Goal: Task Accomplishment & Management: Manage account settings

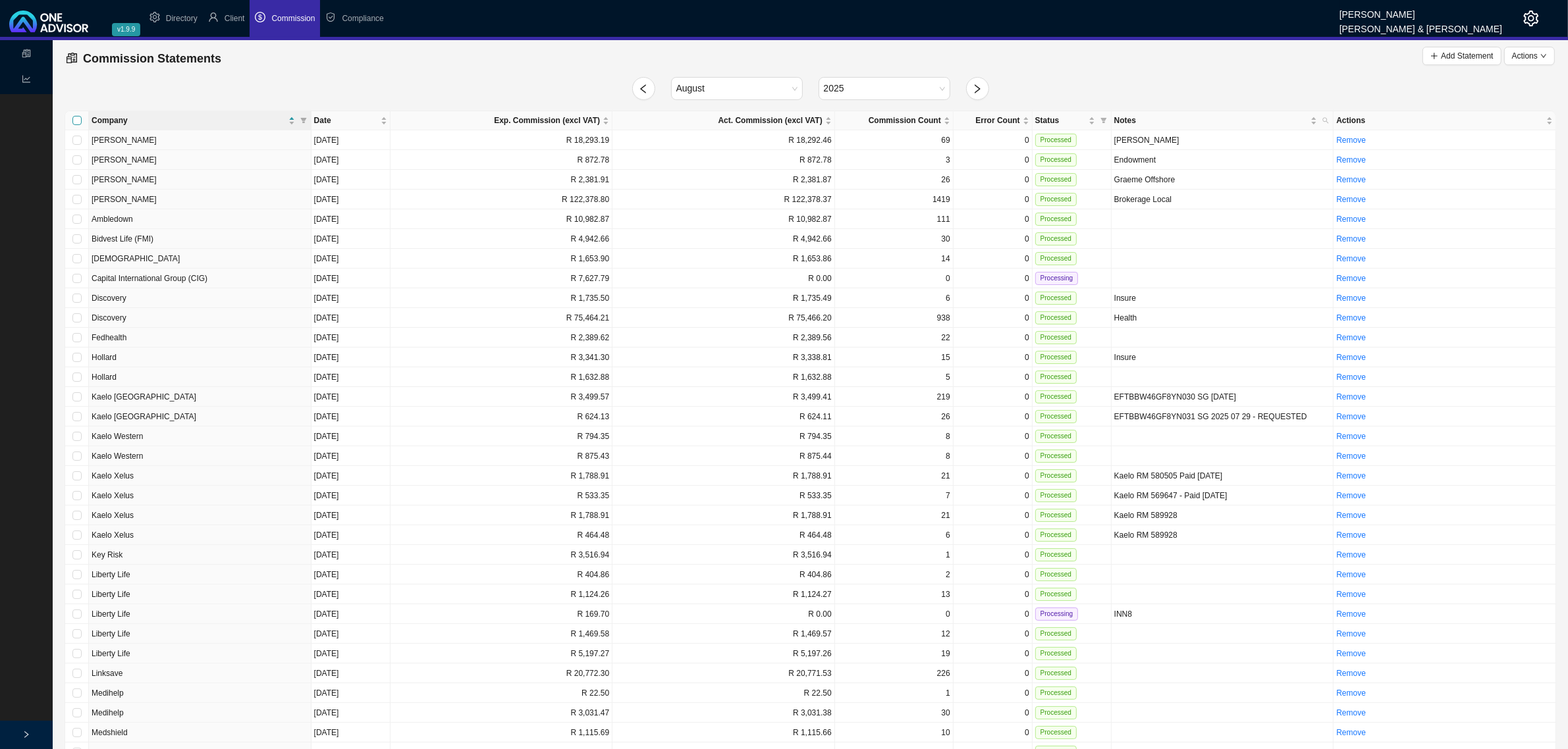
click at [79, 117] on input "Select all" at bounding box center [77, 121] width 9 height 9
checkbox input "true"
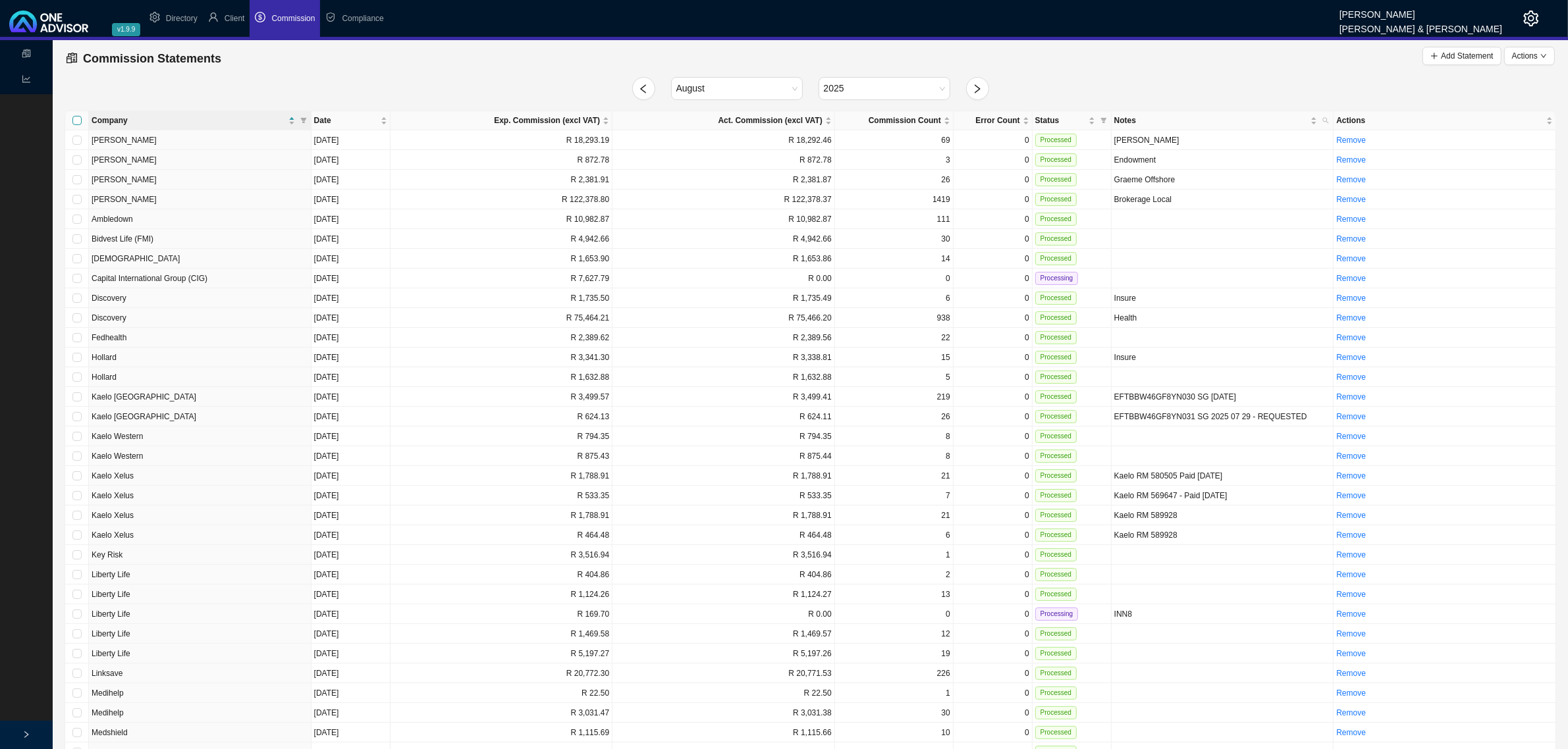
checkbox input "true"
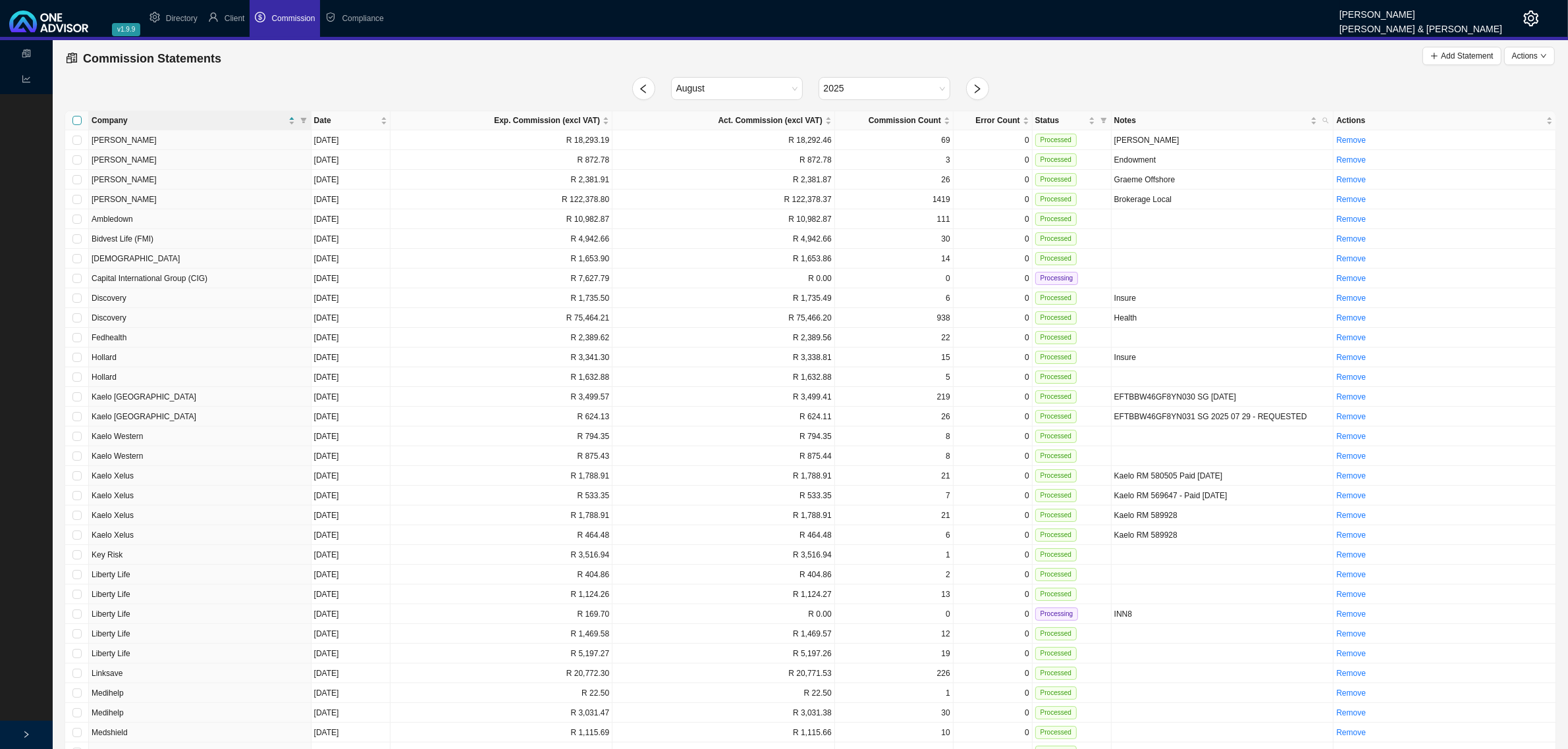
checkbox input "true"
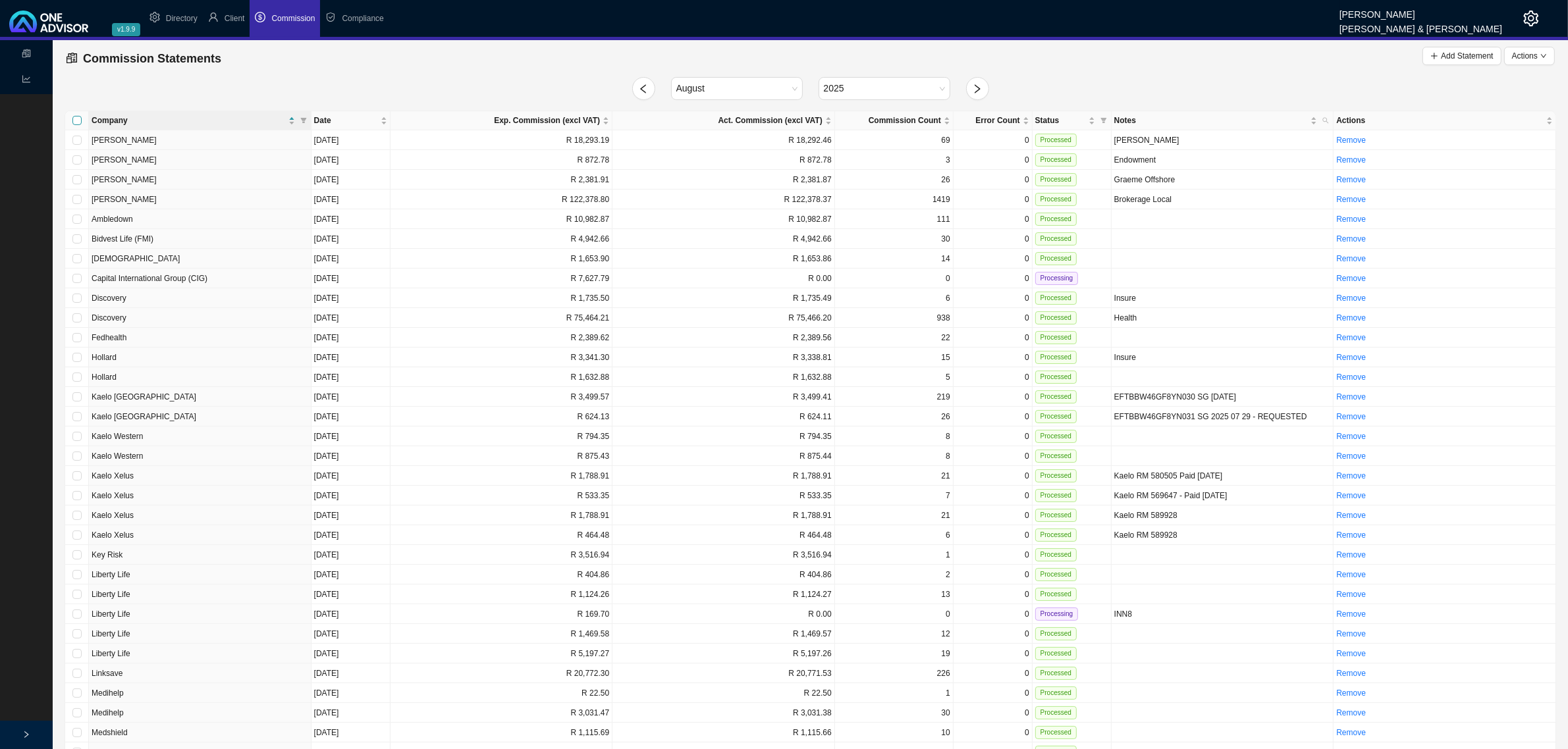
checkbox input "true"
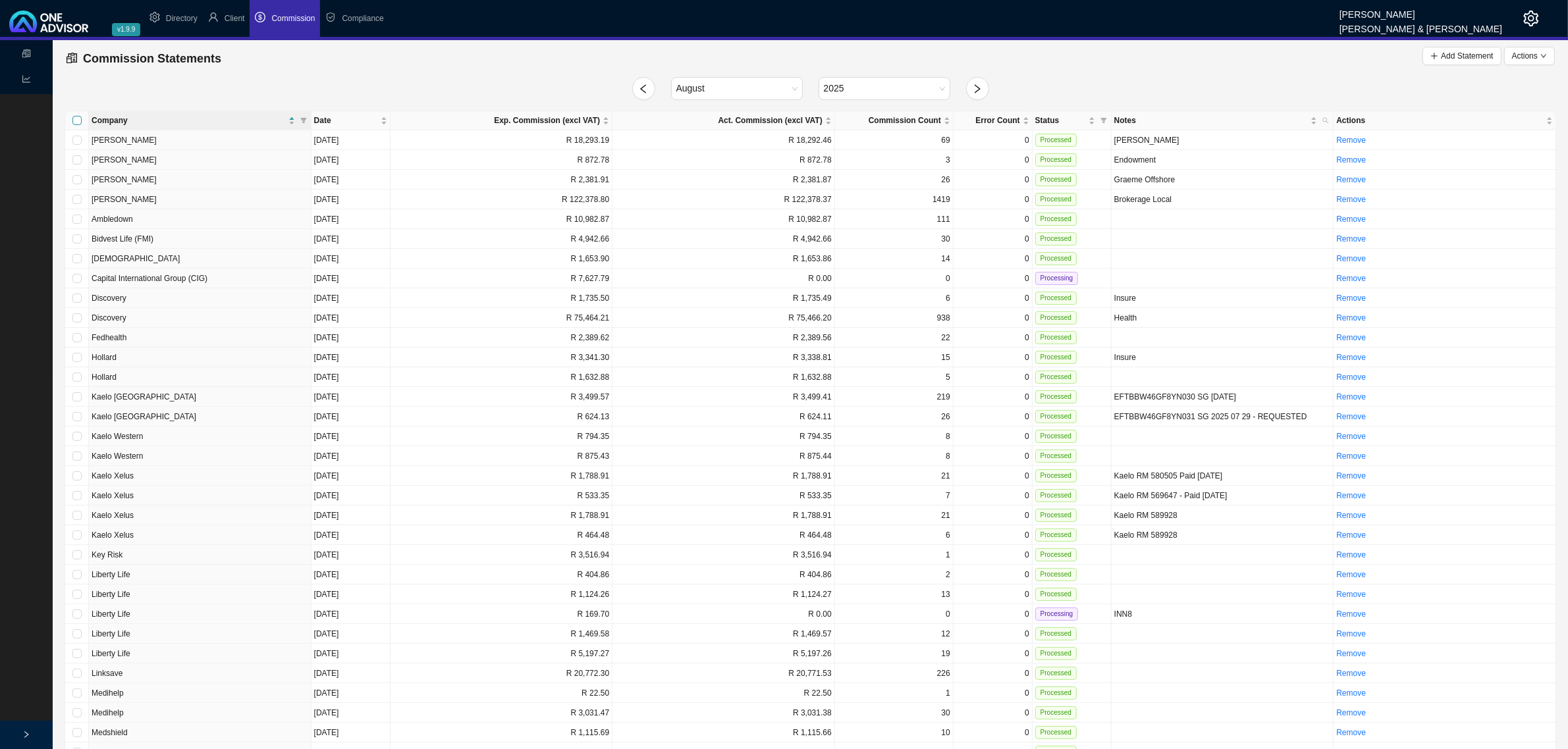
checkbox input "true"
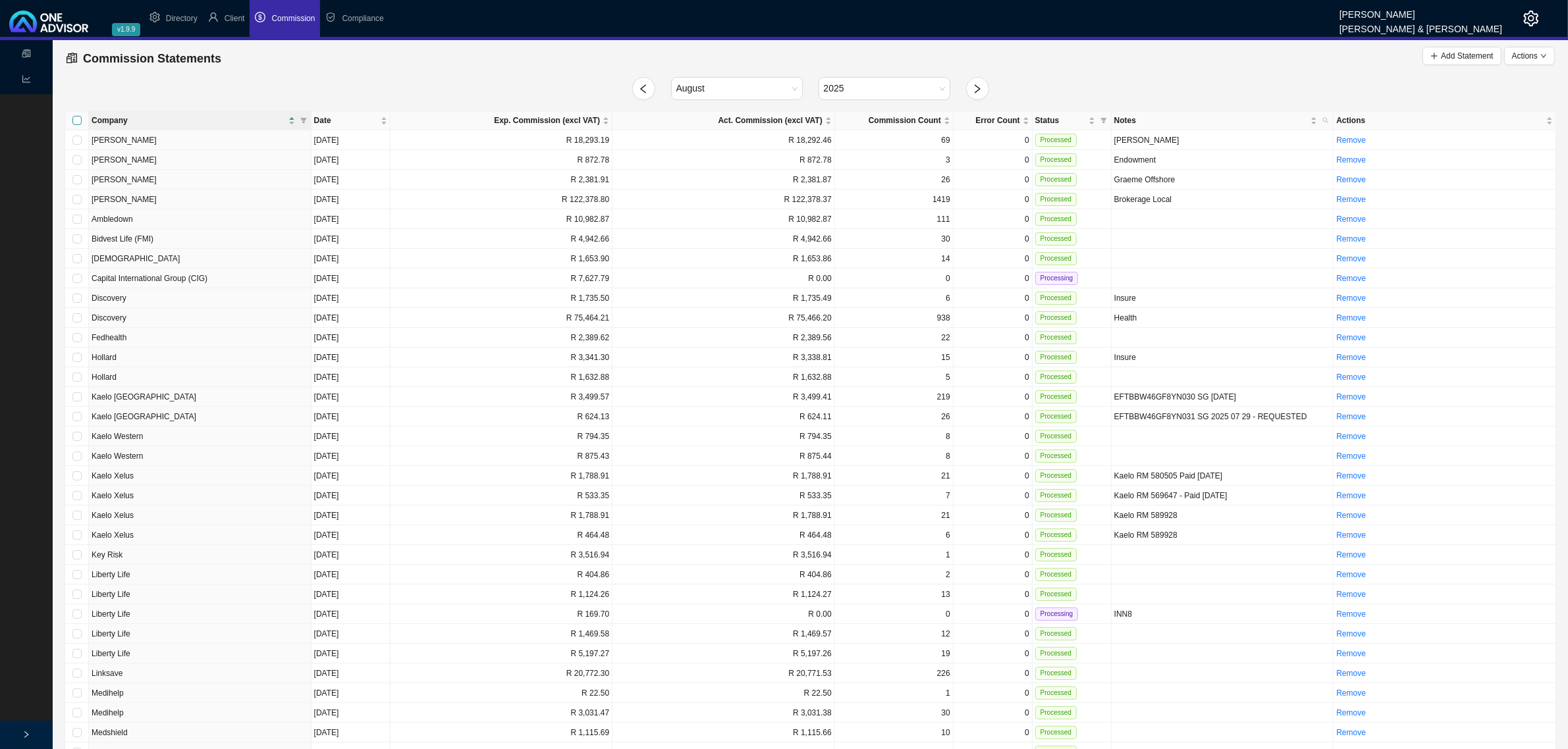
checkbox input "true"
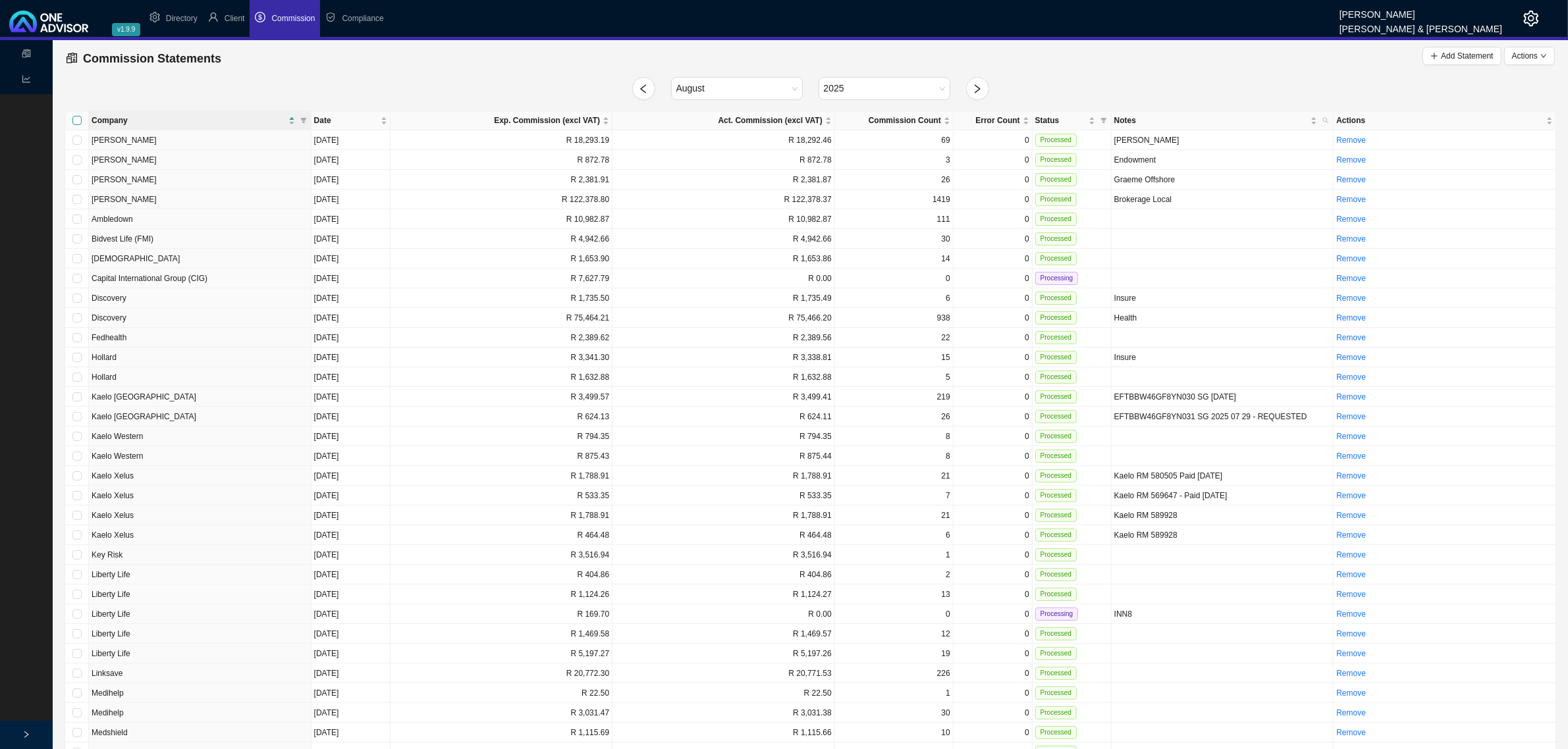
checkbox input "true"
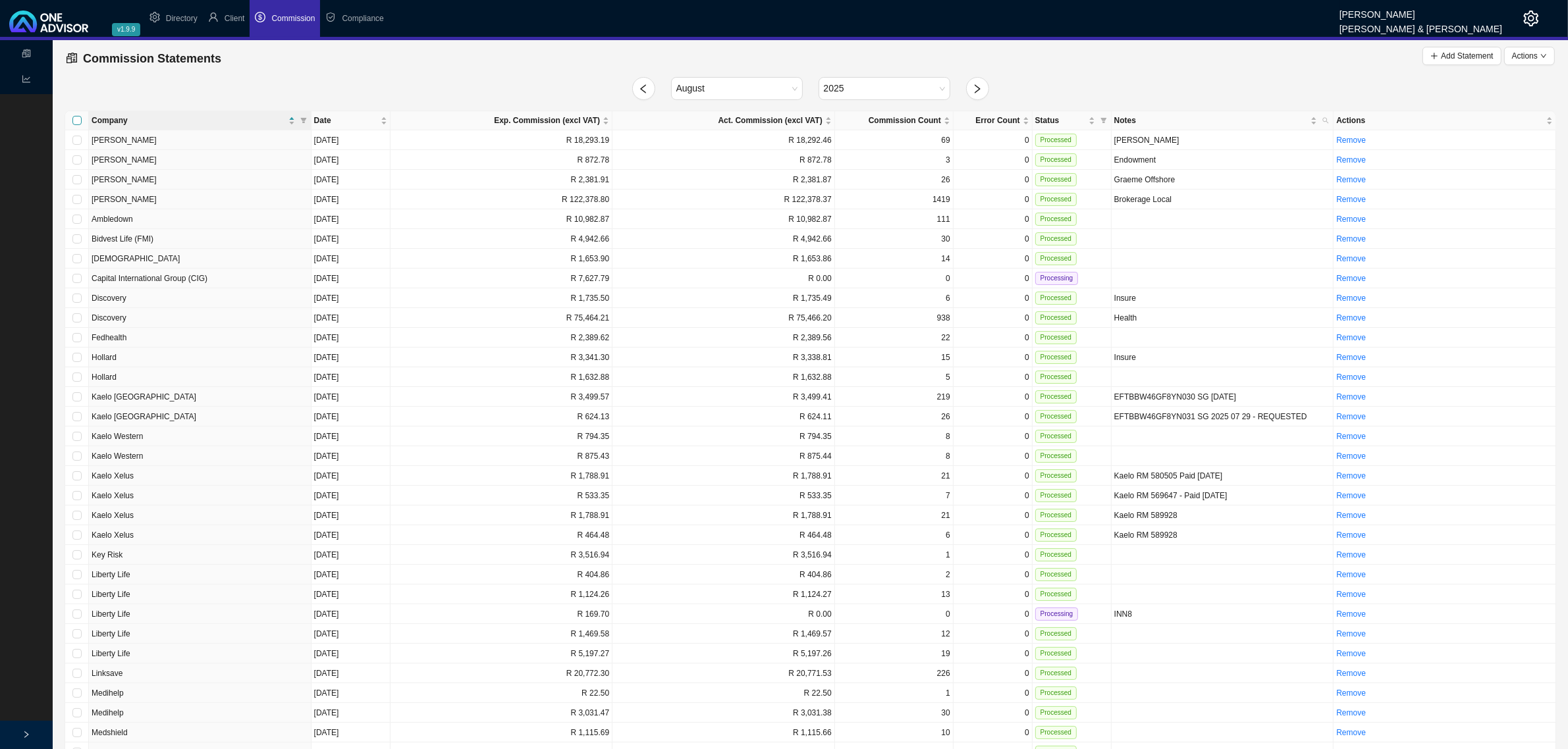
checkbox input "true"
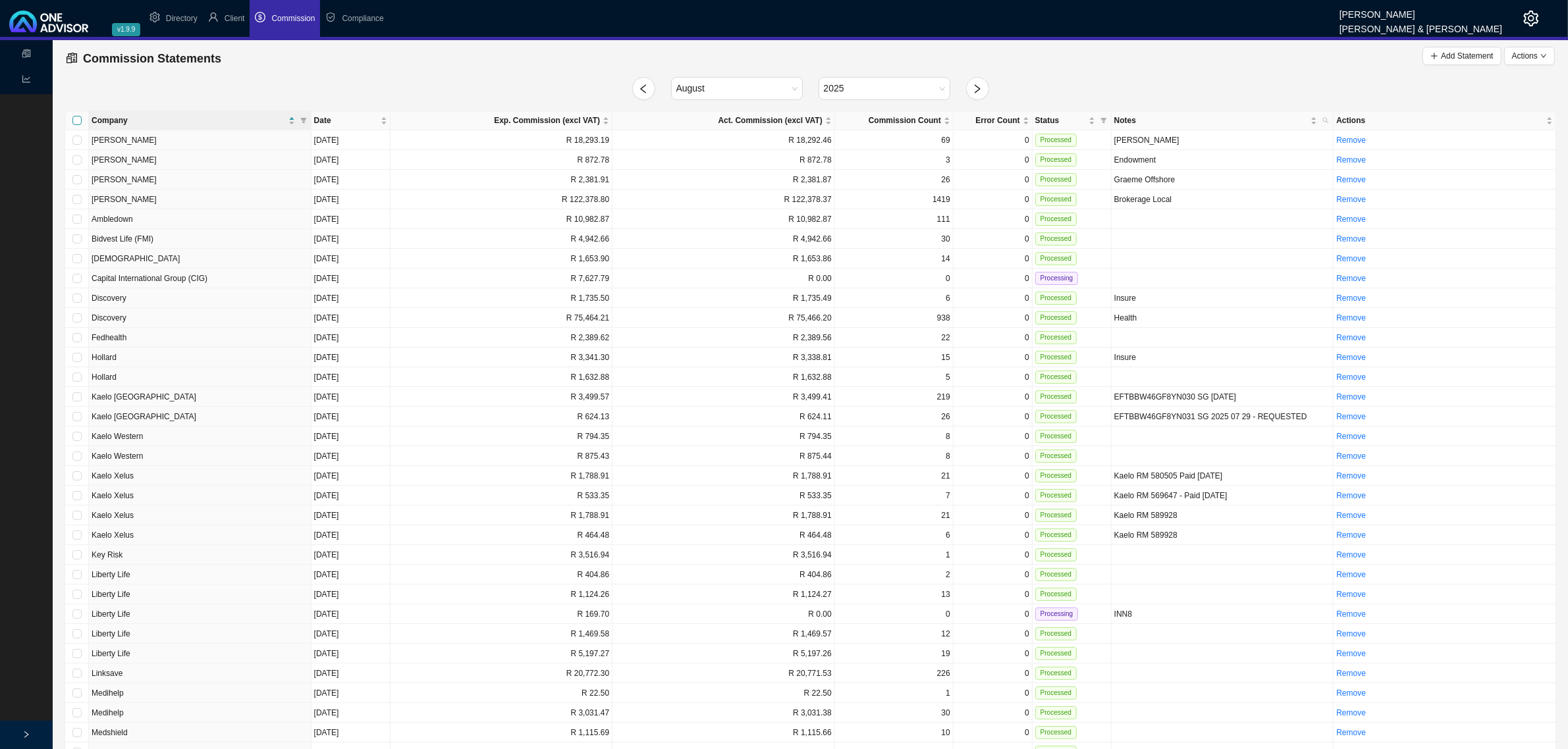
checkbox input "true"
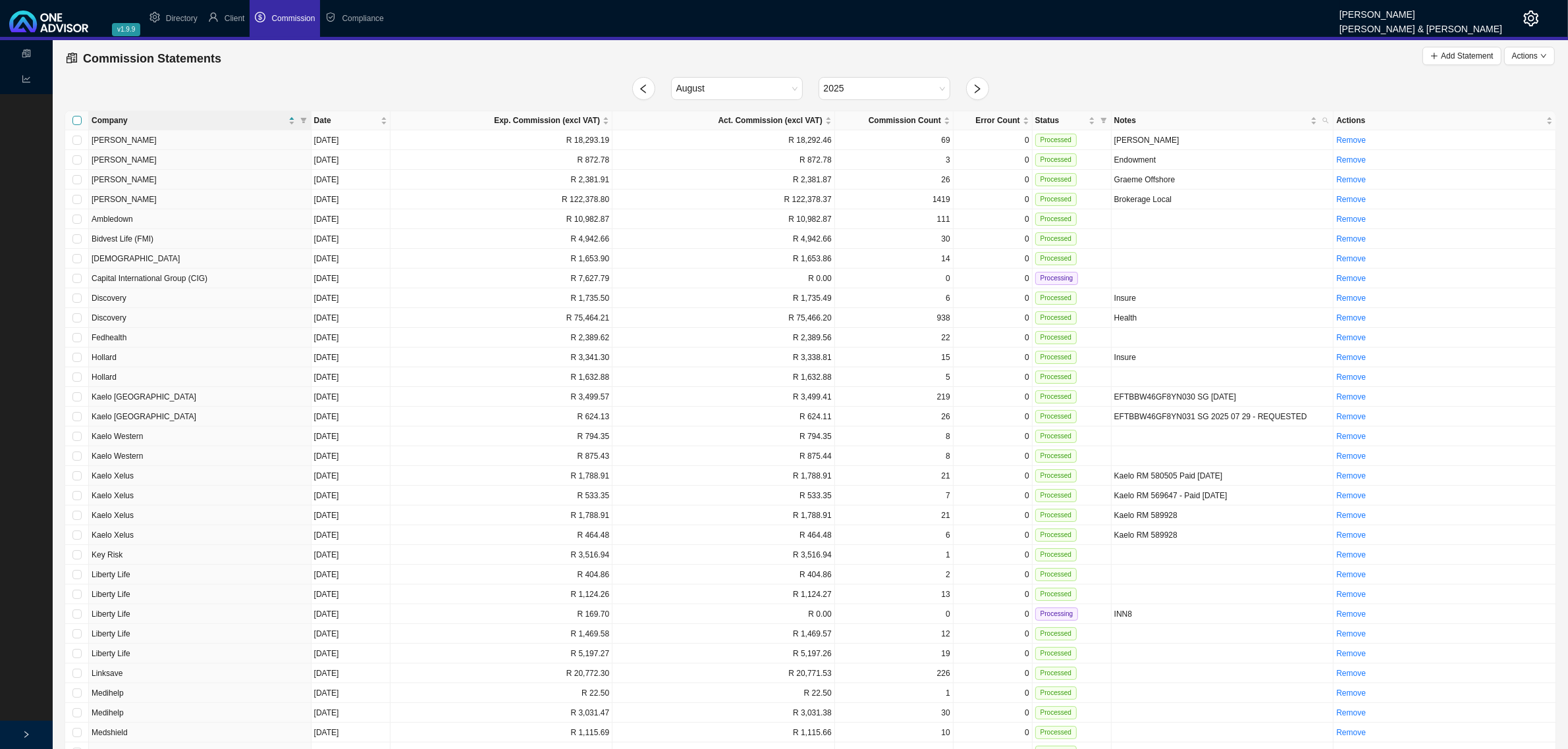
checkbox input "true"
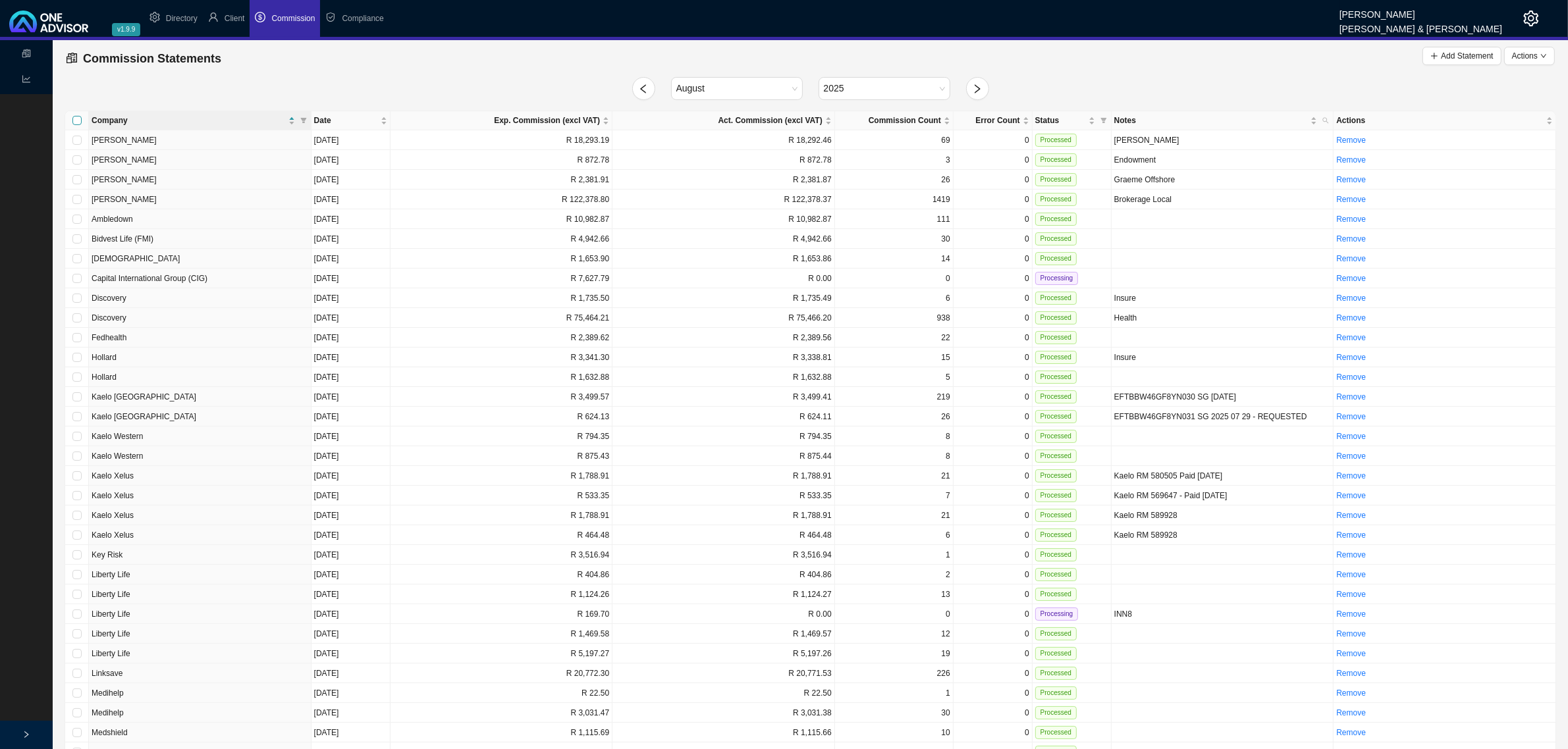
checkbox input "true"
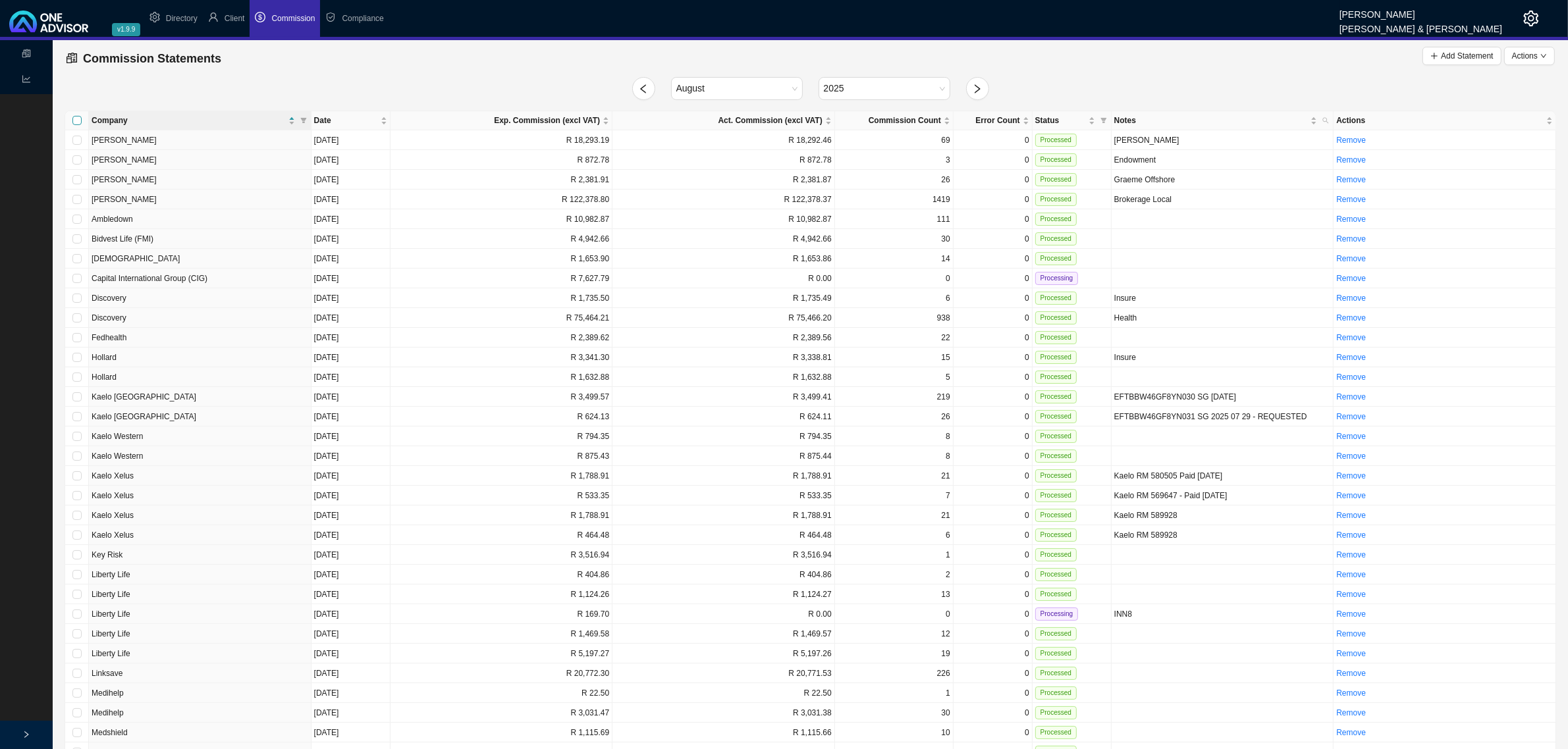
checkbox input "true"
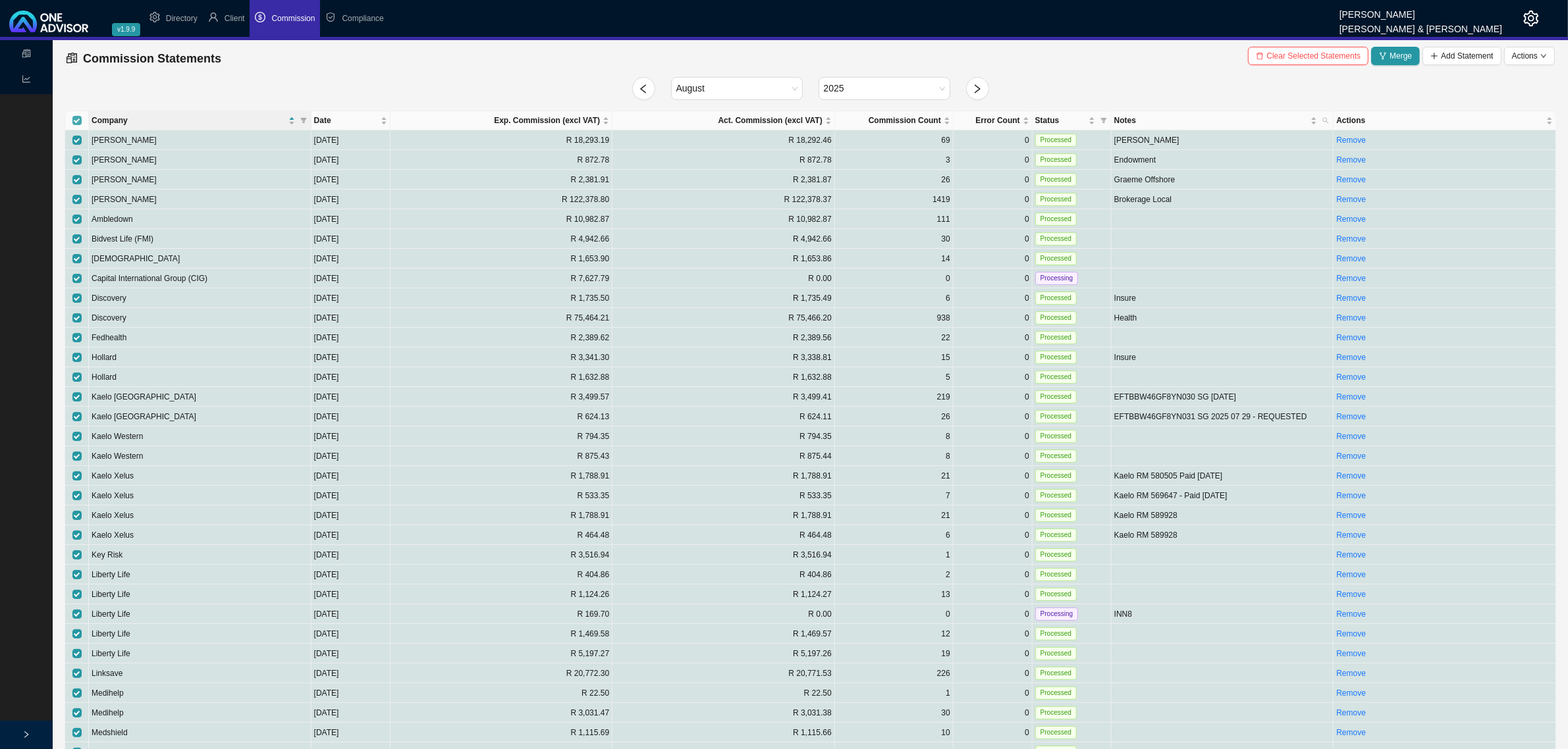
click at [76, 121] on input "Select all" at bounding box center [77, 121] width 9 height 9
checkbox input "false"
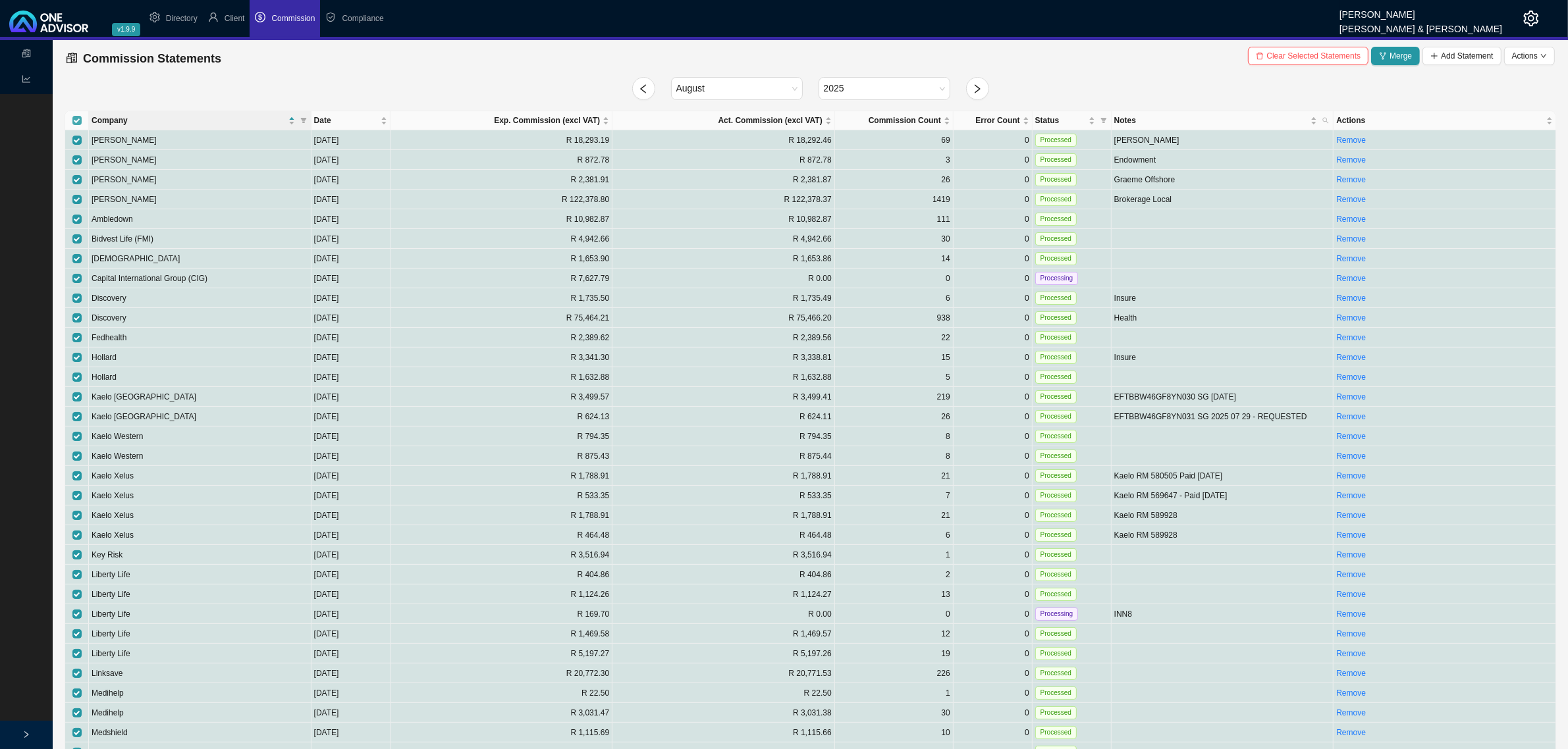
checkbox input "false"
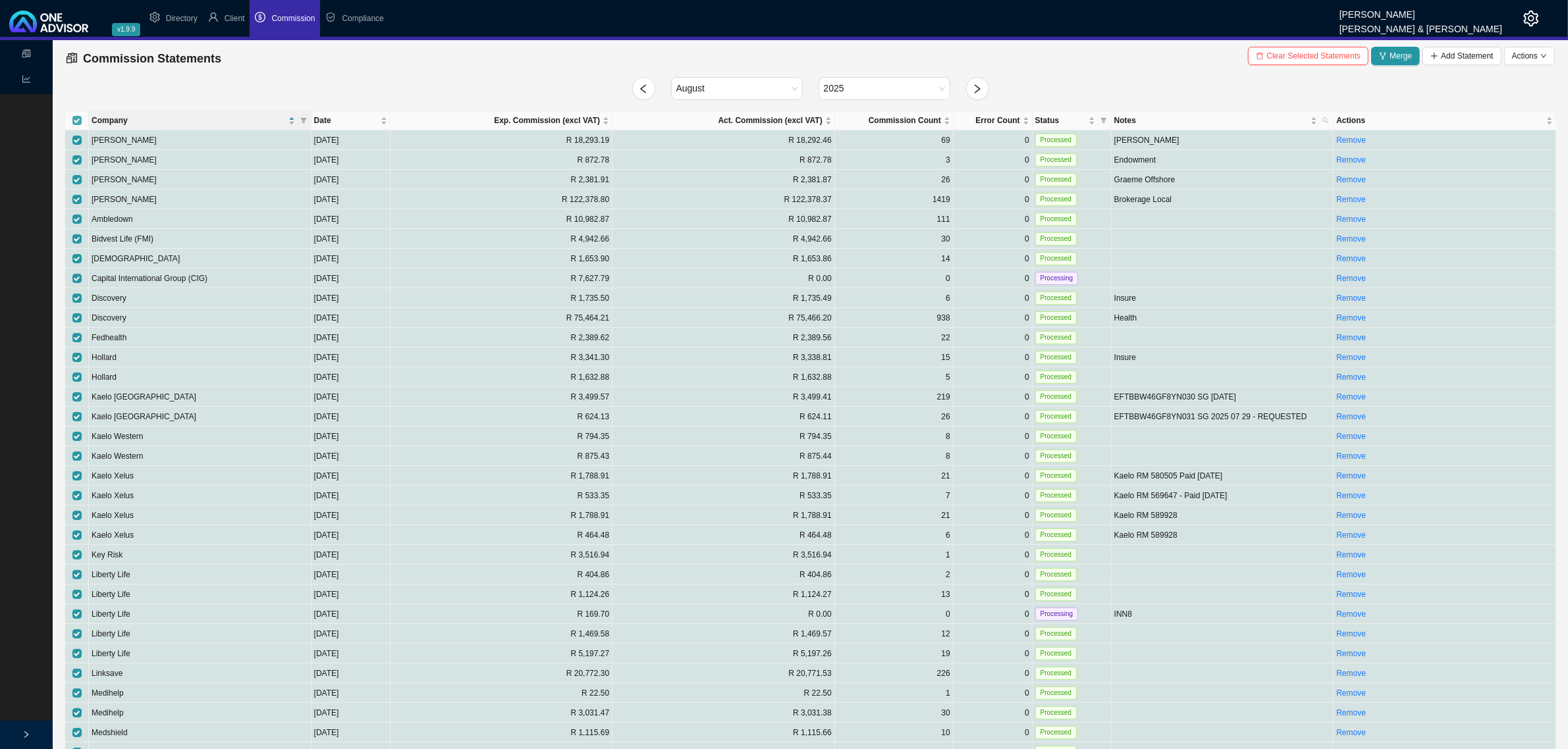
checkbox input "false"
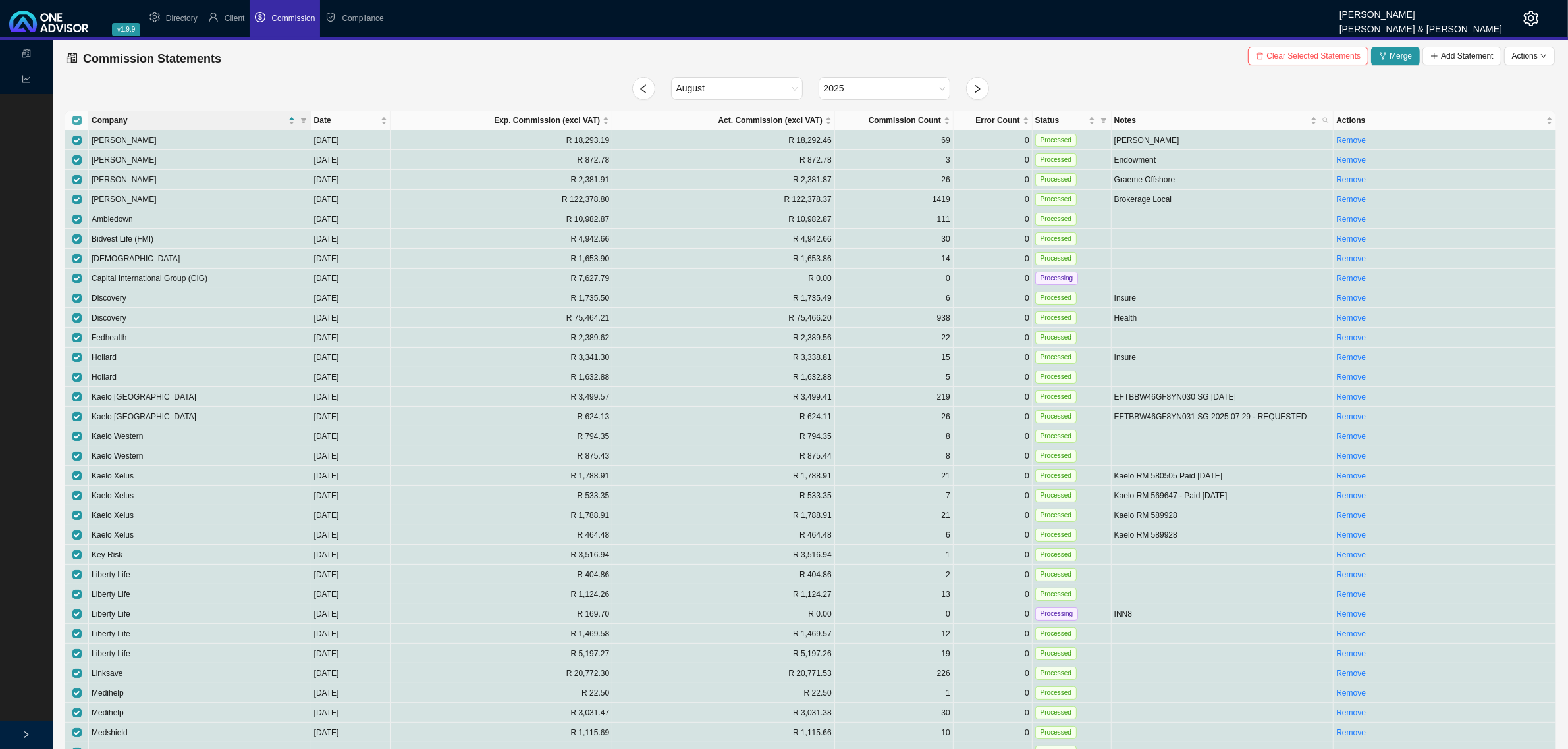
checkbox input "false"
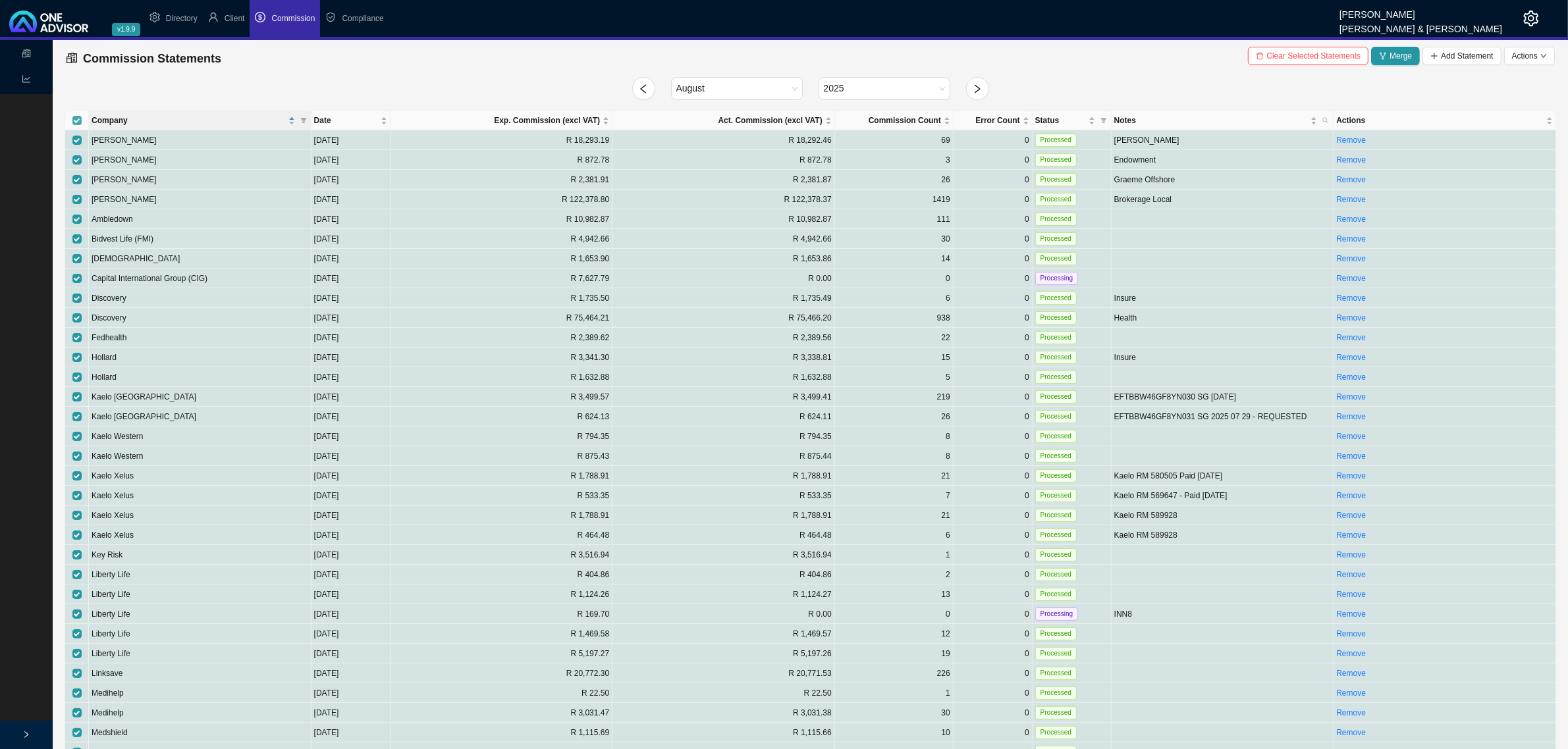
checkbox input "false"
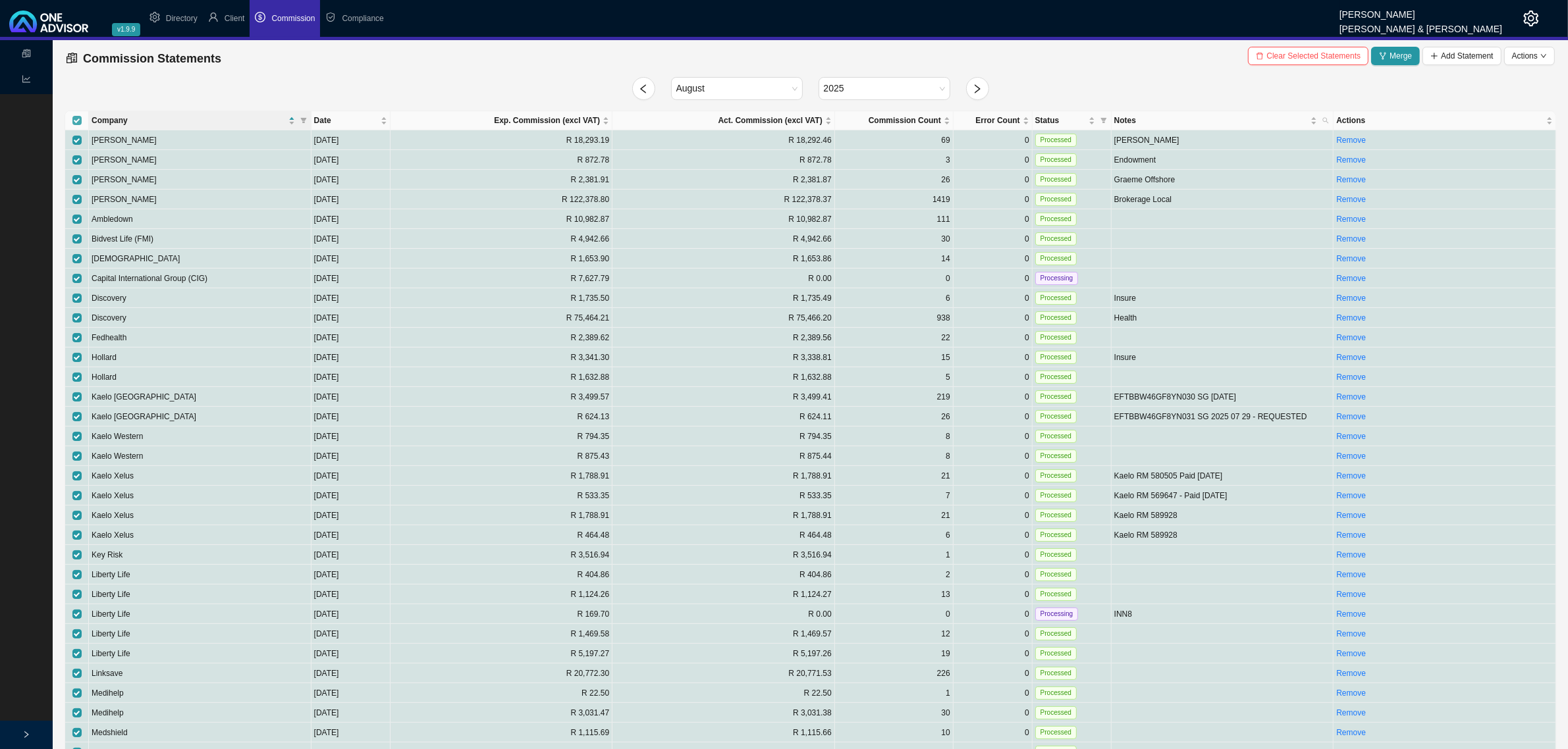
checkbox input "false"
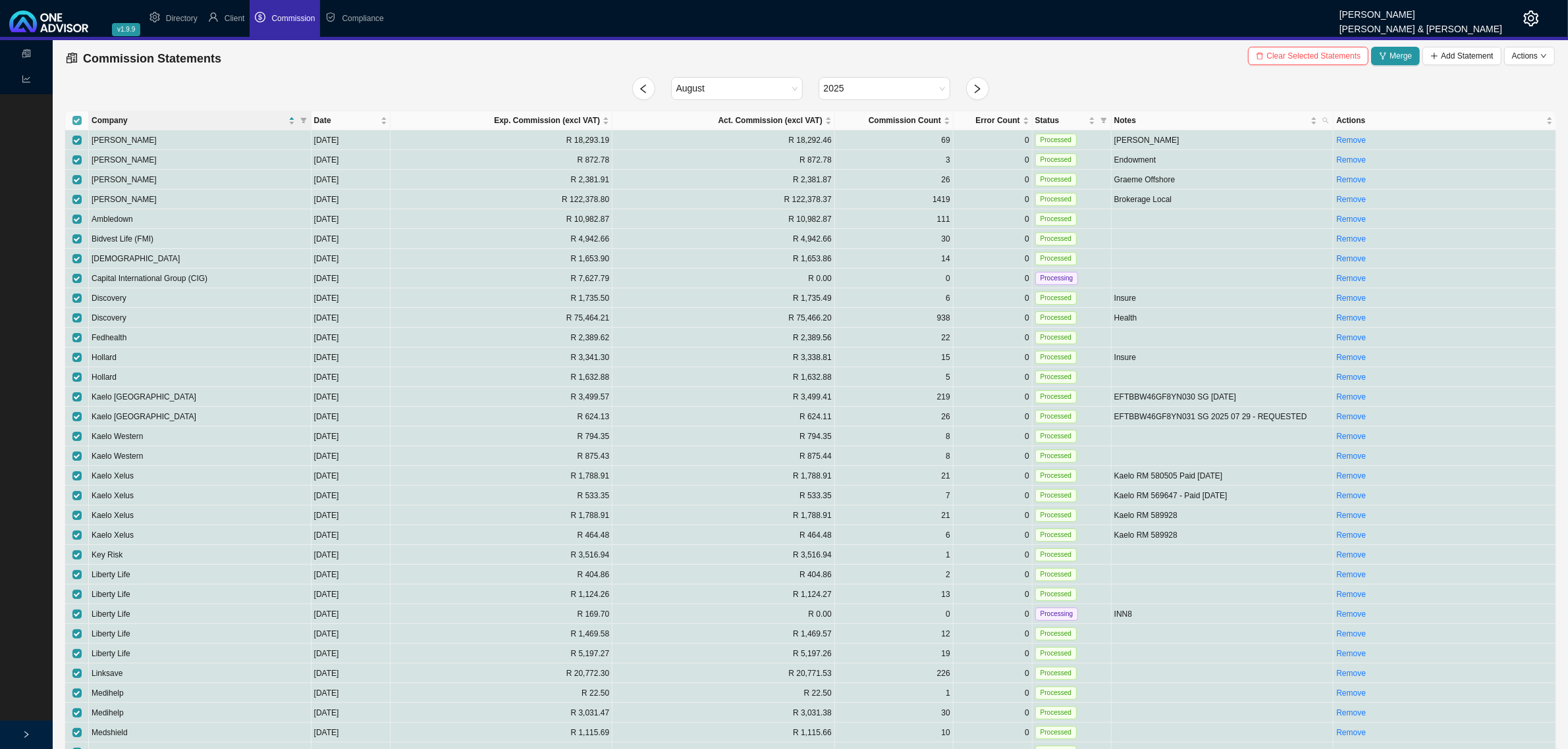
checkbox input "false"
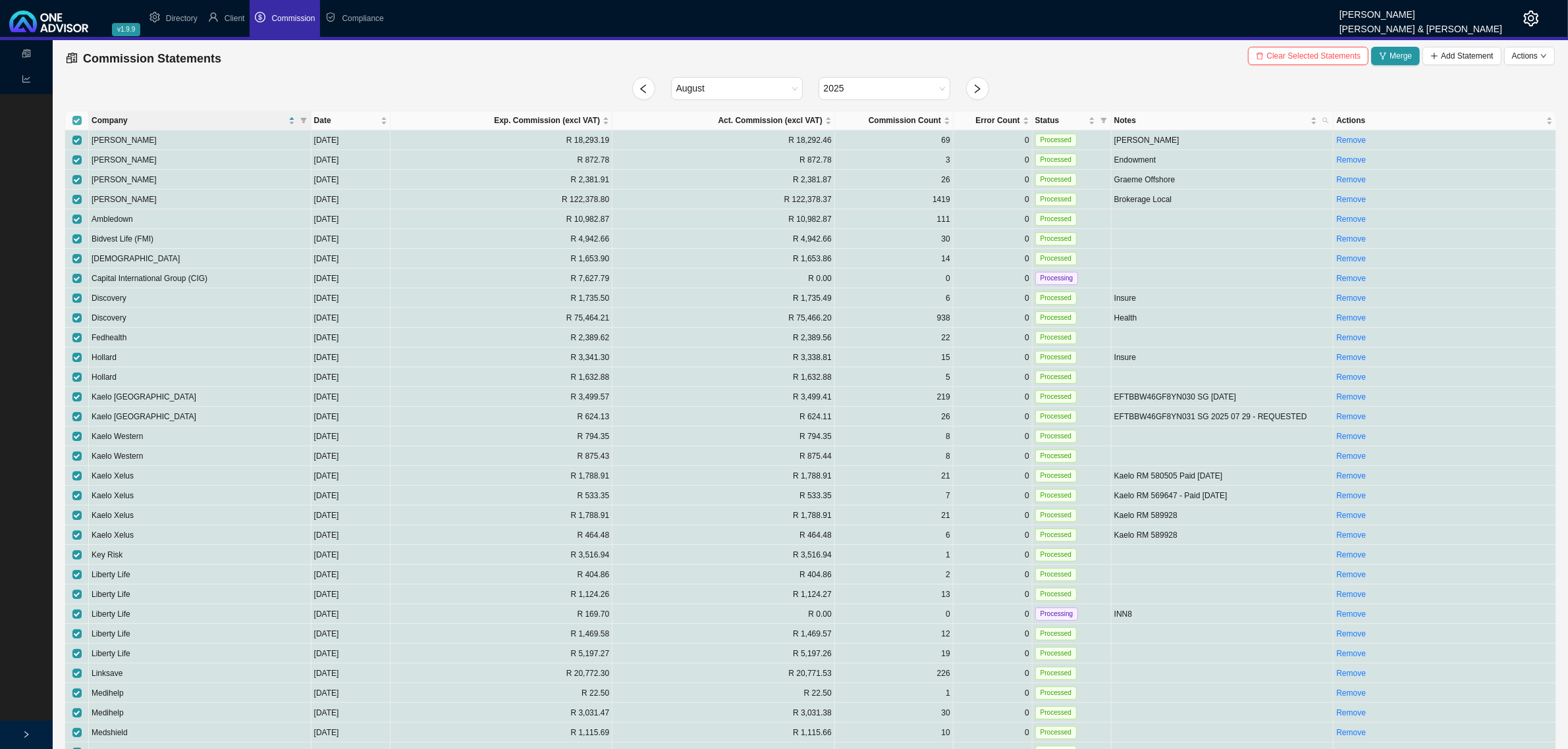
checkbox input "false"
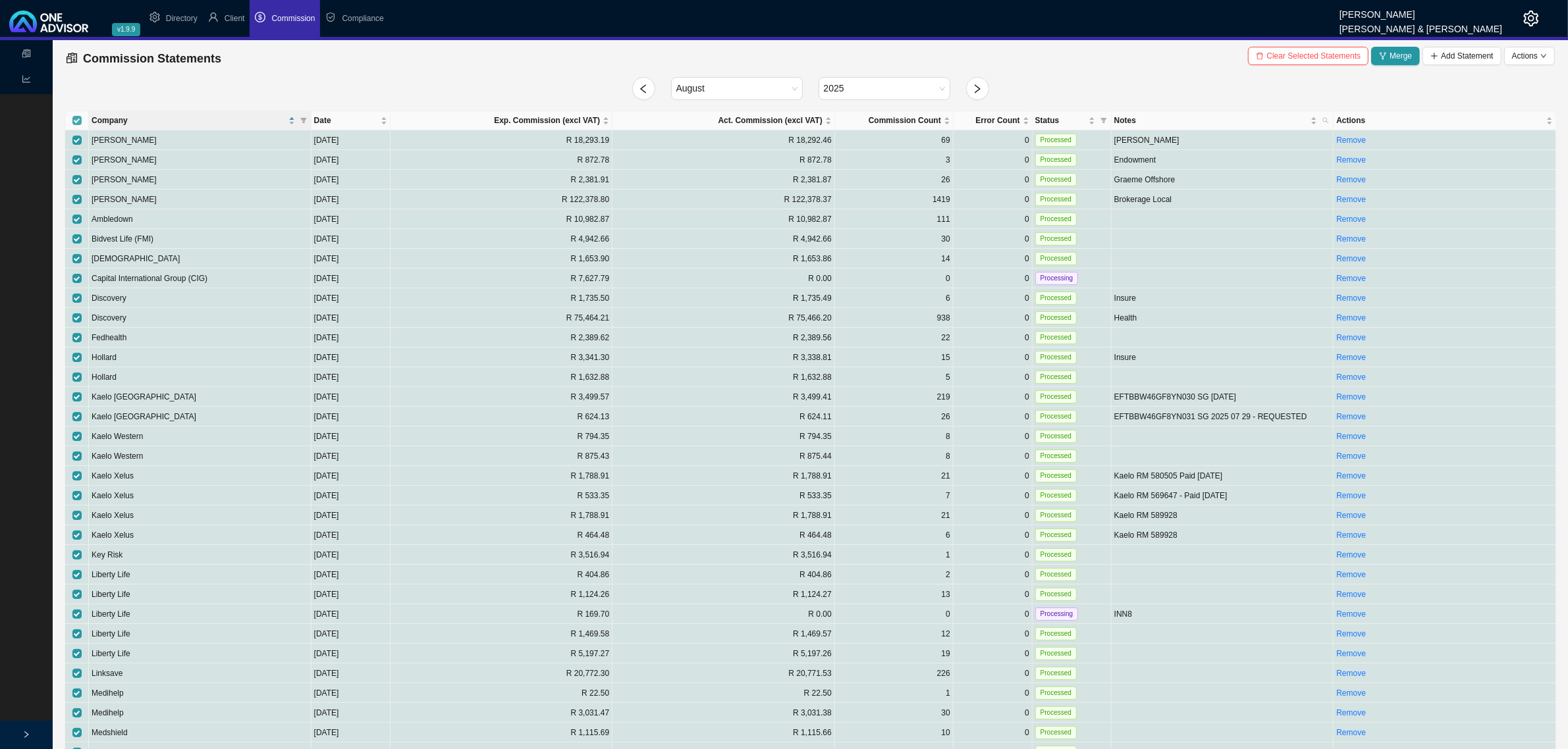
checkbox input "false"
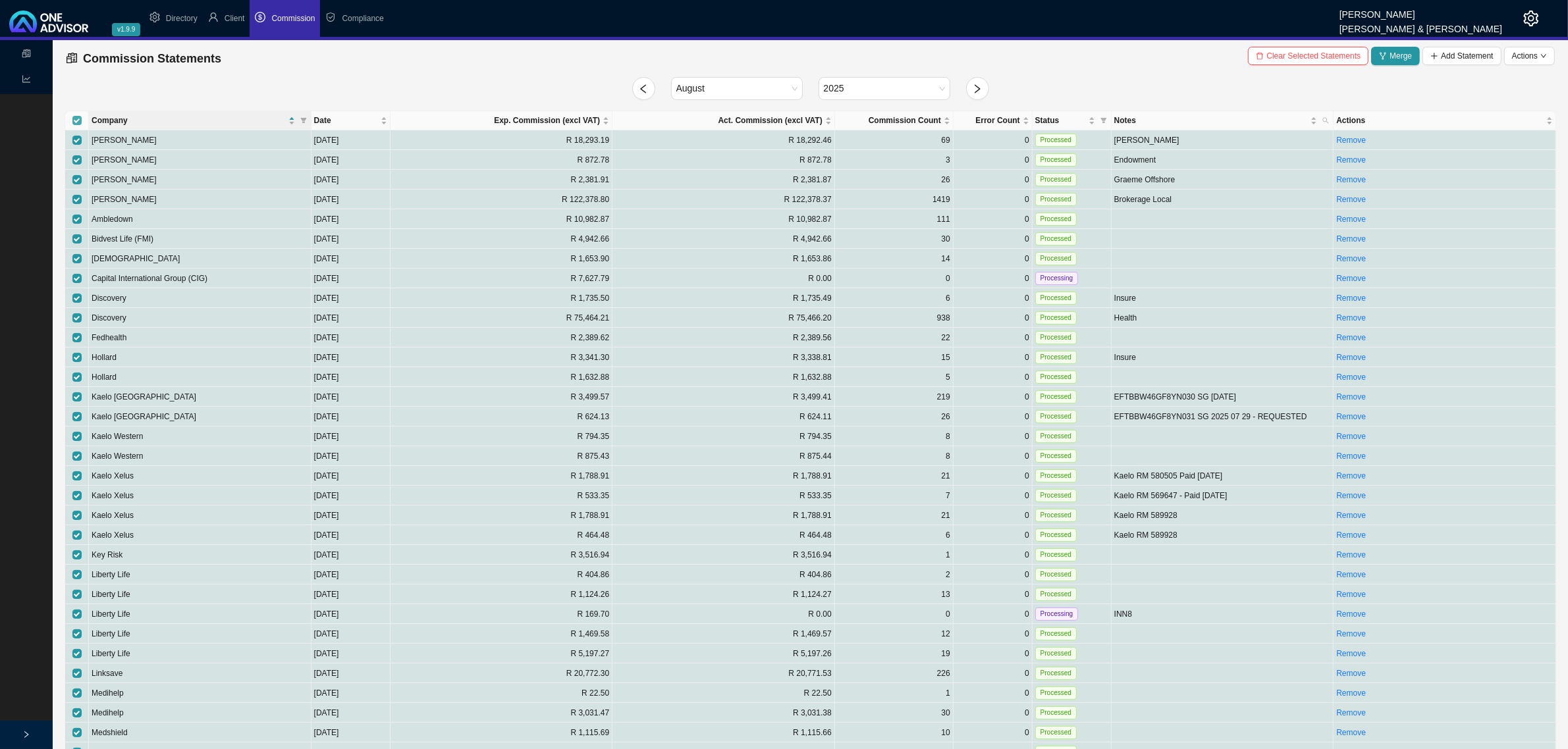
checkbox input "false"
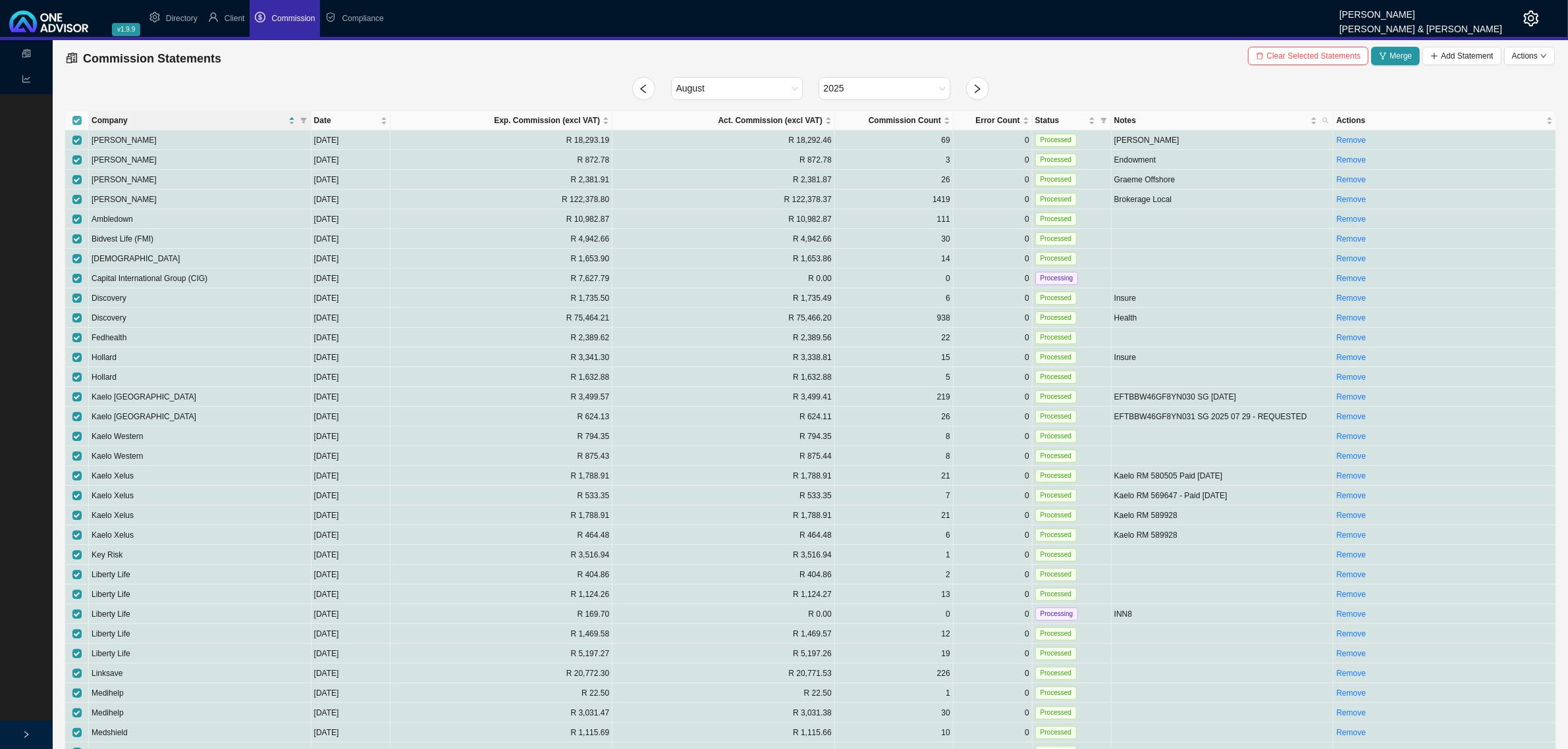
checkbox input "false"
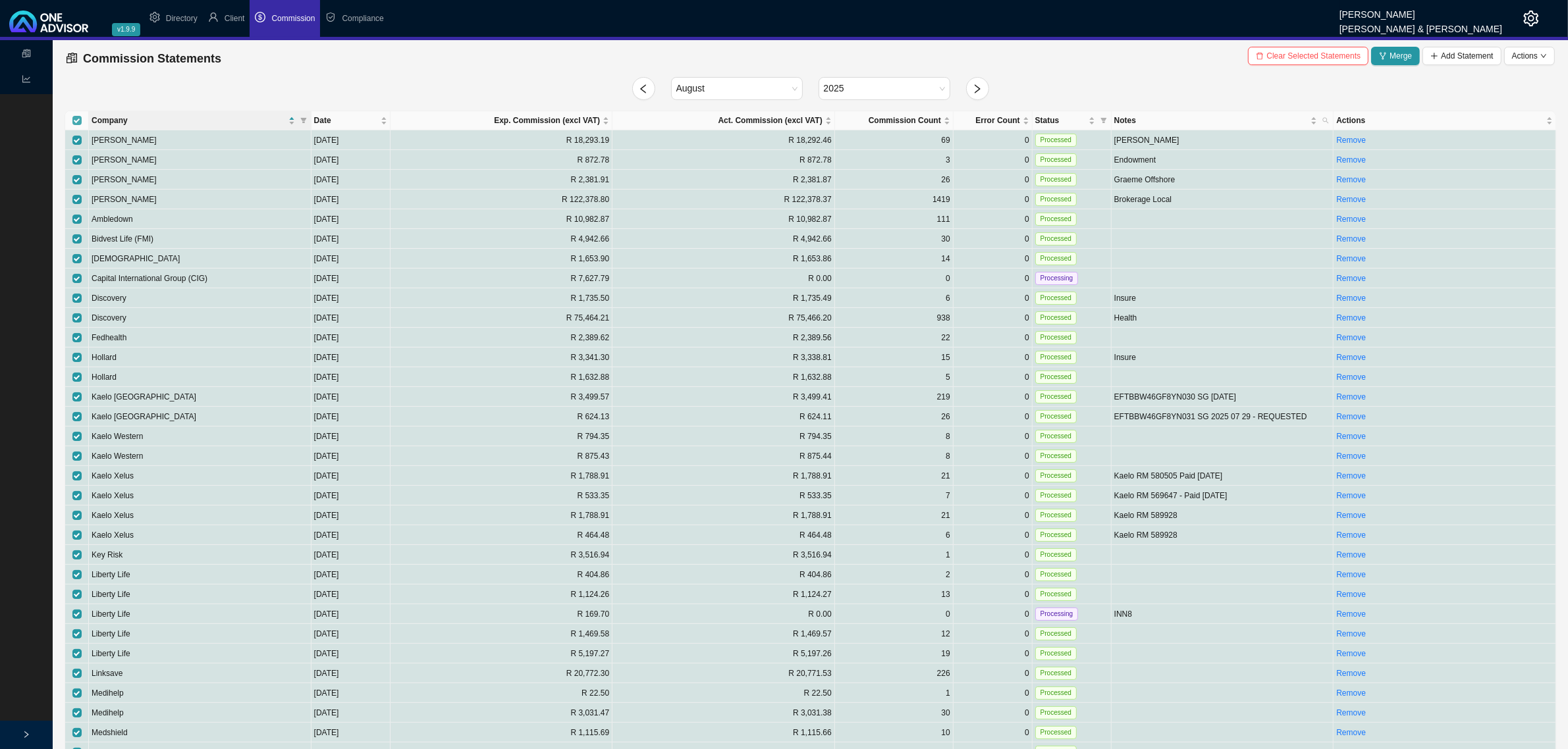
checkbox input "false"
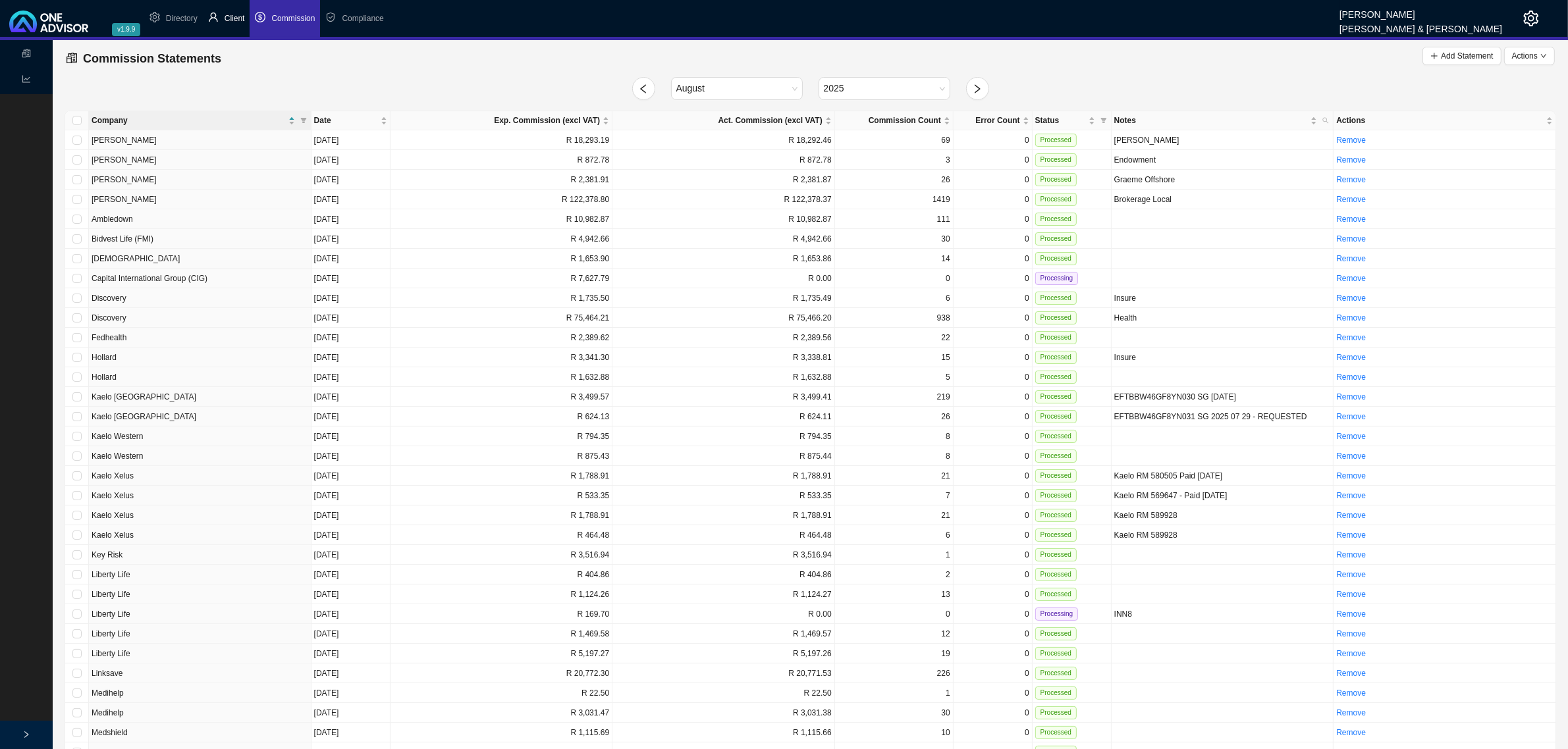
click at [232, 17] on span "Client" at bounding box center [235, 18] width 20 height 9
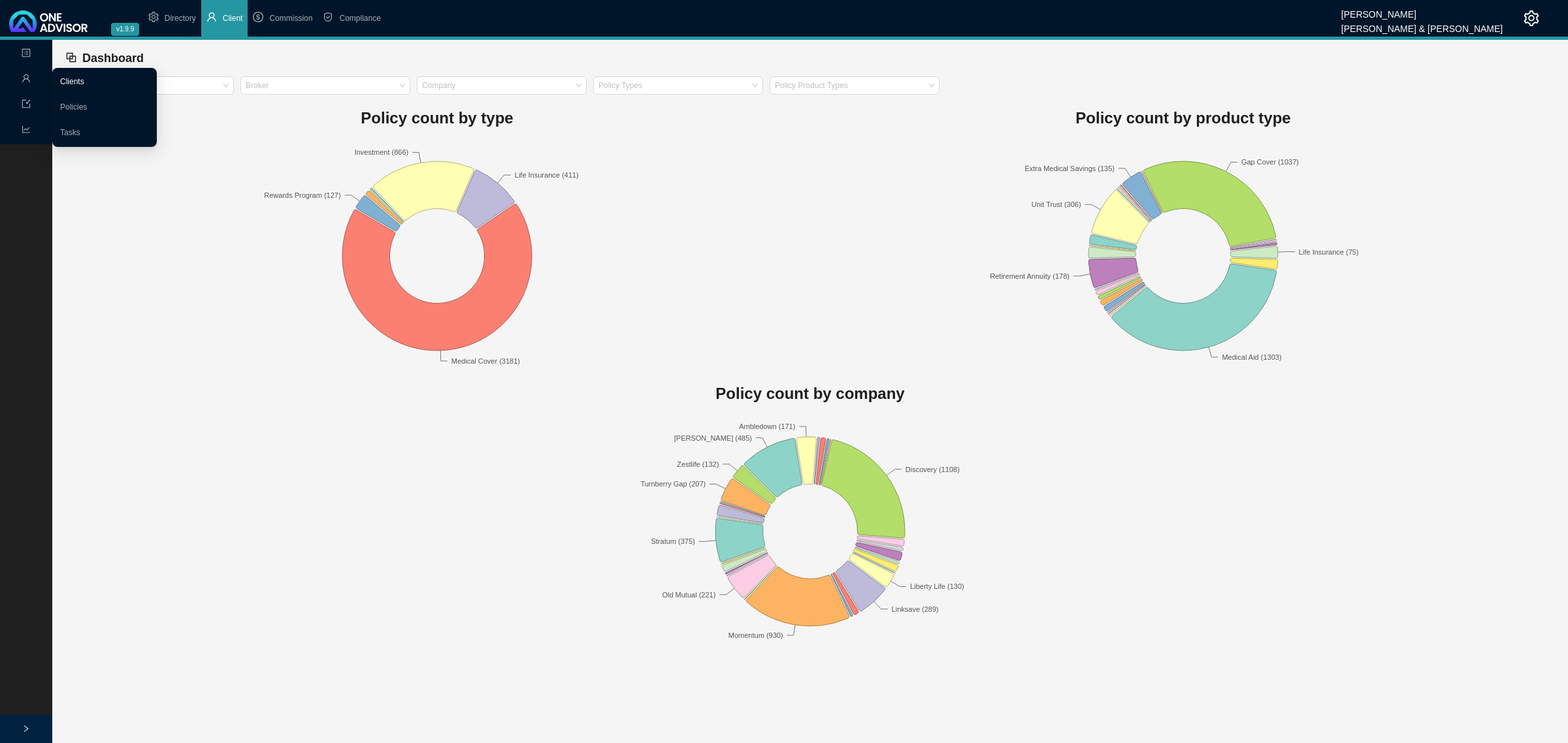
click at [76, 78] on link "Clients" at bounding box center [72, 82] width 24 height 9
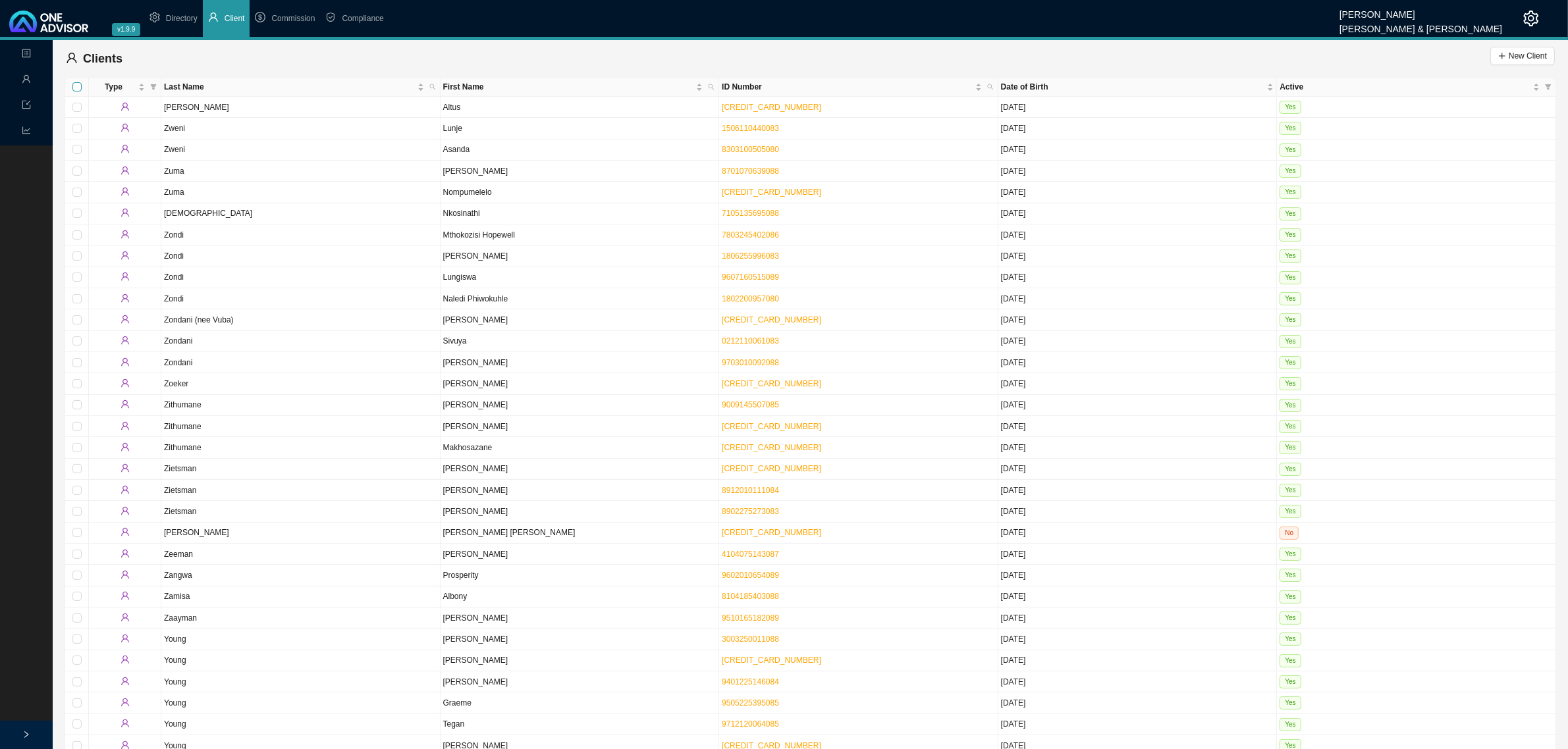
click at [77, 87] on input "Select all" at bounding box center [77, 87] width 9 height 9
checkbox input "true"
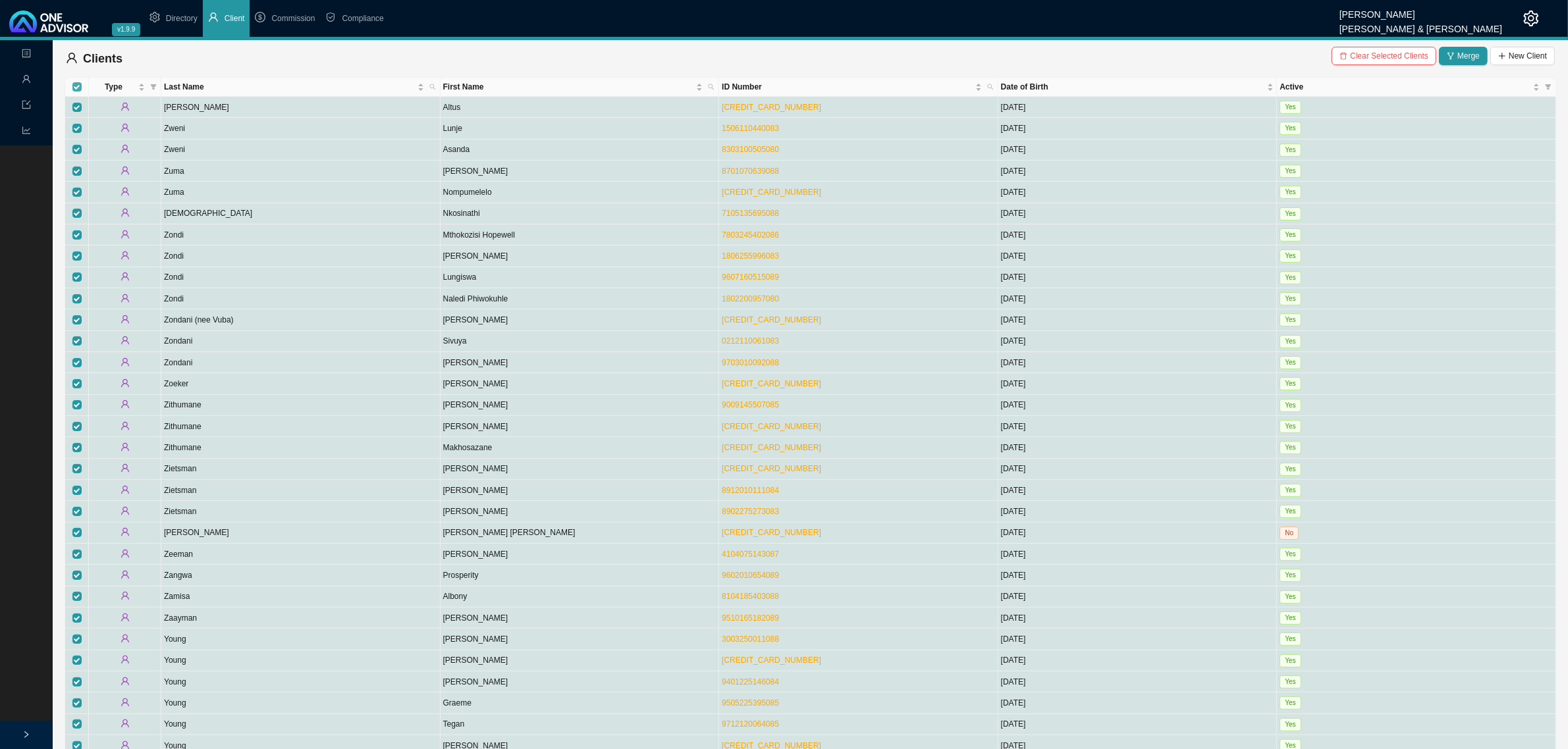
checkbox input "true"
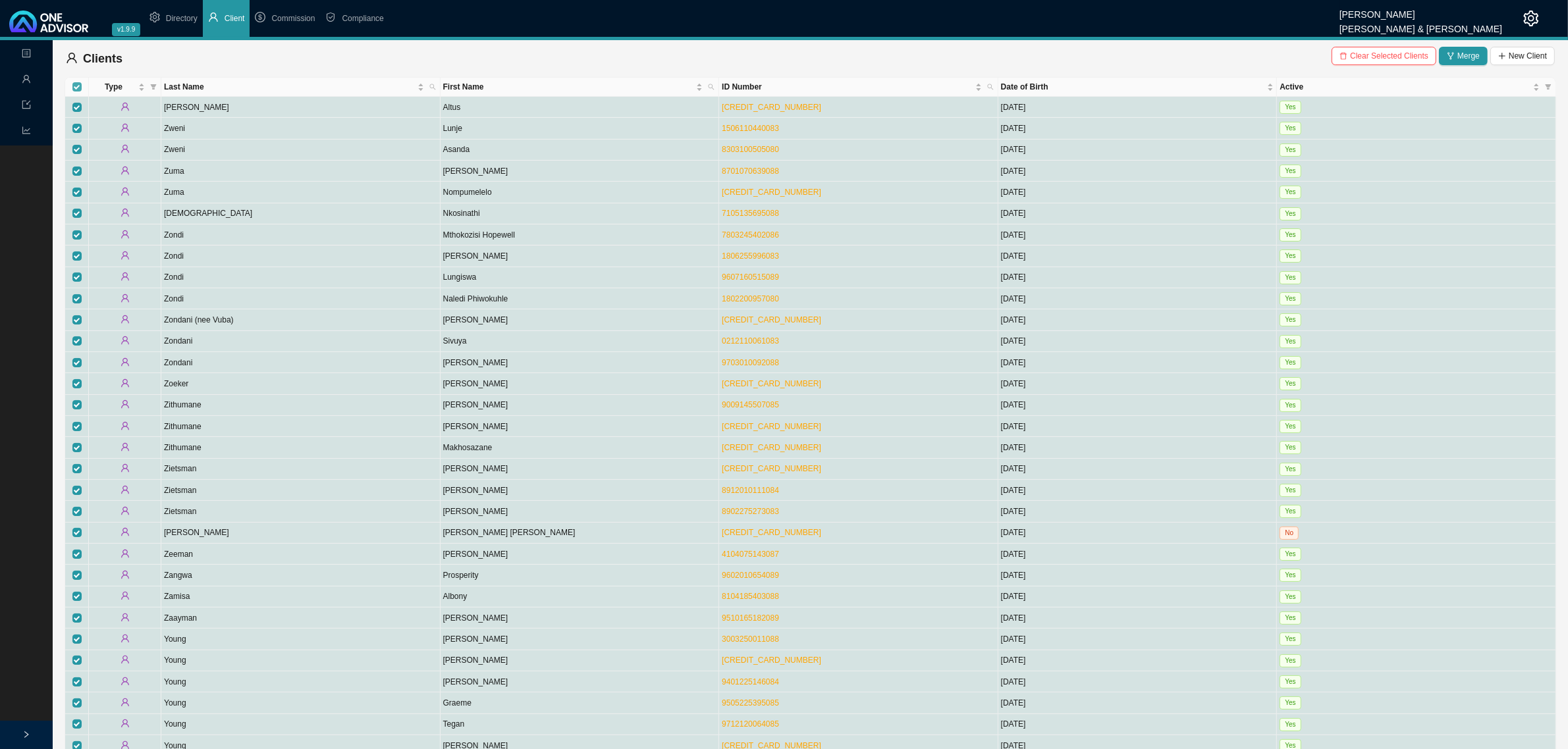
checkbox input "true"
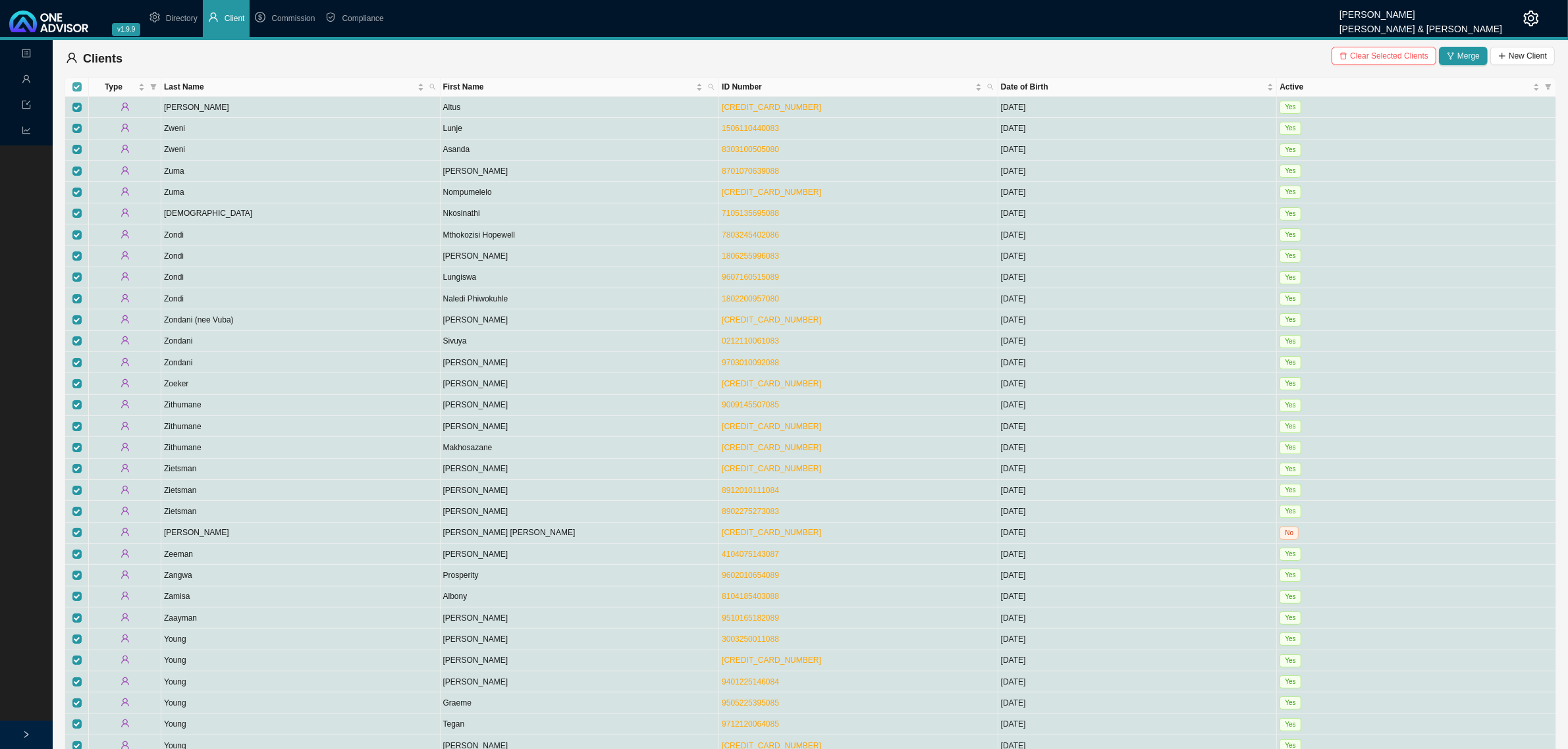
checkbox input "true"
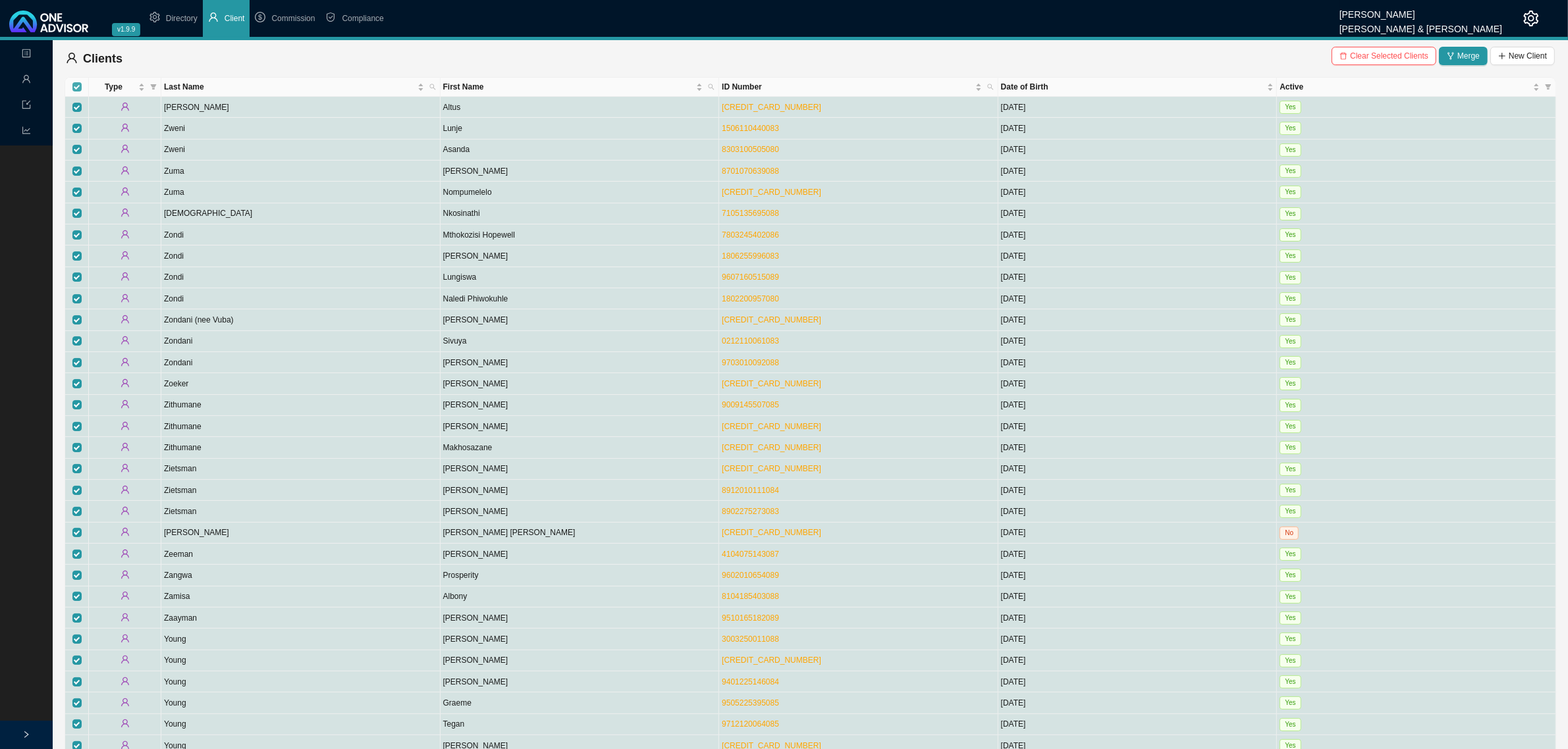
checkbox input "true"
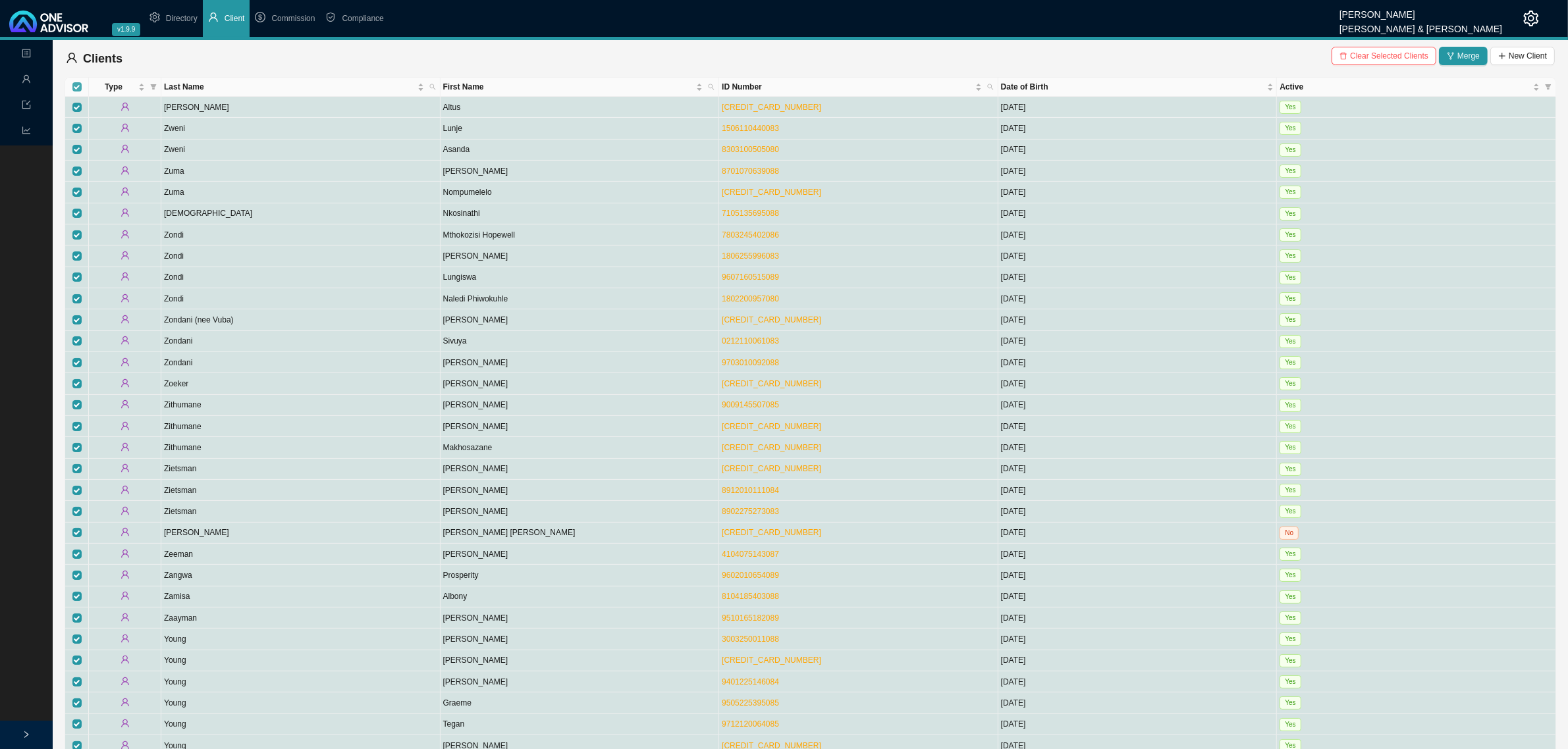
checkbox input "true"
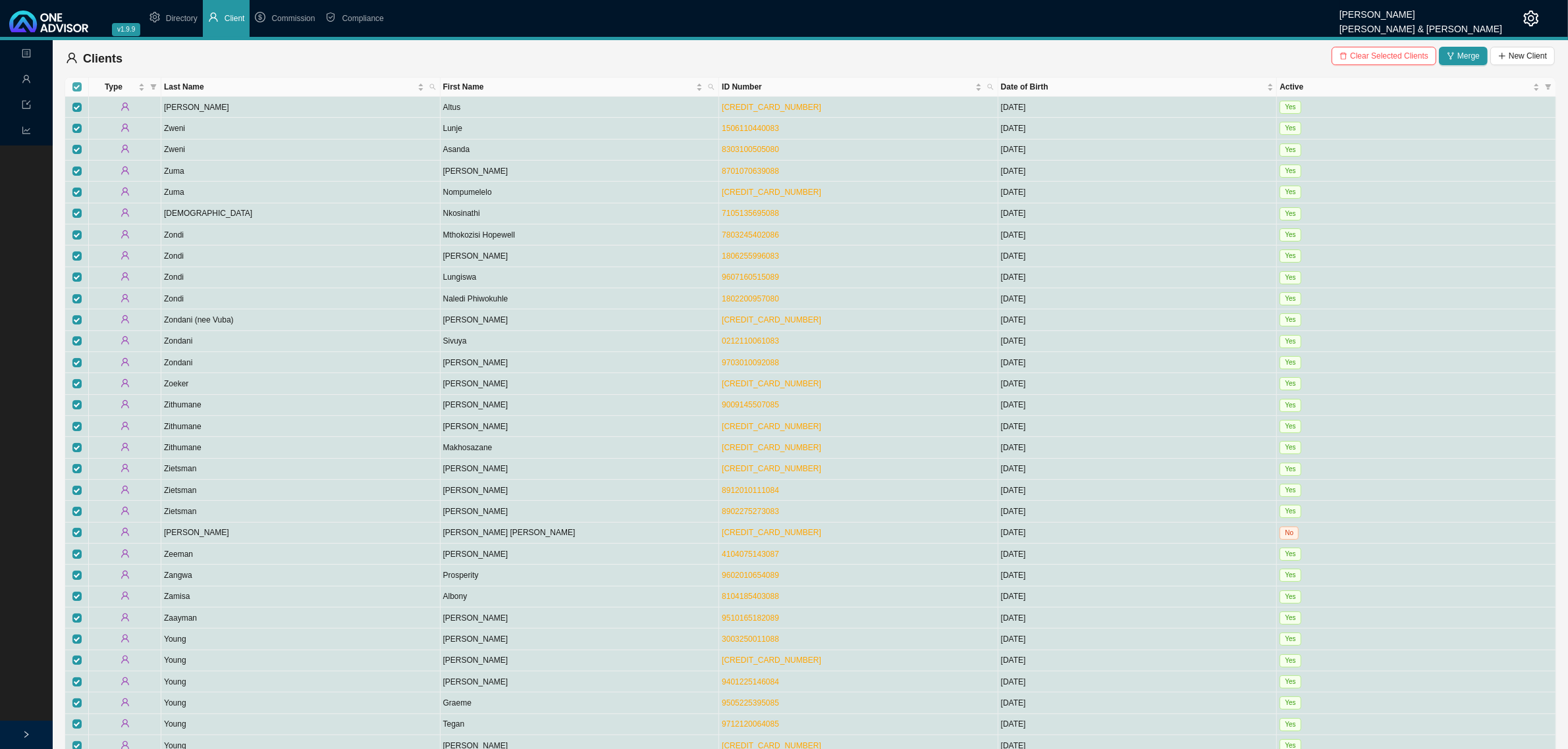
checkbox input "true"
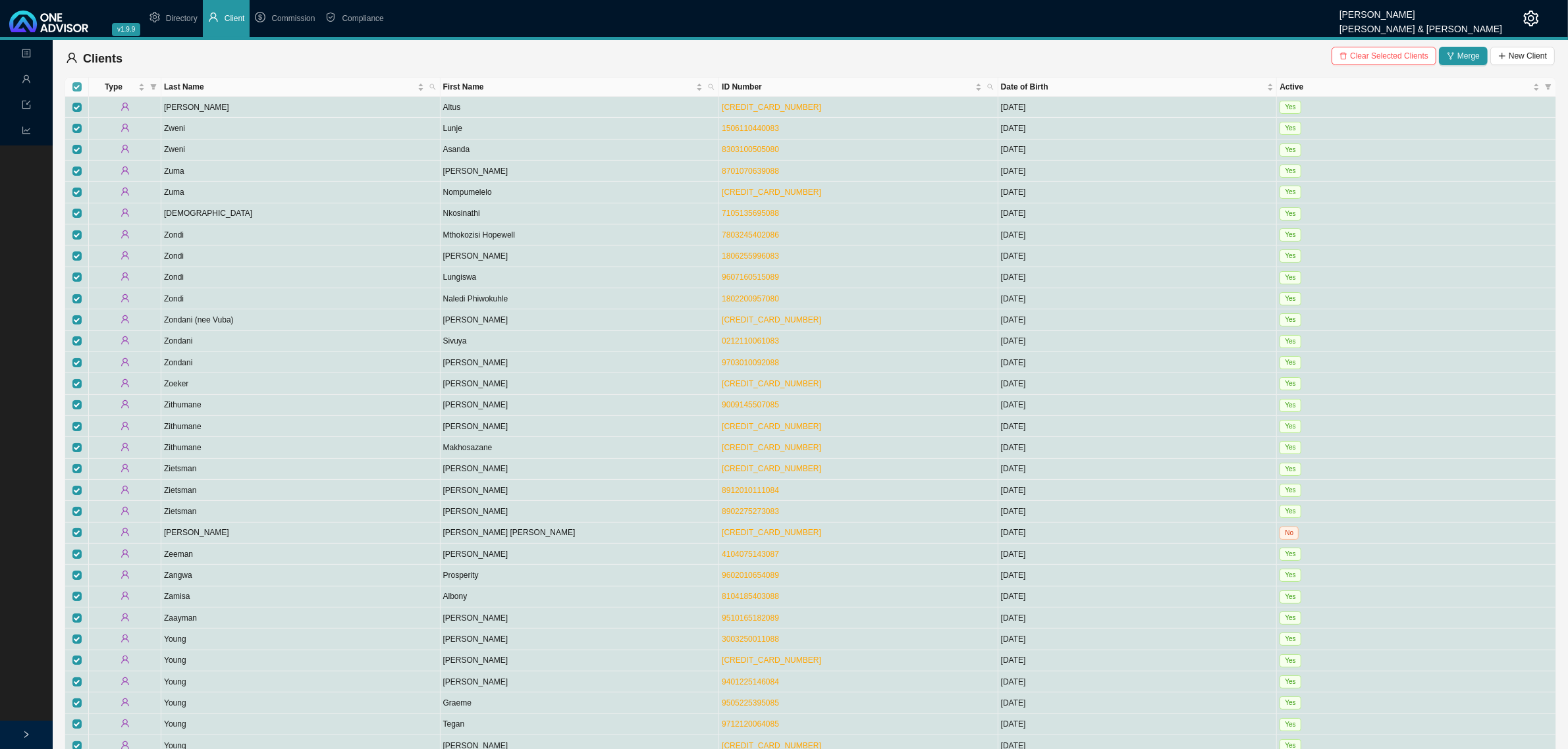
checkbox input "true"
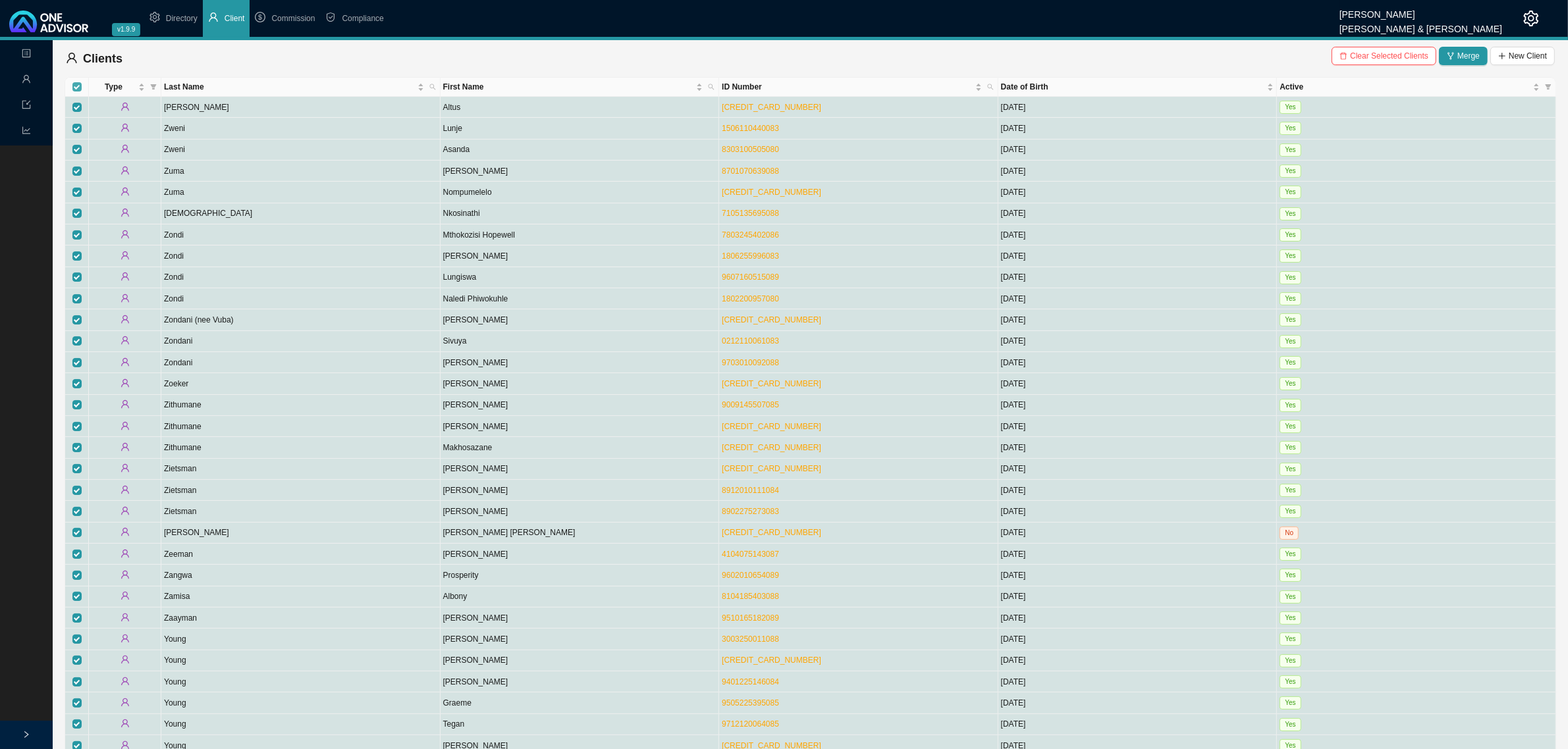
checkbox input "true"
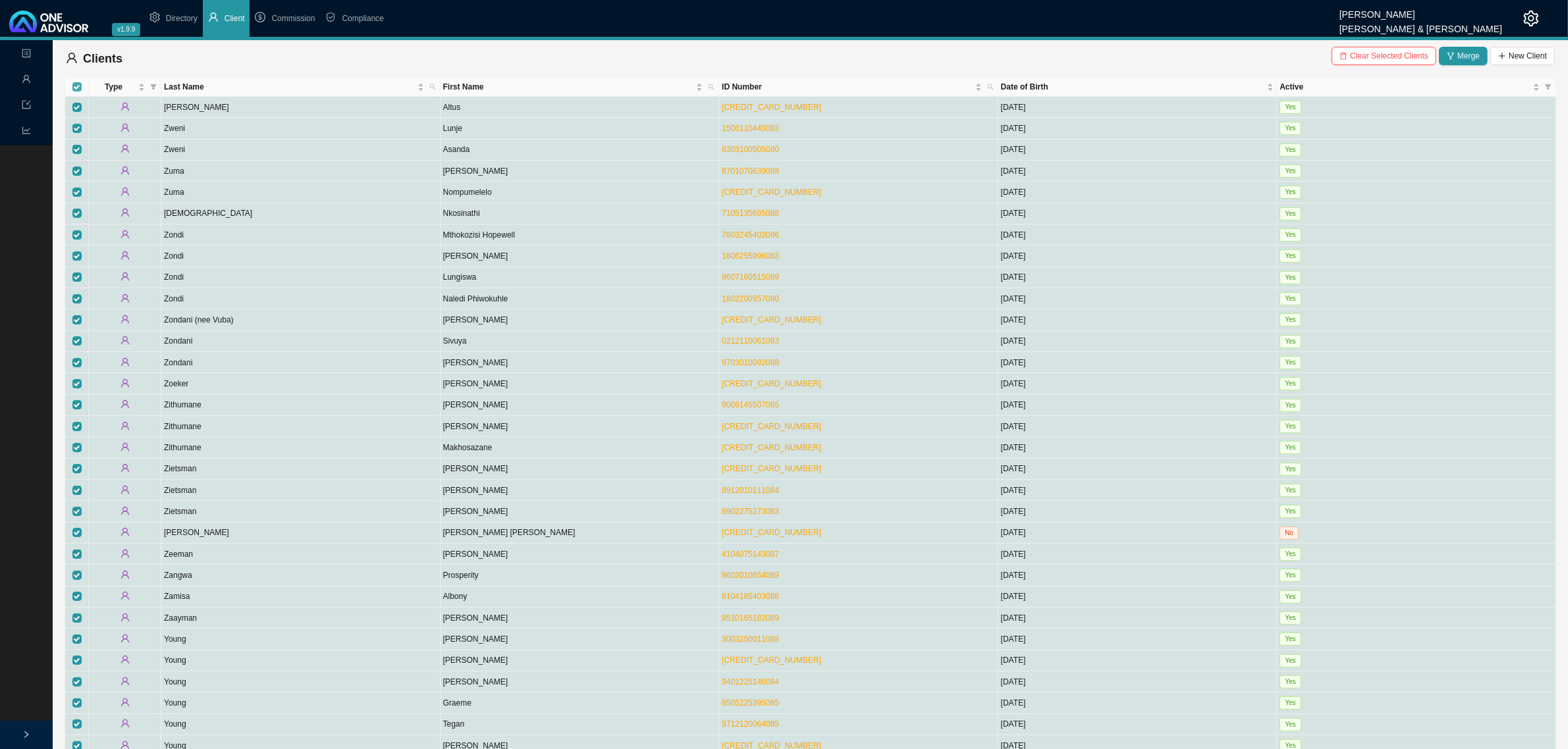
checkbox input "true"
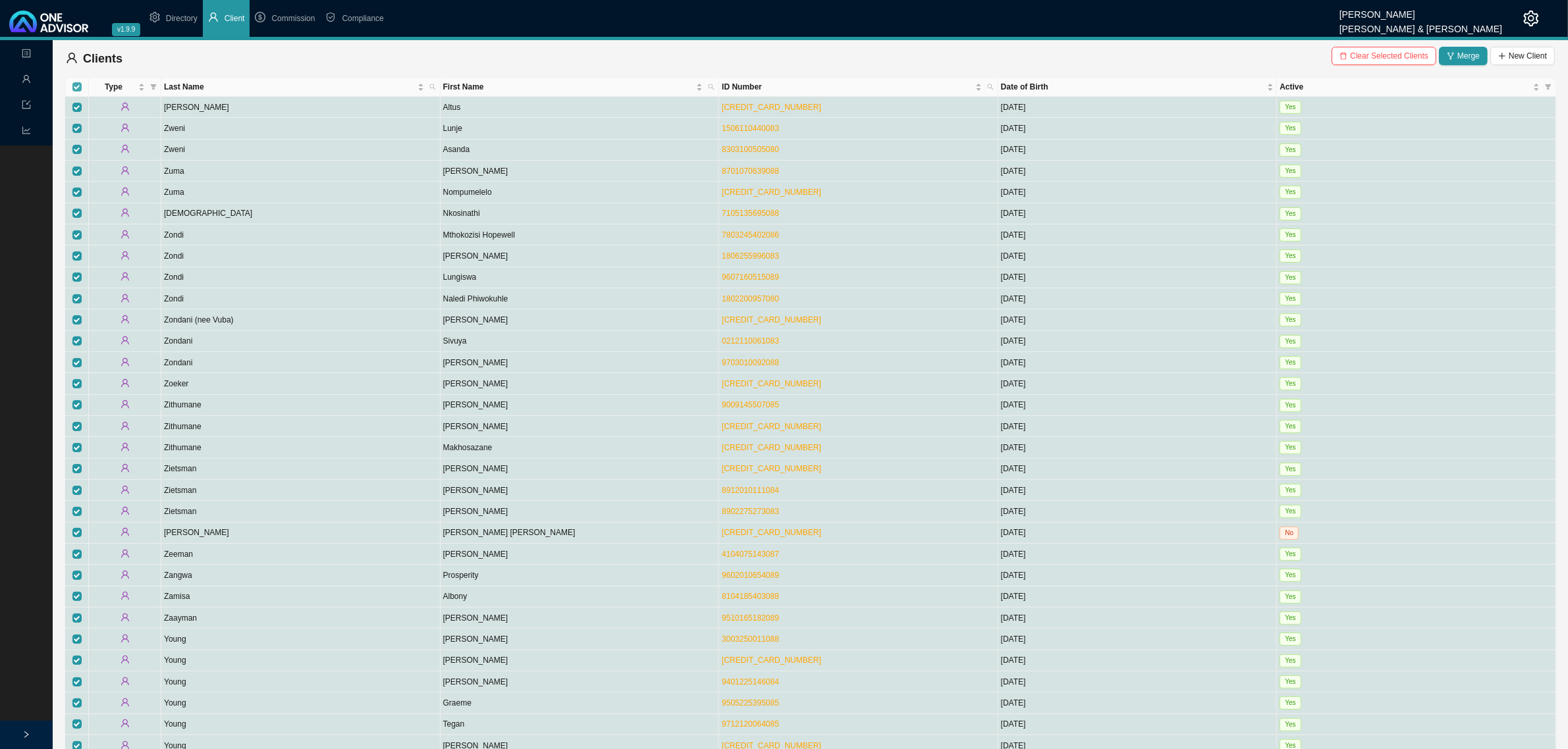
checkbox input "true"
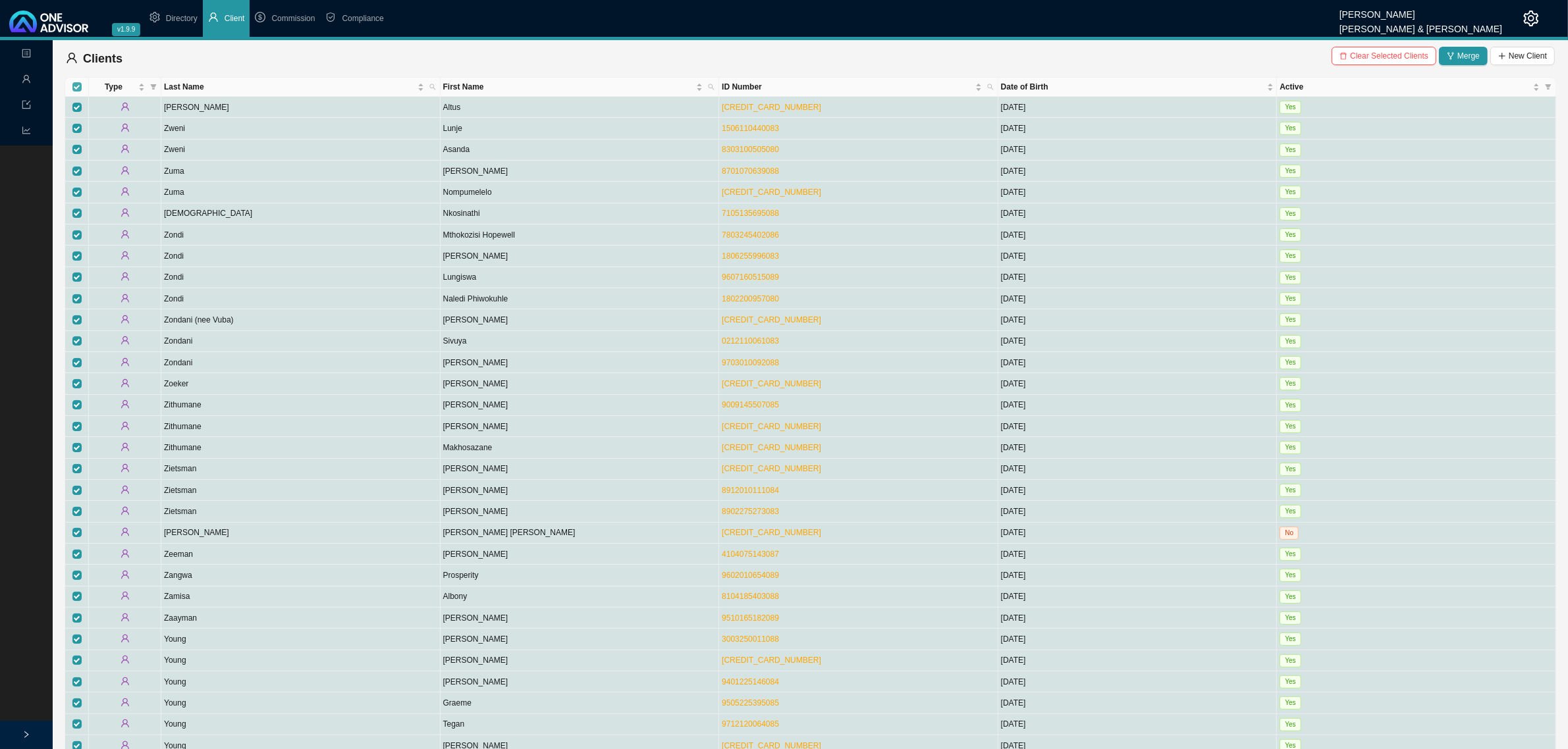
checkbox input "true"
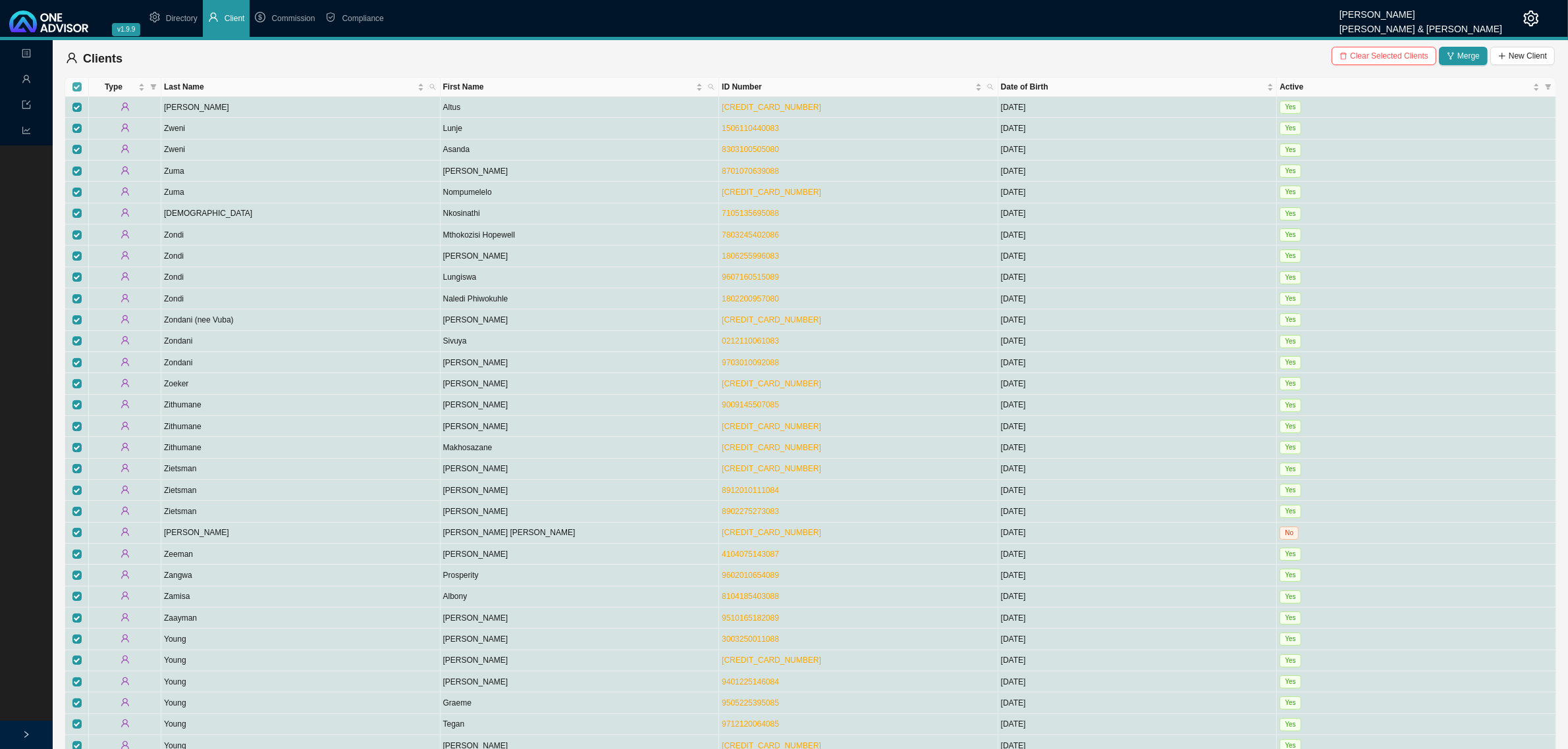
checkbox input "true"
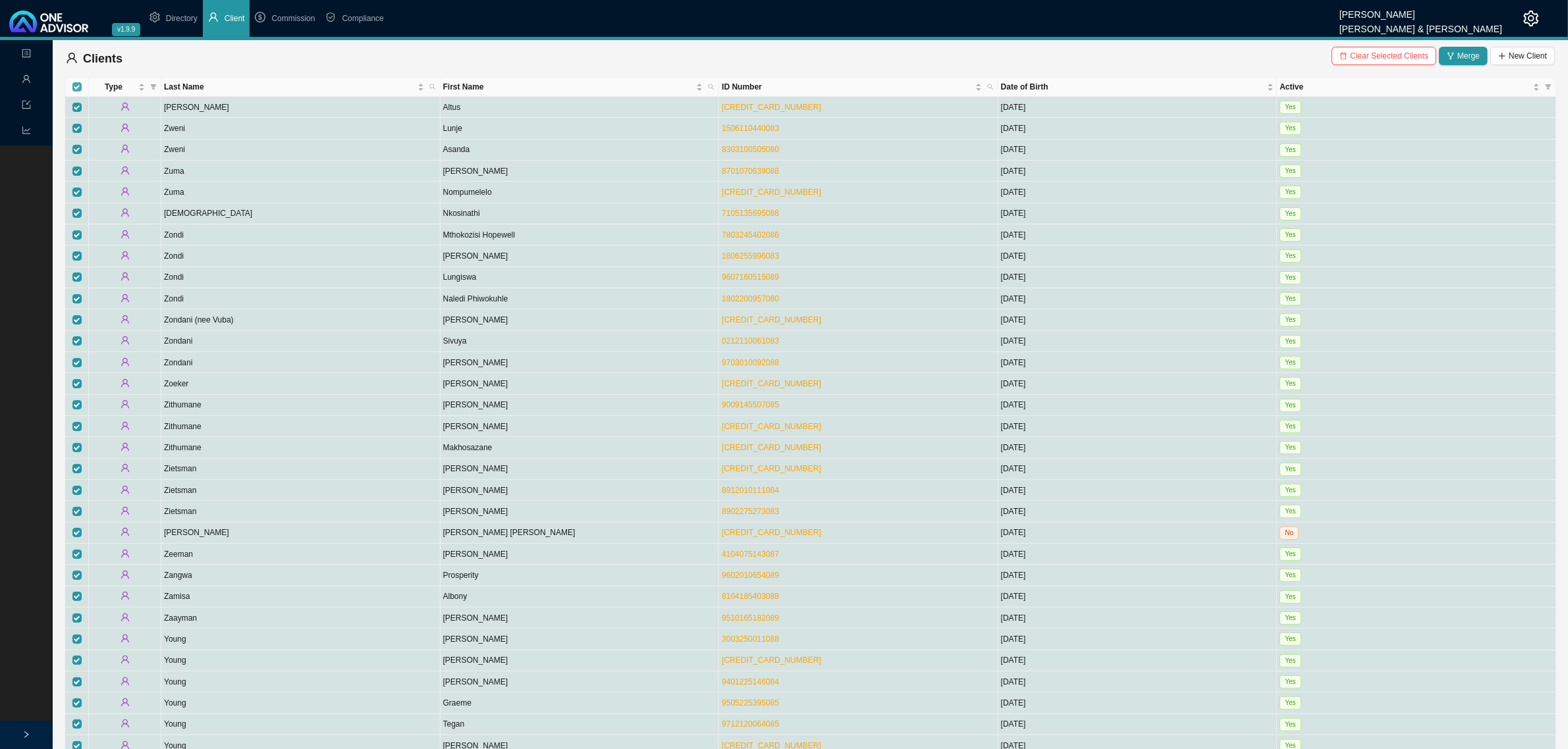
checkbox input "true"
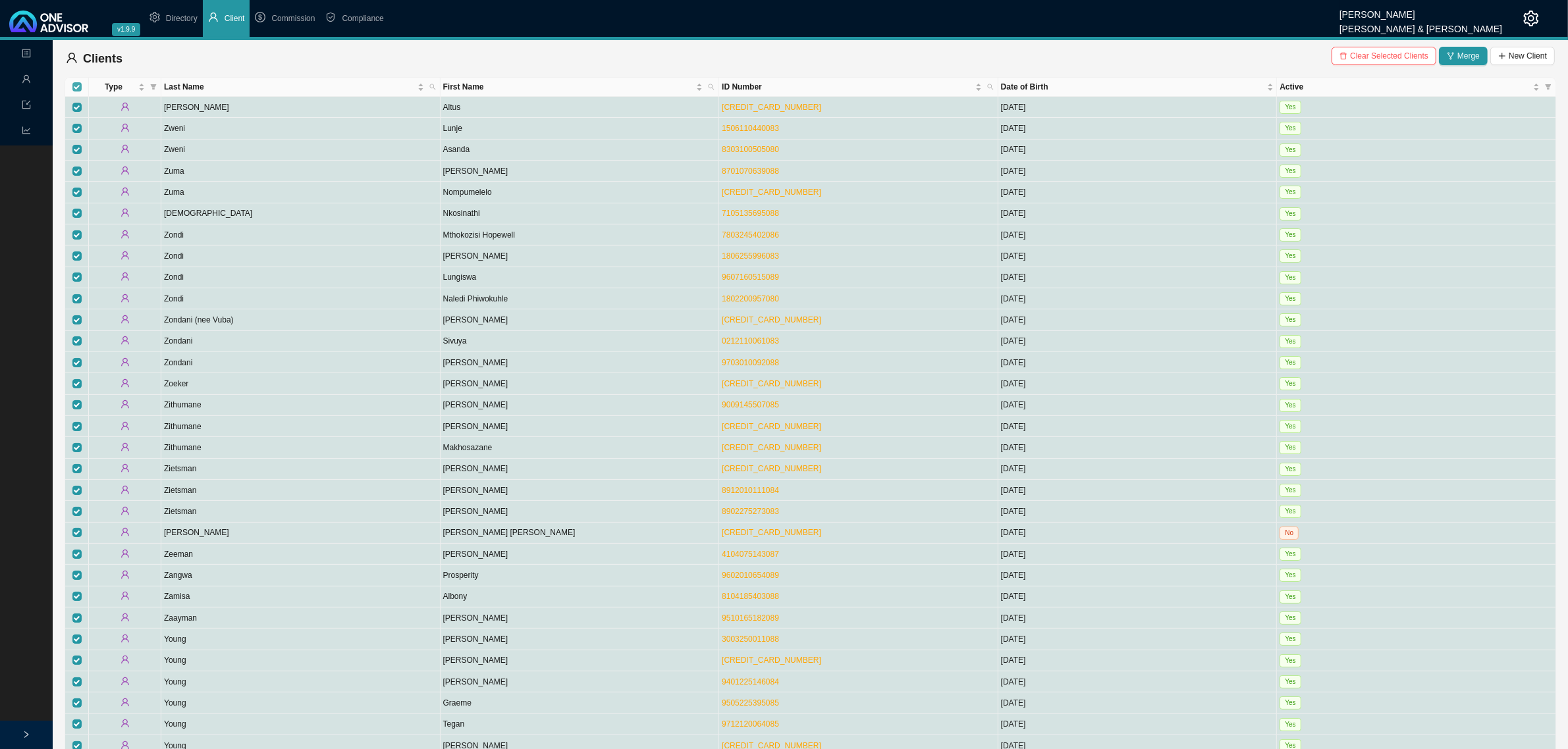
checkbox input "true"
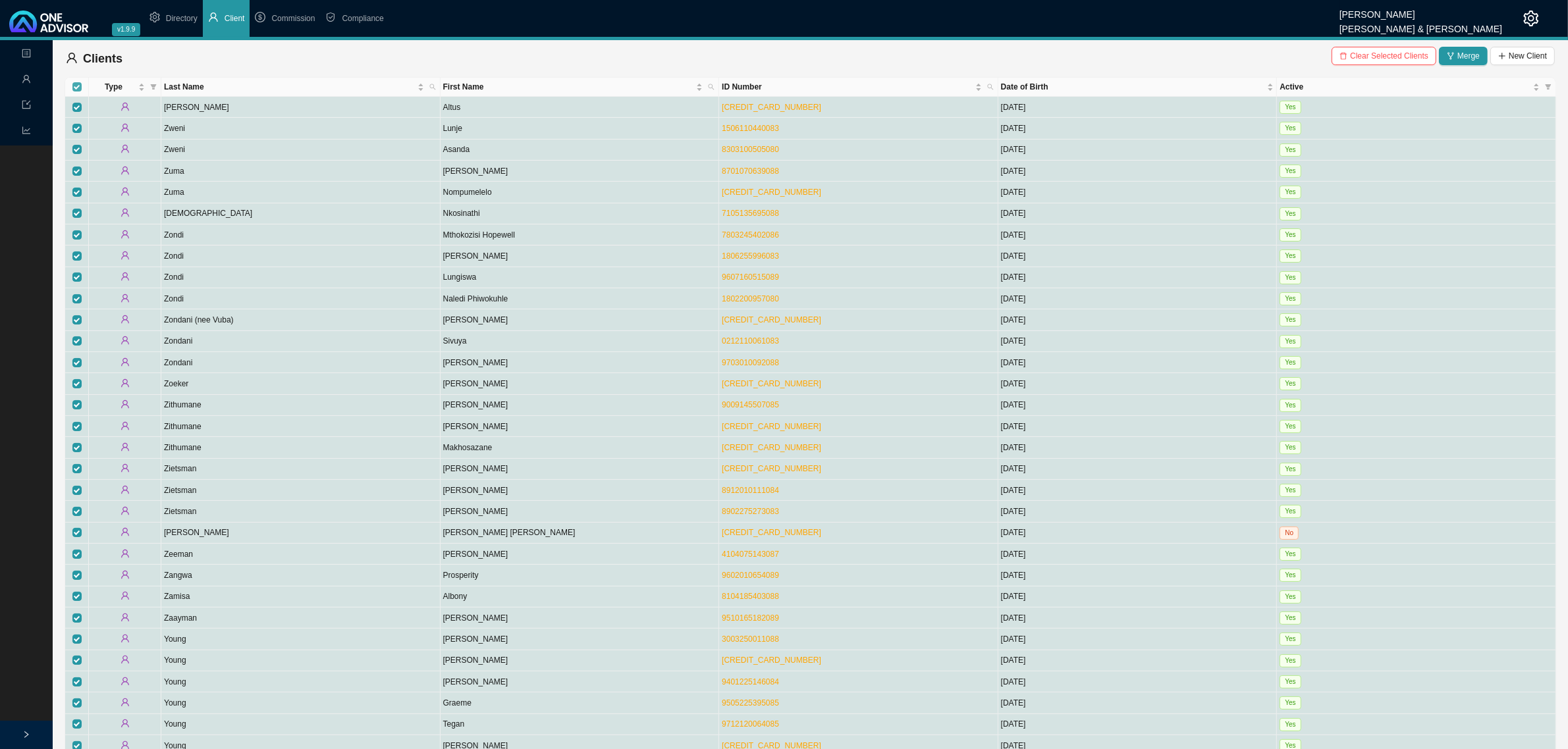
checkbox input "true"
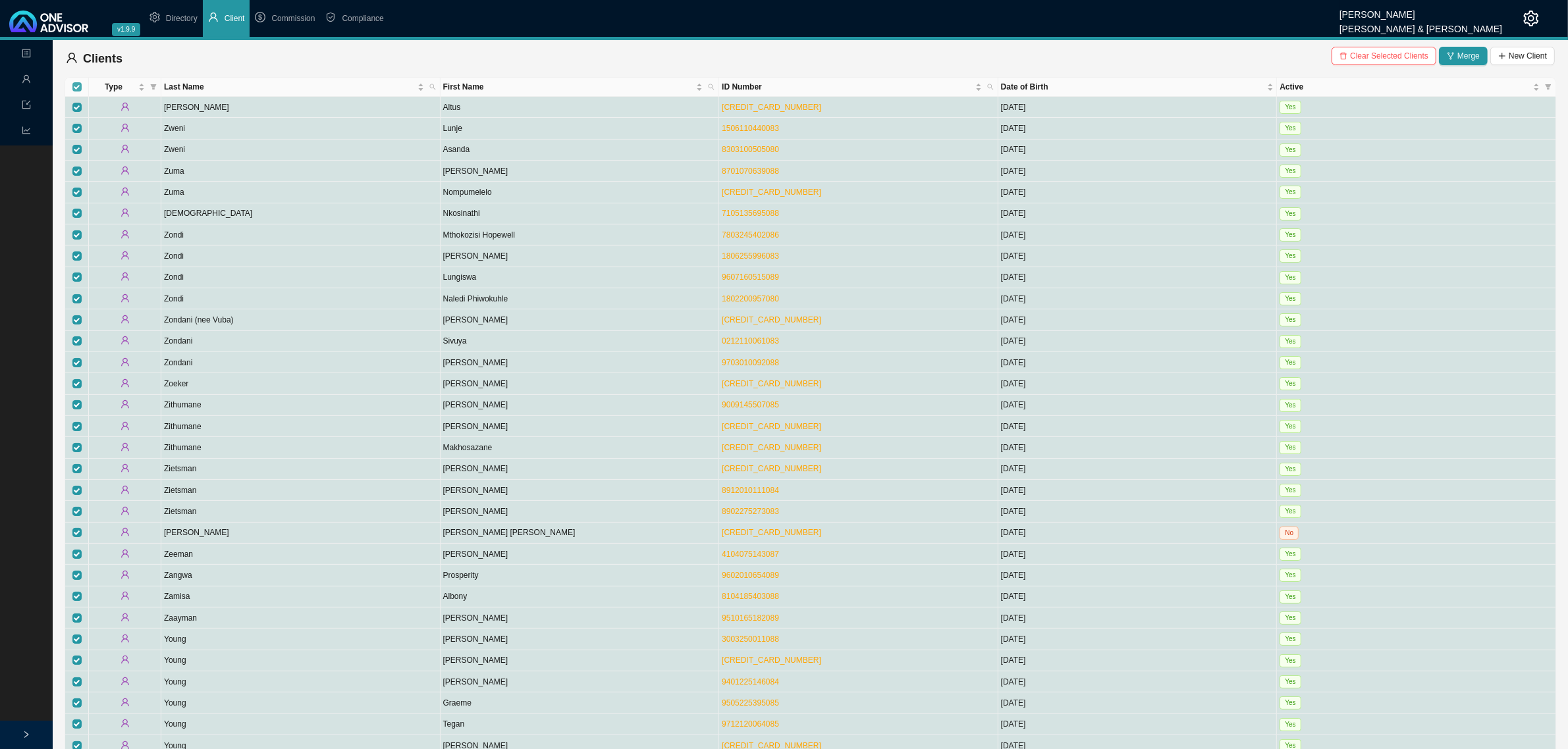
checkbox input "true"
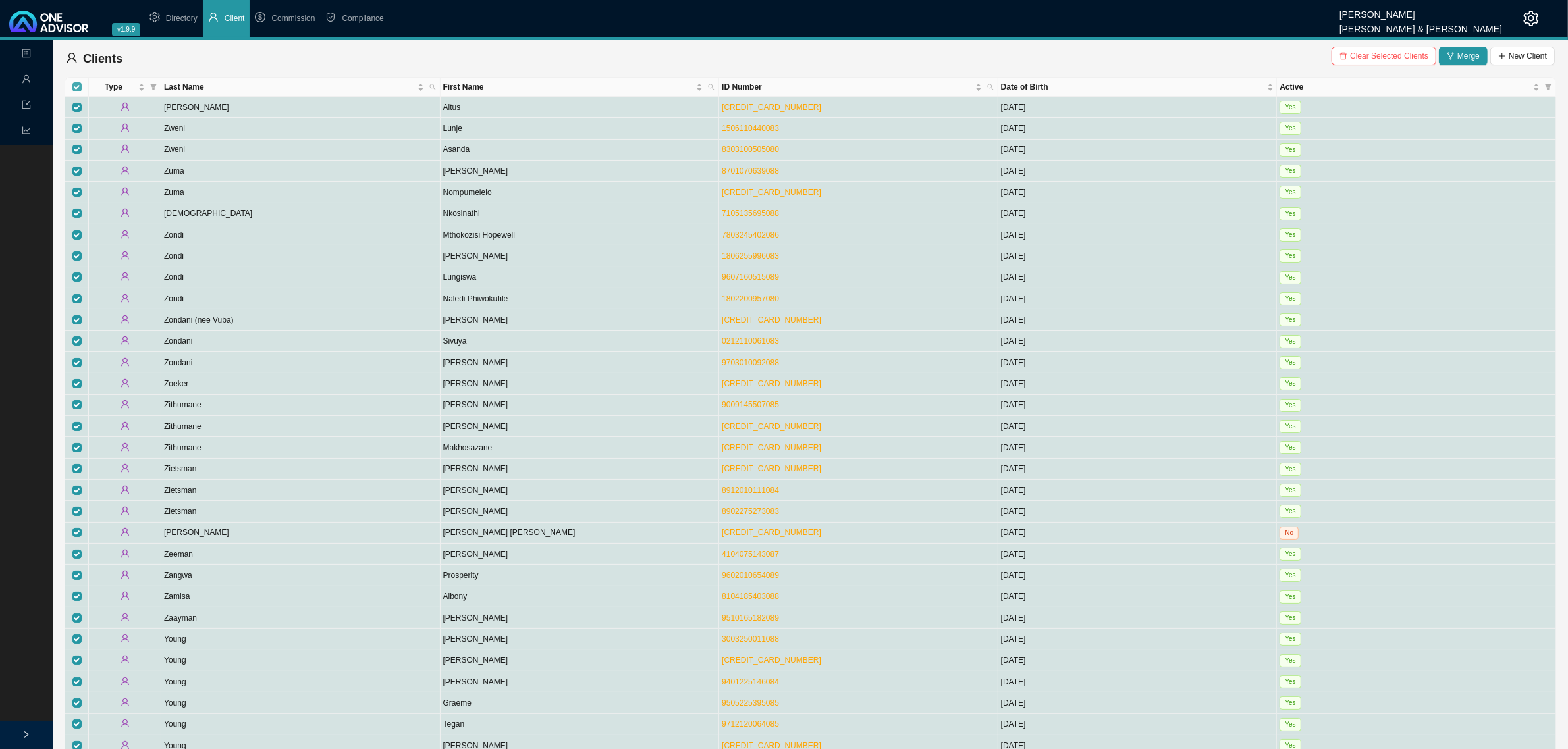
checkbox input "true"
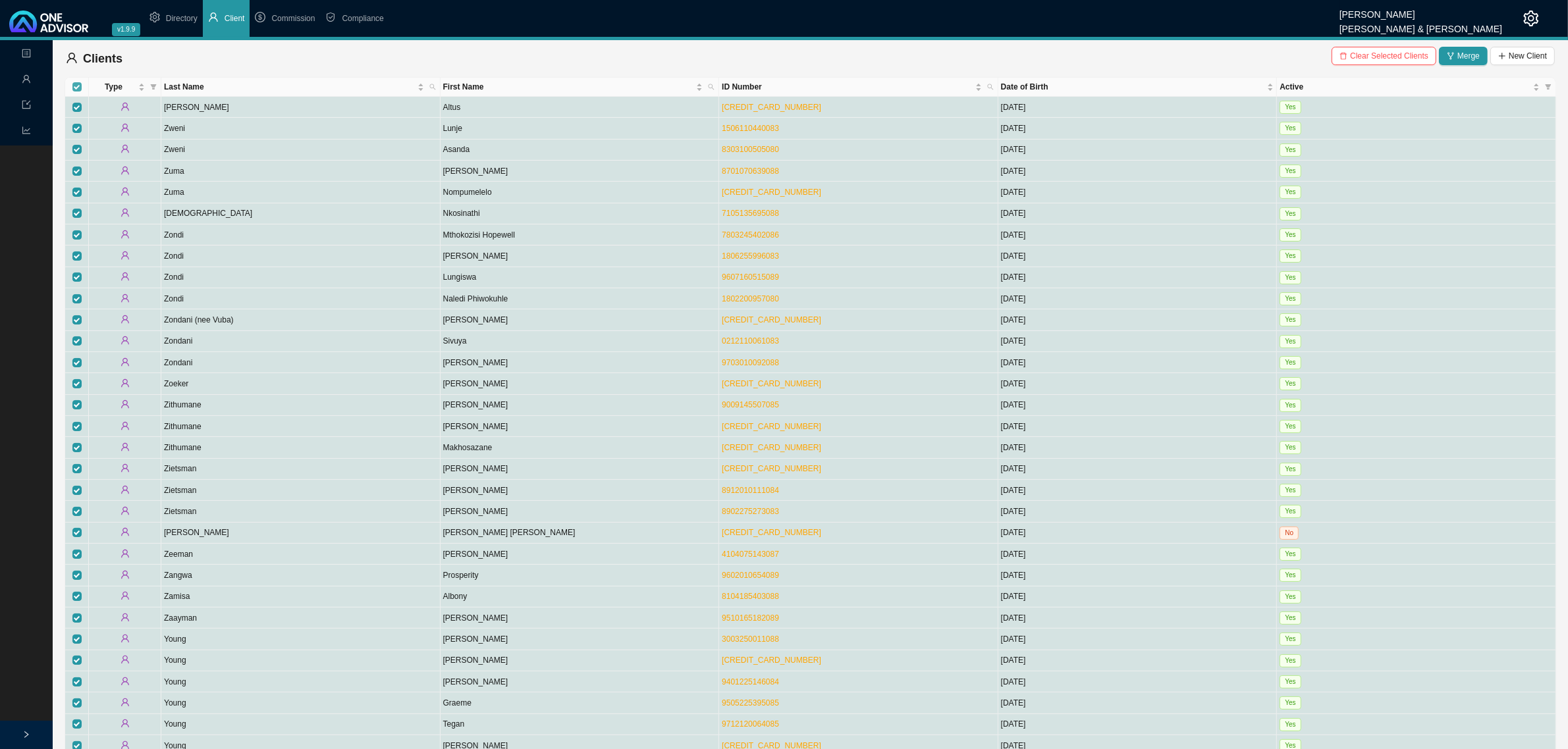
checkbox input "true"
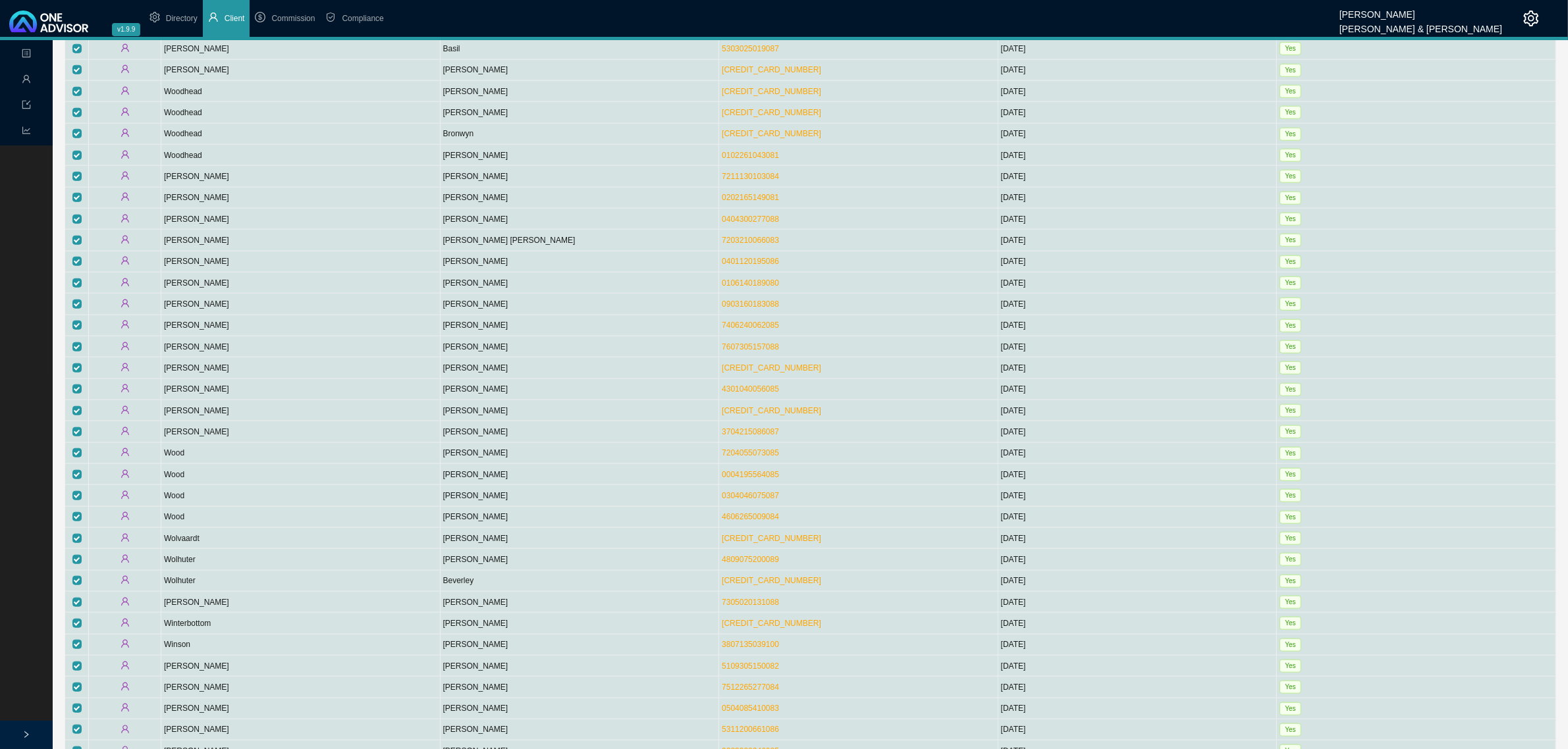
scroll to position [1515, 0]
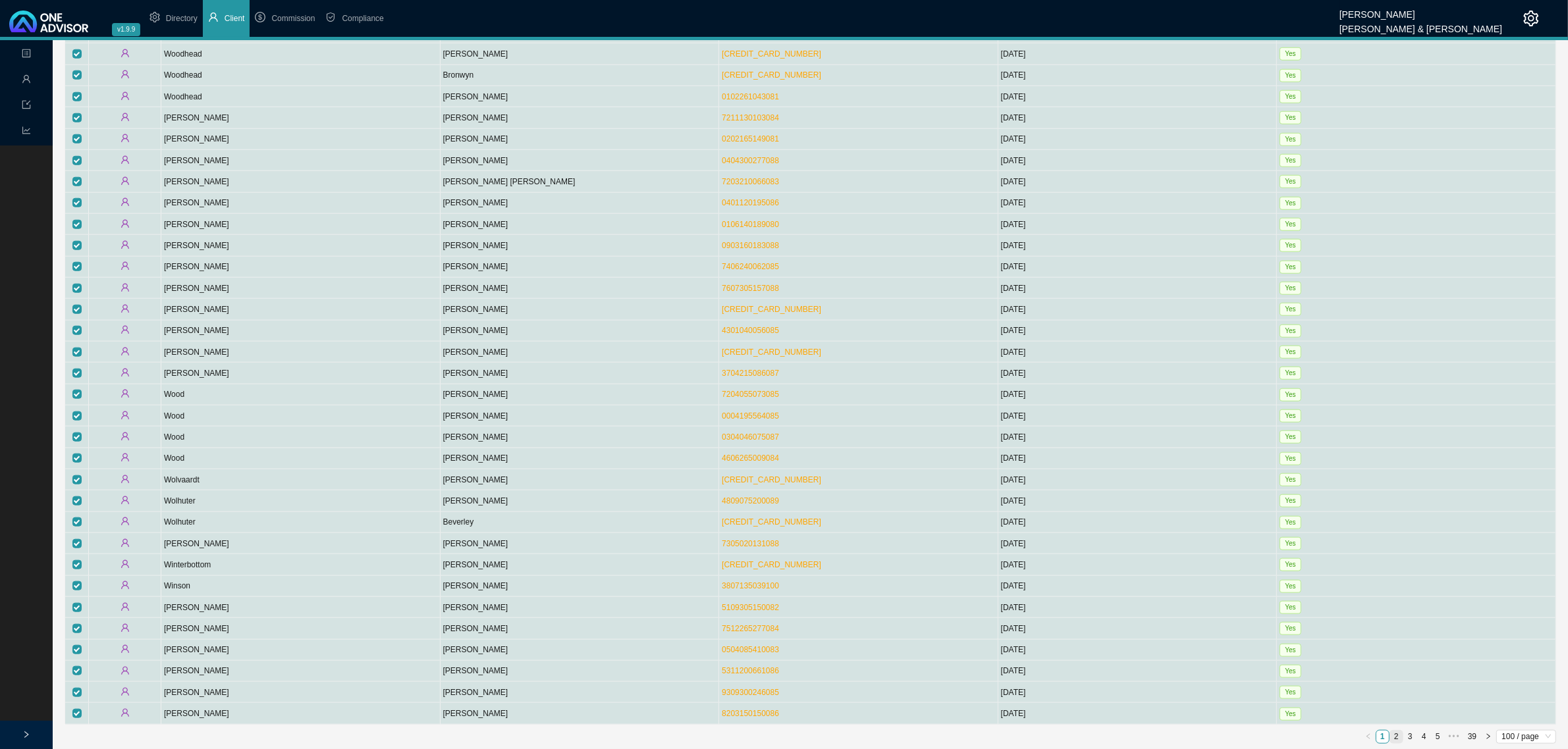
click at [1396, 738] on link "2" at bounding box center [1396, 737] width 12 height 12
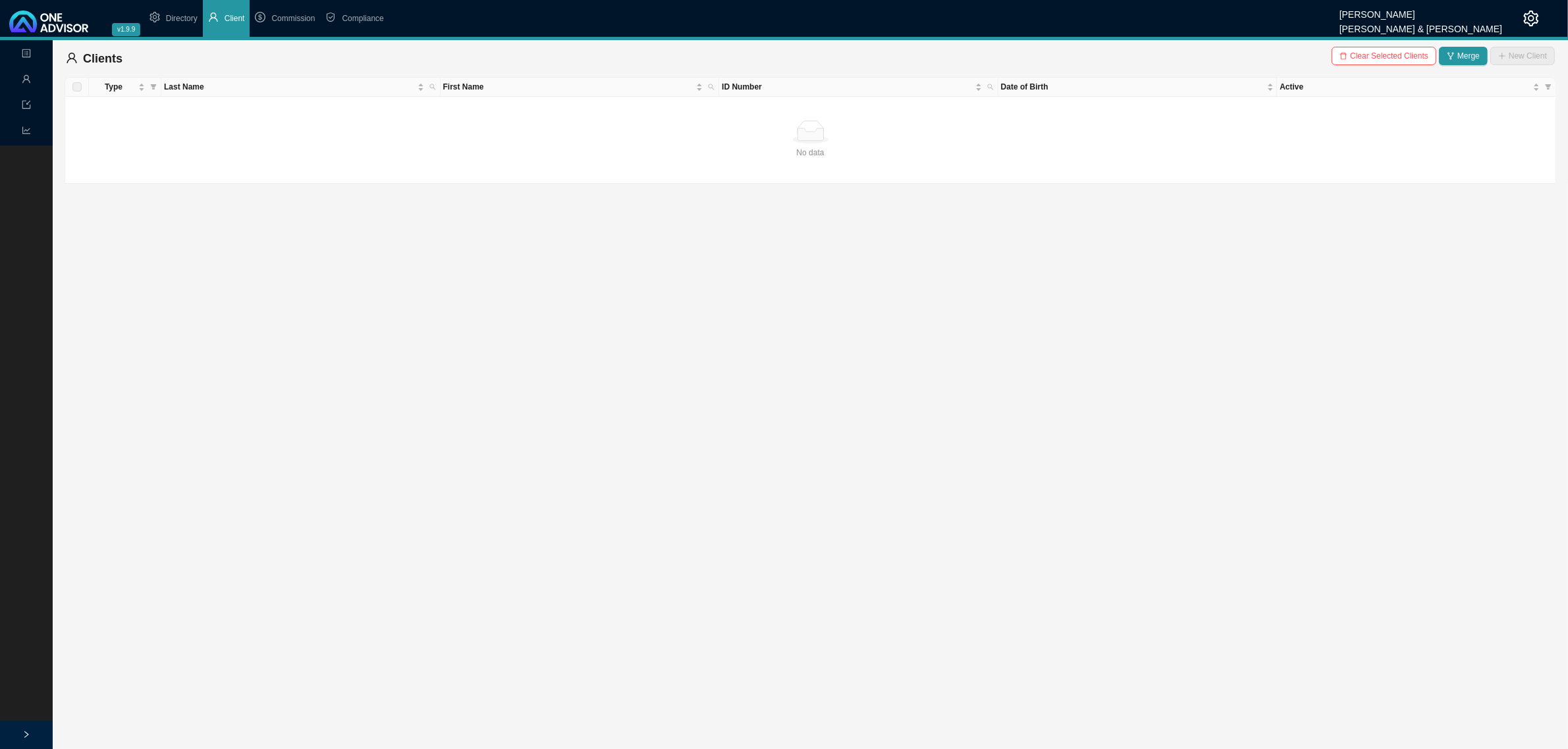
scroll to position [0, 0]
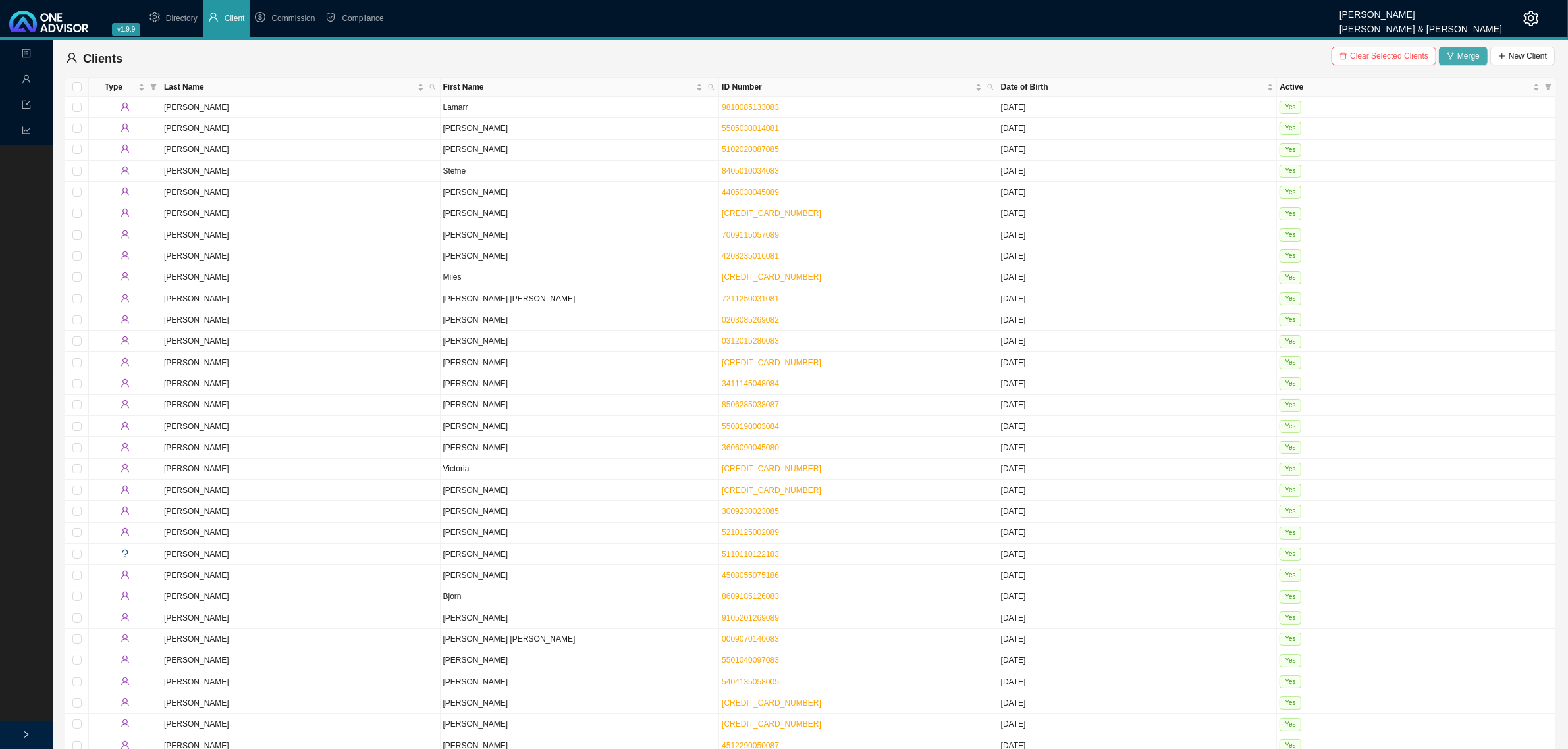
click at [1468, 53] on span "Merge" at bounding box center [1468, 56] width 22 height 13
click at [1139, 56] on div "Clients Clear Selected Clients Merge New Client" at bounding box center [810, 58] width 1489 height 26
click at [1525, 34] on icon "close" at bounding box center [1529, 36] width 9 height 9
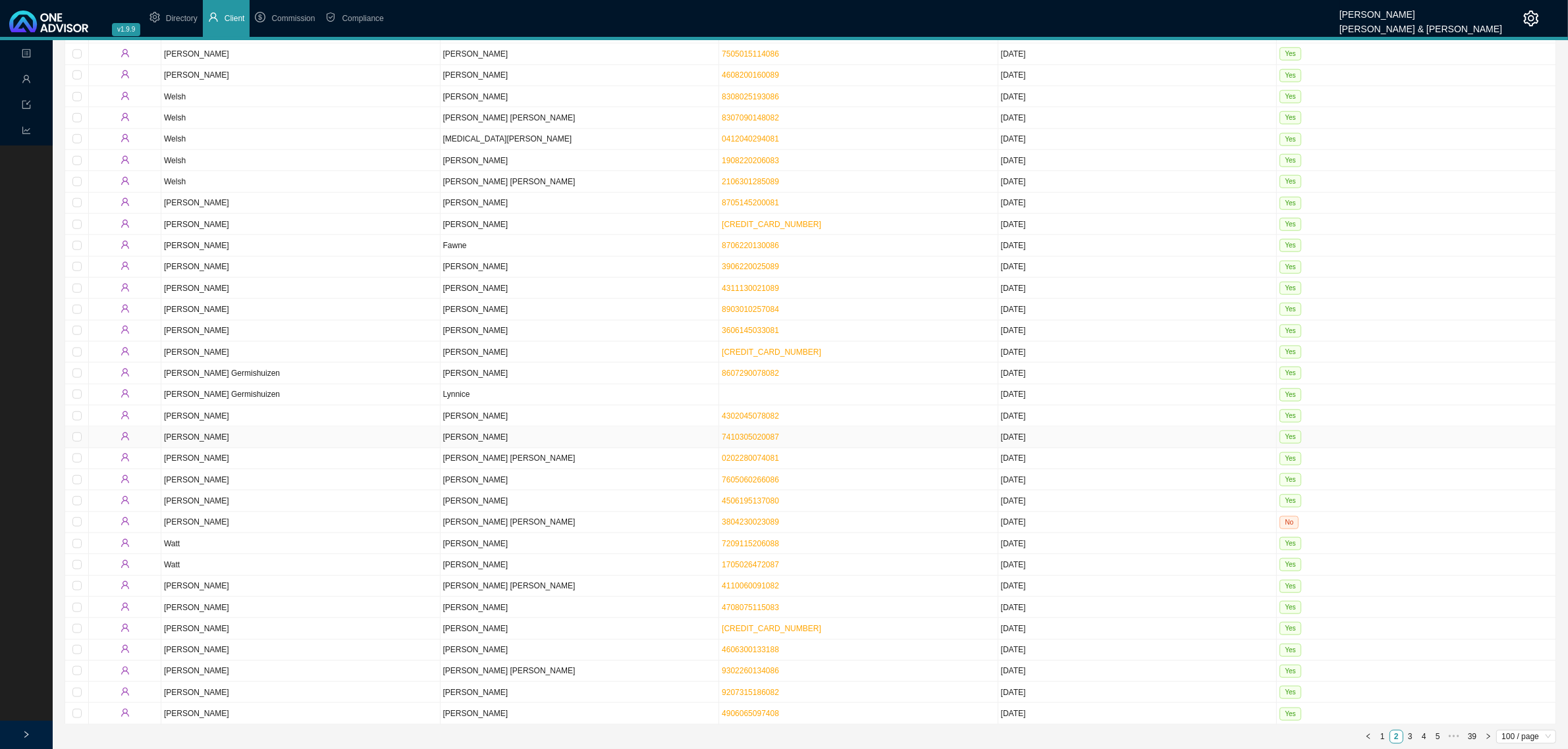
scroll to position [1515, 0]
click at [1380, 735] on link "1" at bounding box center [1382, 737] width 12 height 12
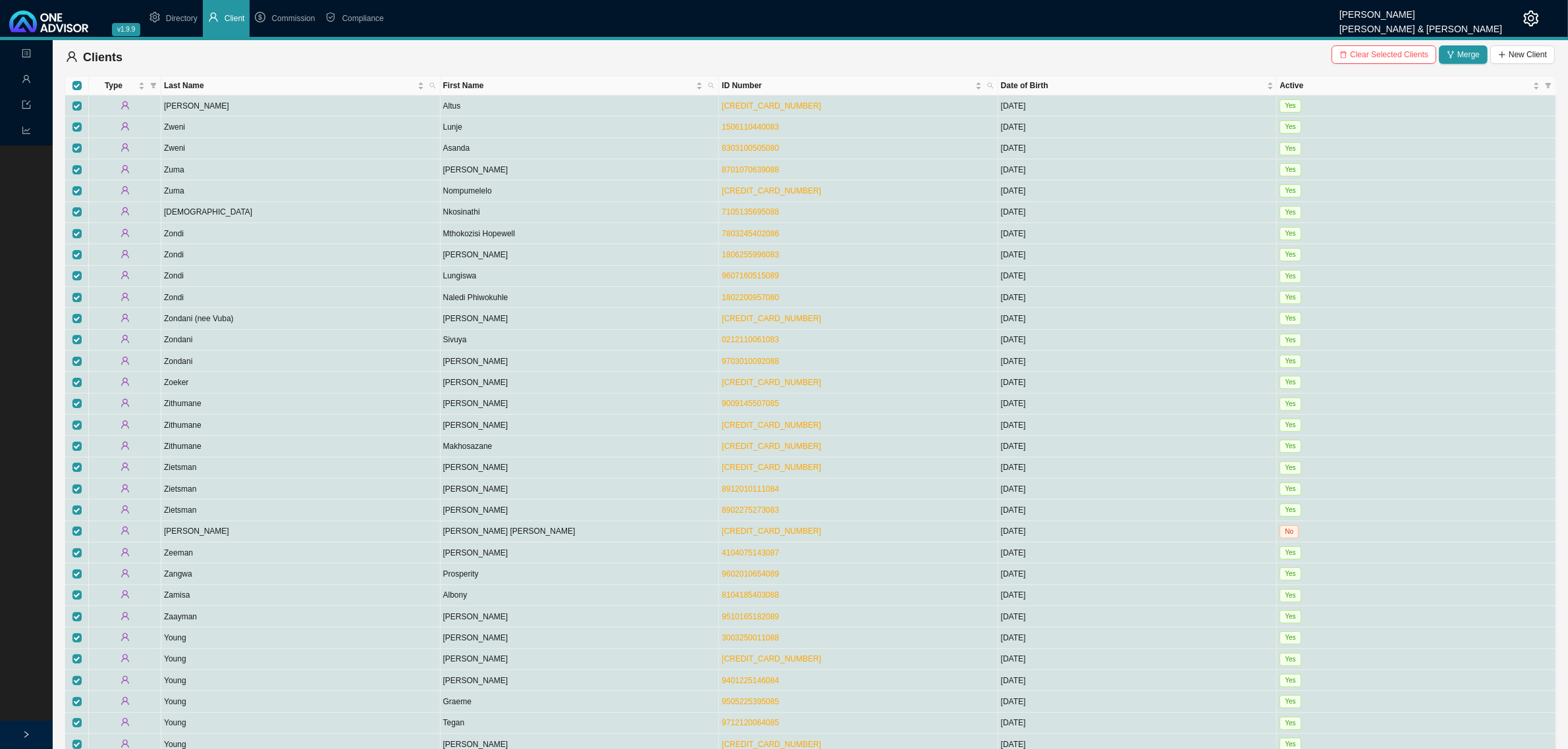
scroll to position [0, 0]
click at [1398, 54] on span "Clear Selected Clients" at bounding box center [1389, 56] width 79 height 13
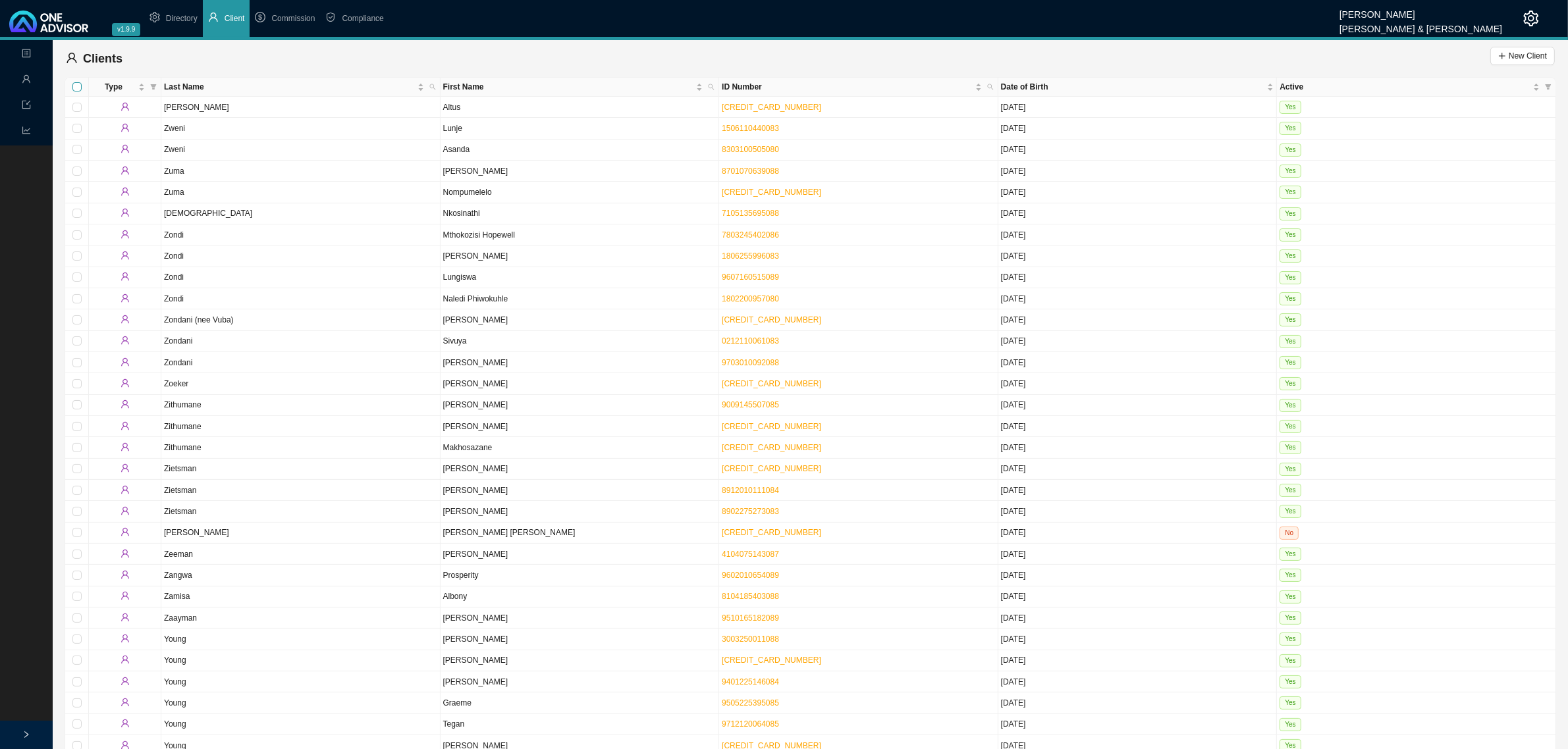
click at [78, 87] on input "Select all" at bounding box center [77, 87] width 9 height 9
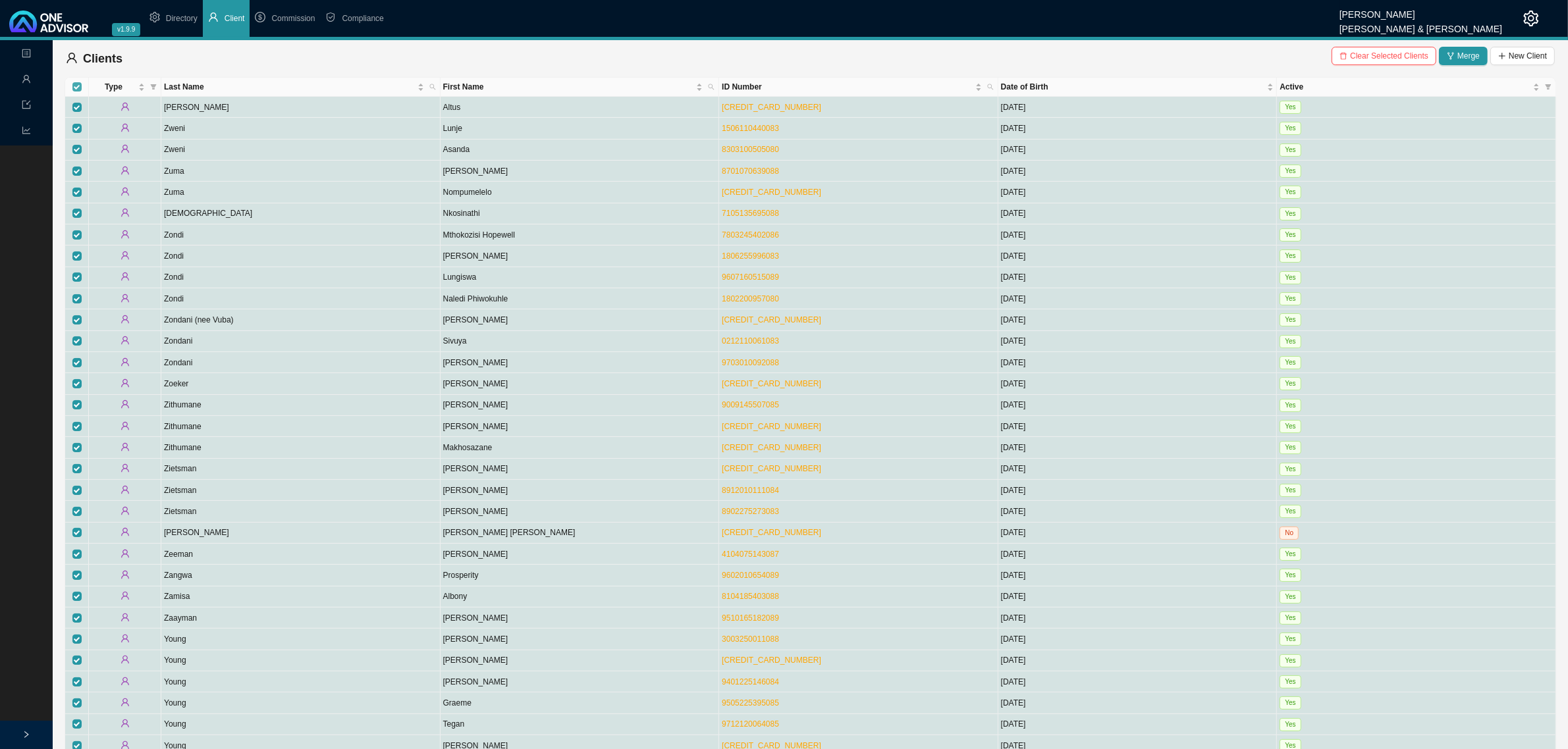
click at [78, 87] on input "Select all" at bounding box center [77, 87] width 9 height 9
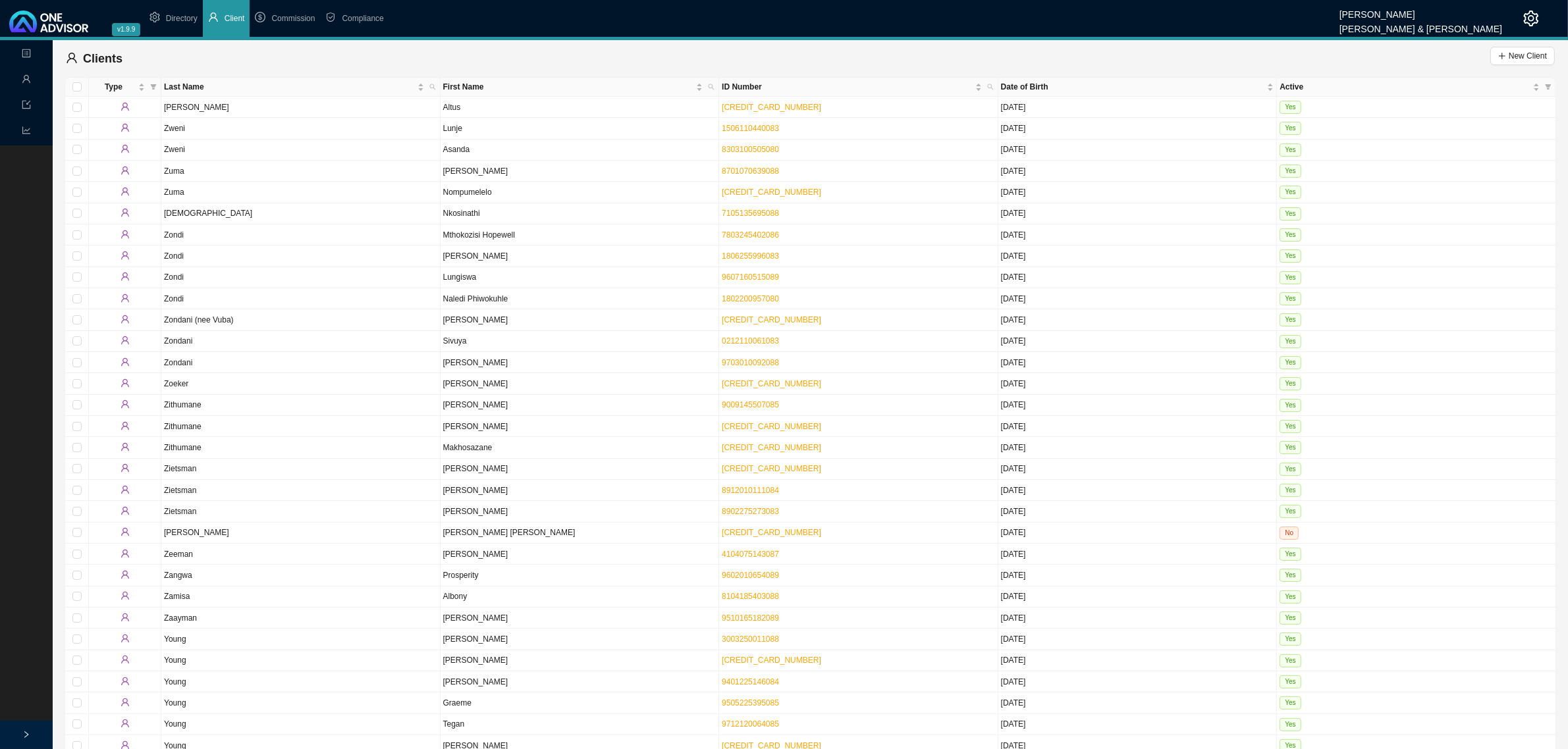
click at [260, 63] on div "Clients New Client" at bounding box center [810, 58] width 1489 height 26
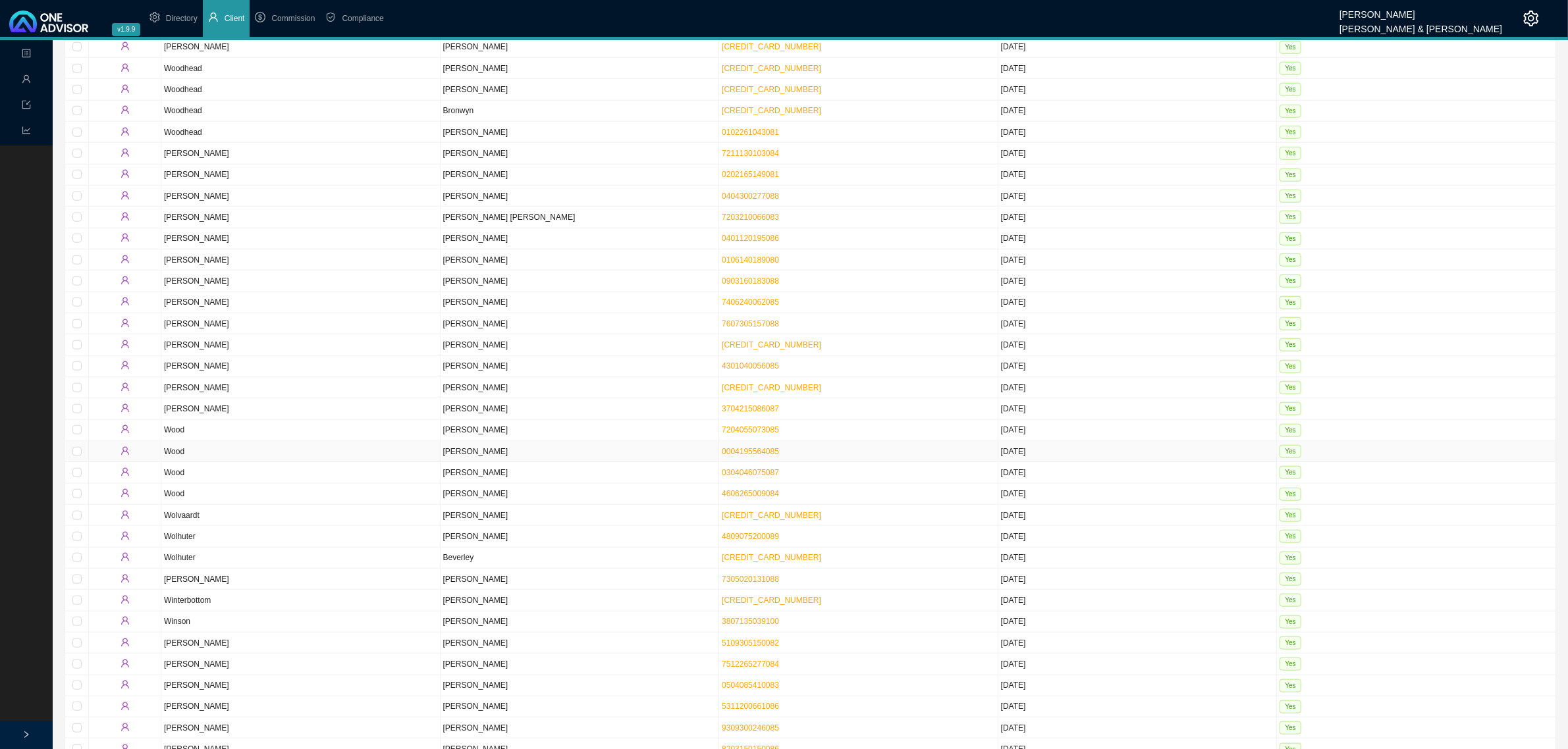
scroll to position [1515, 0]
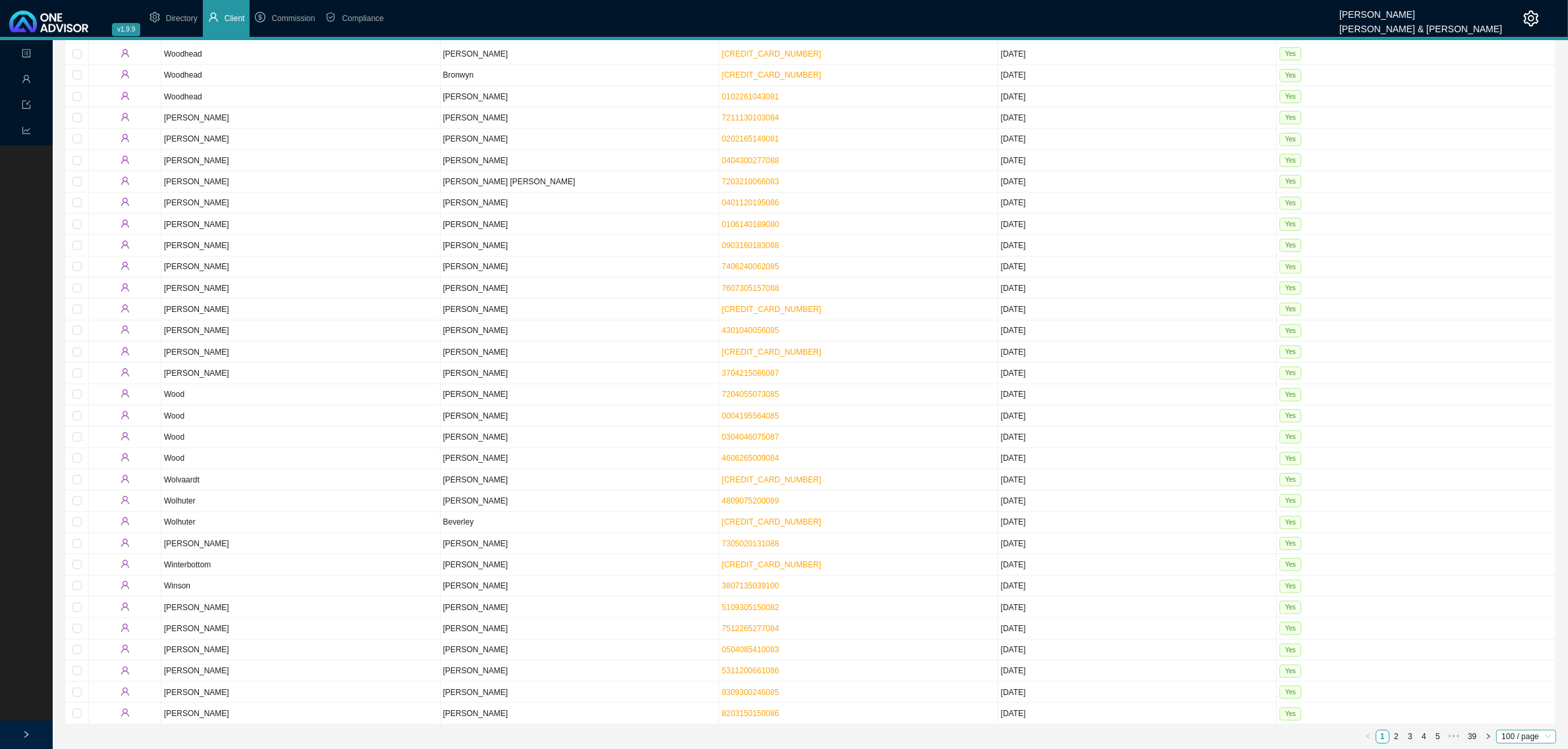
click at [1528, 735] on span "100 / page" at bounding box center [1526, 737] width 49 height 12
click at [1516, 659] on div "10 / page" at bounding box center [1526, 660] width 40 height 13
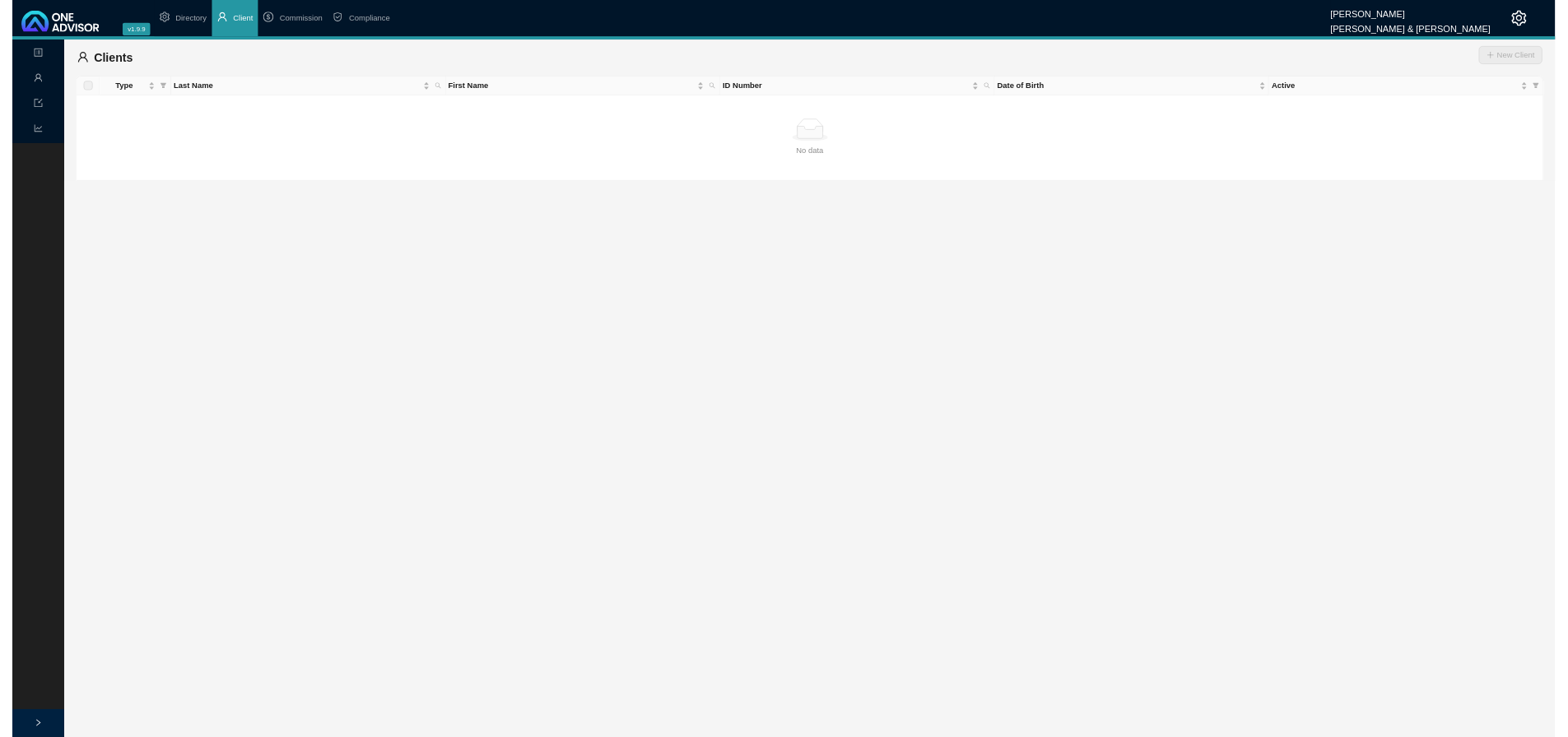
scroll to position [0, 0]
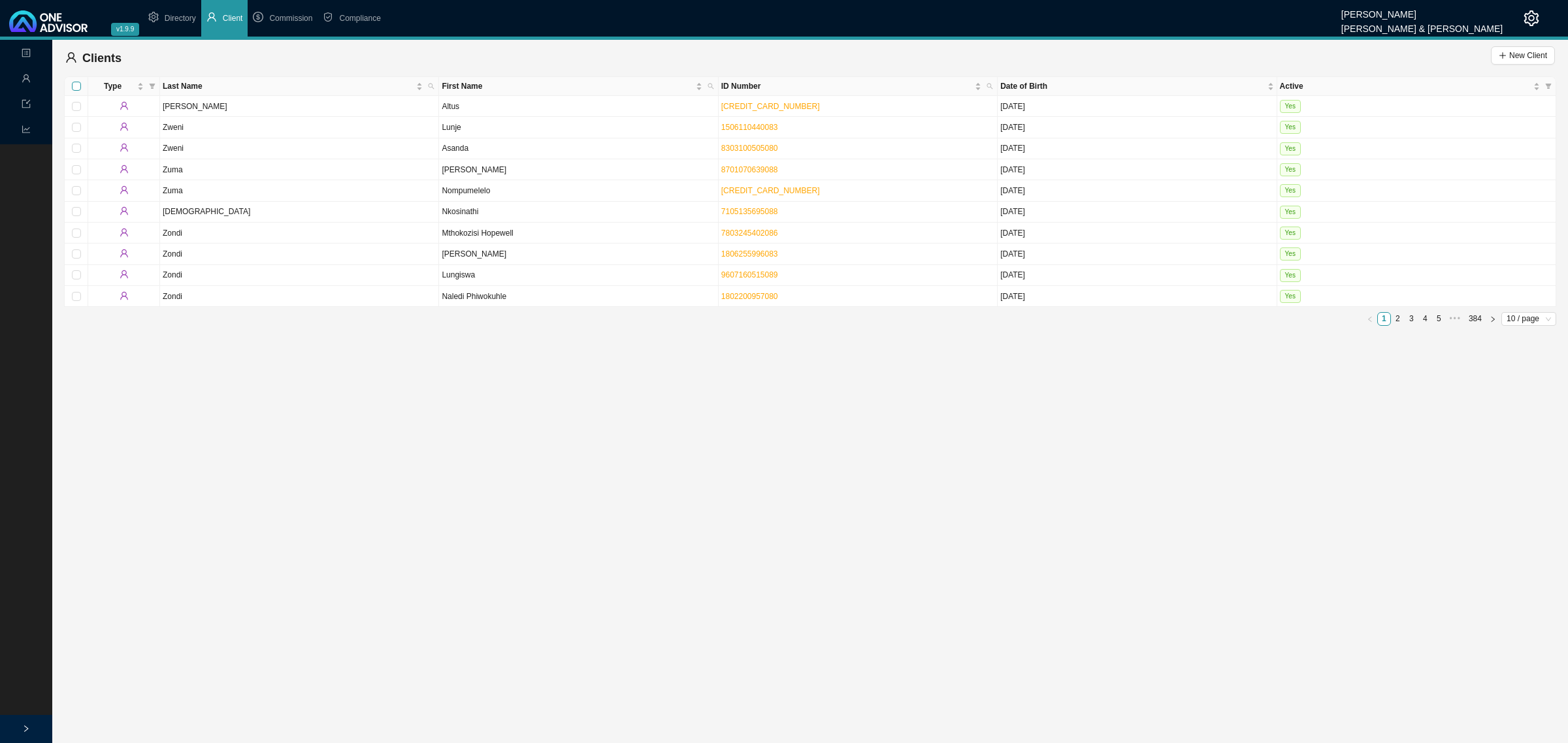
click at [74, 85] on input "Select all" at bounding box center [76, 86] width 9 height 9
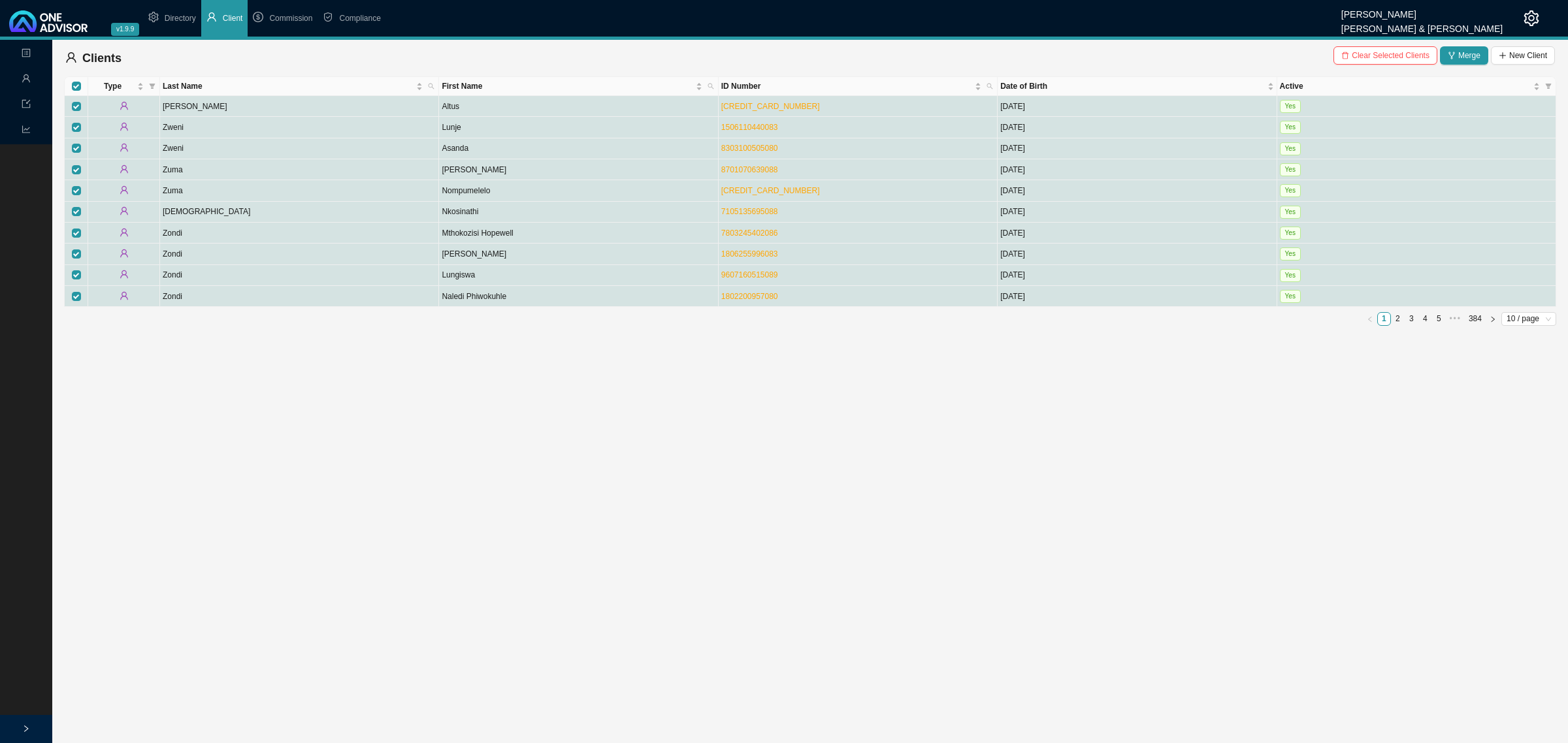
click at [107, 422] on main "Landing Management Data Reports Clients Clear Selected Clients Merge New Client…" at bounding box center [784, 392] width 1568 height 704
click at [1529, 15] on icon "setting" at bounding box center [1531, 19] width 16 height 16
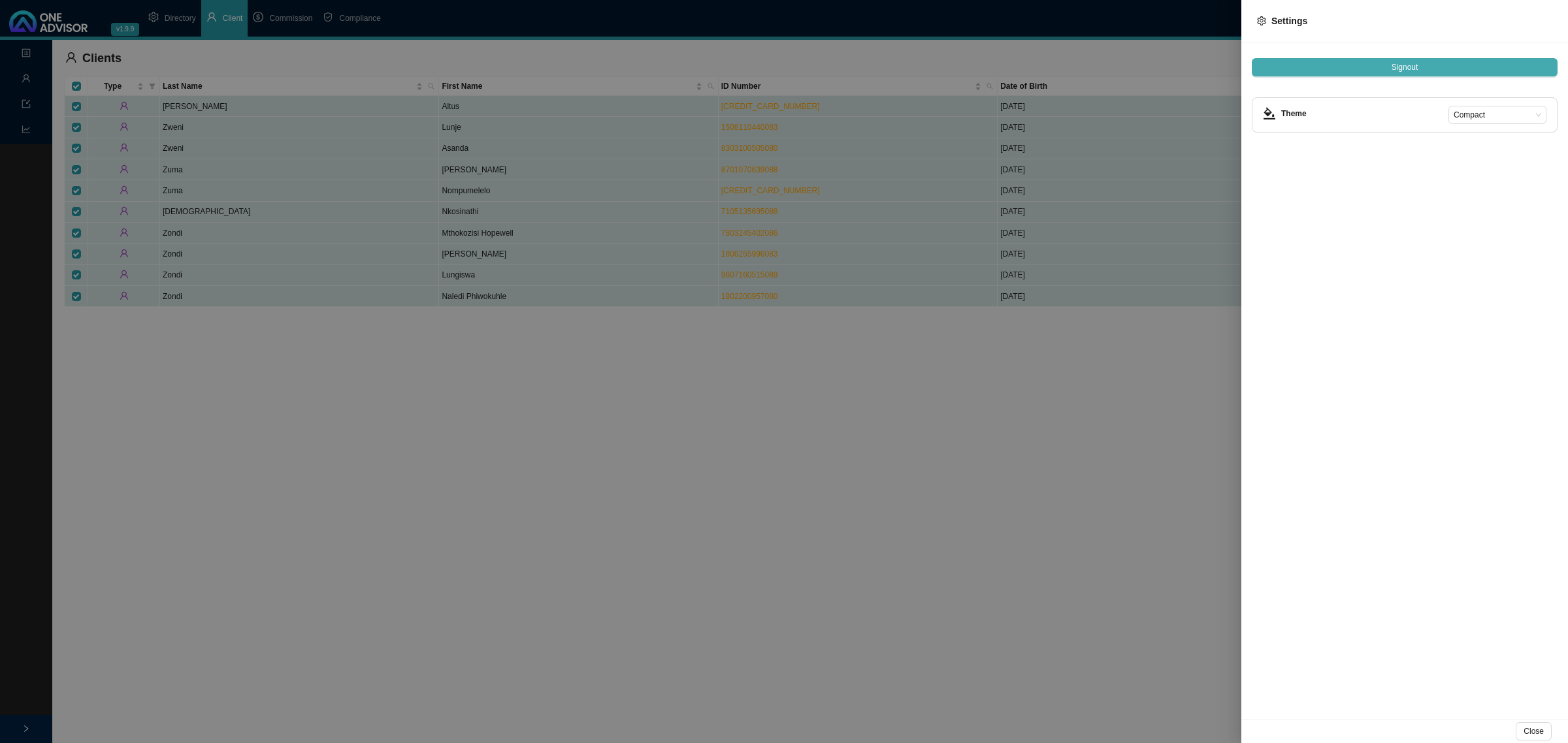
click at [1411, 65] on span "Signout" at bounding box center [1404, 67] width 26 height 13
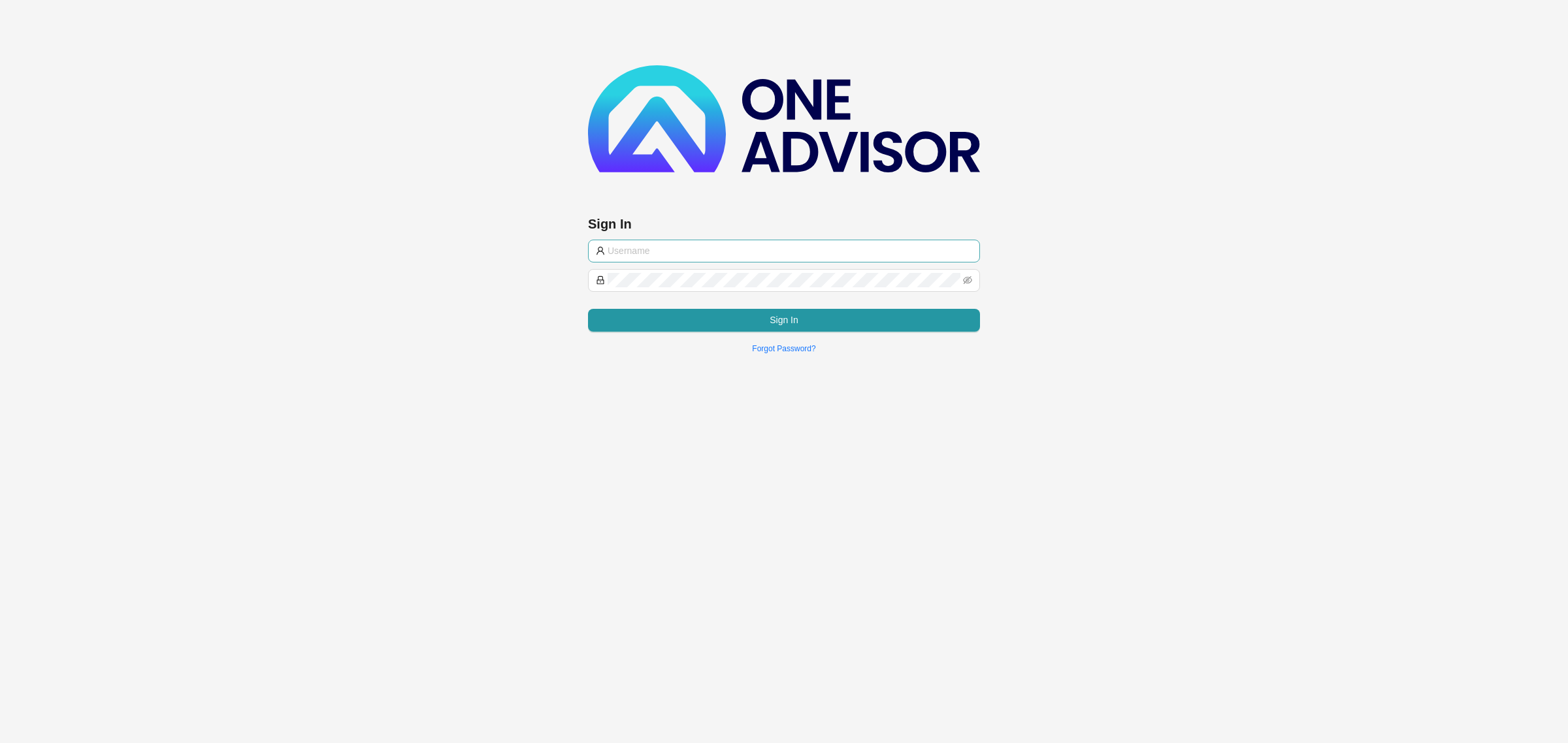
click at [687, 246] on input "text" at bounding box center [789, 251] width 364 height 14
click at [759, 317] on button "Sign In" at bounding box center [783, 321] width 392 height 23
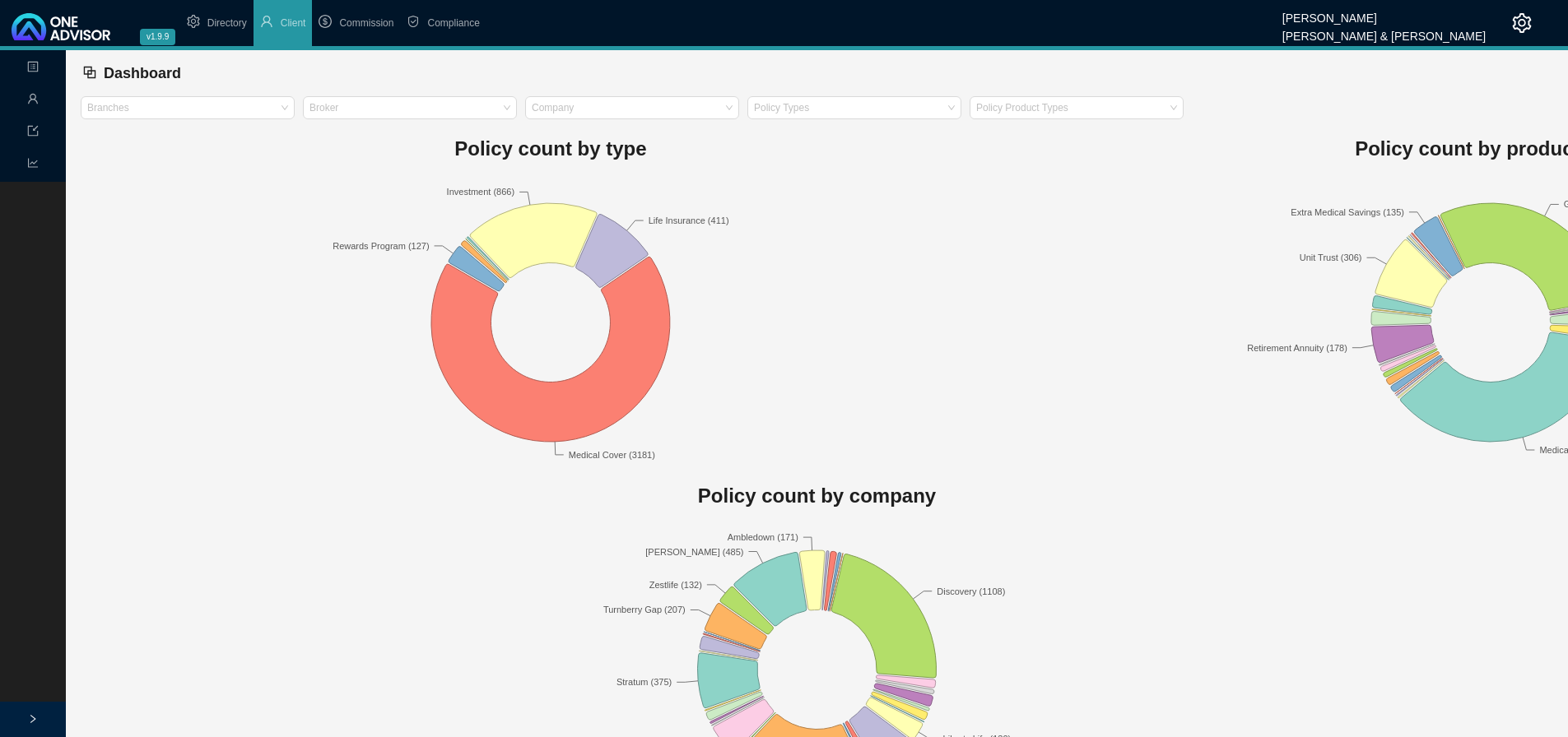
click at [23, 720] on div at bounding box center [32, 719] width 66 height 35
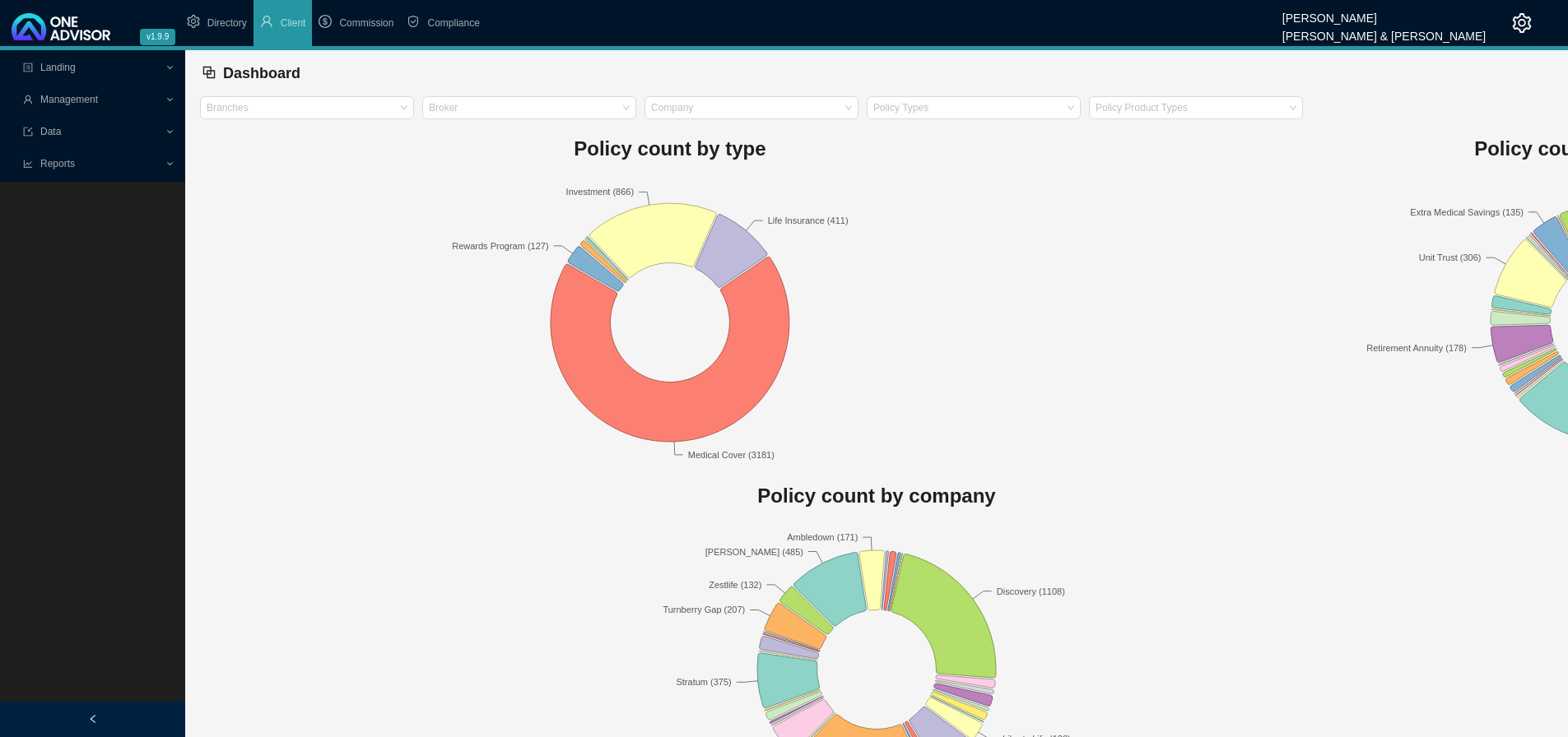
click at [1519, 17] on icon "setting" at bounding box center [1522, 23] width 19 height 20
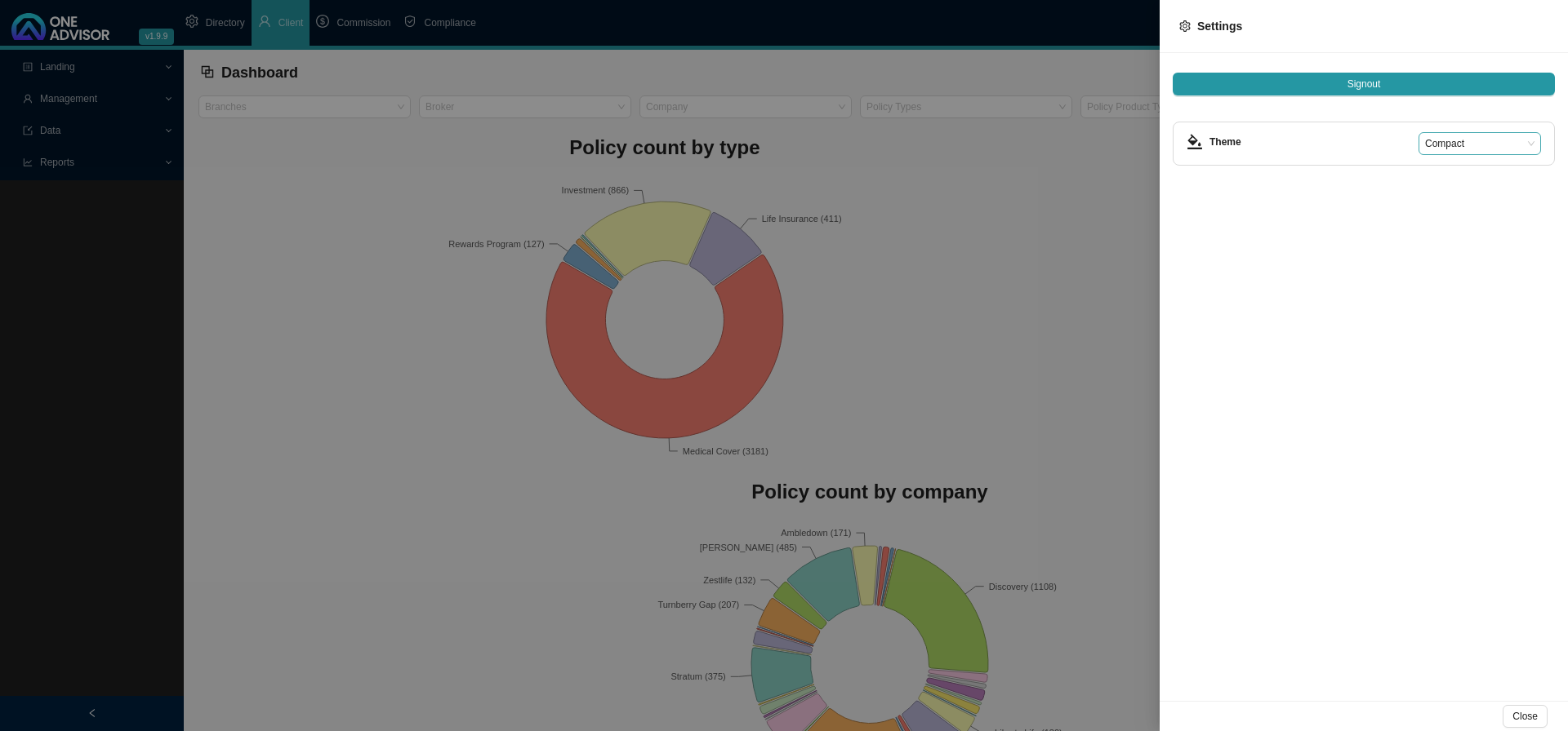
click at [1483, 143] on span "Compact" at bounding box center [1479, 144] width 109 height 21
click at [1448, 193] on div "Dark" at bounding box center [1479, 196] width 97 height 16
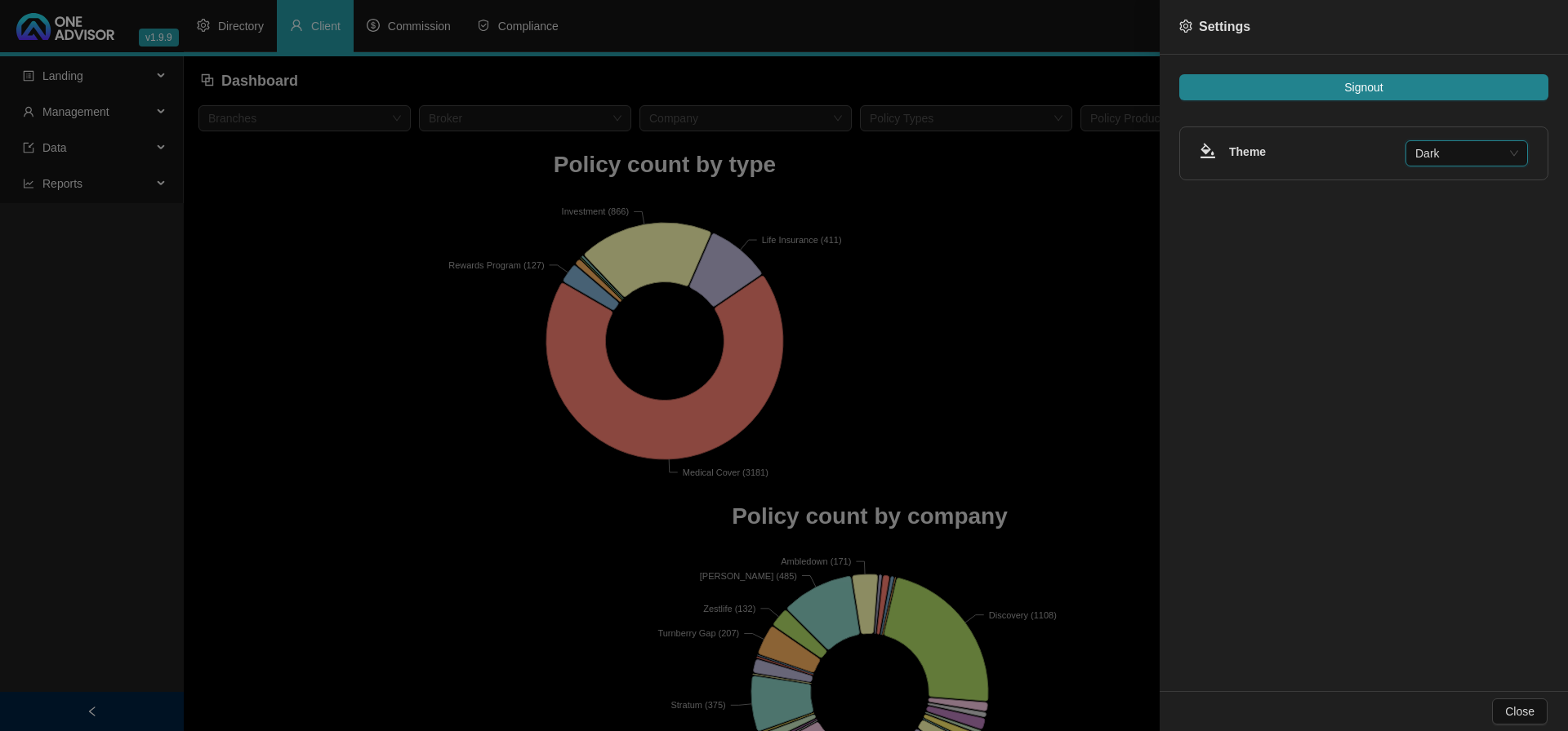
click at [1115, 213] on div at bounding box center [784, 365] width 1568 height 731
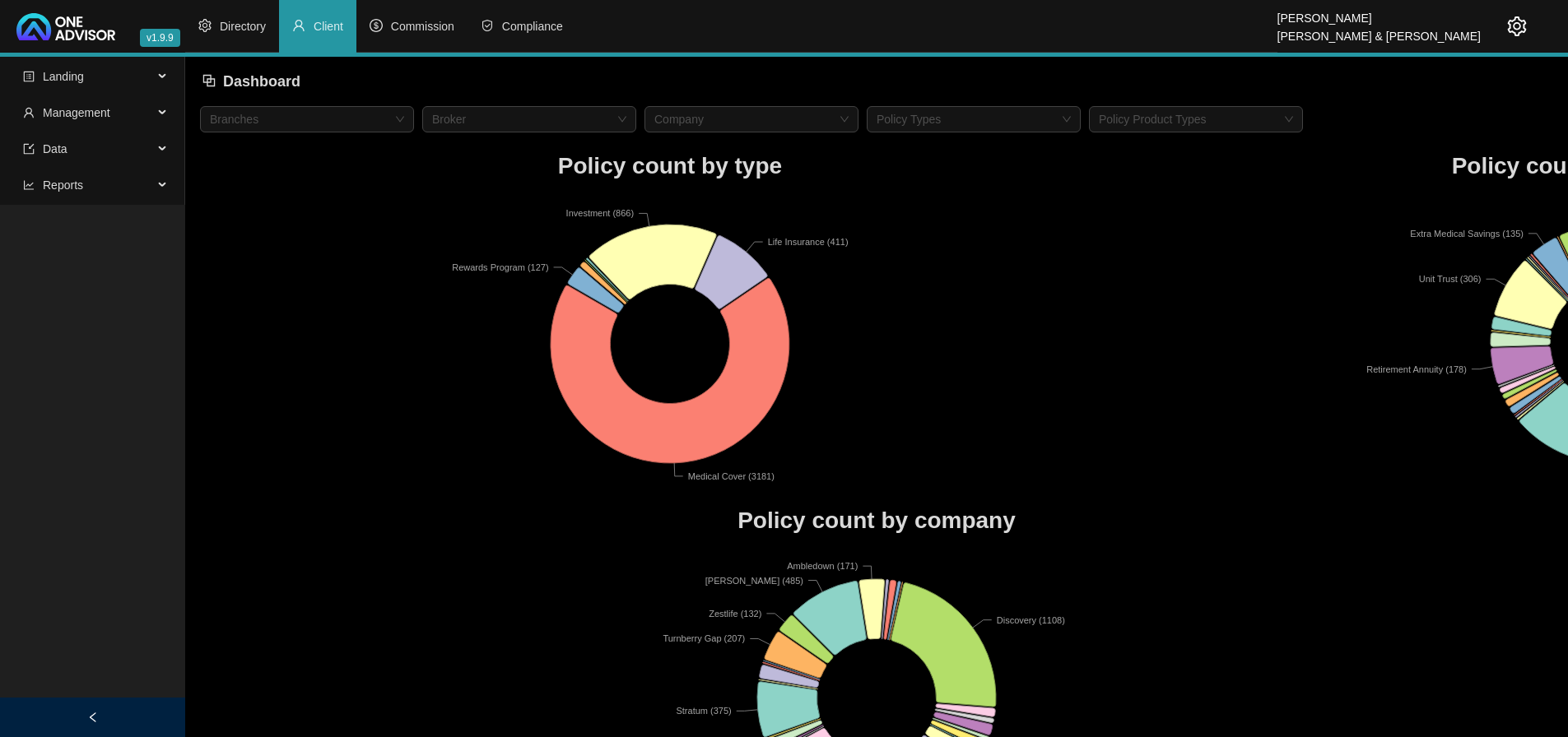
click at [1517, 23] on icon "setting" at bounding box center [1517, 26] width 20 height 20
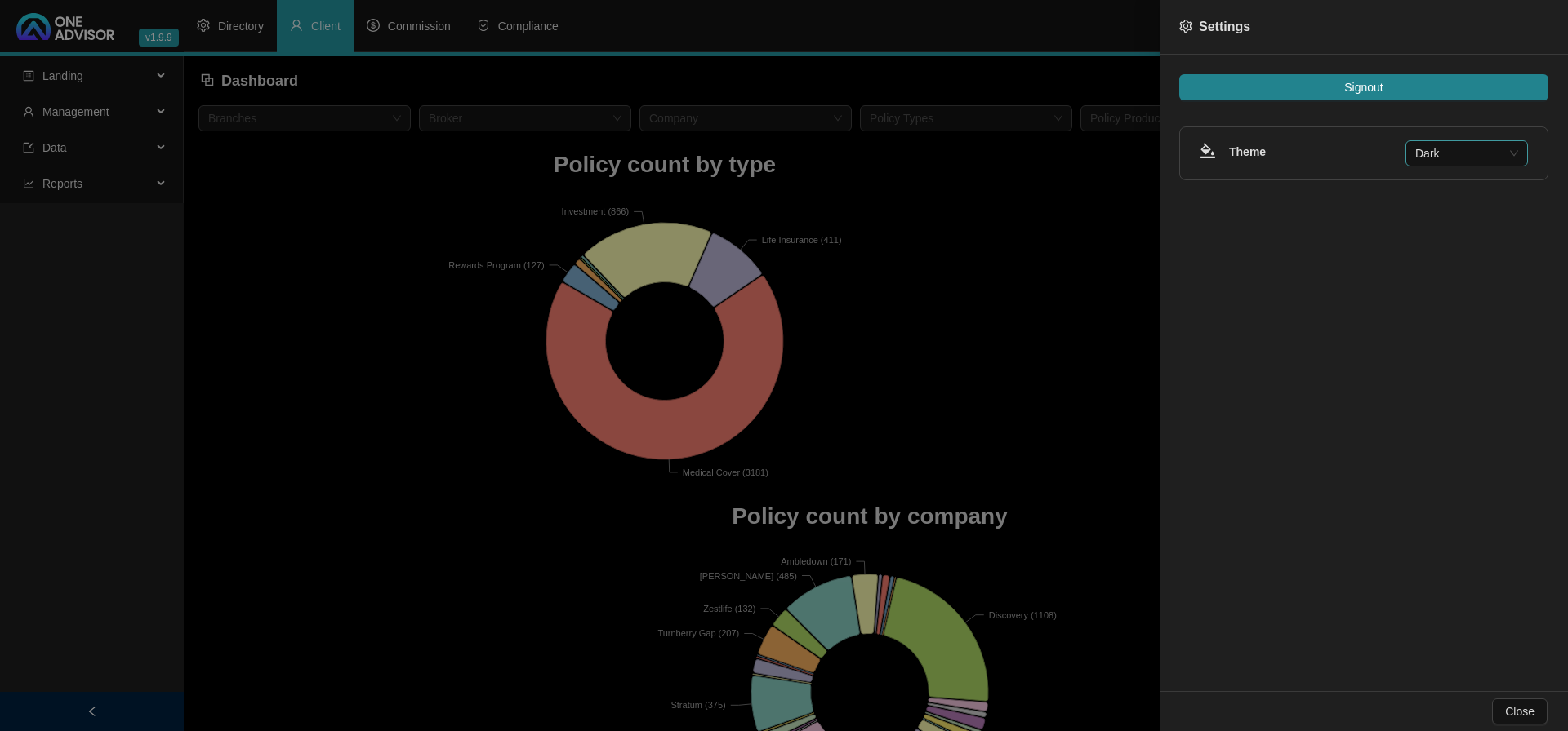
click at [1474, 153] on span "Dark" at bounding box center [1466, 153] width 103 height 24
click at [1457, 182] on div "Default" at bounding box center [1467, 186] width 97 height 18
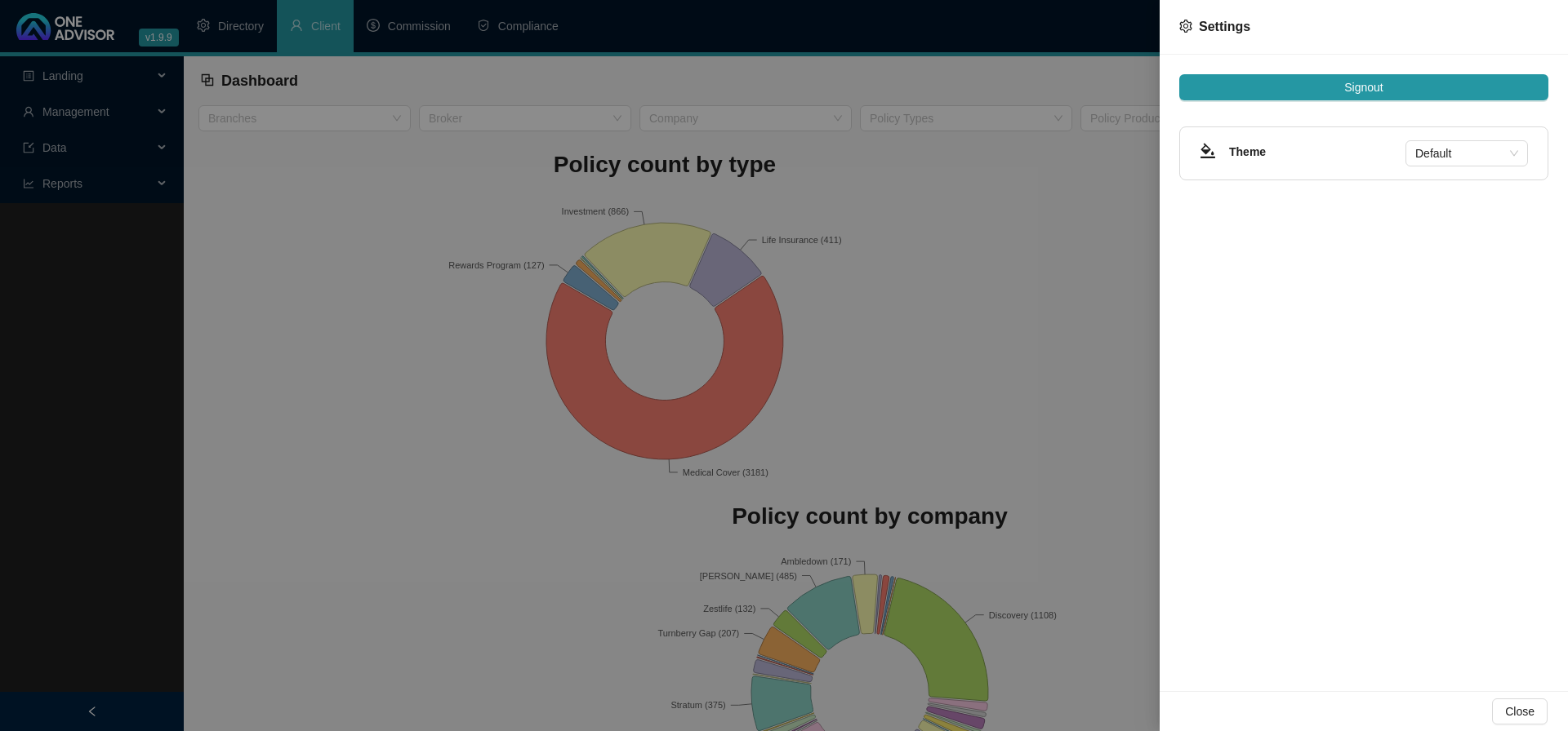
click at [1063, 219] on div at bounding box center [784, 365] width 1568 height 731
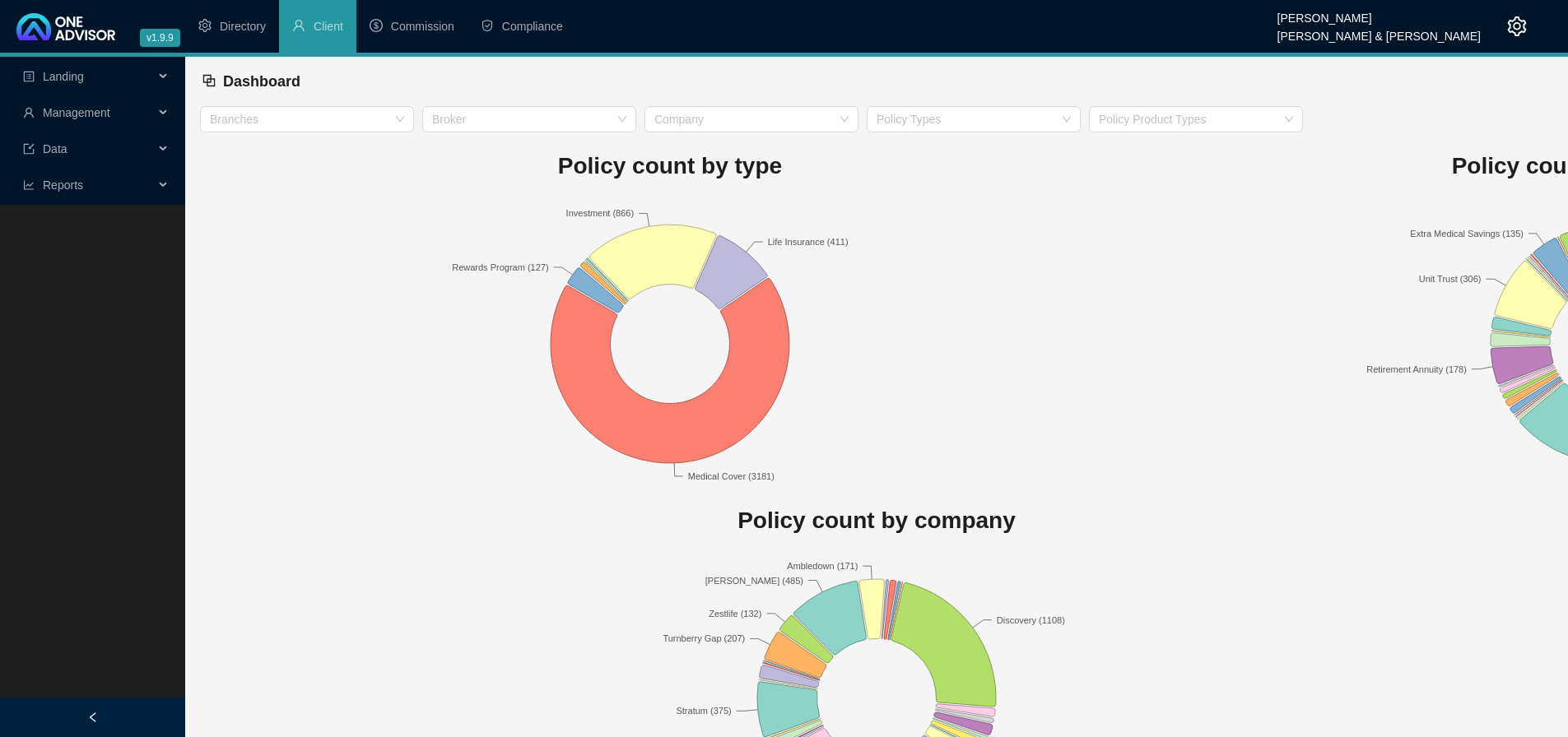
click at [1513, 23] on icon "setting" at bounding box center [1517, 26] width 20 height 20
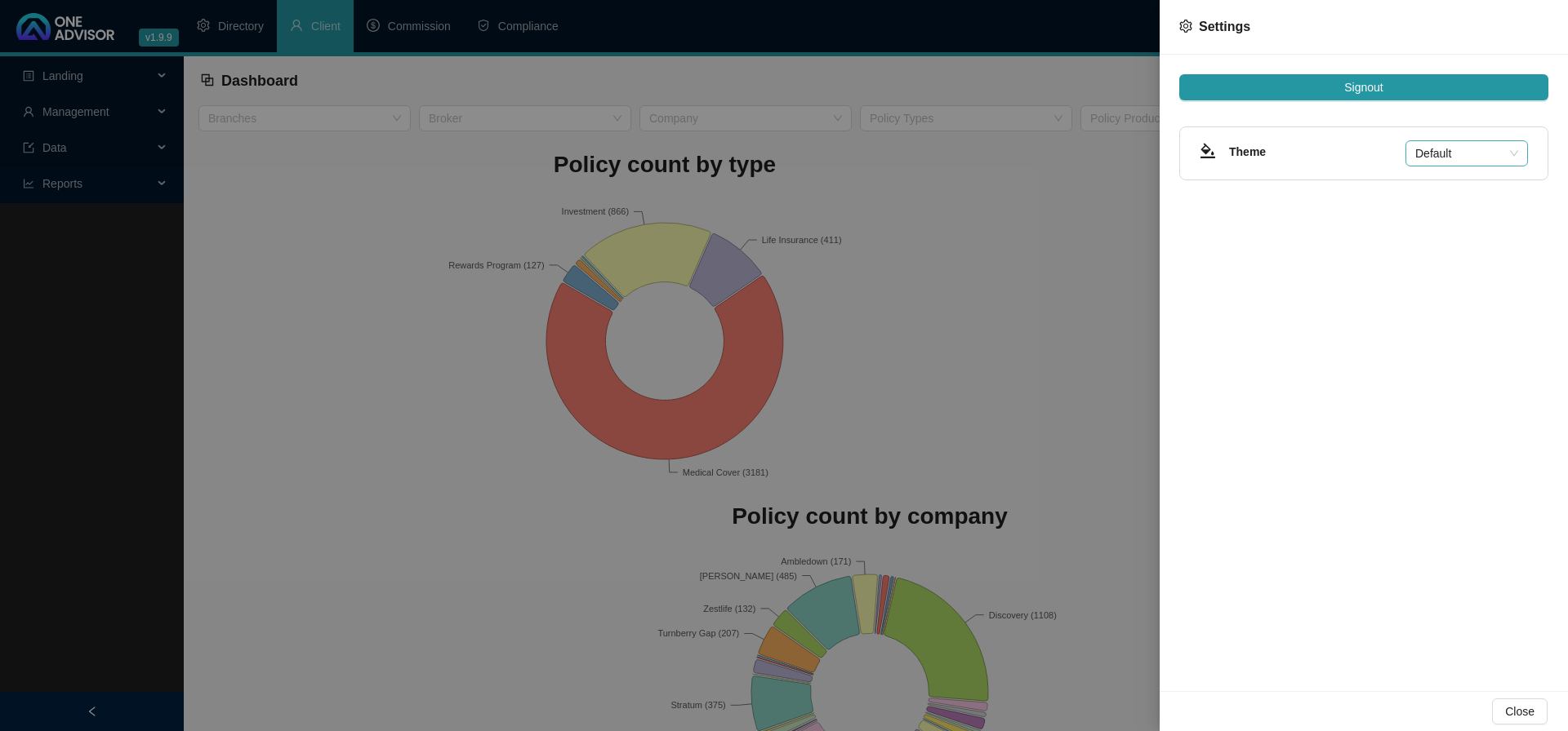
click at [1455, 156] on span "Default" at bounding box center [1466, 153] width 103 height 24
click at [1448, 234] on div "Compact" at bounding box center [1467, 238] width 97 height 18
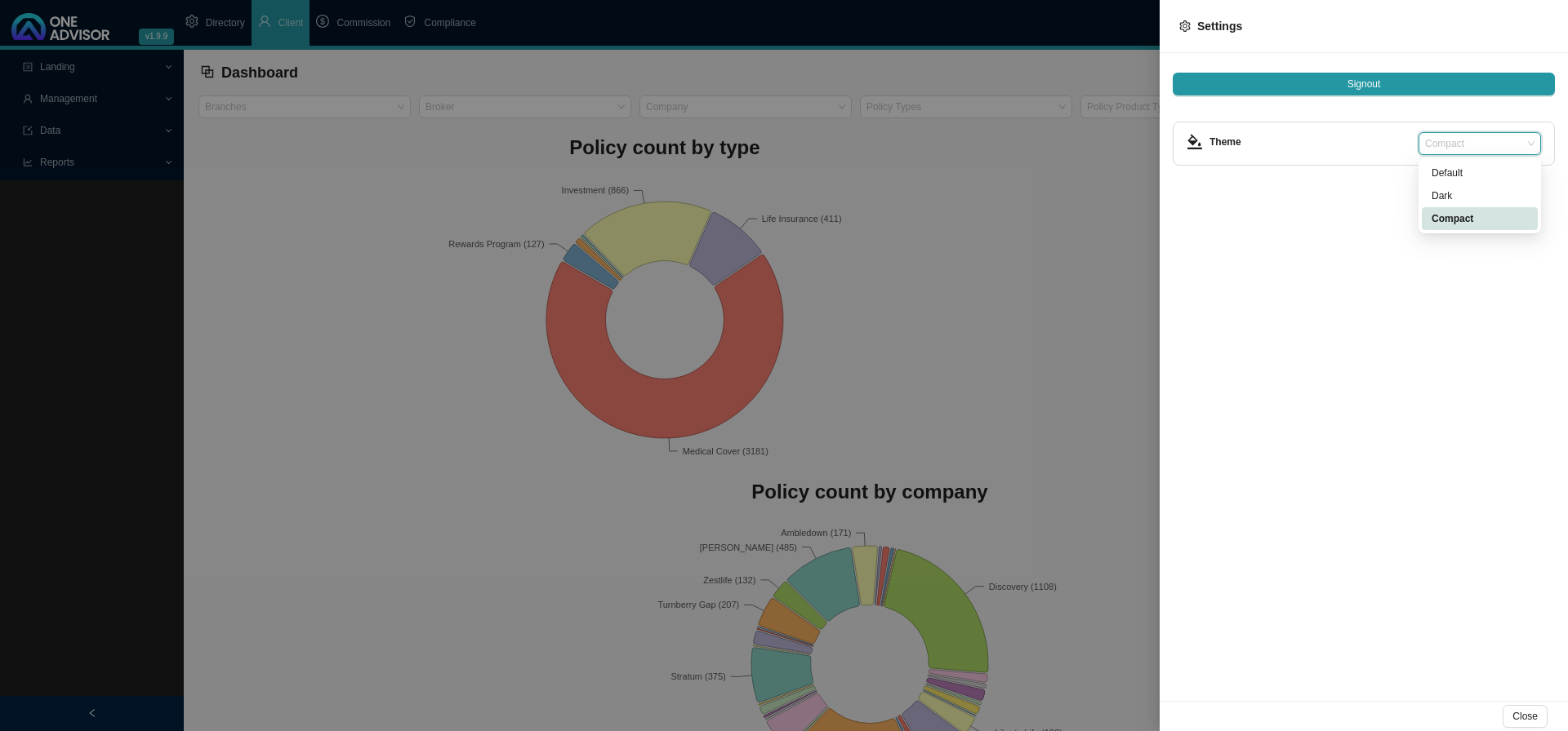
click at [1484, 148] on span "Compact" at bounding box center [1479, 144] width 109 height 21
click at [1458, 172] on div "Default" at bounding box center [1479, 173] width 97 height 16
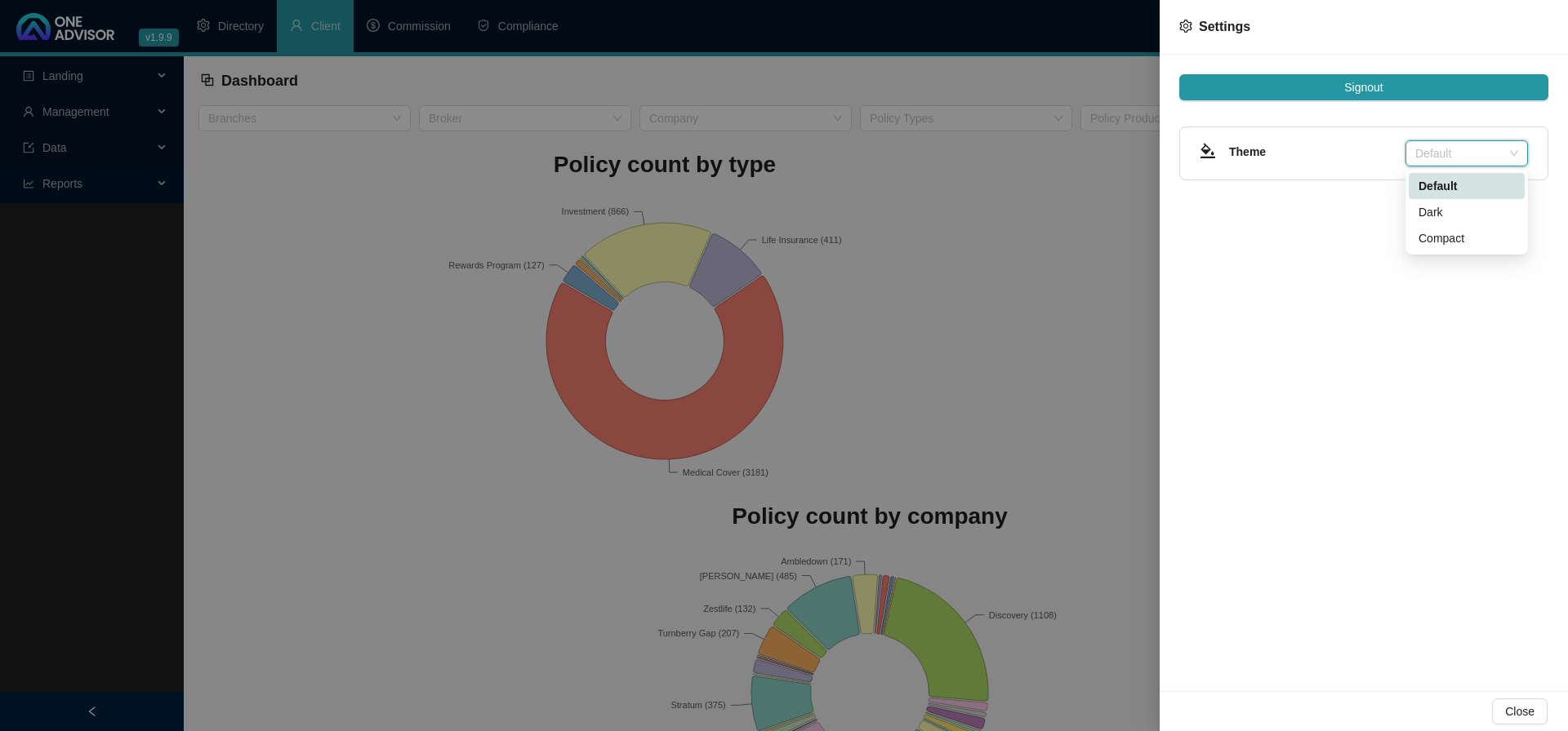
click at [1504, 144] on span "Default" at bounding box center [1466, 153] width 103 height 24
click at [1450, 206] on div "Dark" at bounding box center [1467, 212] width 97 height 18
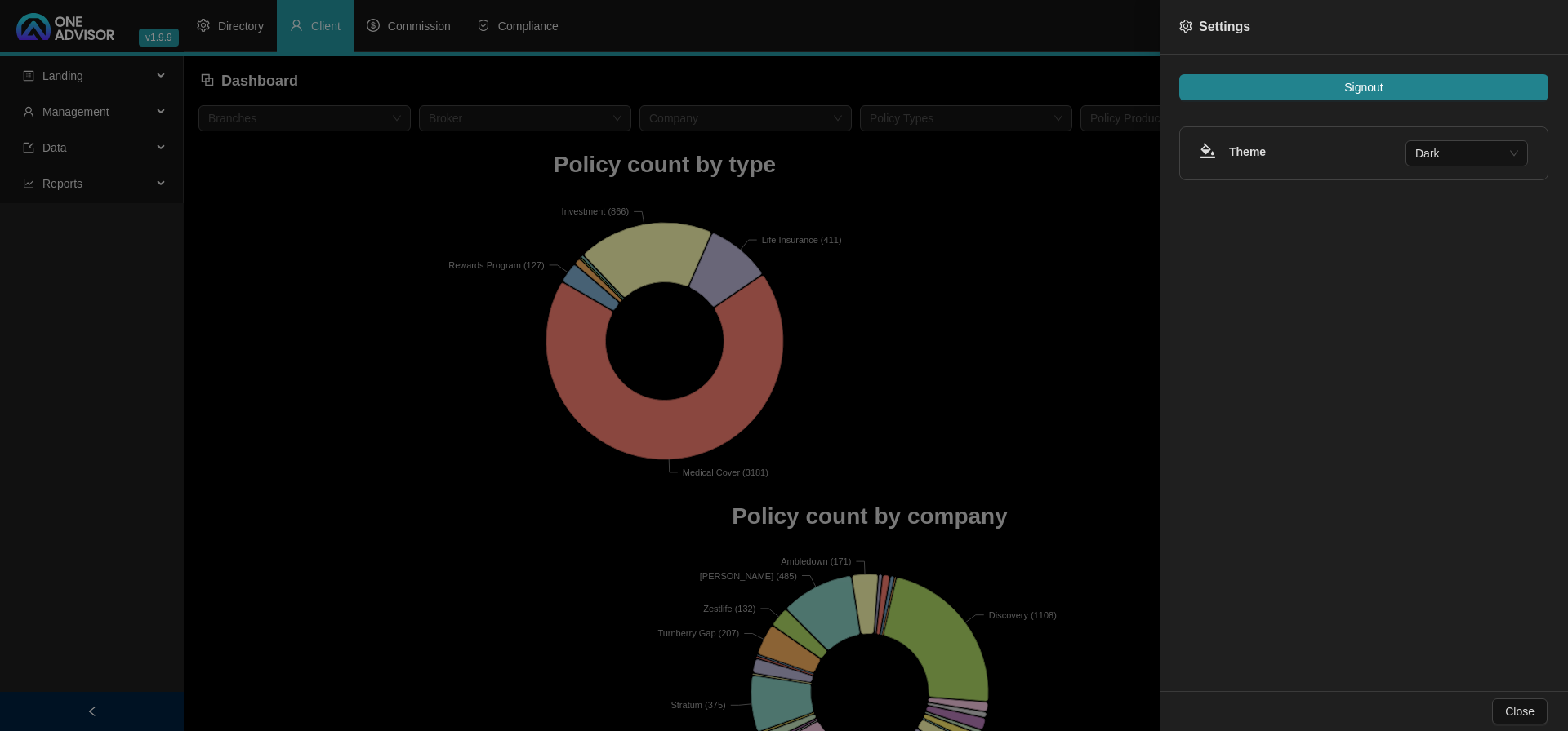
click at [1077, 214] on div at bounding box center [784, 365] width 1568 height 731
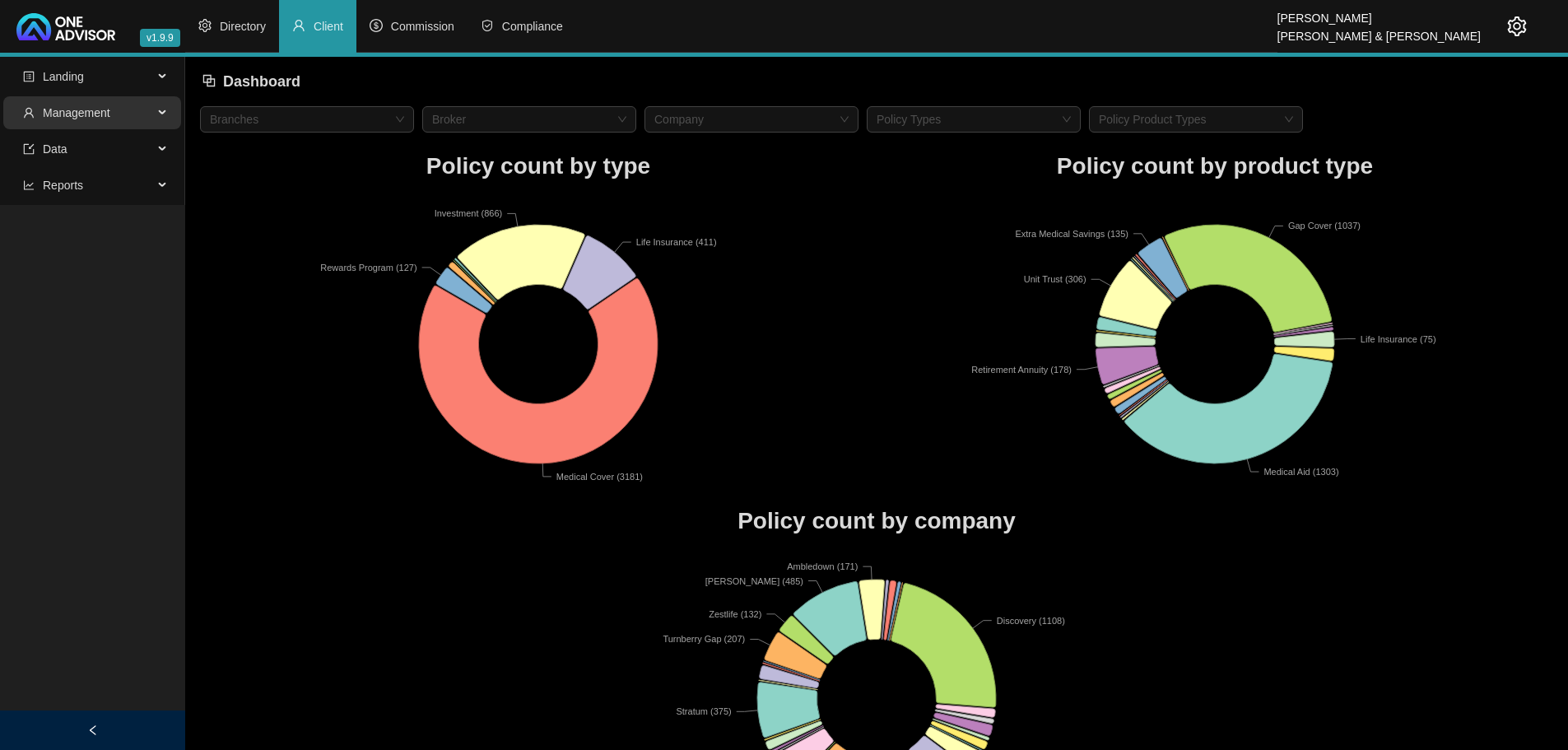
click at [155, 107] on div "Management" at bounding box center [92, 113] width 178 height 32
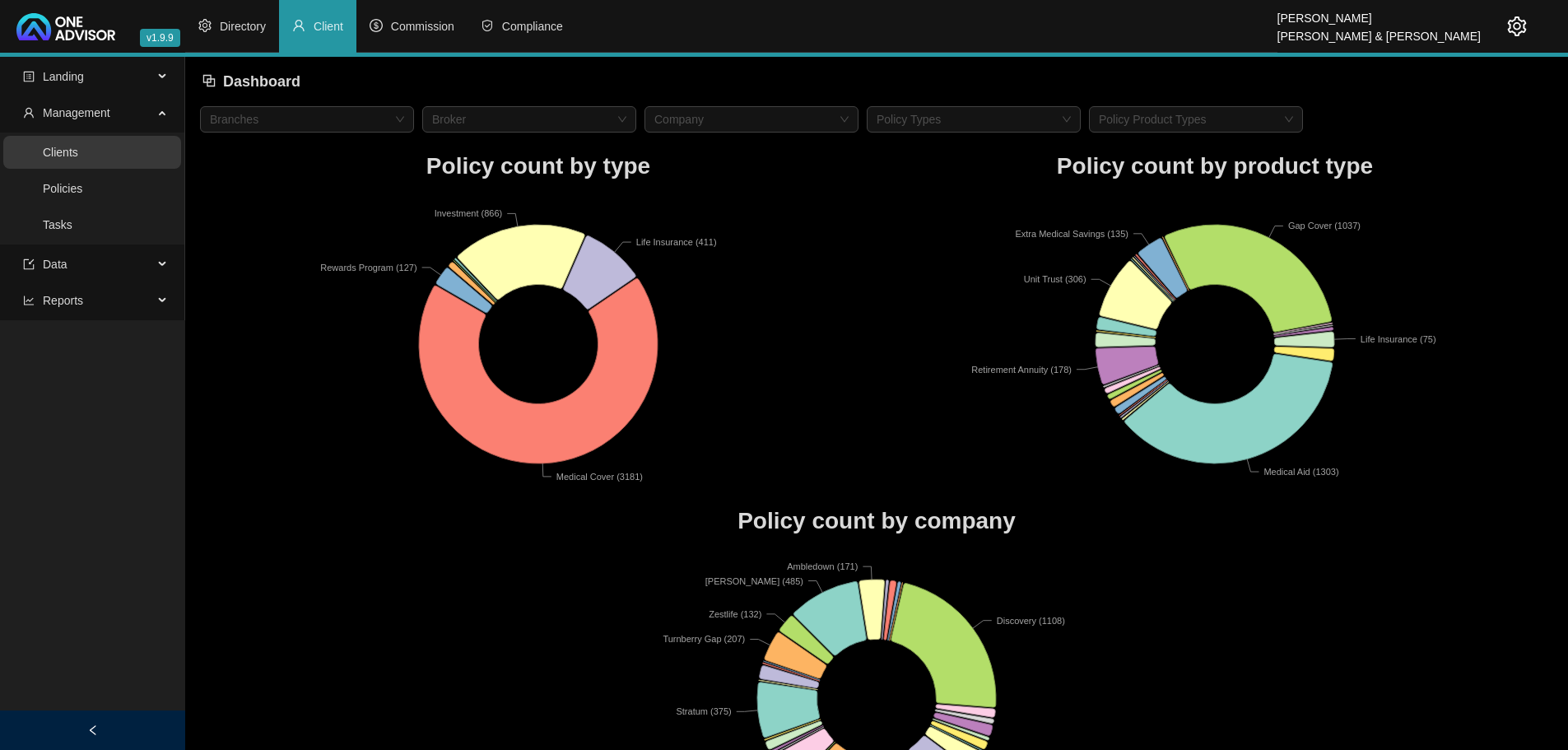
click at [76, 159] on link "Clients" at bounding box center [60, 152] width 35 height 14
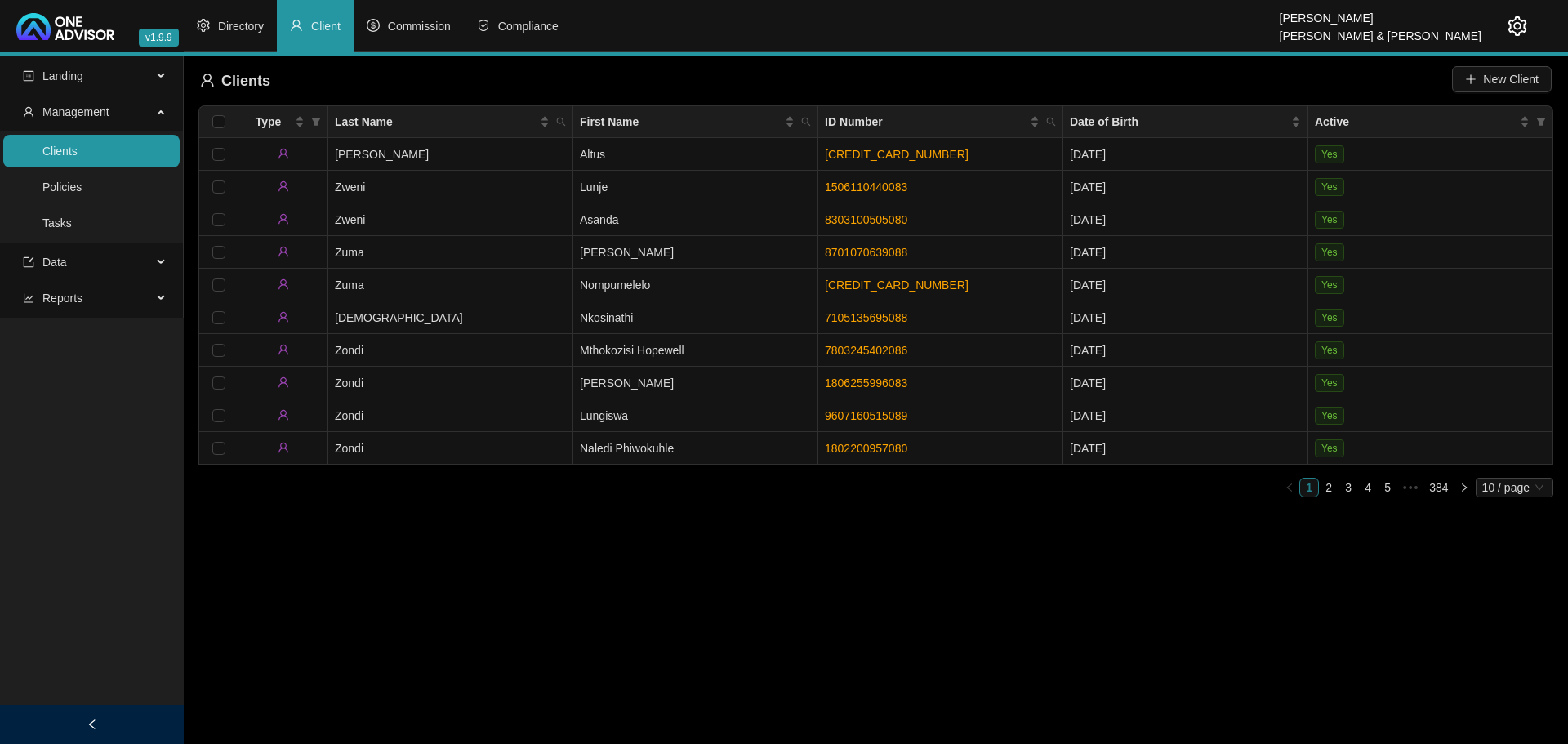
click at [777, 640] on main "Landing Management Clients Policies Tasks Data Reports Clients New Client Type …" at bounding box center [784, 400] width 1568 height 688
click at [485, 124] on span "Last Name" at bounding box center [435, 122] width 201 height 18
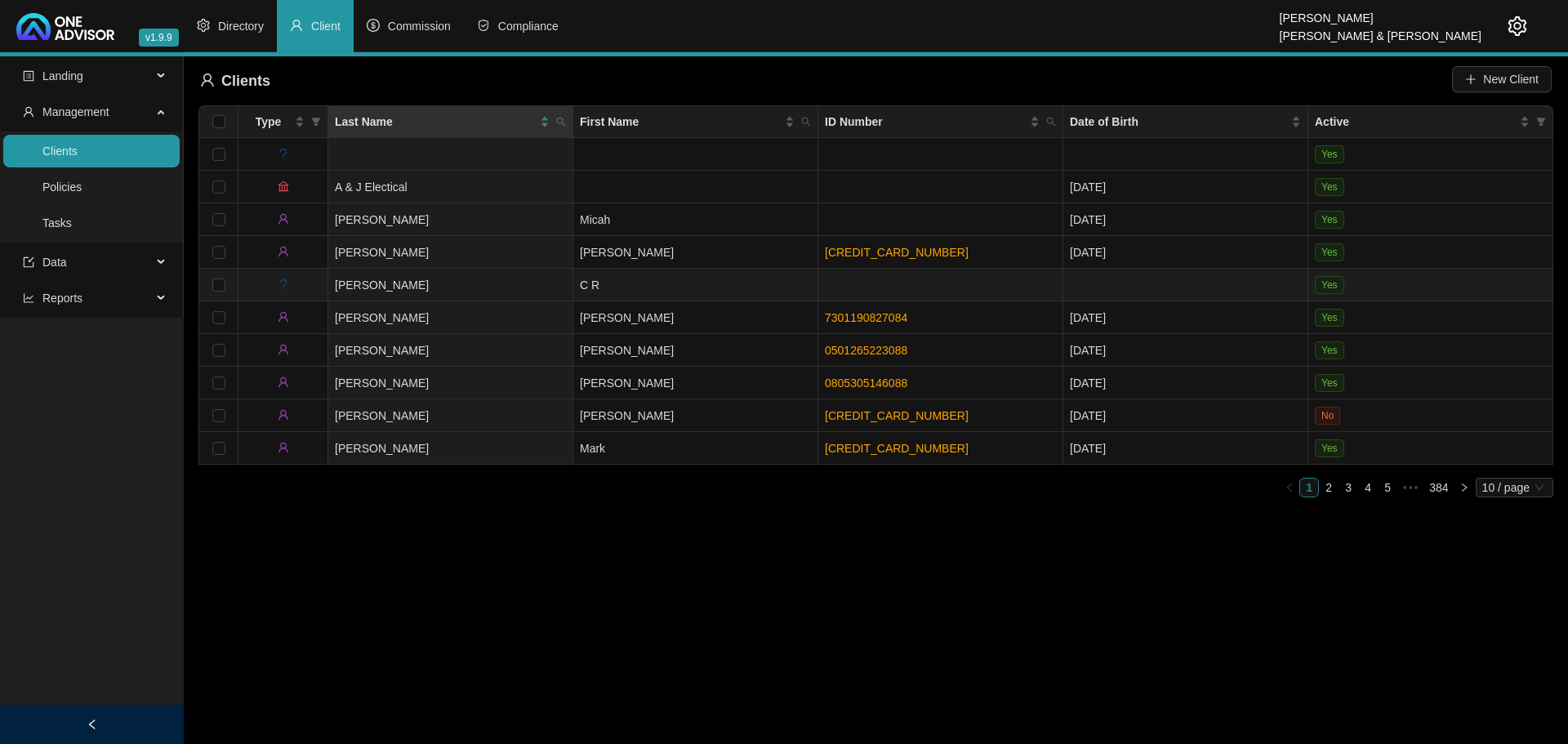
click at [430, 283] on td "[PERSON_NAME]" at bounding box center [451, 285] width 245 height 32
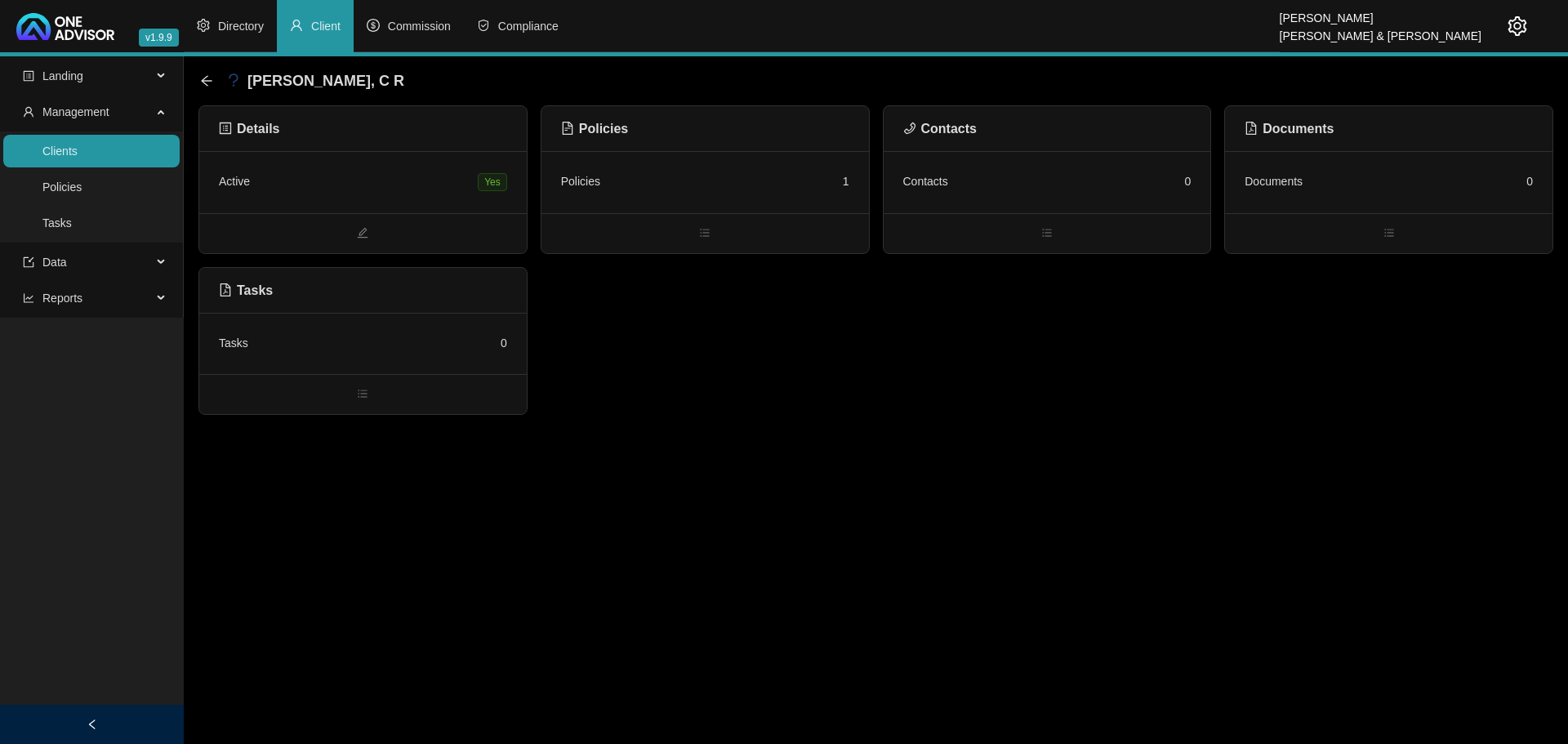
click at [408, 169] on div "Active Yes" at bounding box center [363, 182] width 328 height 62
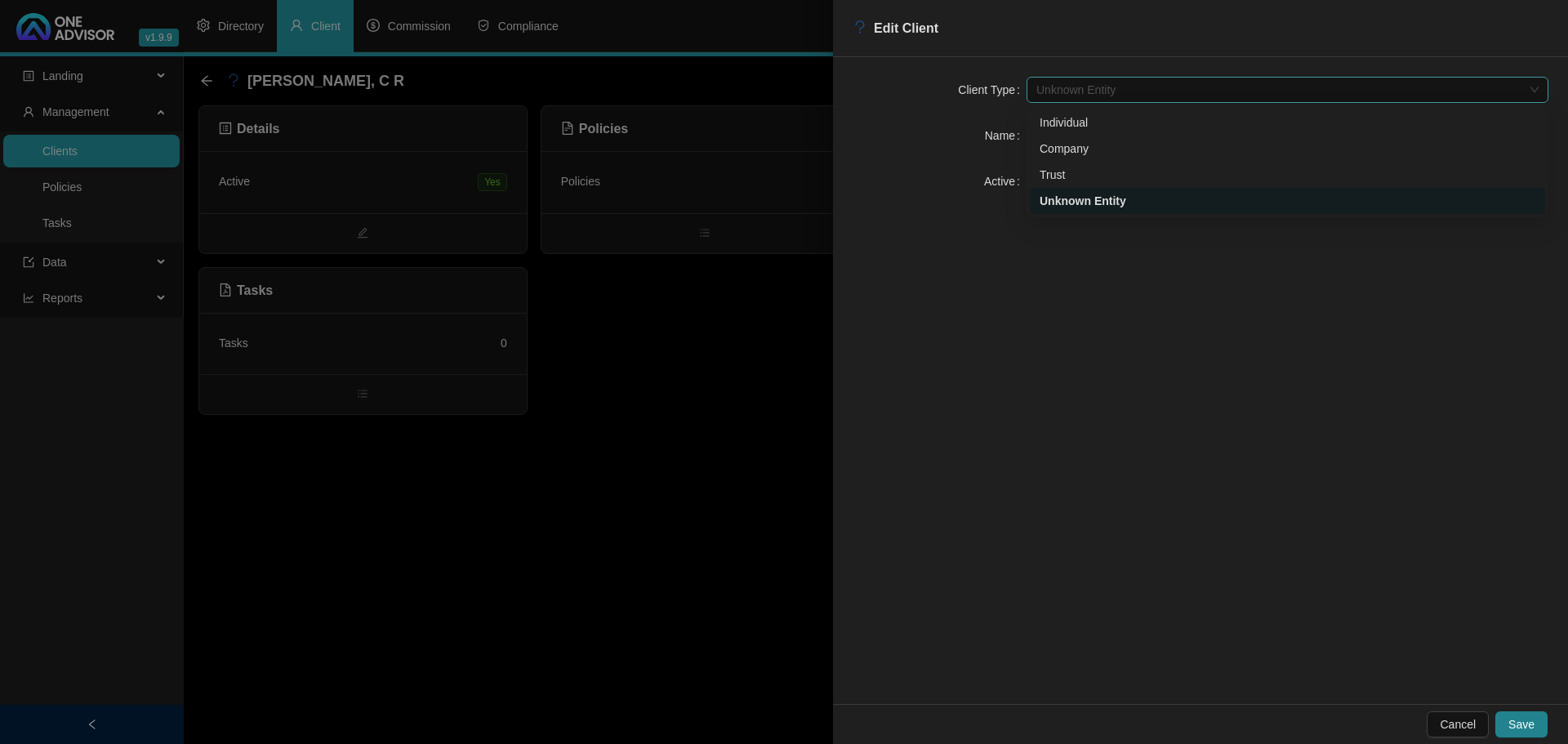
click at [1069, 84] on span "Unknown Entity" at bounding box center [1287, 90] width 502 height 24
click at [1068, 115] on div "Individual" at bounding box center [1287, 123] width 496 height 18
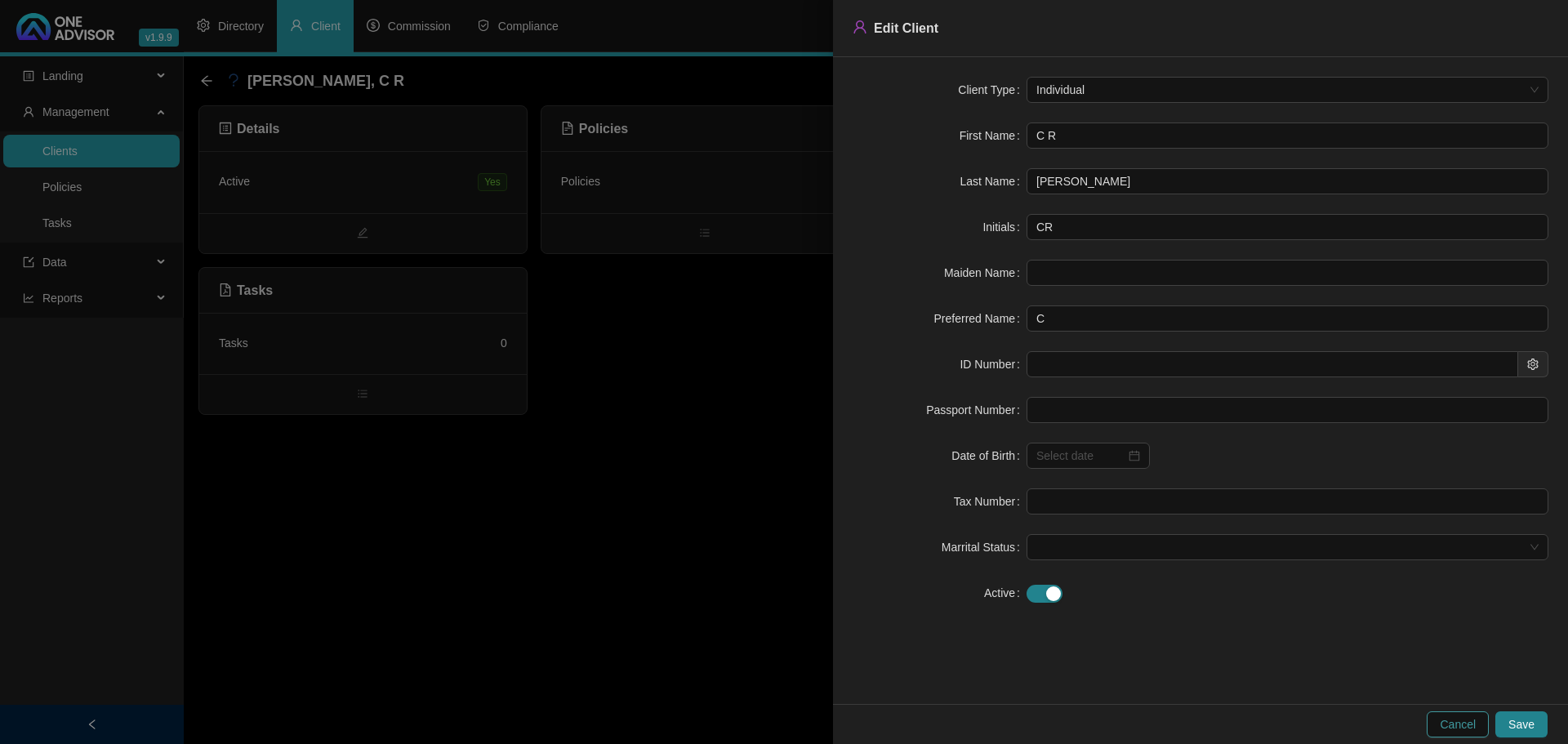
click at [1463, 722] on span "Cancel" at bounding box center [1457, 724] width 36 height 18
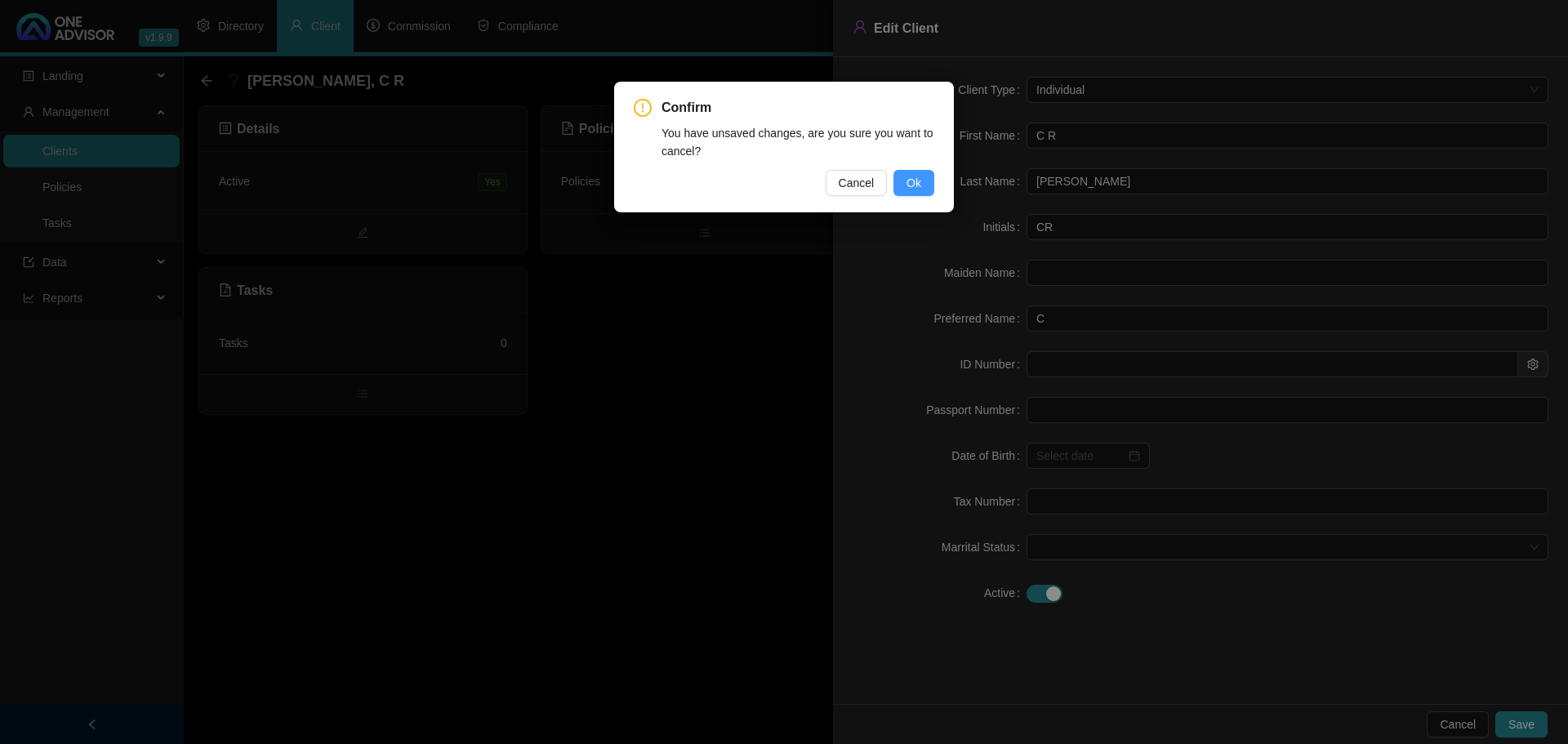
click at [923, 177] on button "Ok" at bounding box center [914, 183] width 41 height 26
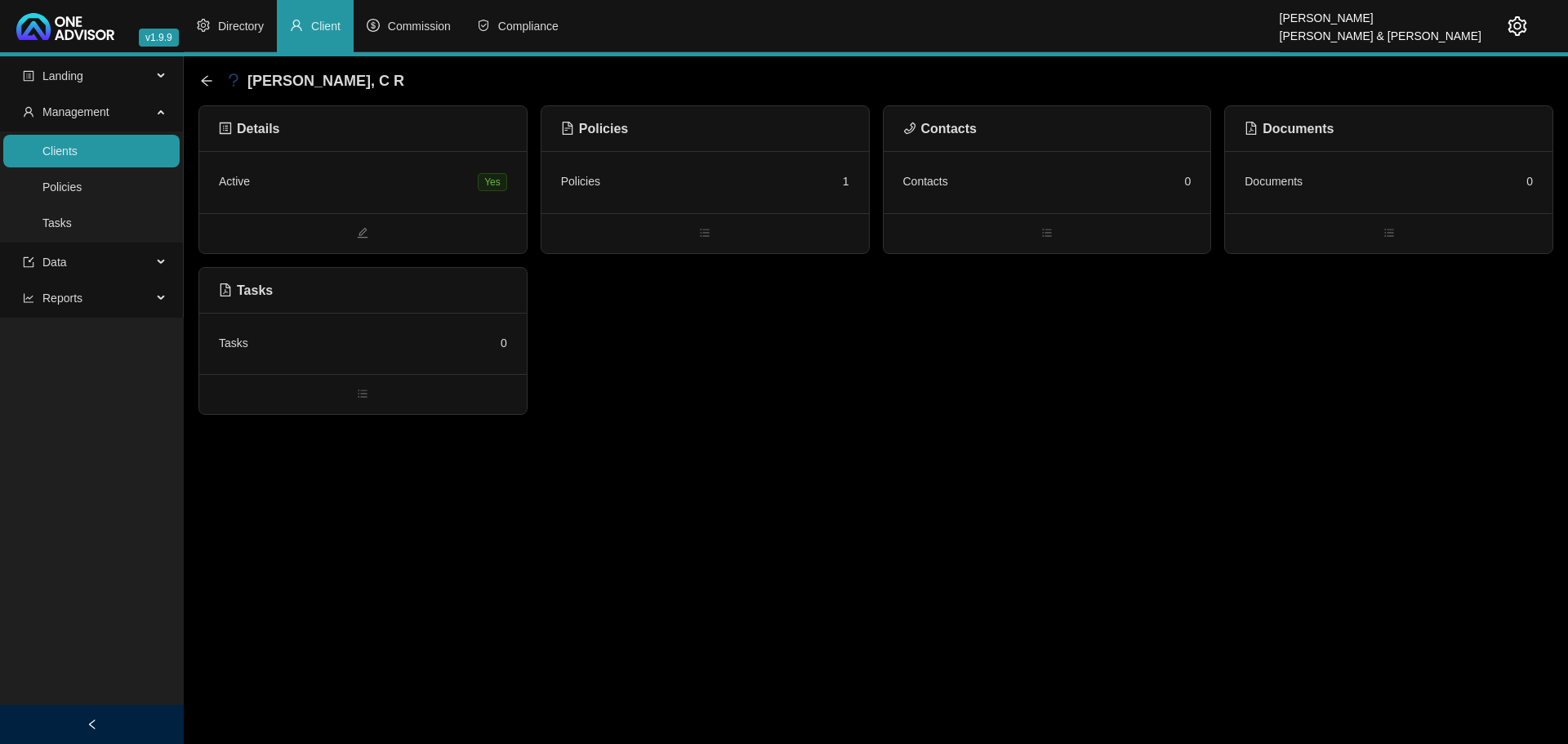
click at [686, 179] on div "Policies 1" at bounding box center [705, 182] width 288 height 22
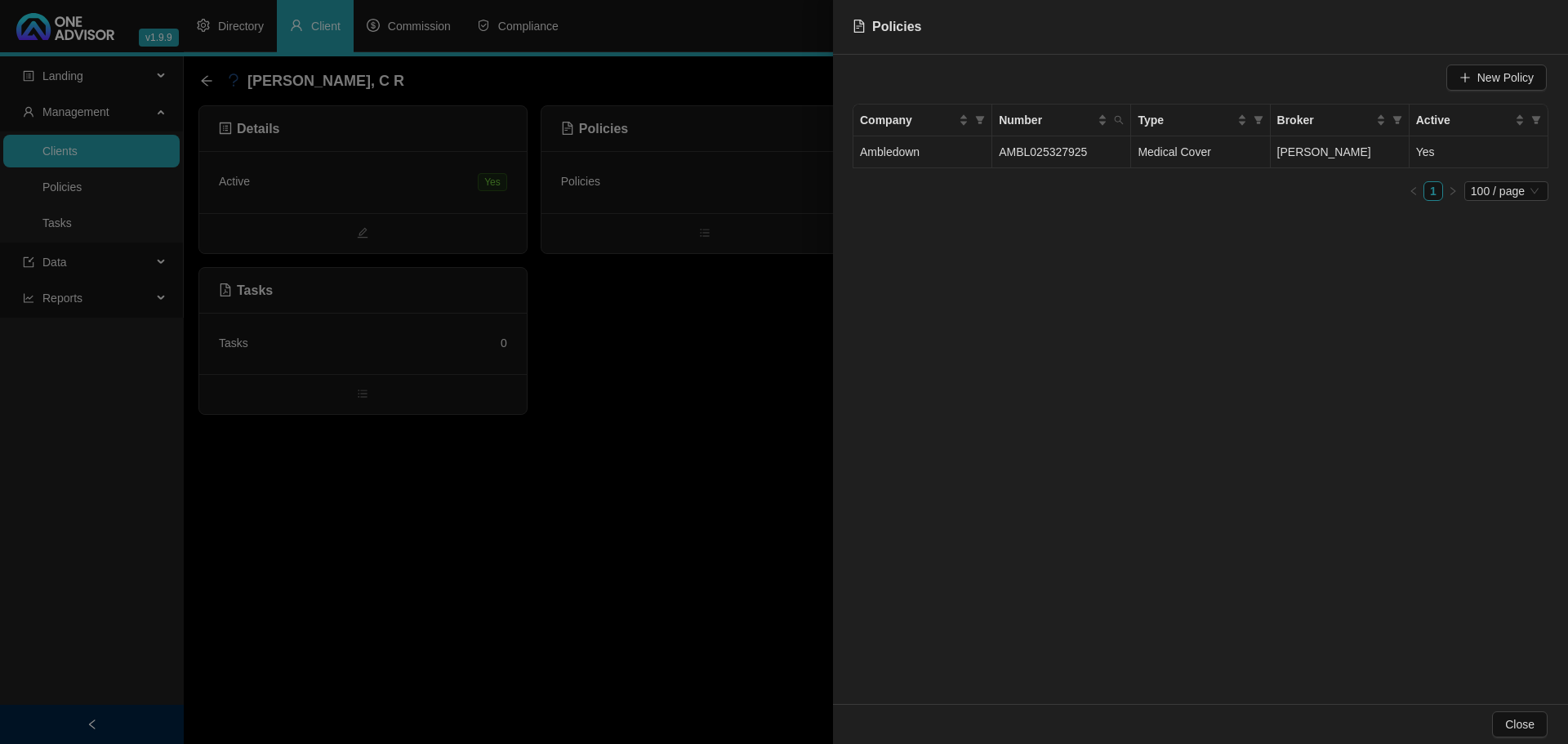
click at [962, 151] on td "Ambledown" at bounding box center [922, 152] width 139 height 32
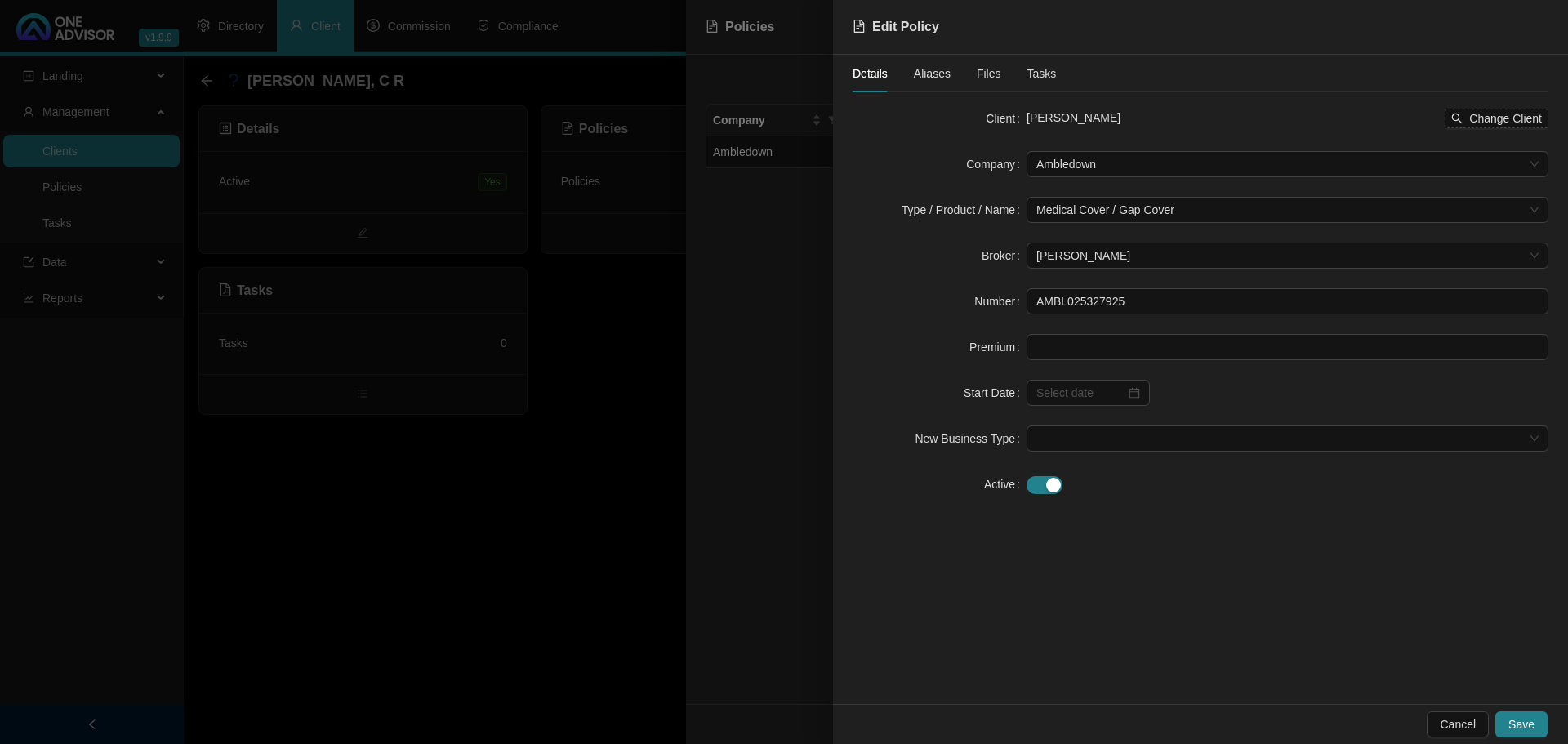
click at [592, 350] on div at bounding box center [784, 372] width 1568 height 744
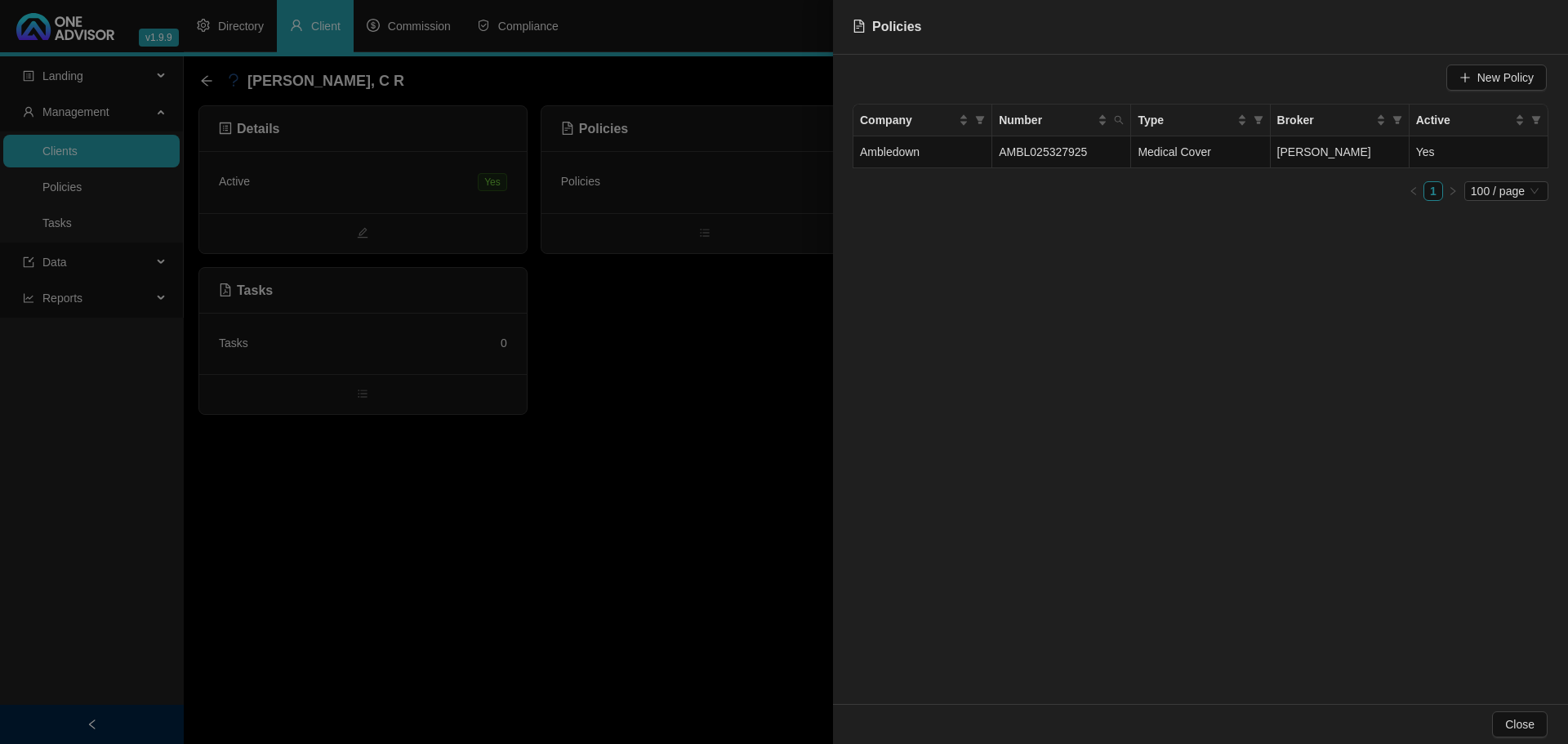
click at [206, 74] on div at bounding box center [784, 372] width 1568 height 744
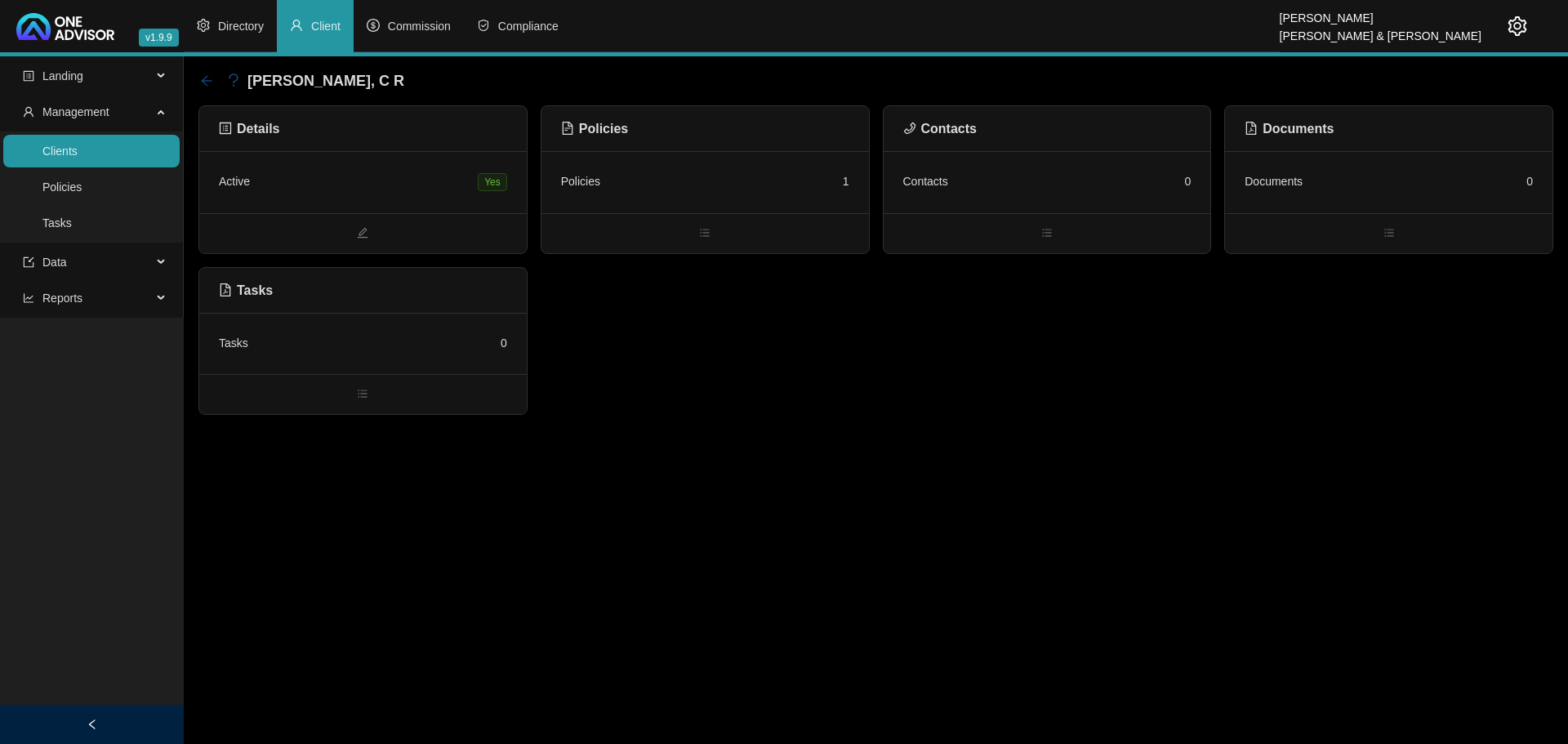
click at [212, 81] on icon "arrow-left" at bounding box center [207, 81] width 13 height 13
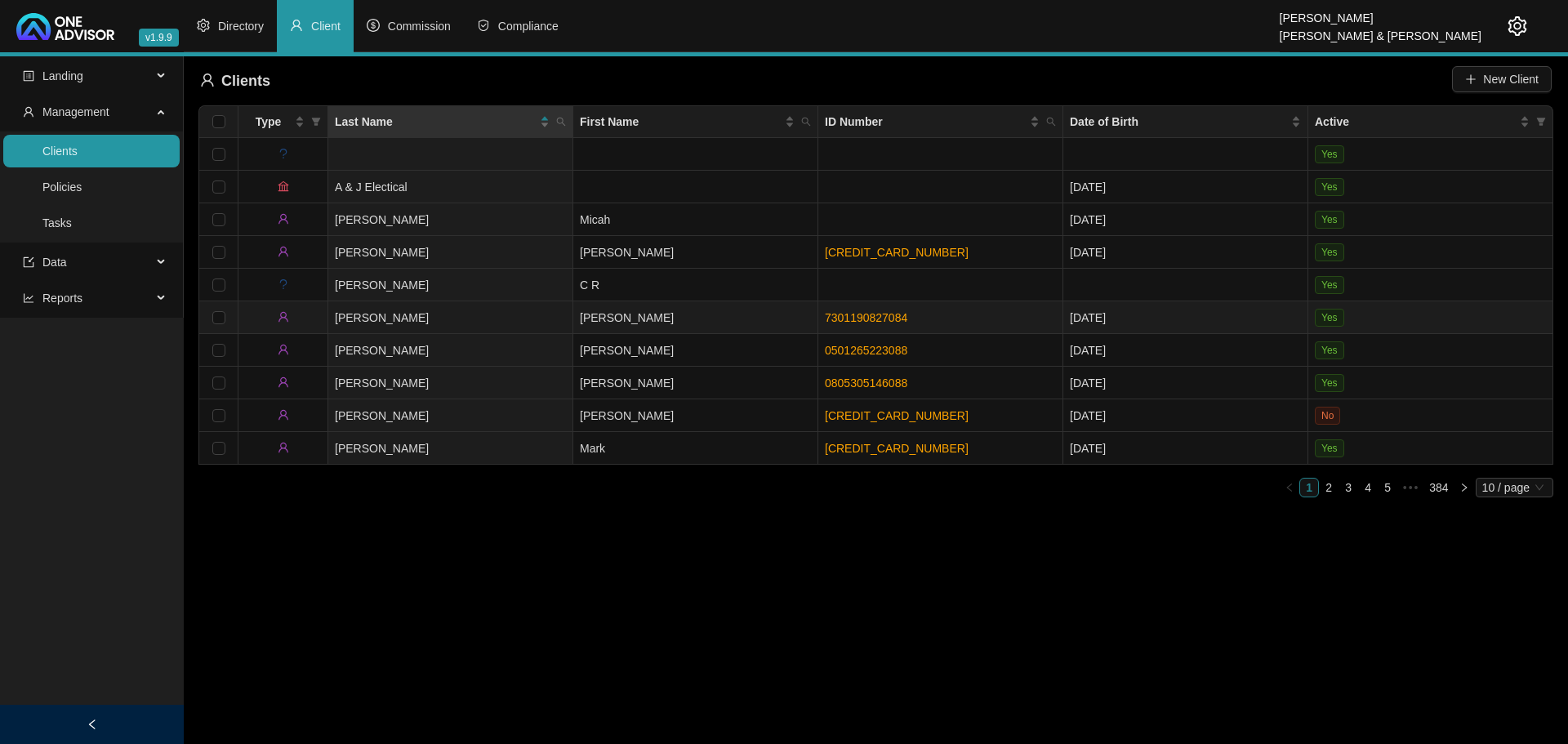
click at [677, 311] on td "[PERSON_NAME]" at bounding box center [695, 318] width 245 height 32
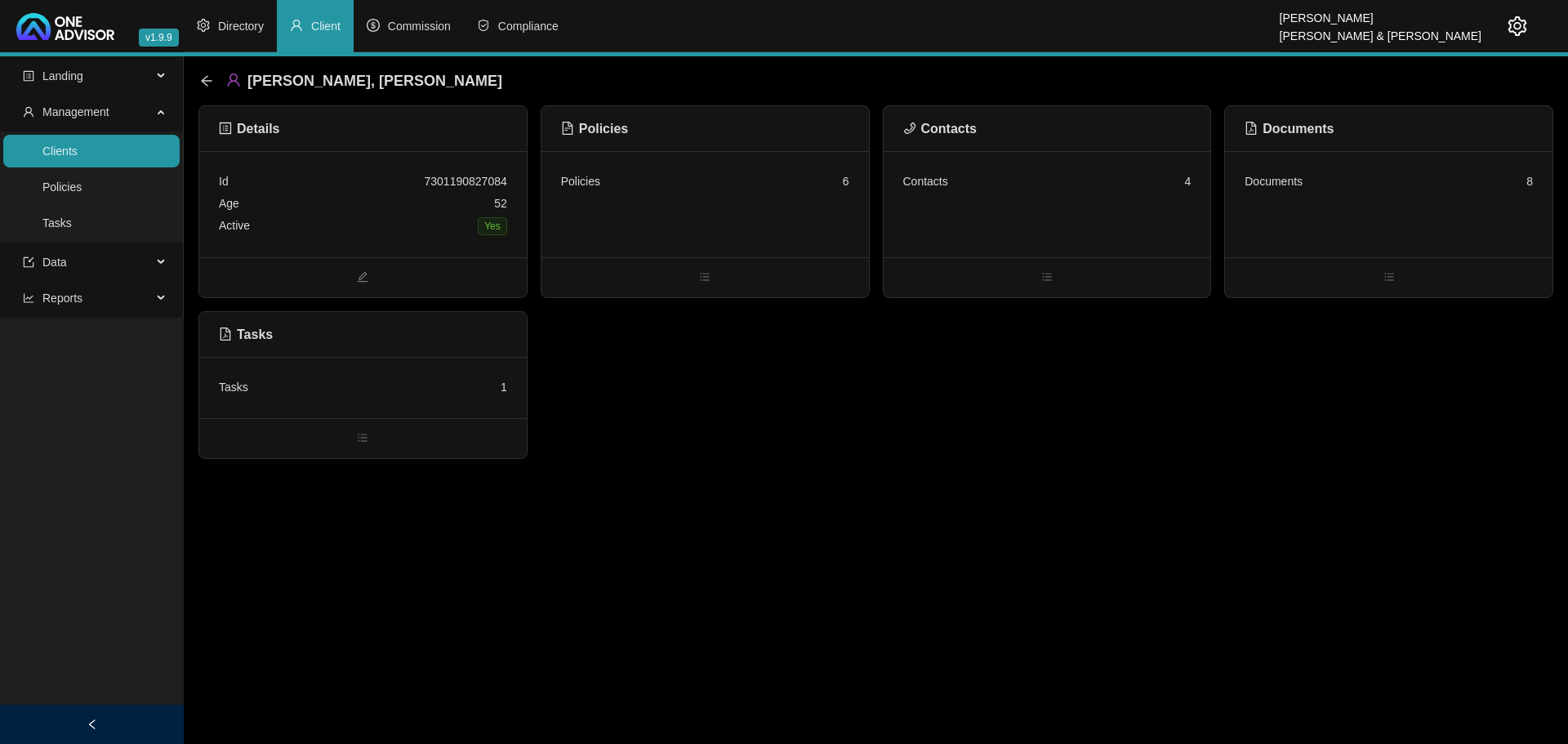
click at [784, 213] on div "Policies 6" at bounding box center [705, 204] width 328 height 107
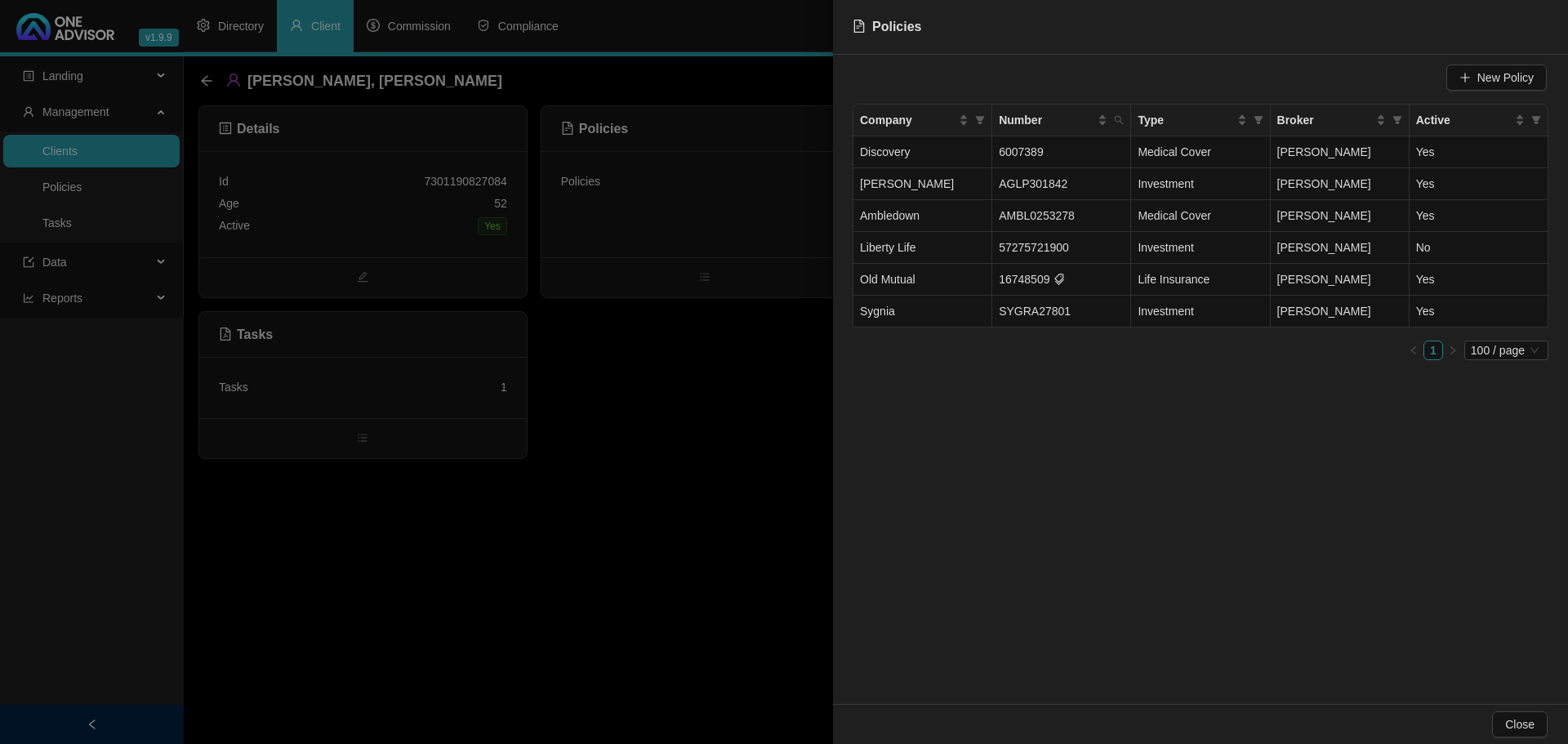
click at [214, 78] on div at bounding box center [784, 372] width 1568 height 744
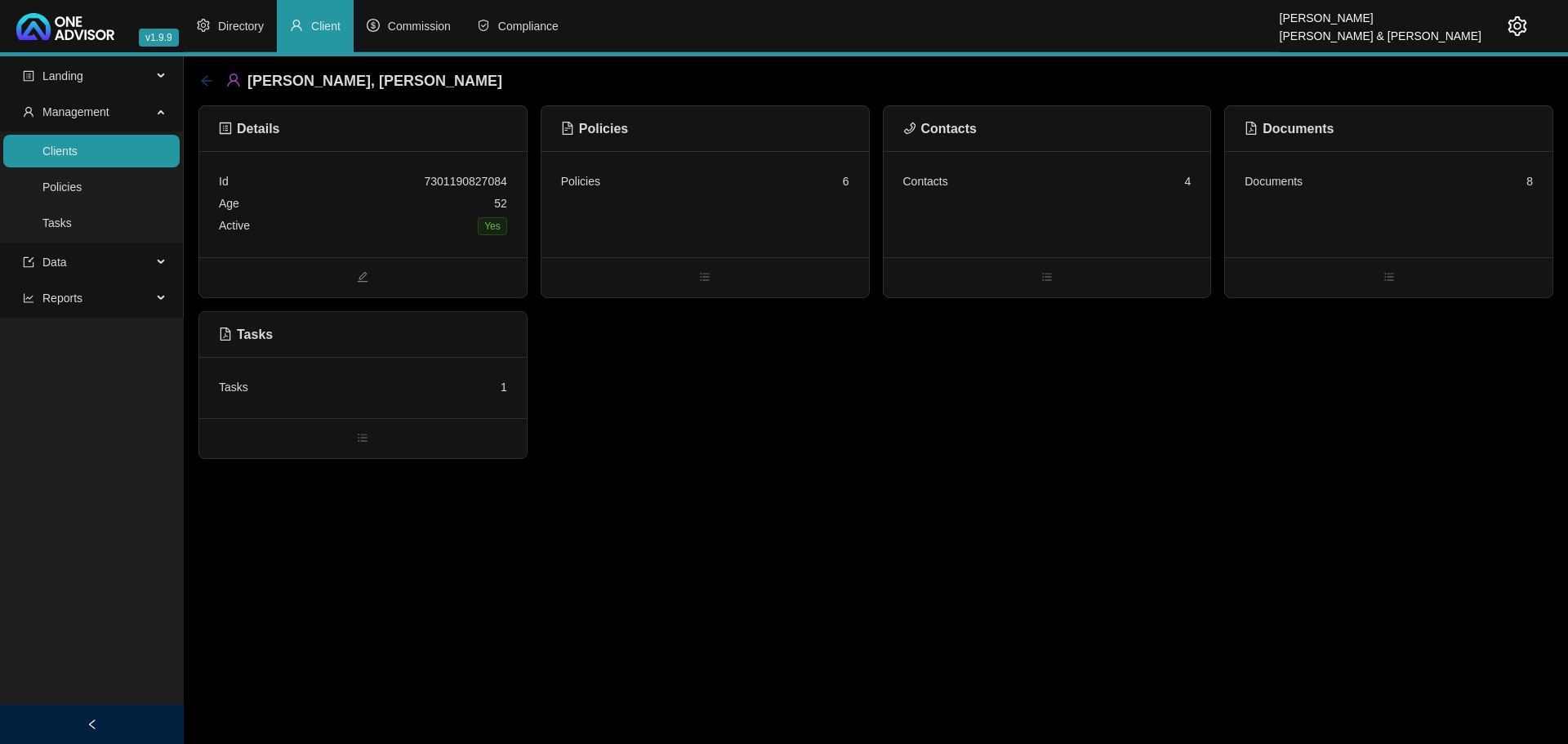
click at [209, 81] on icon "arrow-left" at bounding box center [207, 81] width 13 height 13
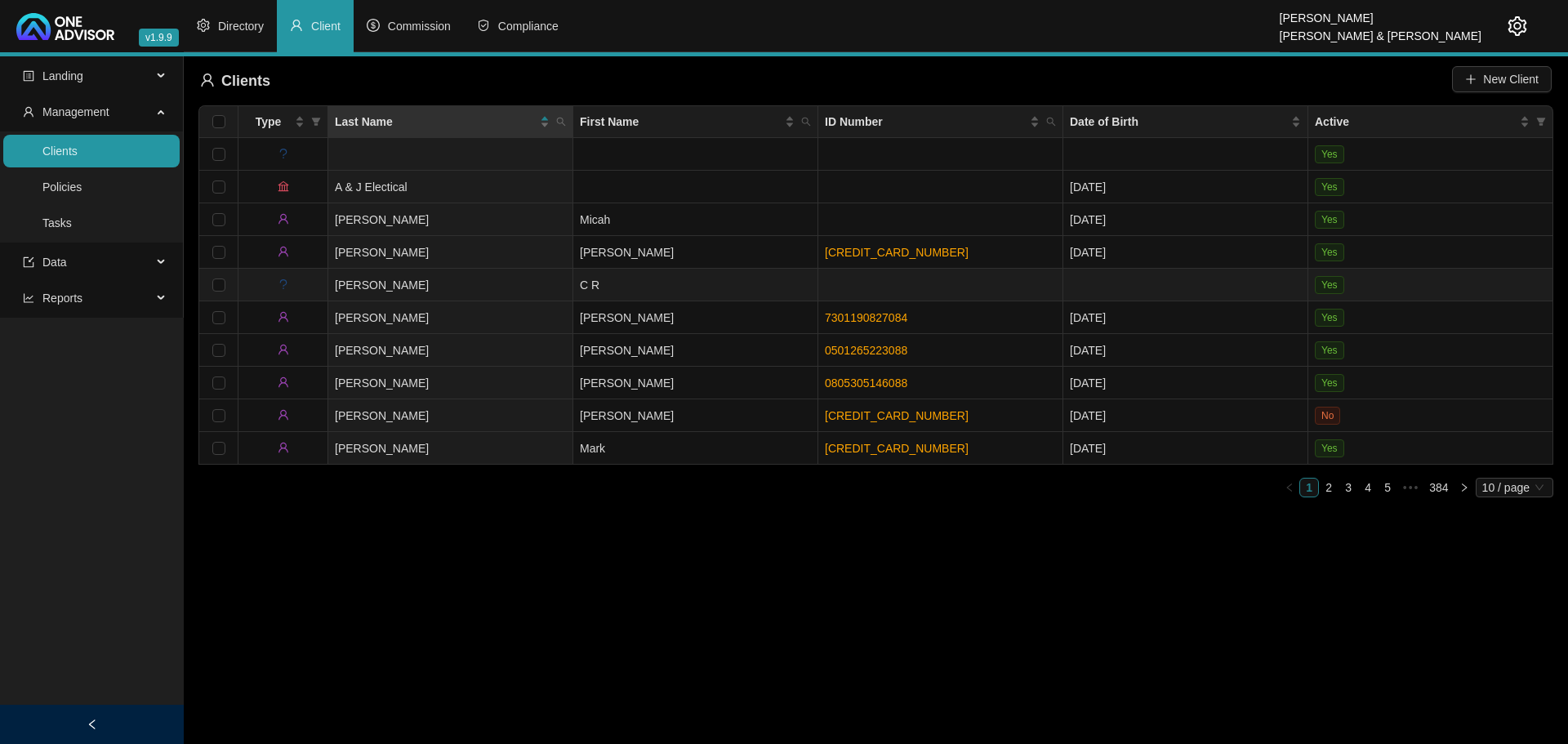
click at [692, 278] on td "C R" at bounding box center [695, 285] width 245 height 32
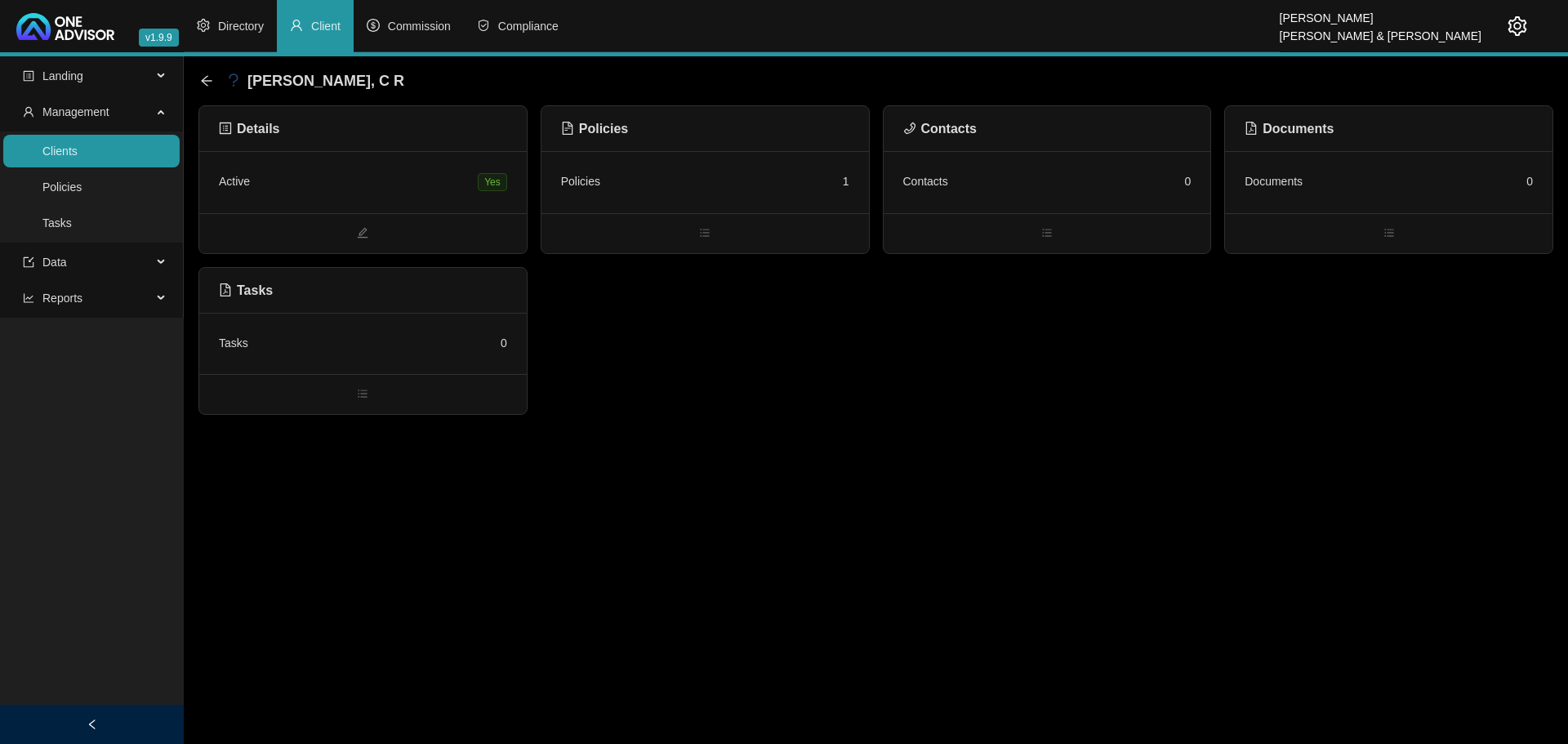
click at [723, 172] on div "Policies 1" at bounding box center [705, 182] width 288 height 22
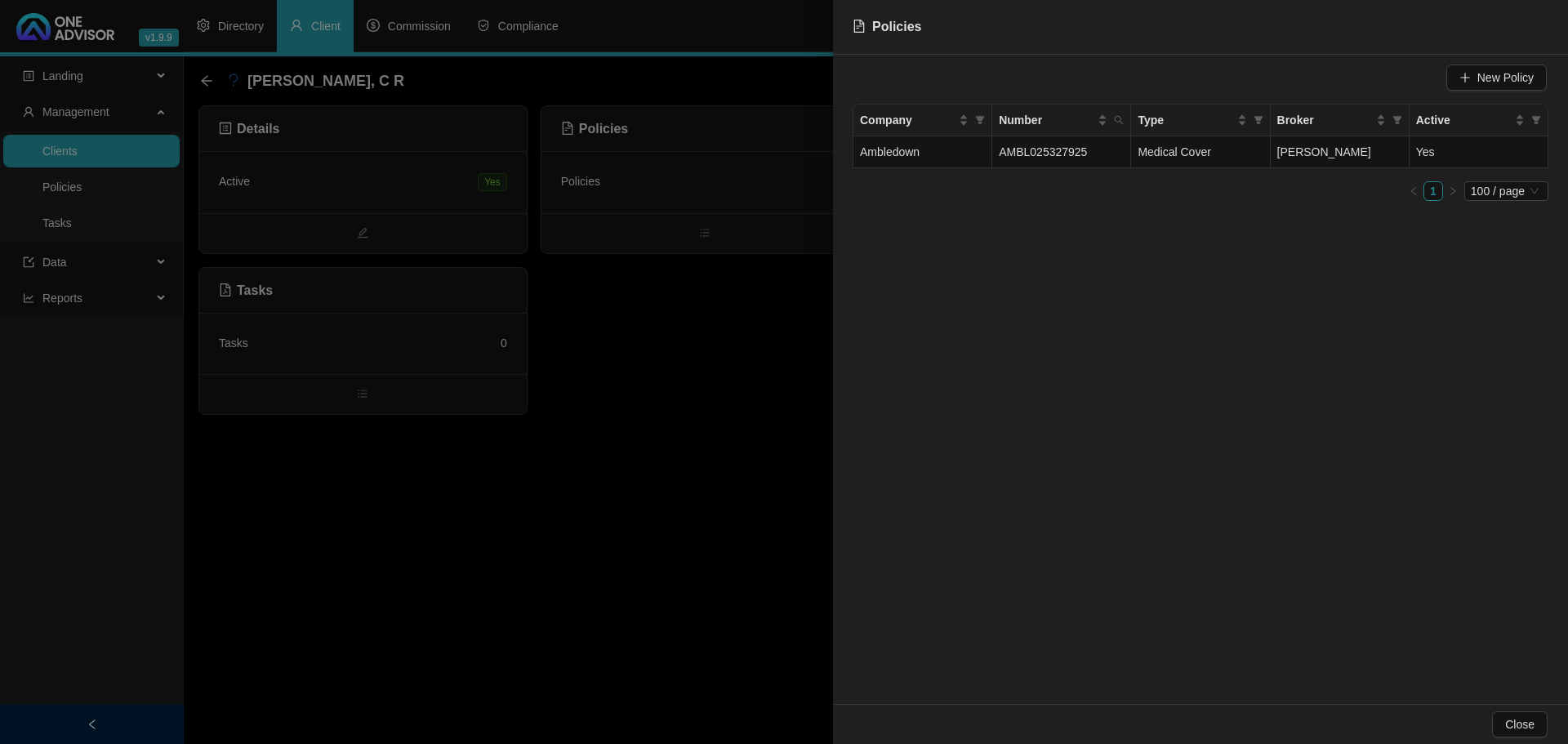
click at [651, 322] on div at bounding box center [784, 372] width 1568 height 744
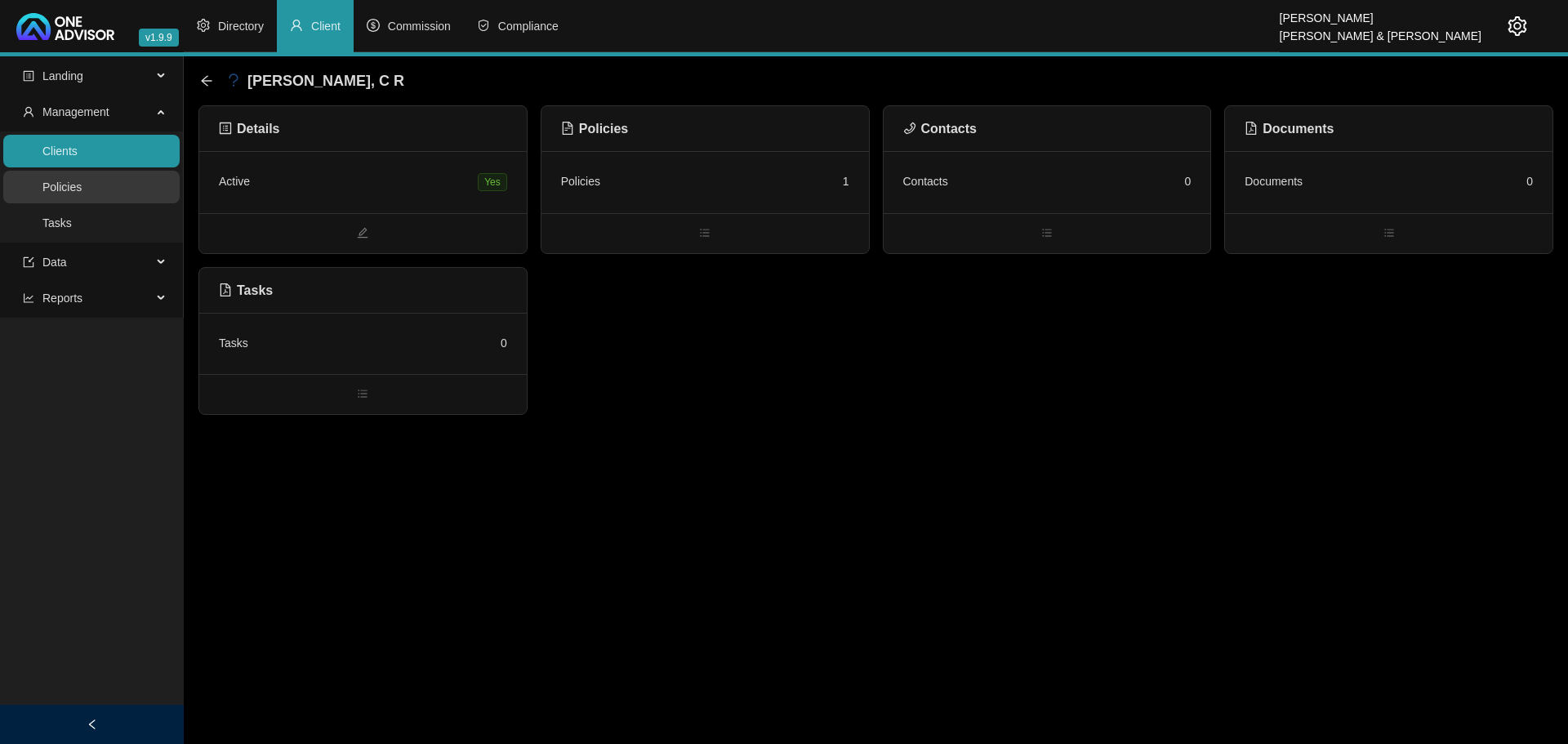
click at [60, 182] on link "Policies" at bounding box center [62, 187] width 39 height 13
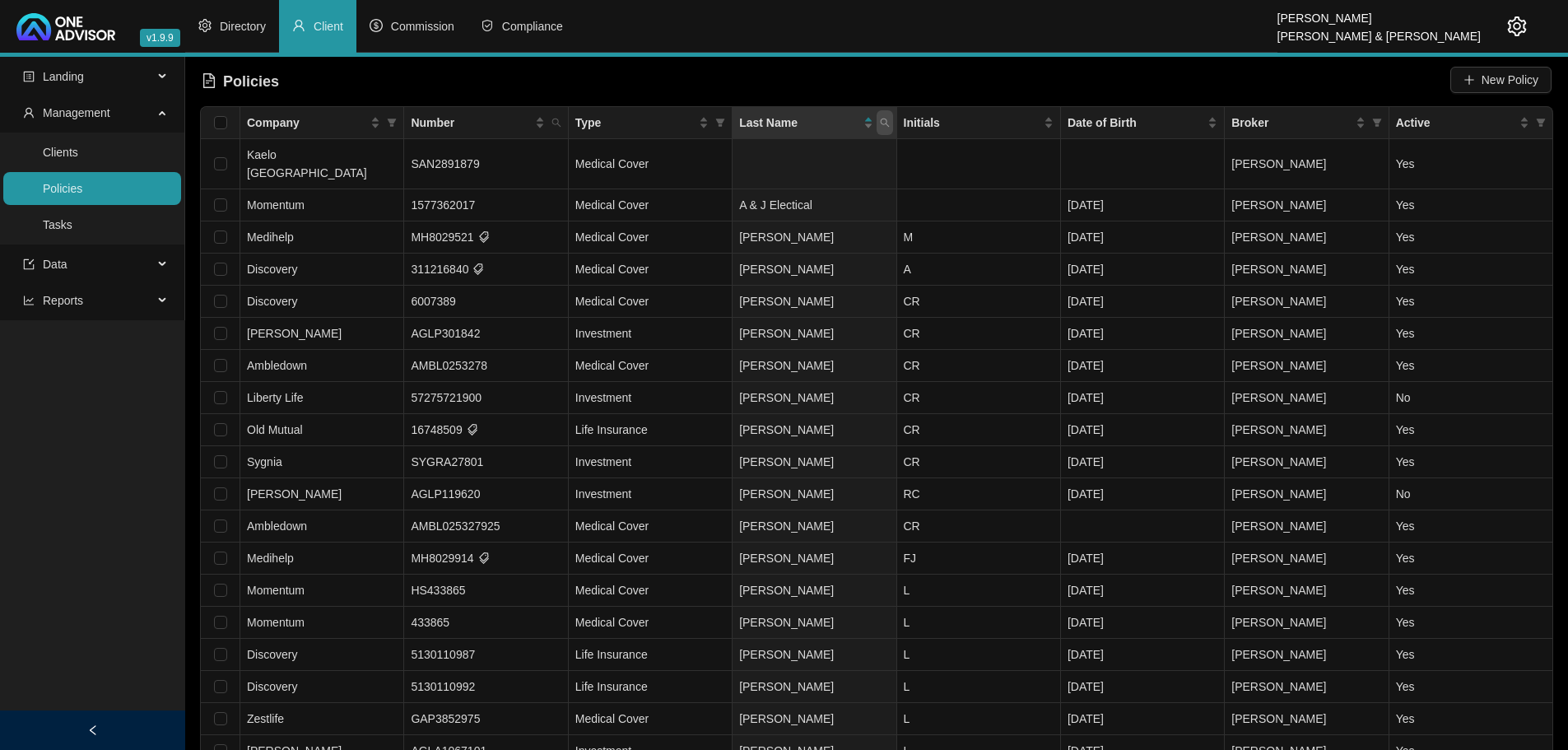
click at [884, 122] on icon "search" at bounding box center [884, 122] width 10 height 10
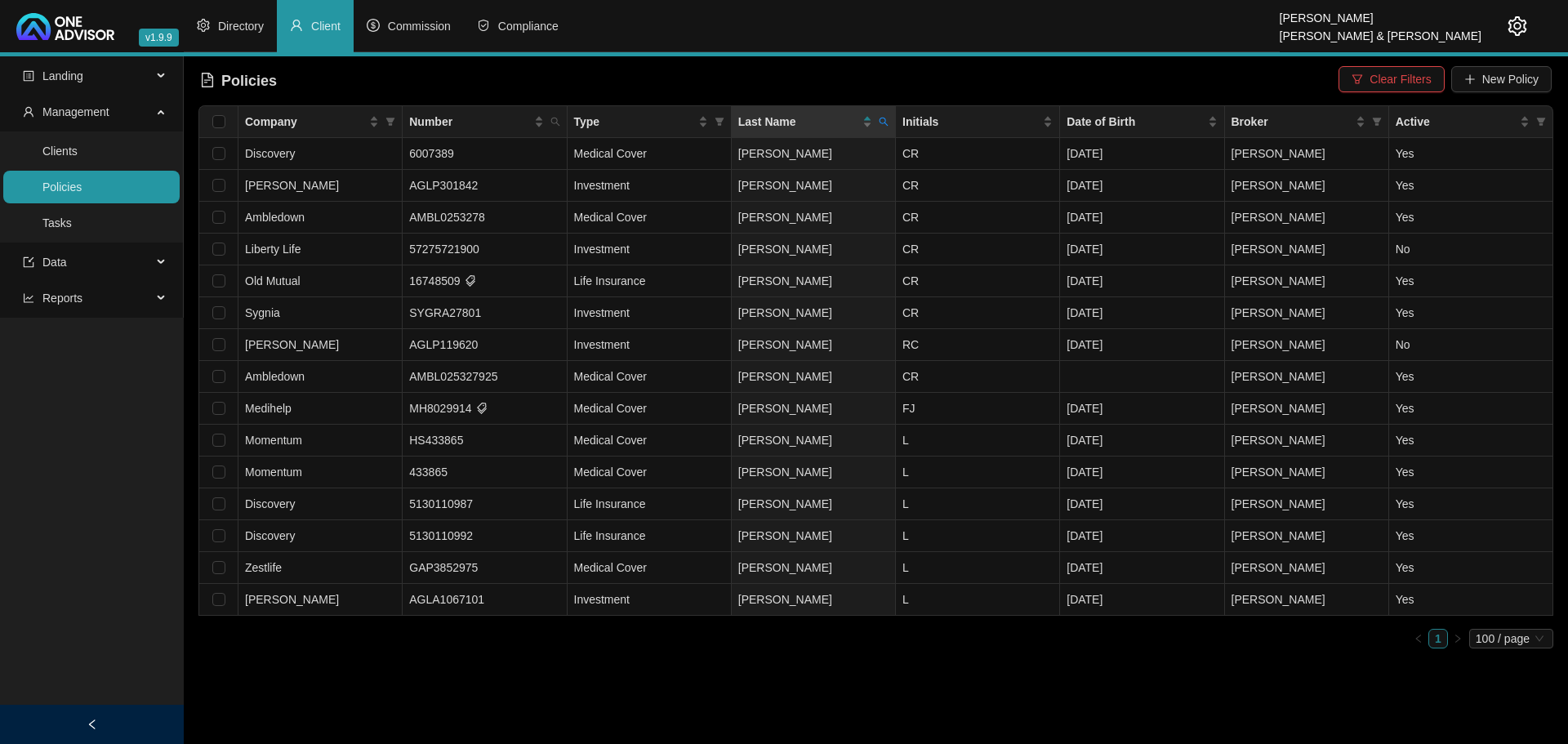
drag, startPoint x: 126, startPoint y: 417, endPoint x: 149, endPoint y: 475, distance: 62.4
click at [126, 420] on div "Landing Management Clients Policies Tasks Data Reports" at bounding box center [91, 428] width 183 height 744
click at [608, 679] on main "Landing Management Clients Policies Tasks Data Reports Policies Clear Filters N…" at bounding box center [784, 400] width 1568 height 688
click at [218, 123] on input "Select all" at bounding box center [218, 122] width 13 height 13
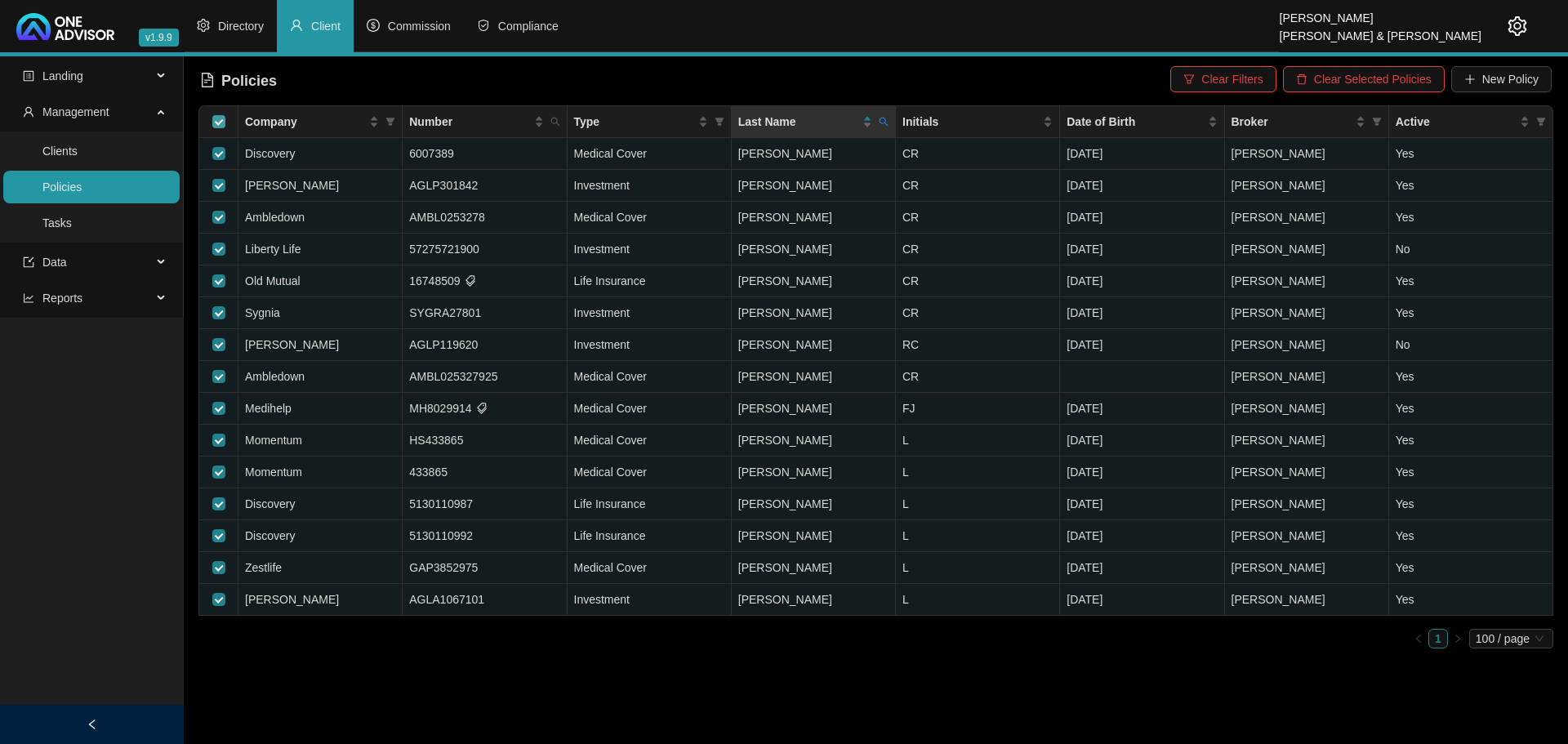
click at [218, 123] on input "Select all" at bounding box center [218, 122] width 13 height 13
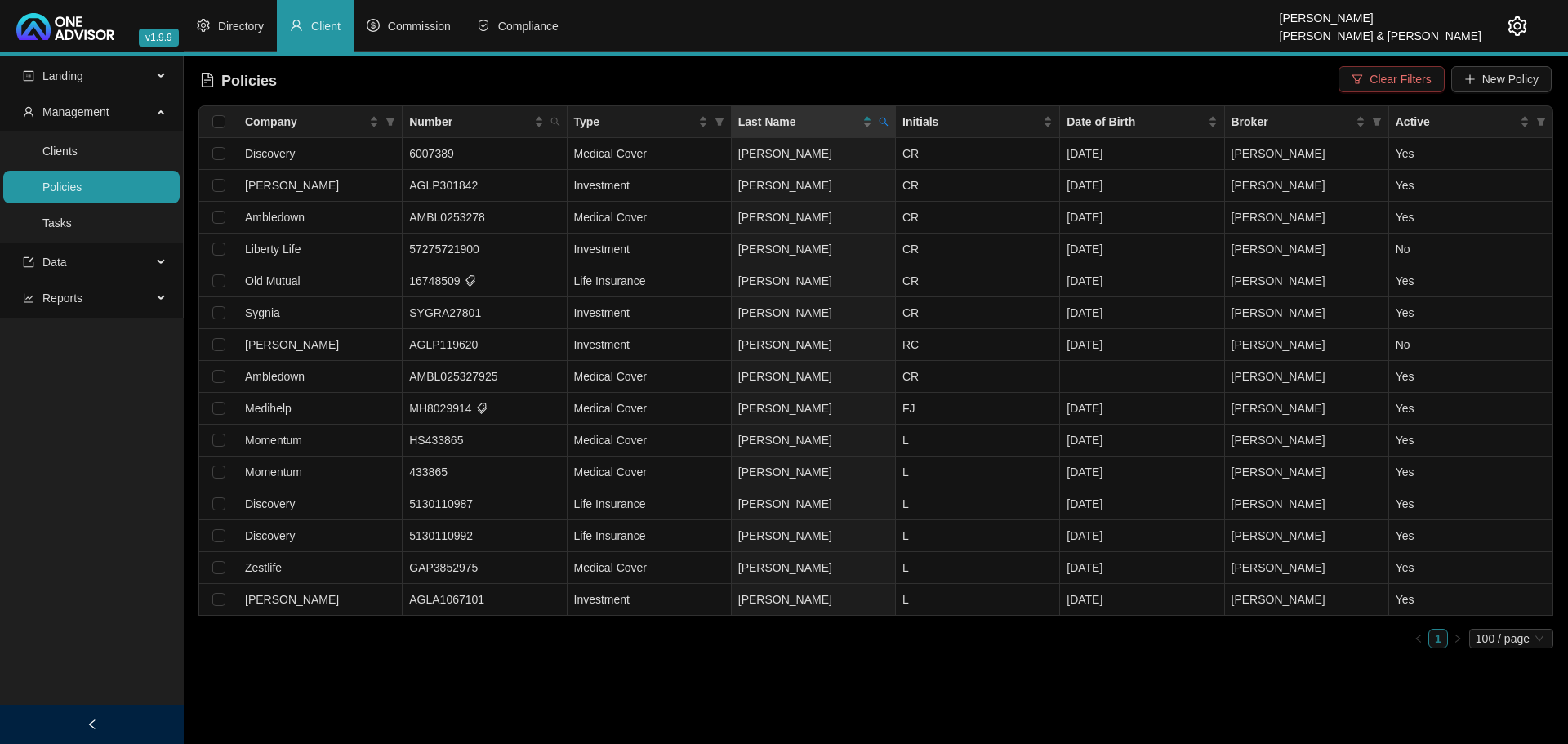
click at [1378, 79] on span "Clear Filters" at bounding box center [1400, 79] width 61 height 18
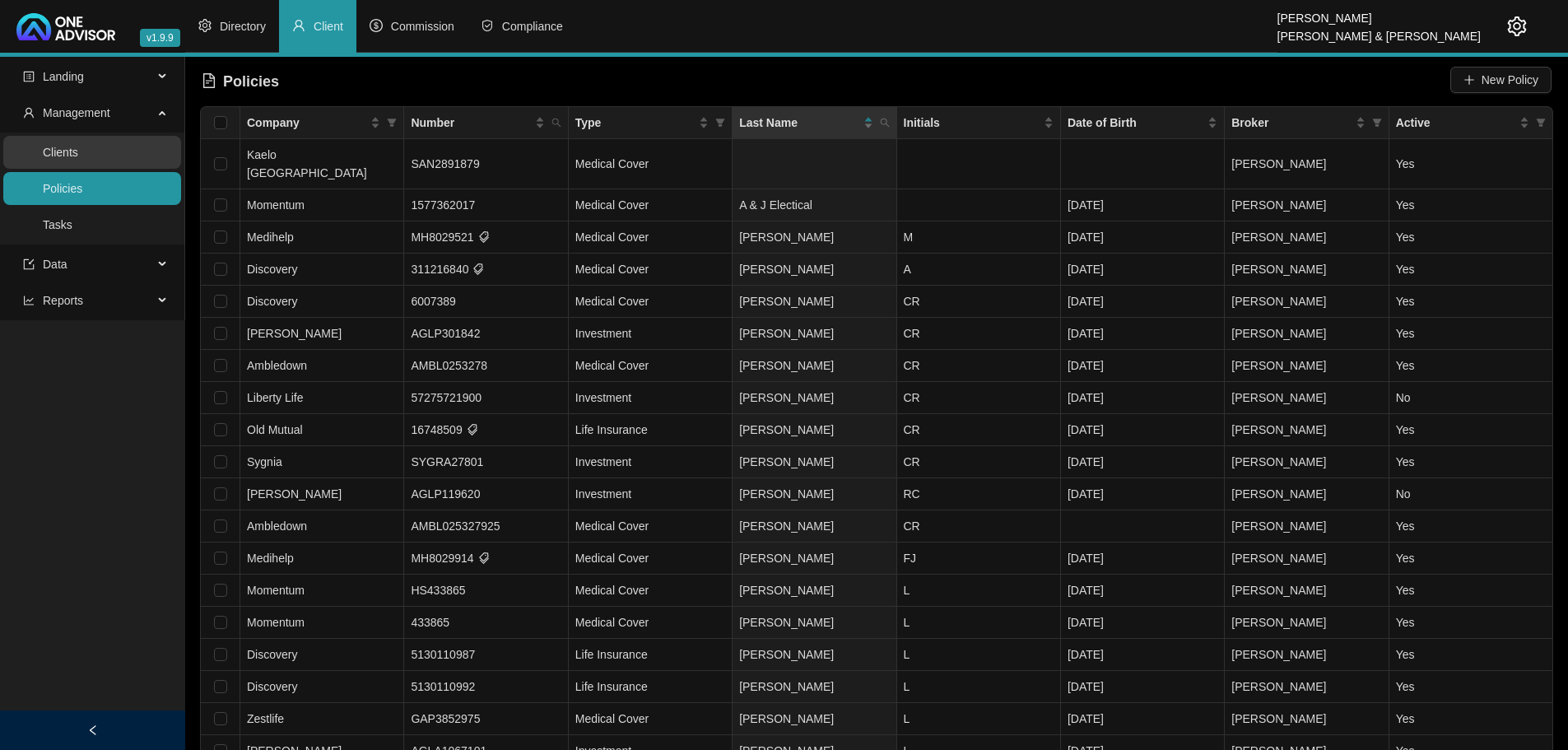
click at [66, 150] on link "Clients" at bounding box center [60, 152] width 35 height 14
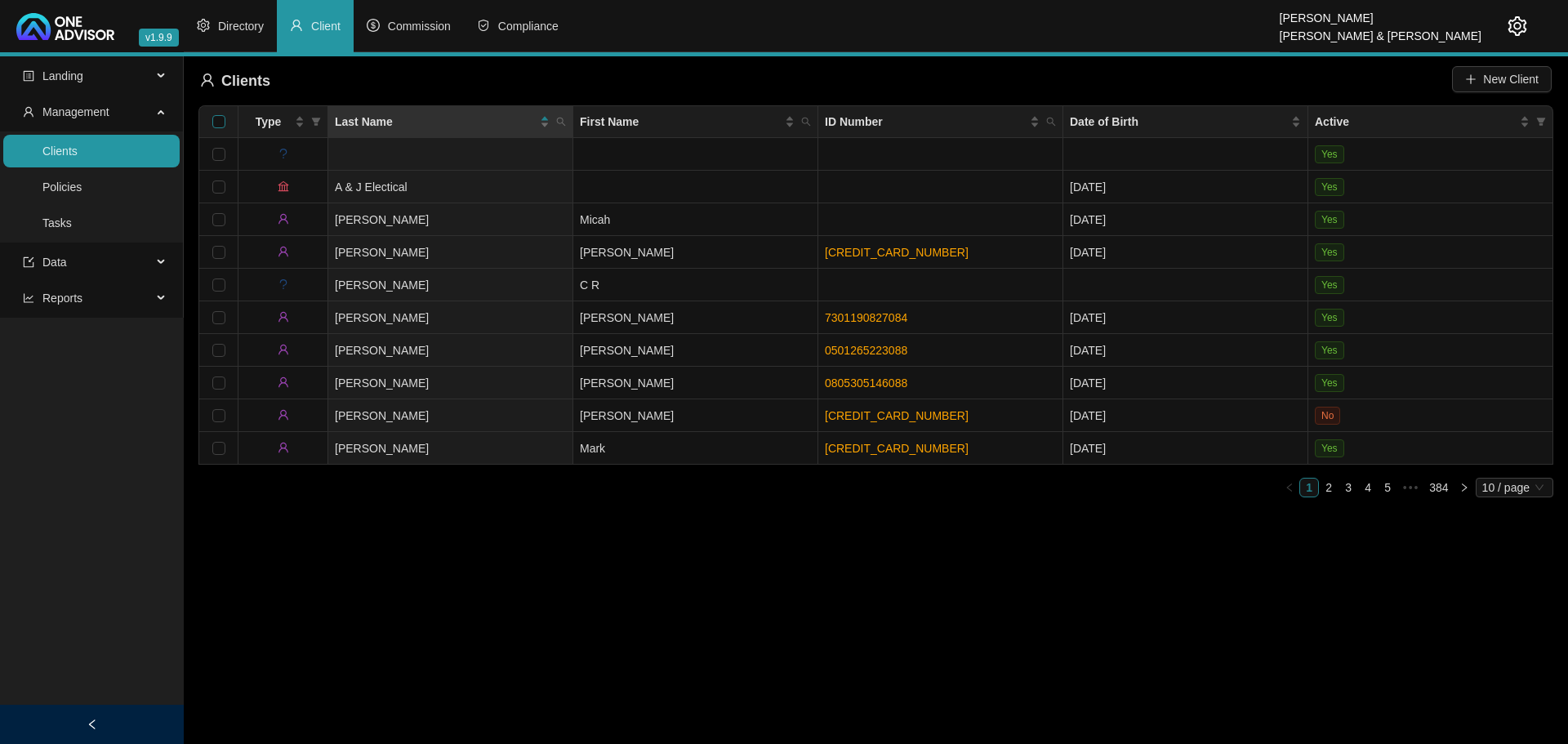
click at [218, 121] on input "Select all" at bounding box center [218, 122] width 13 height 13
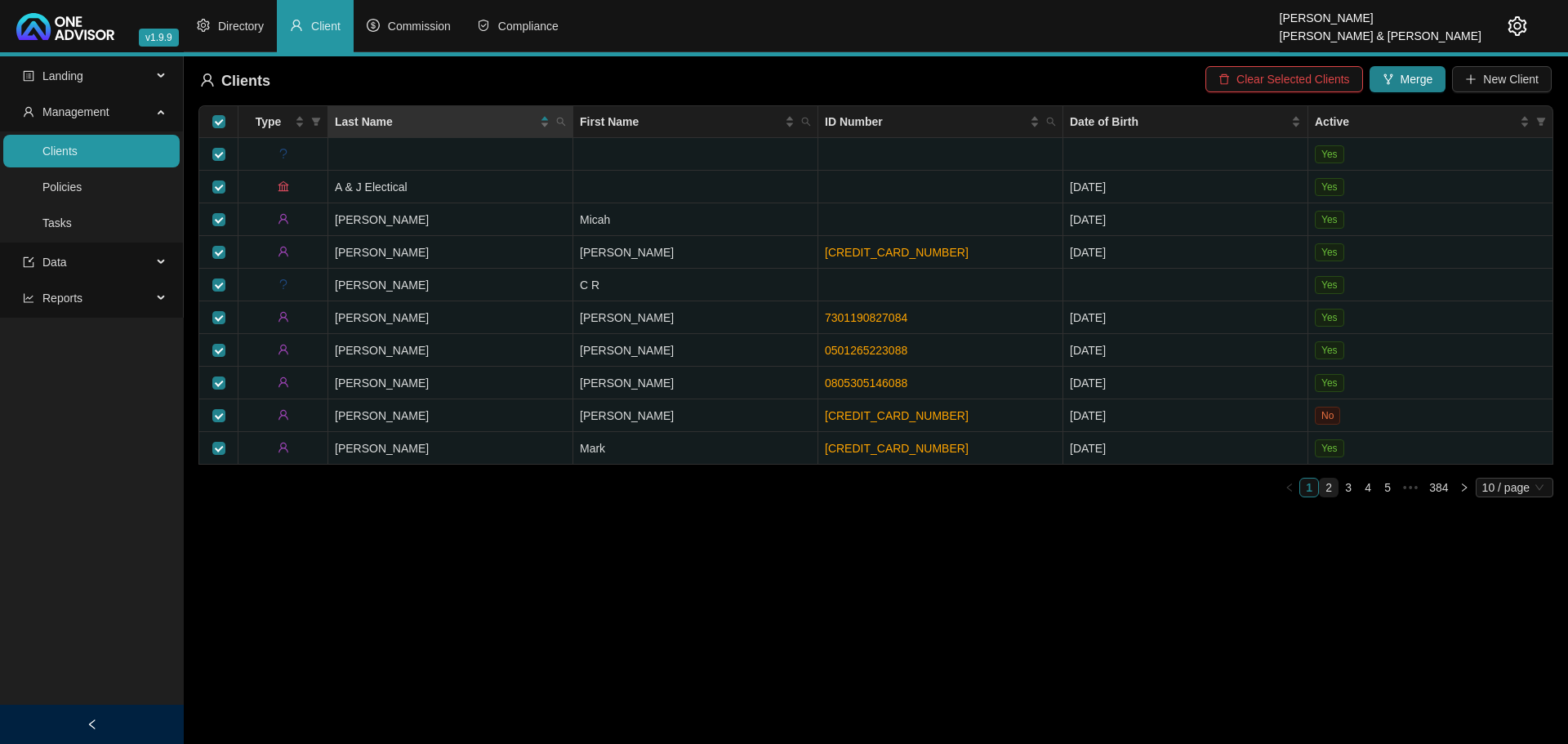
click at [1328, 480] on link "2" at bounding box center [1328, 488] width 18 height 18
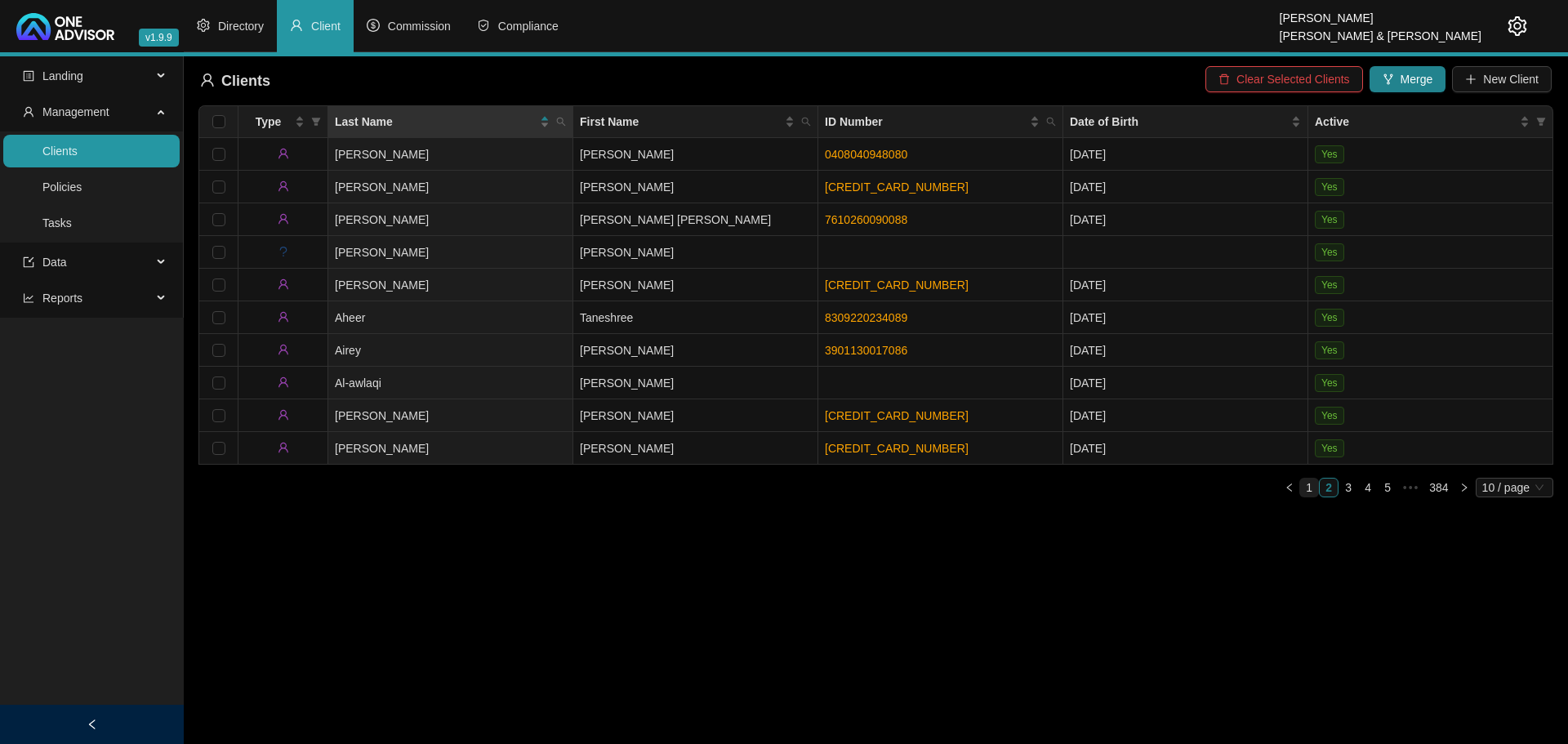
click at [1308, 479] on link "1" at bounding box center [1308, 488] width 18 height 18
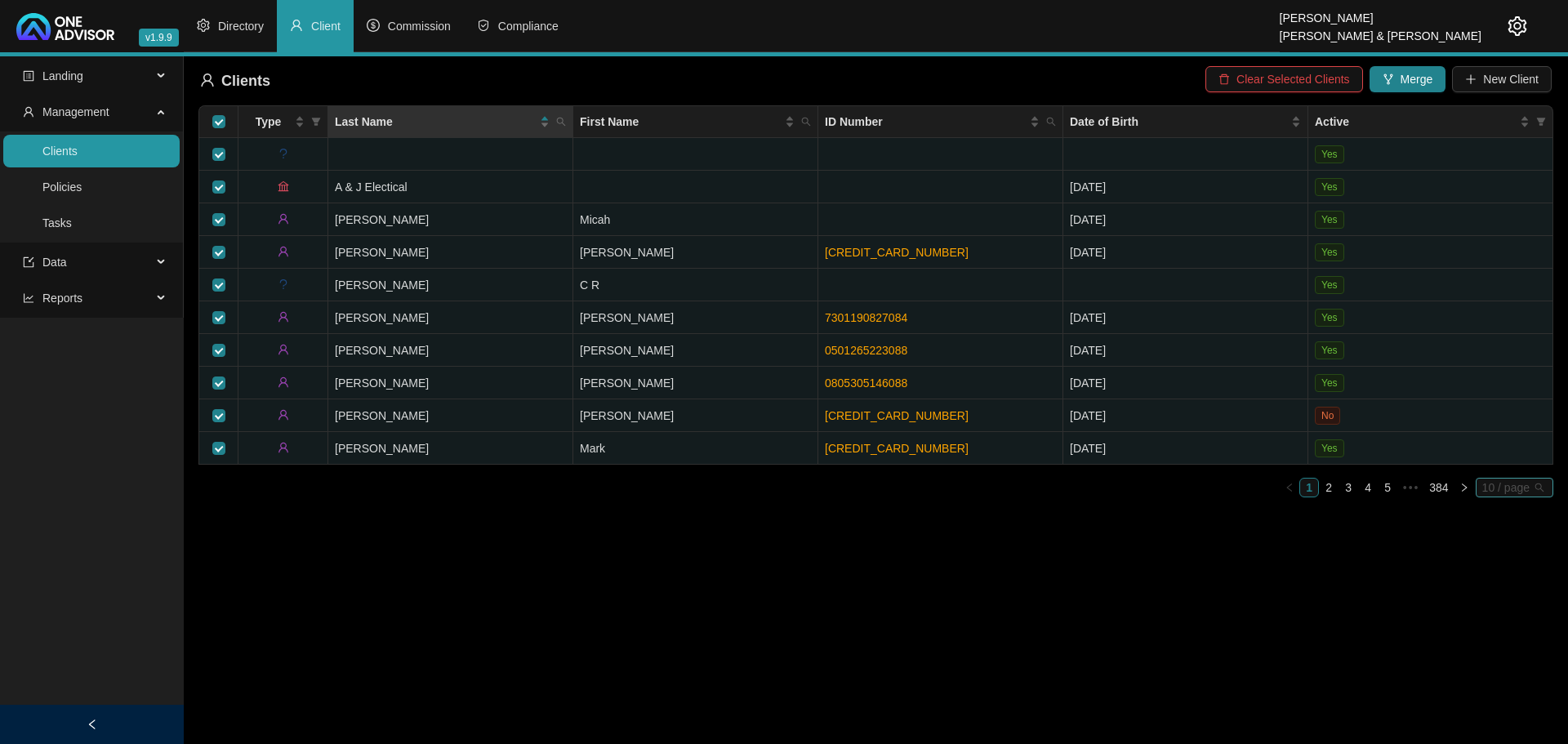
click at [1522, 483] on span "10 / page" at bounding box center [1514, 488] width 64 height 18
click at [1530, 588] on div "100 / page" at bounding box center [1515, 595] width 54 height 18
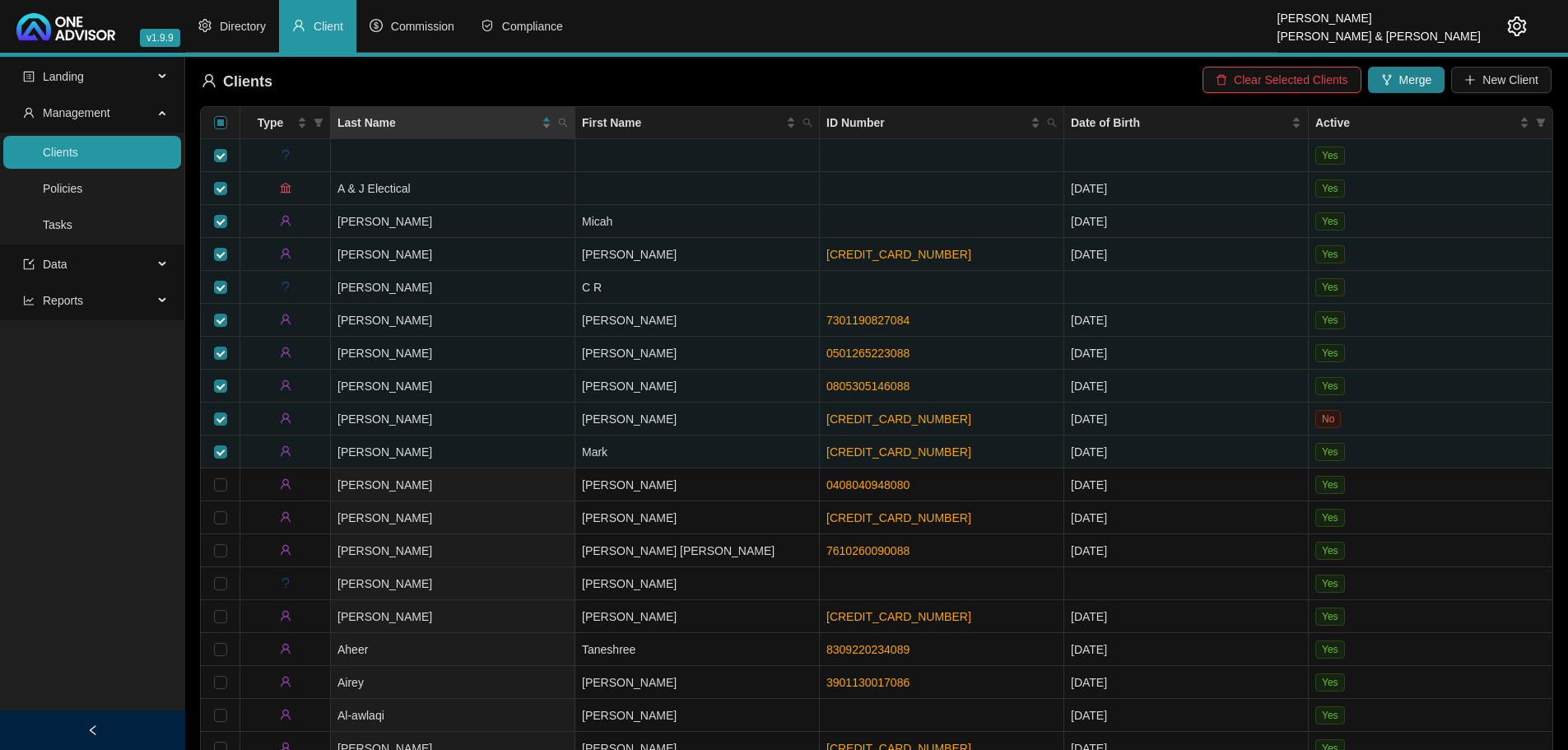
click at [220, 124] on input "Select all" at bounding box center [220, 123] width 14 height 14
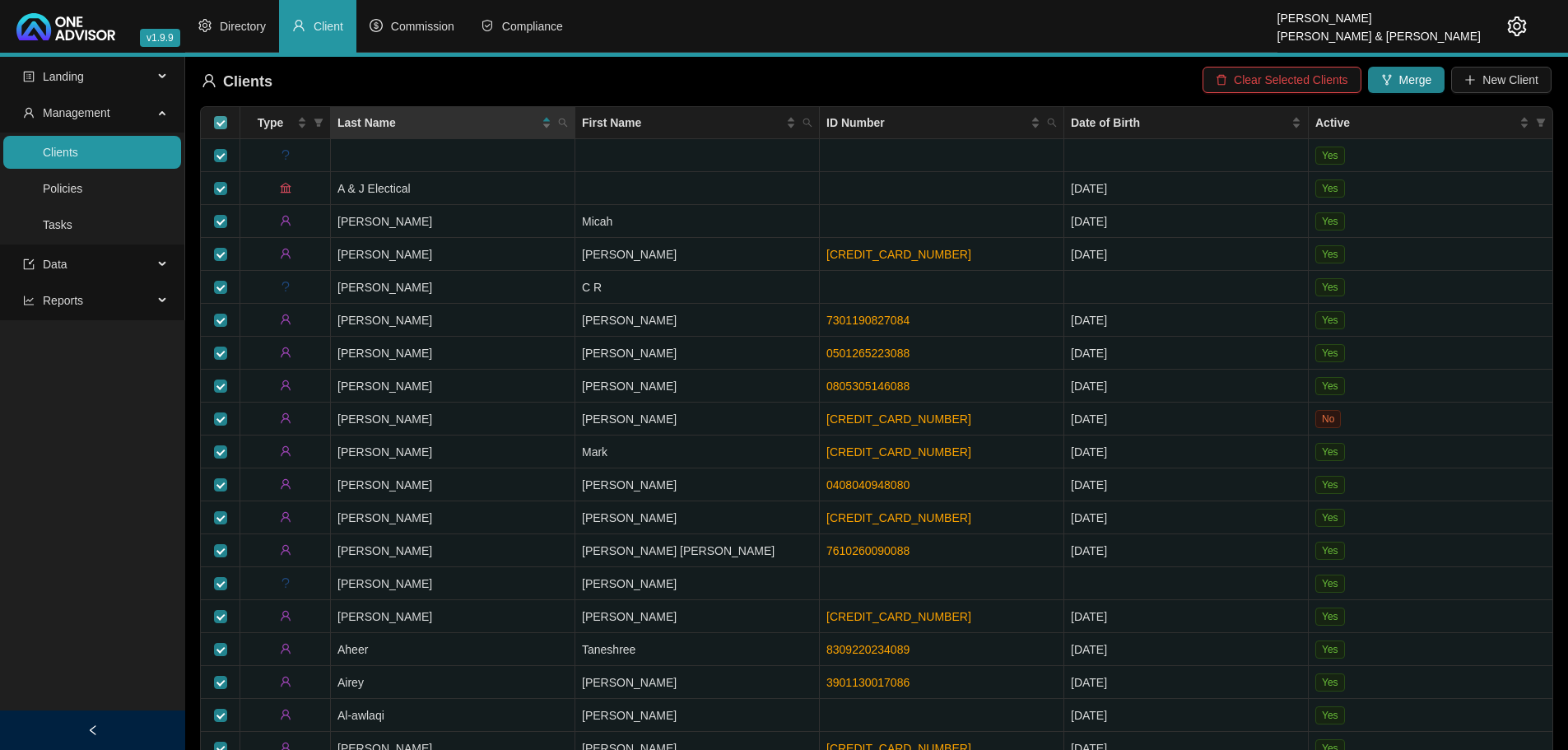
click at [220, 124] on input "Select all" at bounding box center [220, 123] width 14 height 14
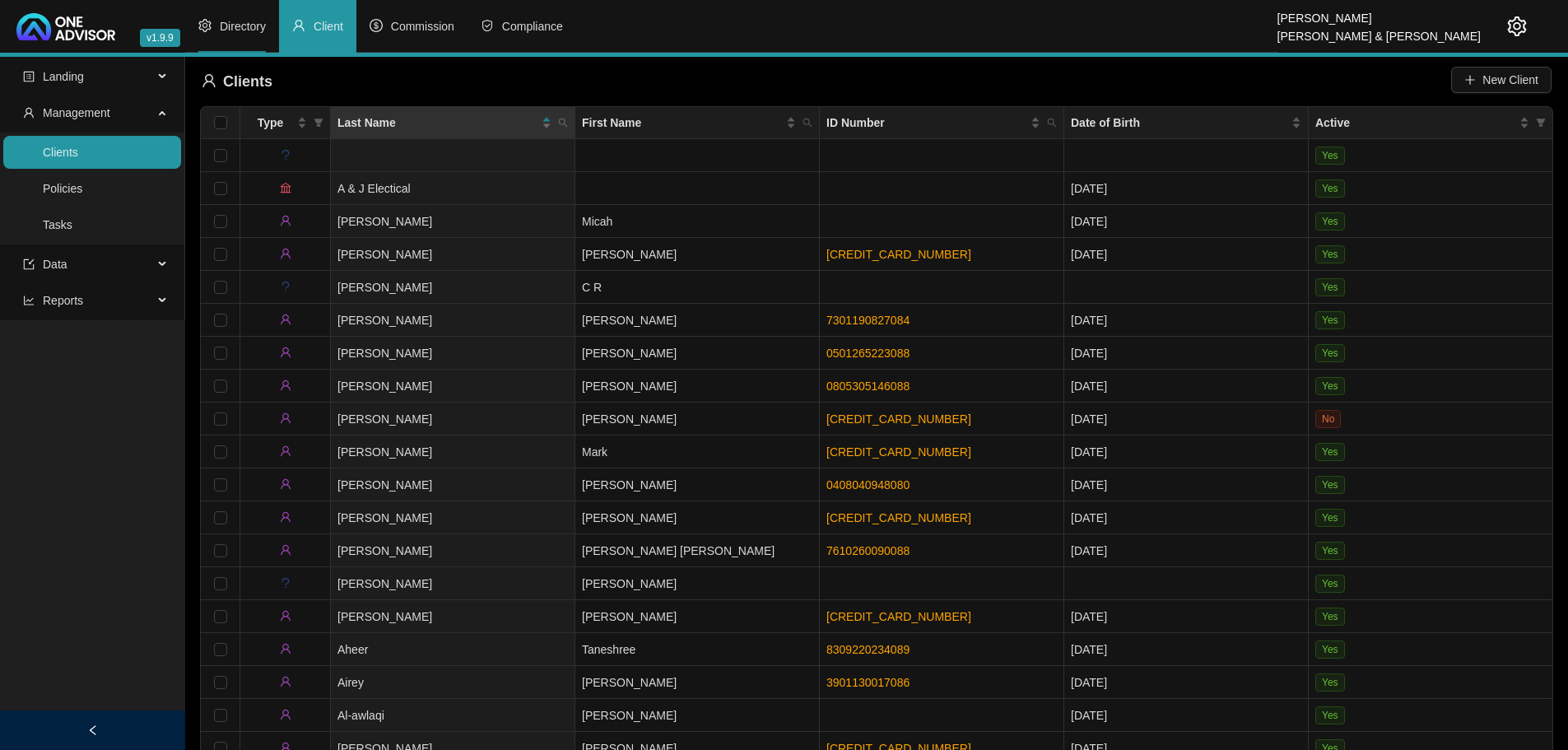
click at [231, 23] on span "Directory" at bounding box center [243, 26] width 46 height 14
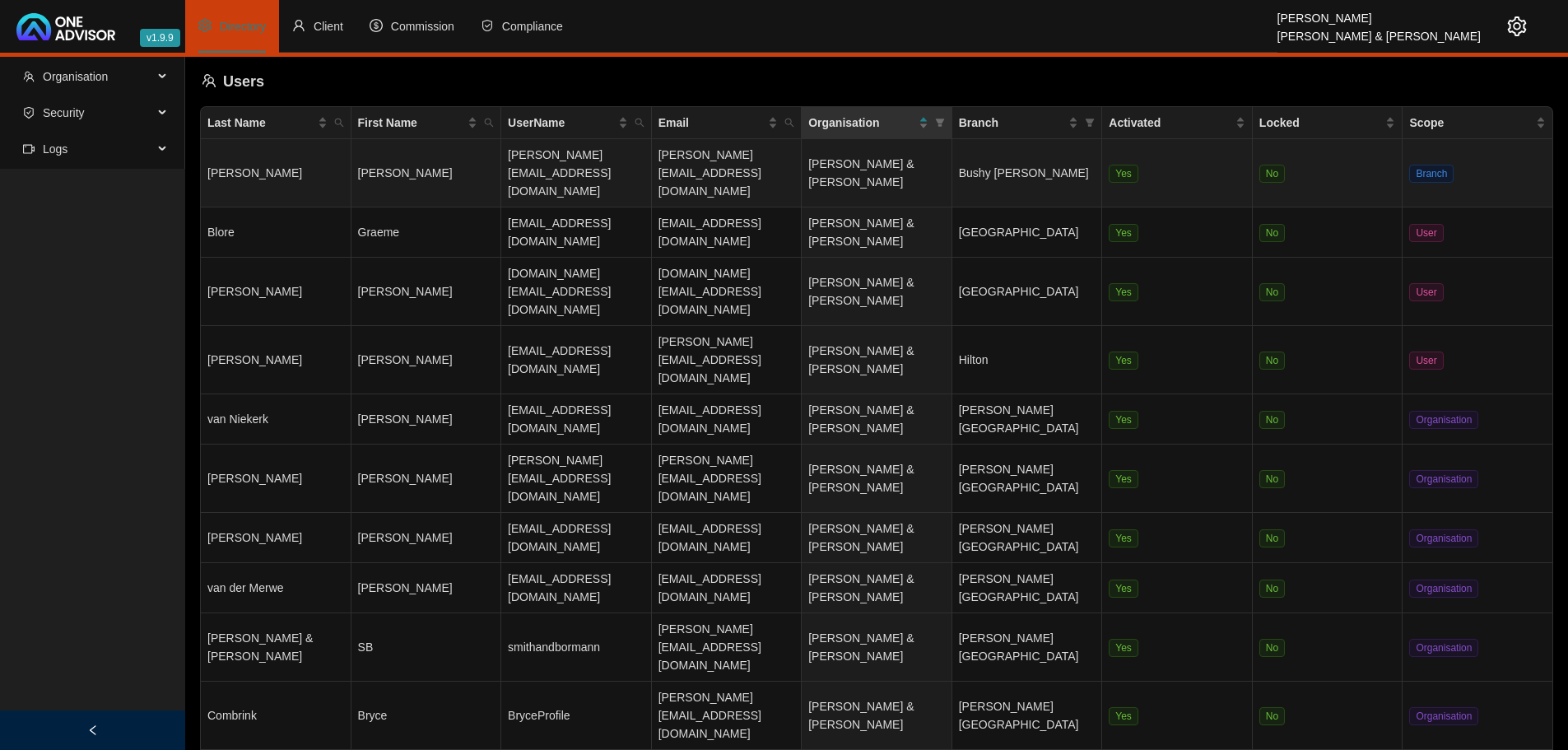
click at [435, 171] on td "[PERSON_NAME]" at bounding box center [427, 173] width 151 height 69
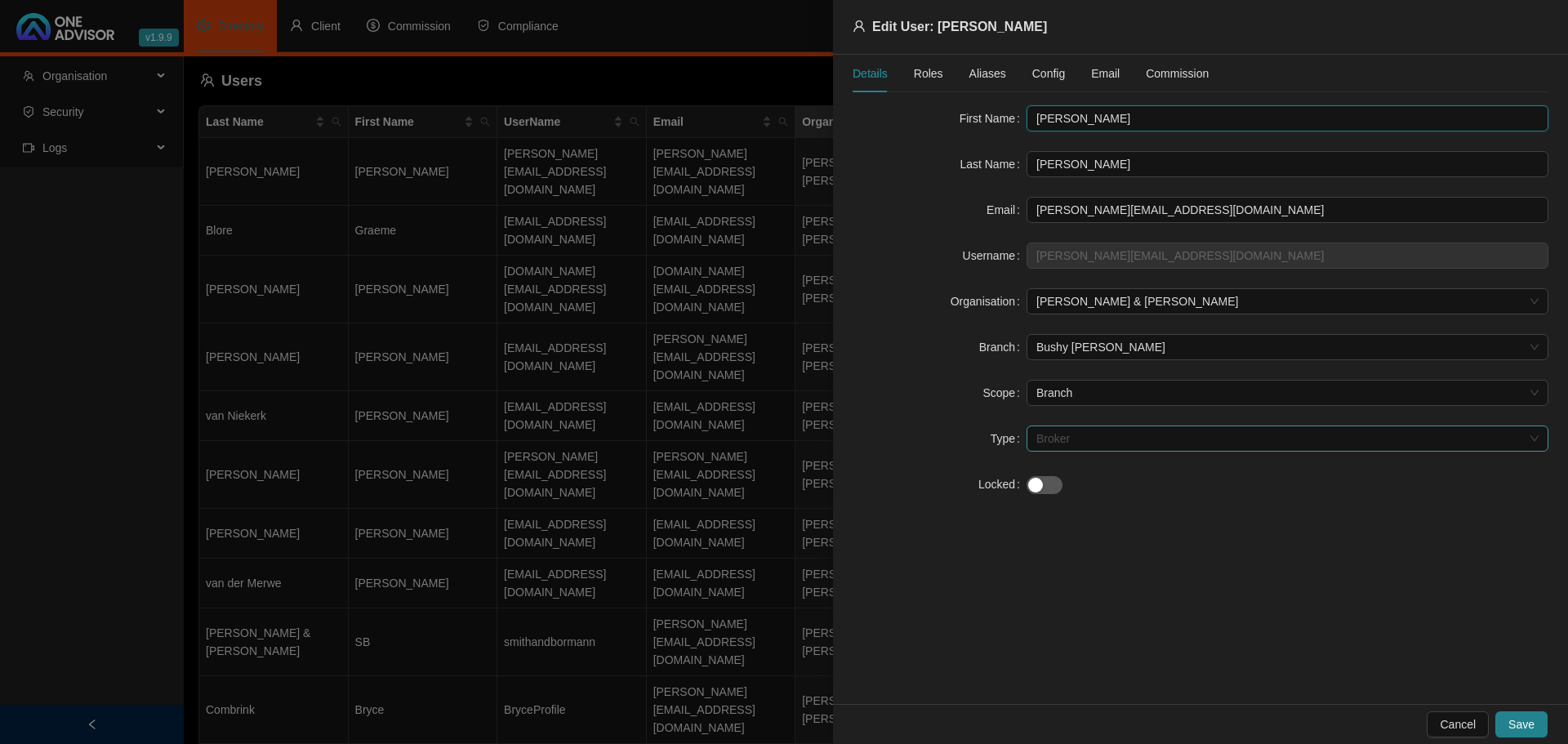
click at [1094, 440] on span "Broker" at bounding box center [1287, 438] width 502 height 24
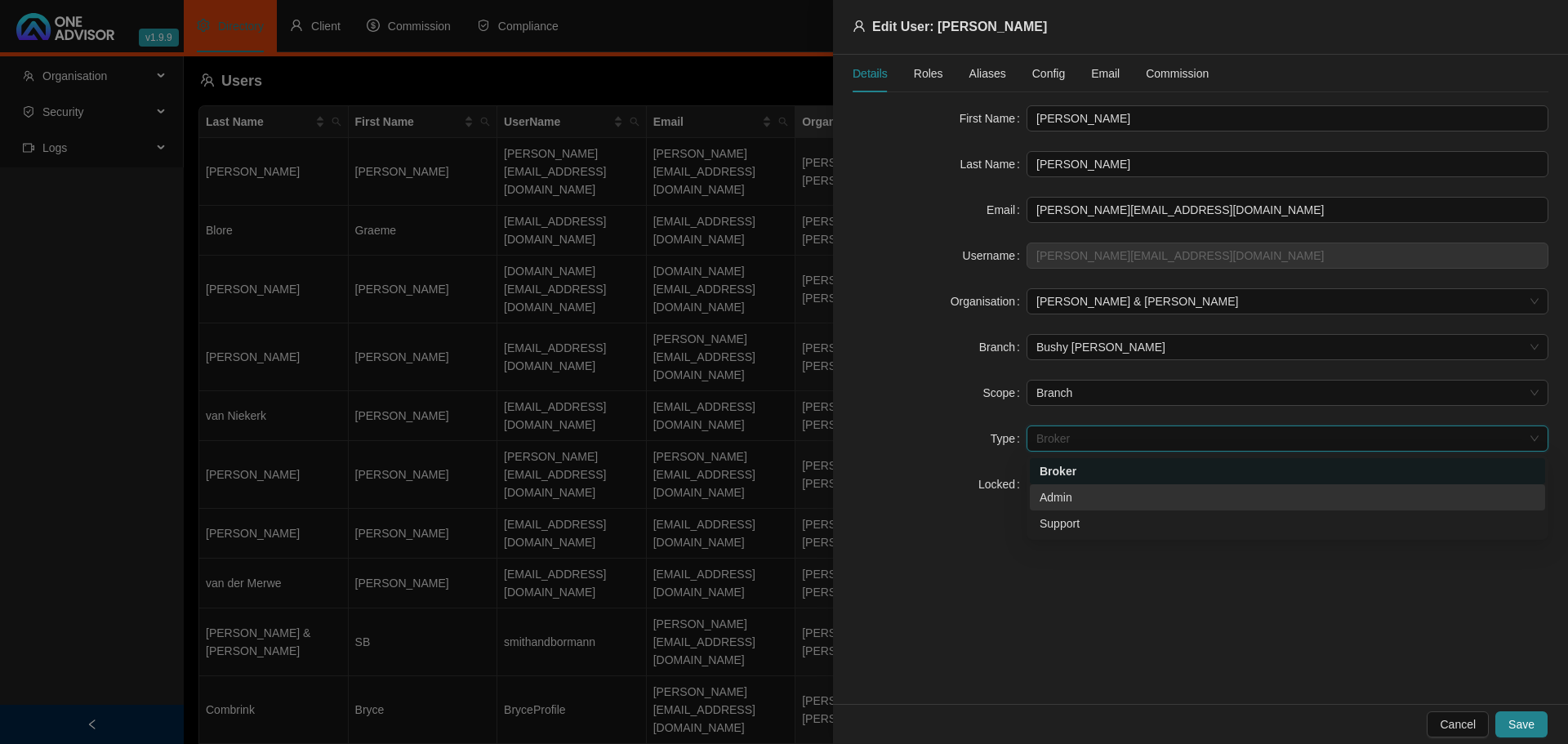
click at [1081, 492] on div "Admin" at bounding box center [1287, 498] width 496 height 18
click at [1085, 433] on span "Admin" at bounding box center [1287, 438] width 502 height 24
click at [1081, 497] on div "Admin" at bounding box center [1287, 498] width 496 height 18
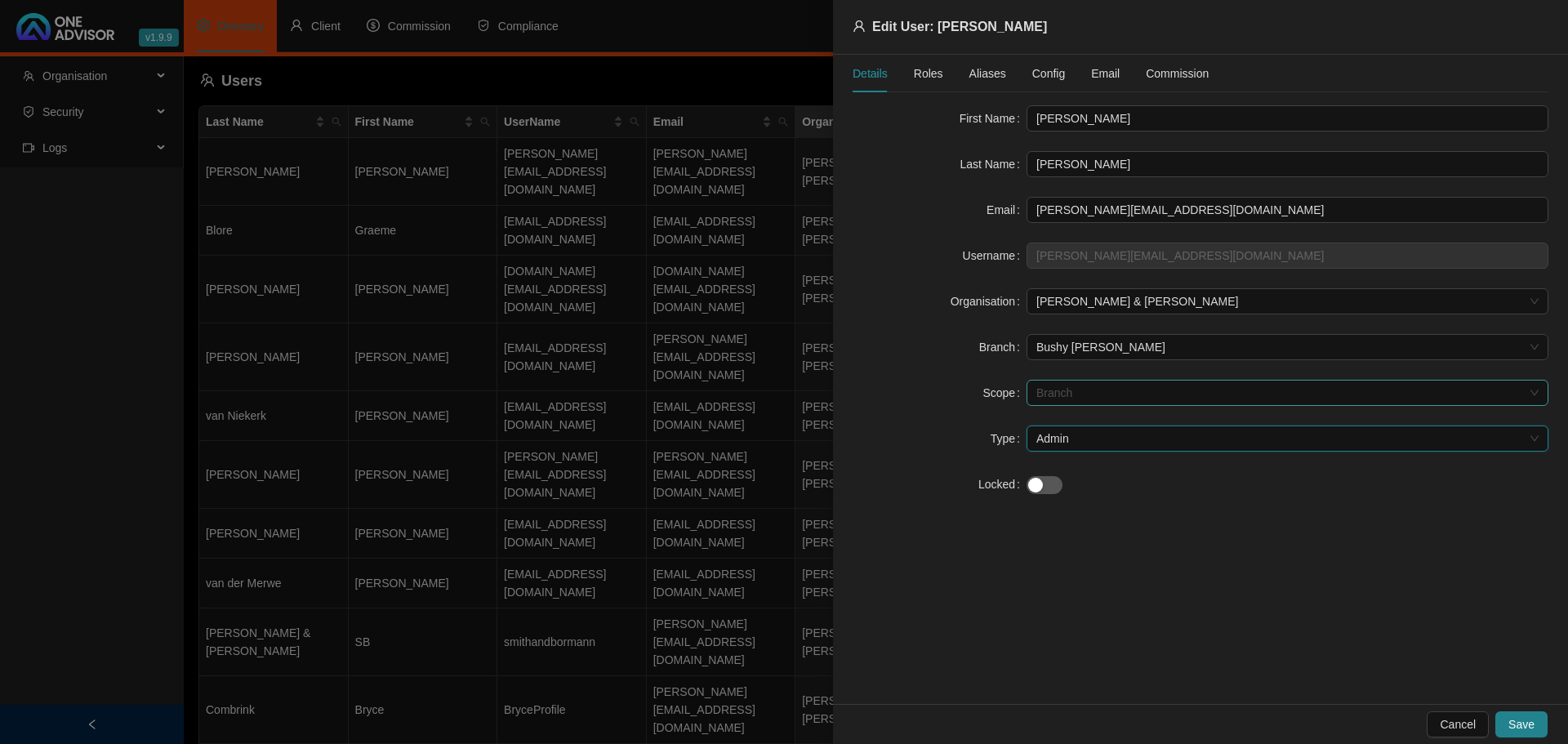
click at [1081, 392] on span "Branch" at bounding box center [1287, 392] width 502 height 24
click at [678, 22] on div at bounding box center [784, 372] width 1568 height 744
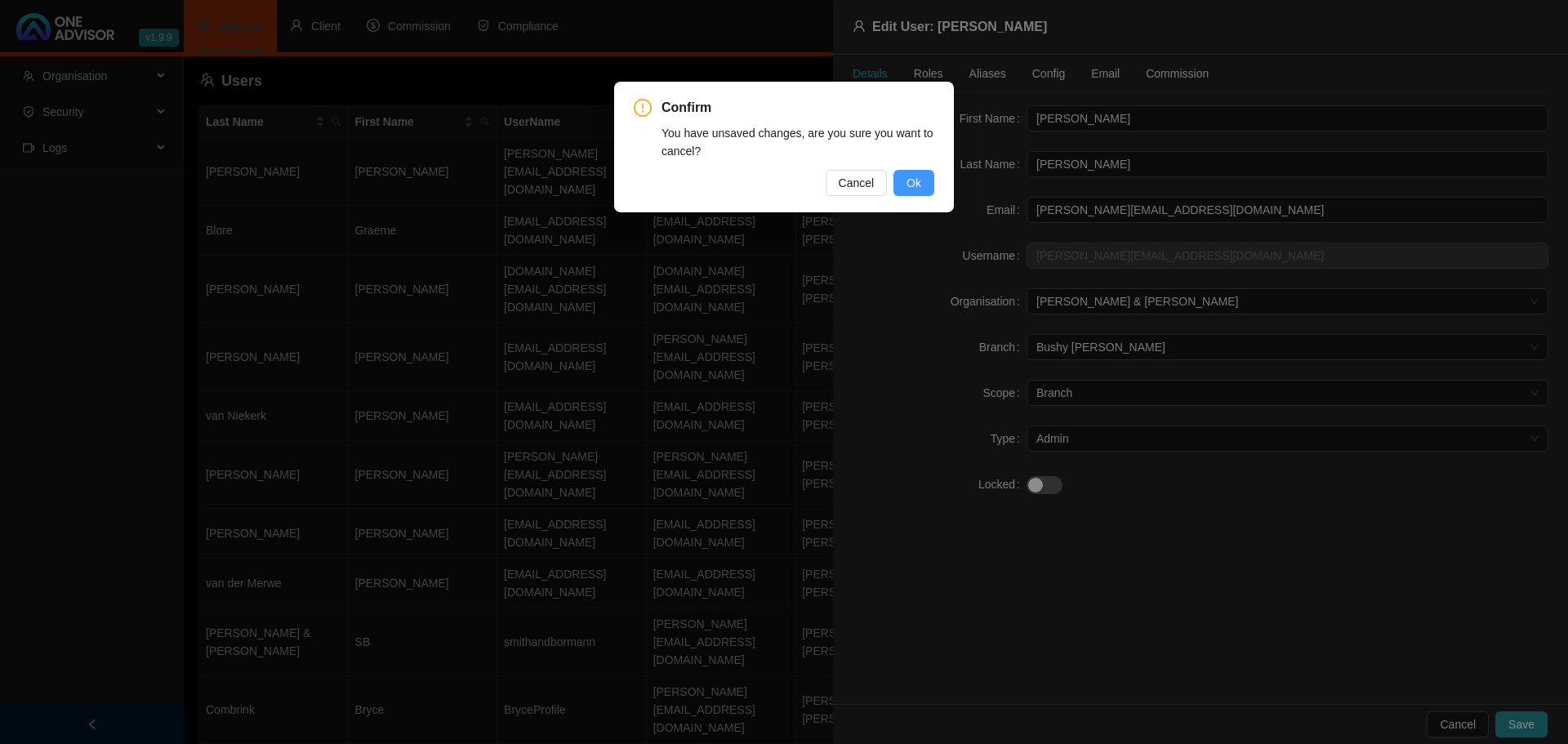
click at [908, 182] on span "Ok" at bounding box center [914, 183] width 14 height 18
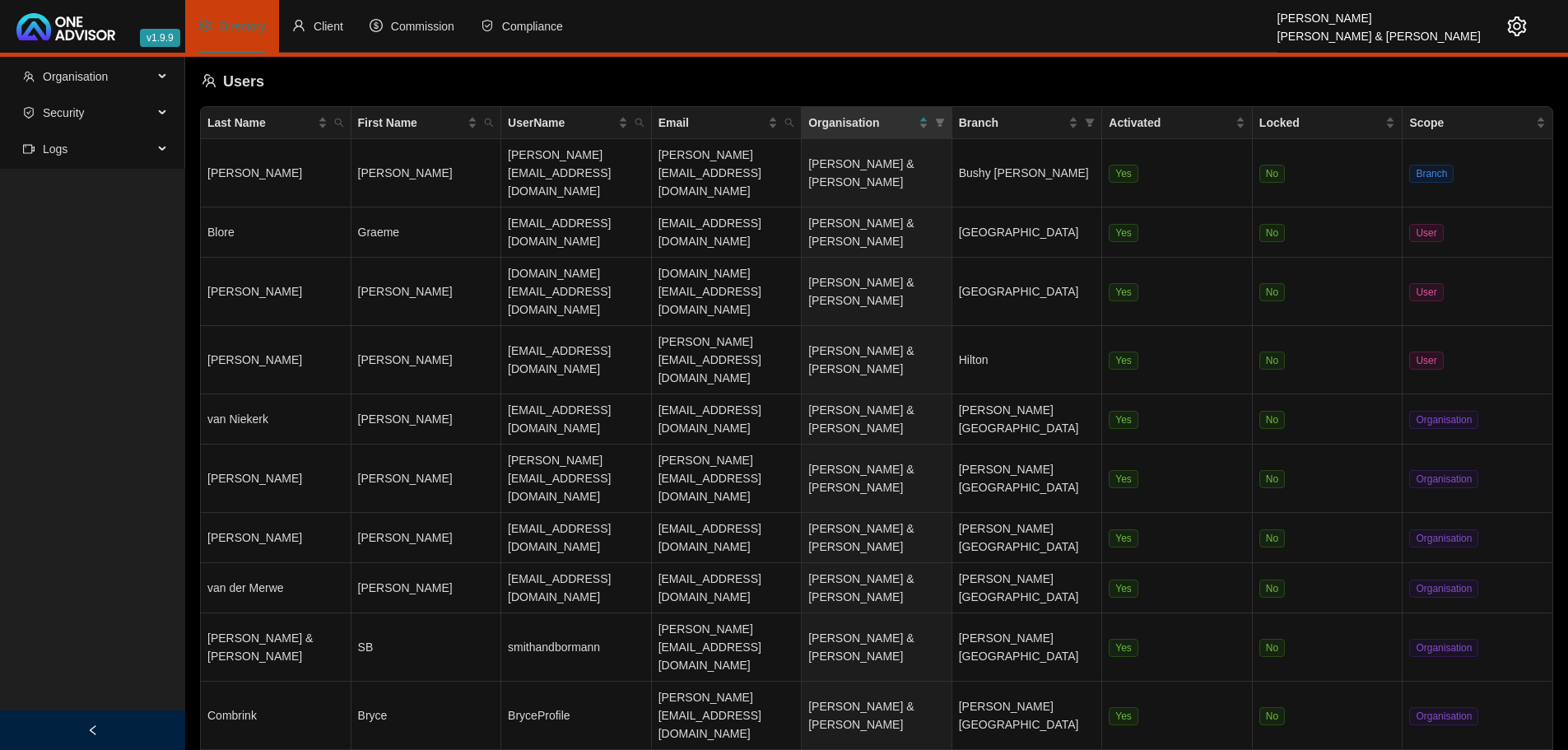
click at [1516, 24] on icon "setting" at bounding box center [1517, 26] width 20 height 20
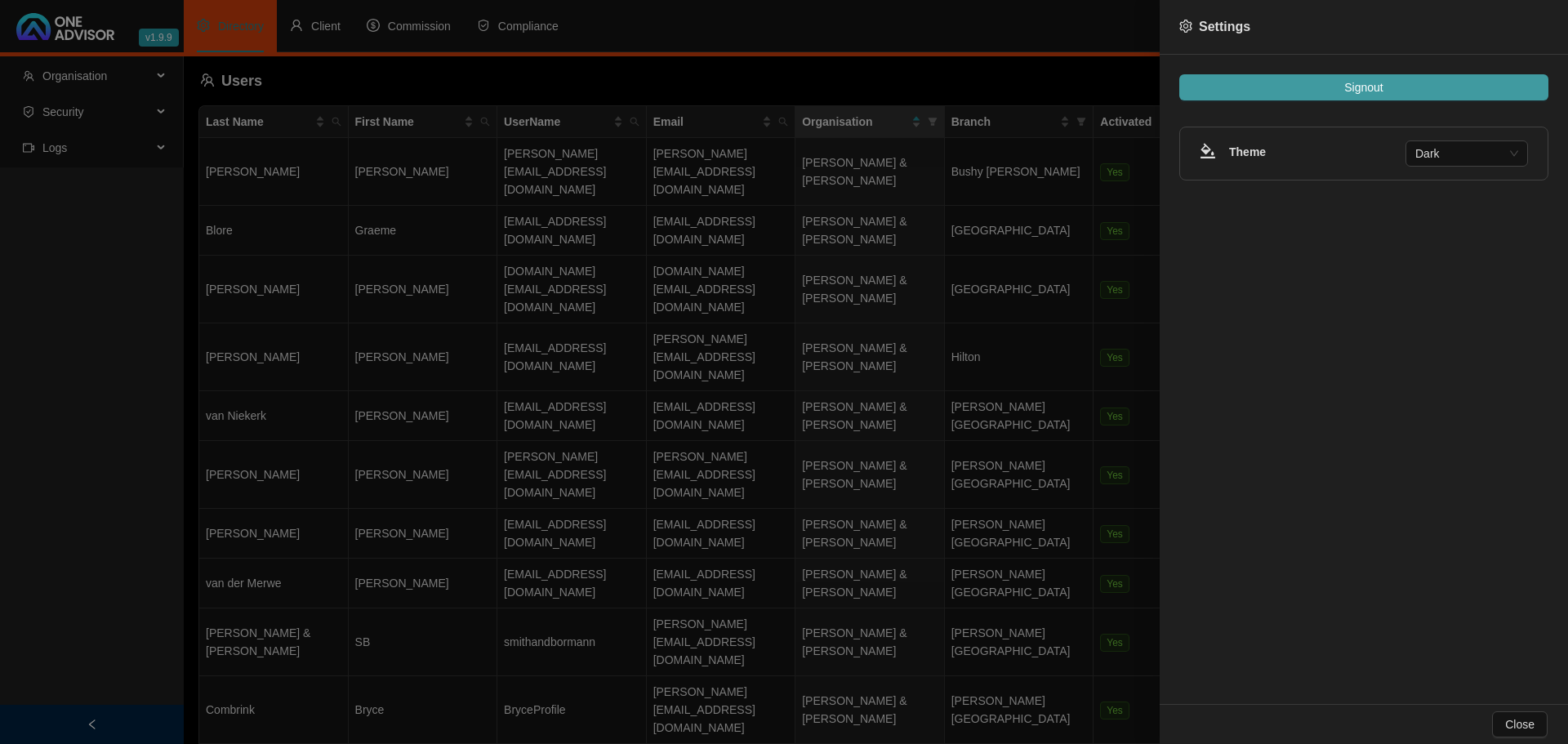
click at [1386, 88] on button "Signout" at bounding box center [1363, 87] width 369 height 26
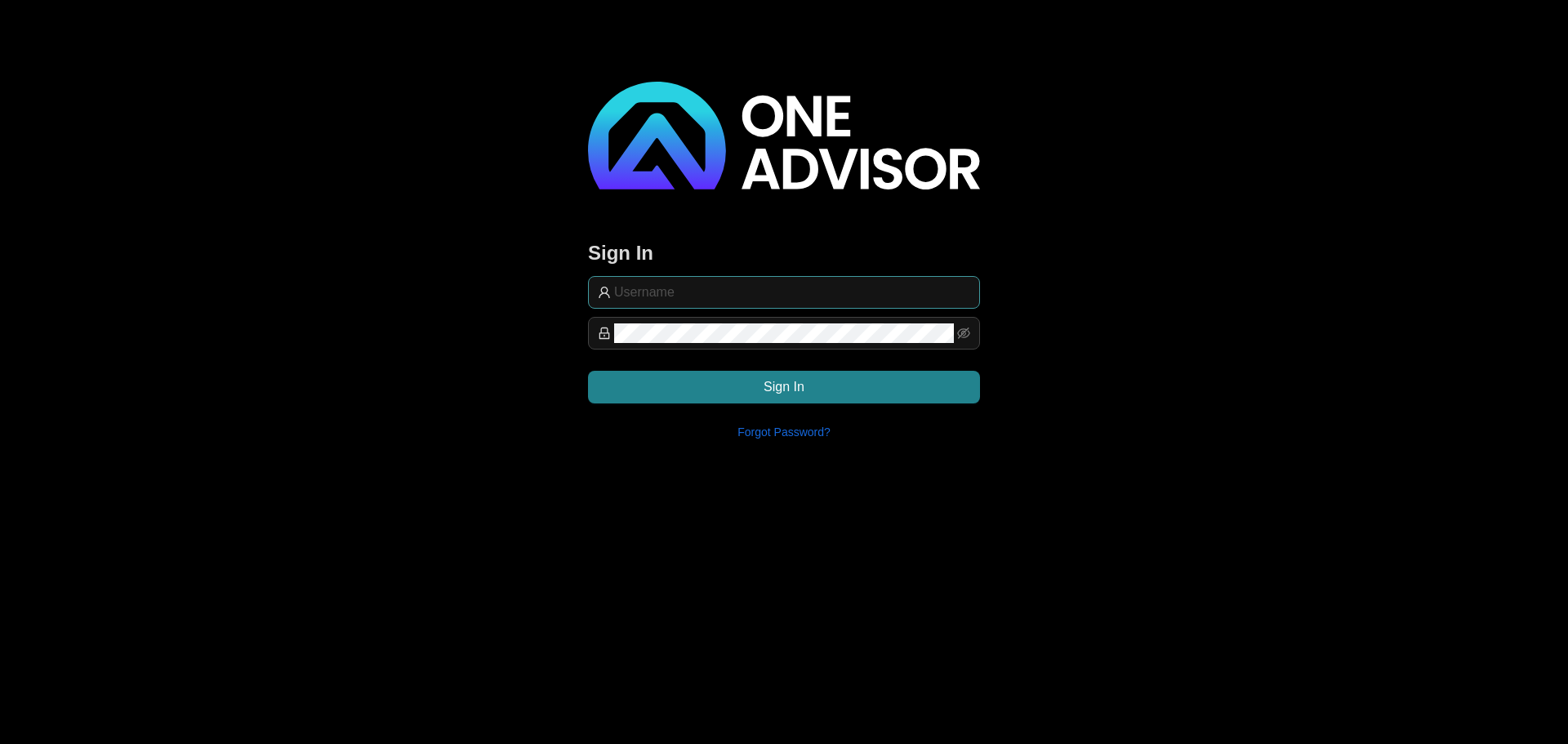
click at [699, 291] on input "text" at bounding box center [792, 293] width 356 height 20
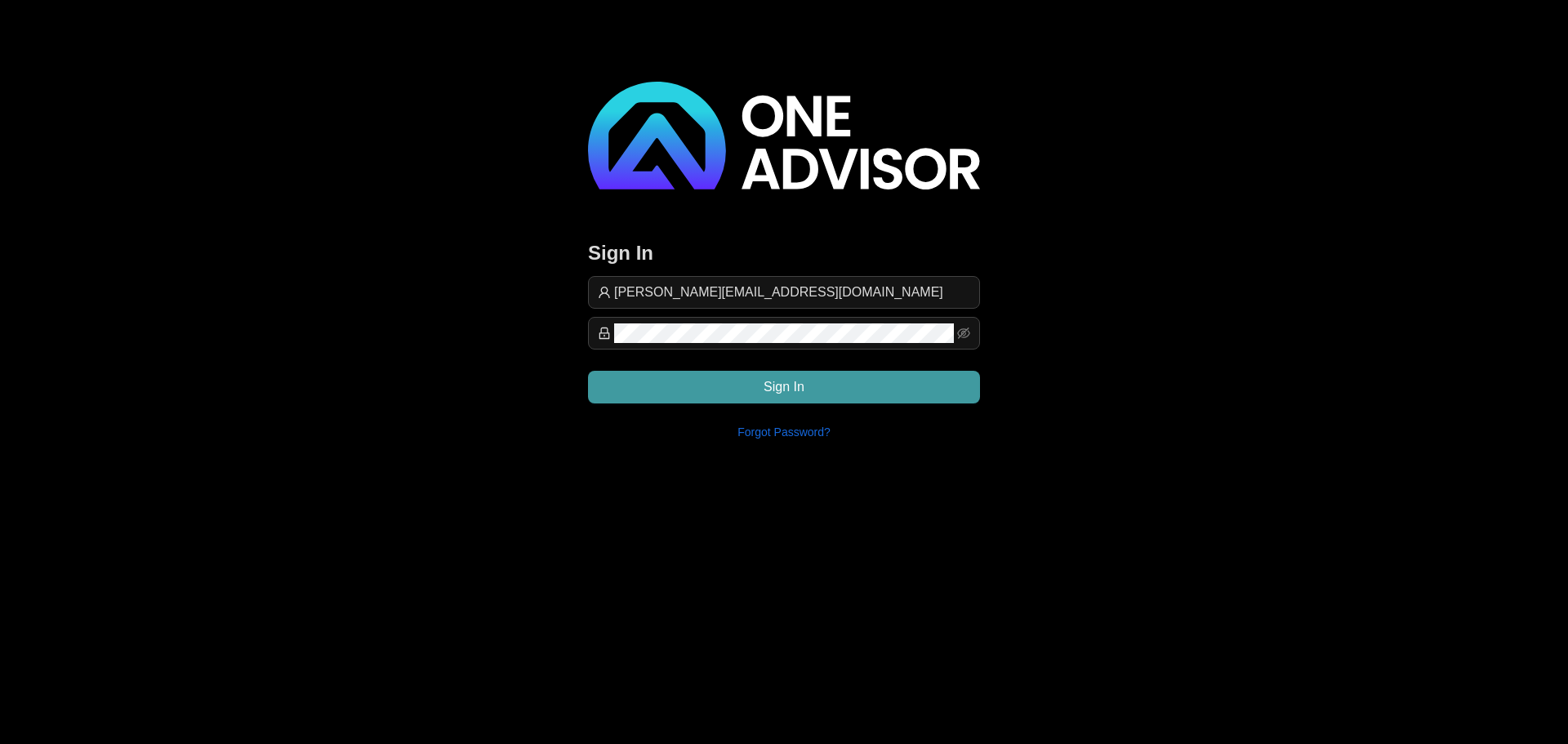
click at [749, 383] on button "Sign In" at bounding box center [784, 387] width 392 height 32
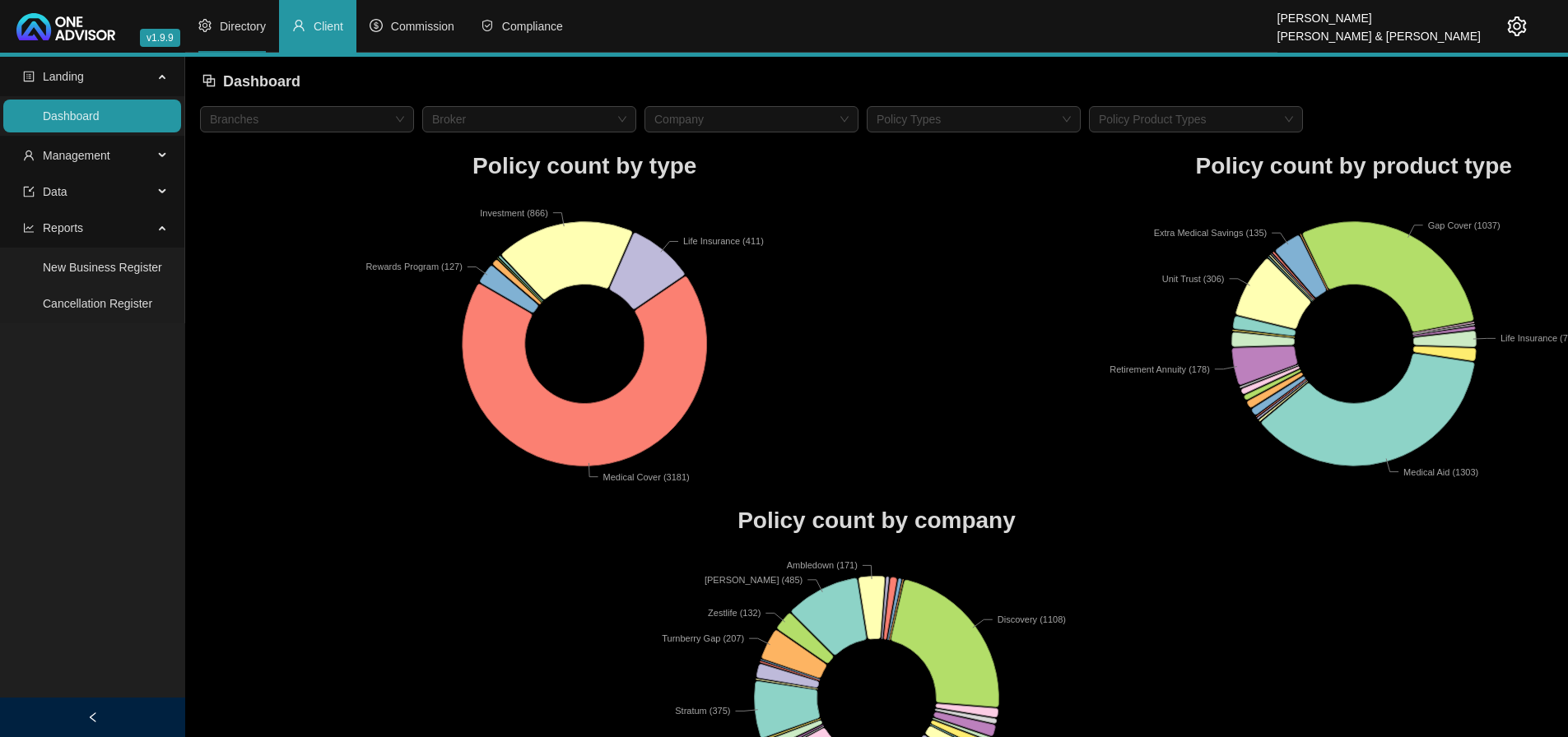
click at [247, 24] on span "Directory" at bounding box center [243, 26] width 46 height 14
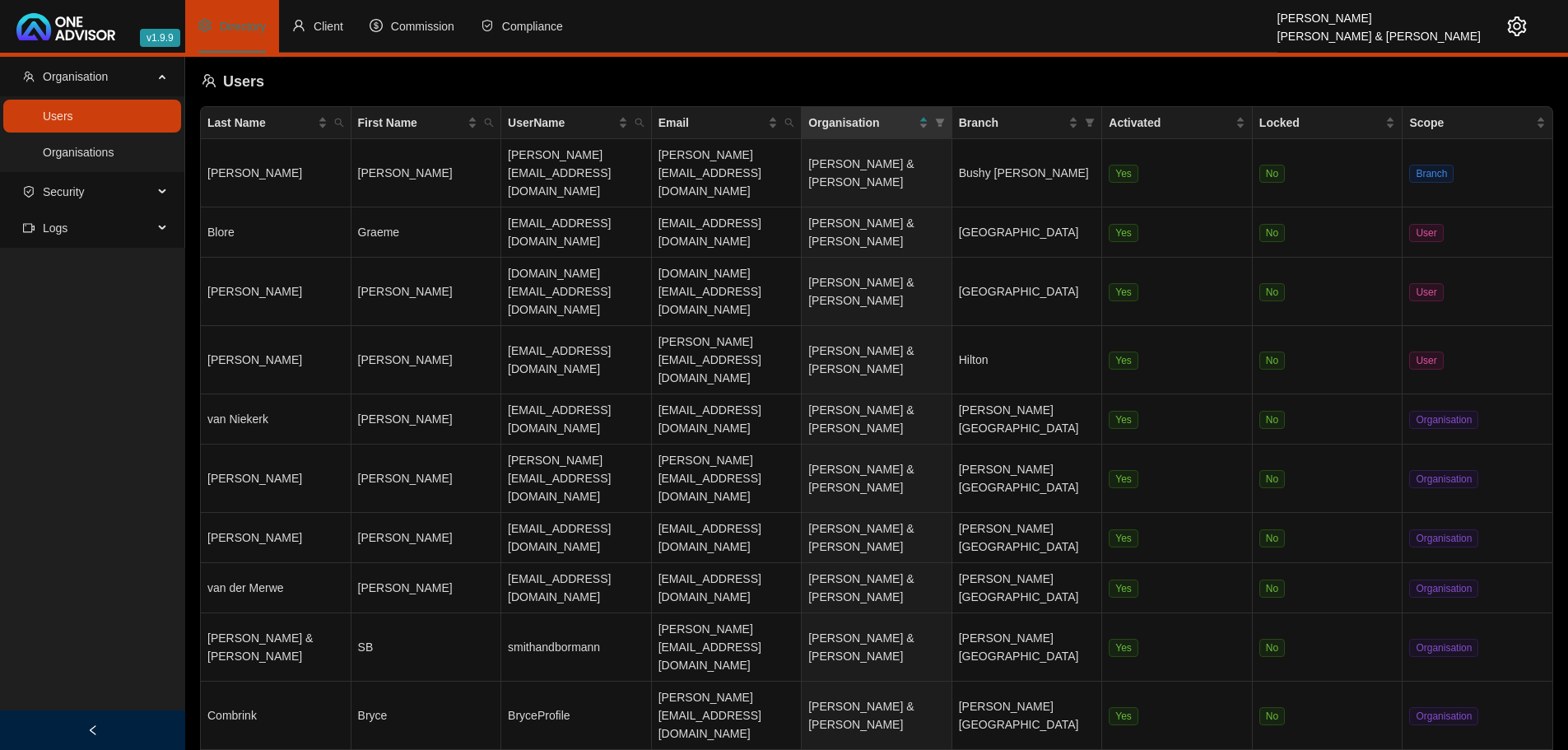
click at [1517, 26] on icon "setting" at bounding box center [1517, 26] width 20 height 20
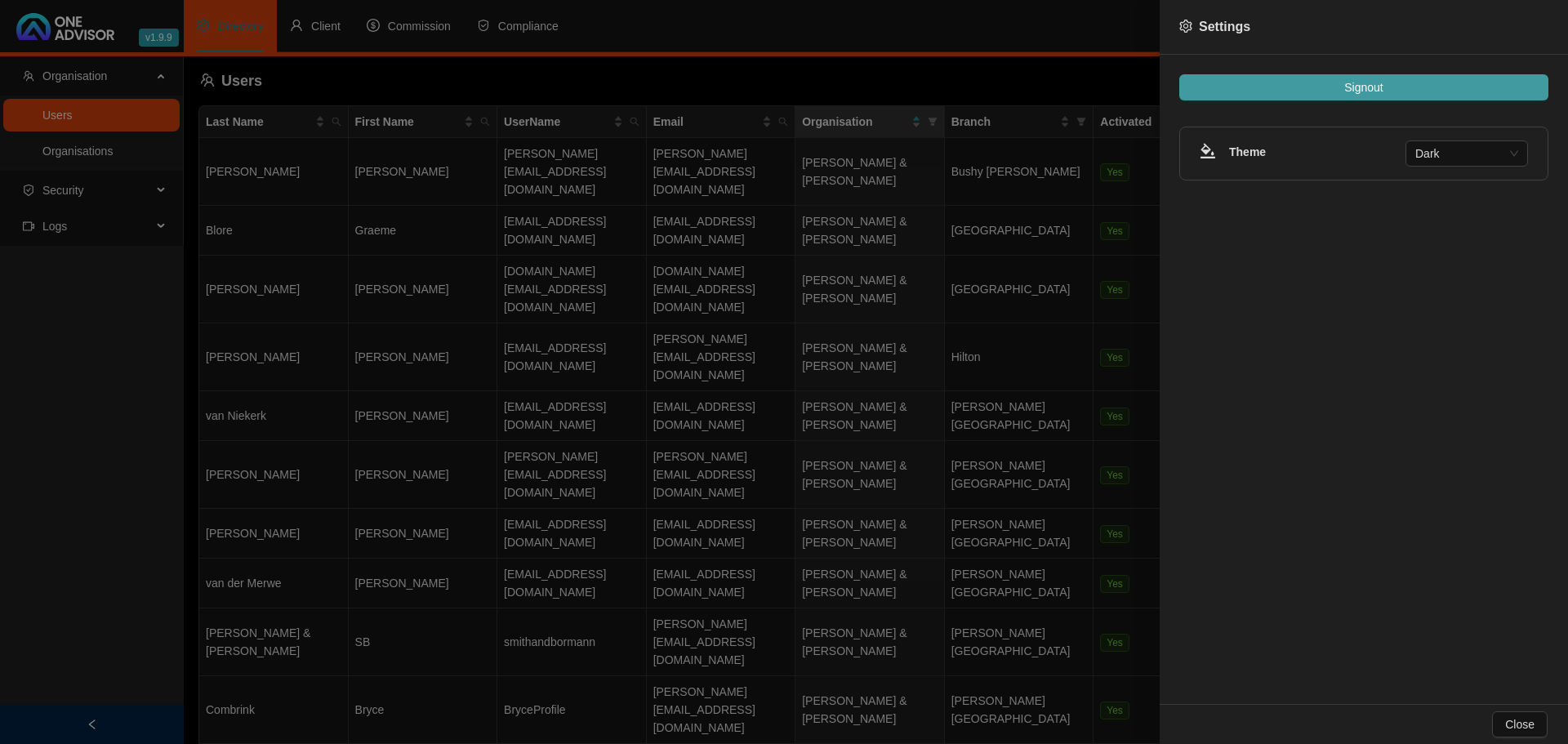
click at [1282, 84] on button "Signout" at bounding box center [1363, 87] width 369 height 26
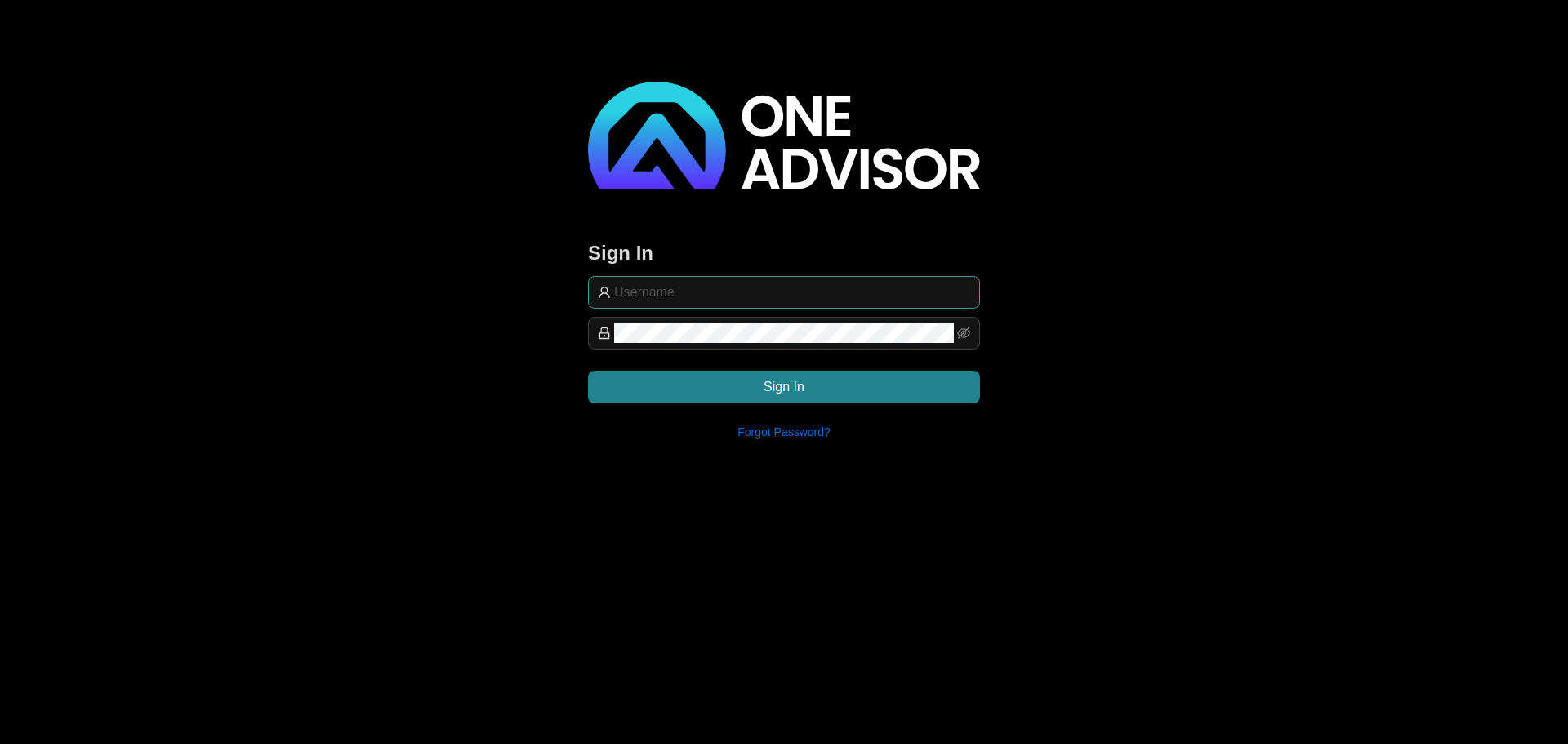
click at [694, 294] on input "text" at bounding box center [792, 293] width 356 height 20
click at [700, 286] on input "text" at bounding box center [792, 293] width 356 height 20
click at [1346, 215] on div "Sign In ad Sign In Forgot Password?" at bounding box center [784, 226] width 1568 height 452
click at [707, 285] on input "ad" at bounding box center [792, 293] width 356 height 20
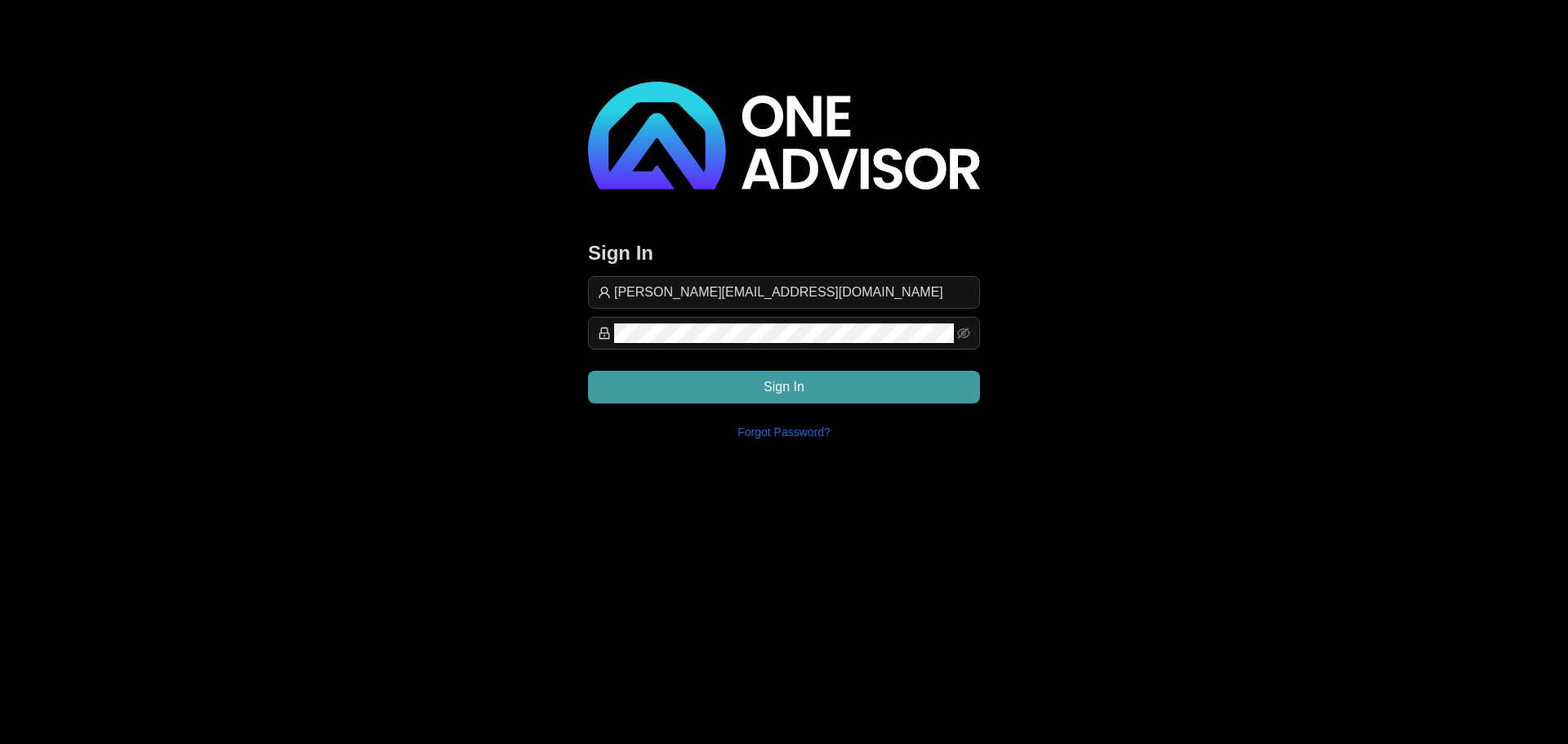
click at [723, 391] on button "Sign In" at bounding box center [784, 387] width 392 height 32
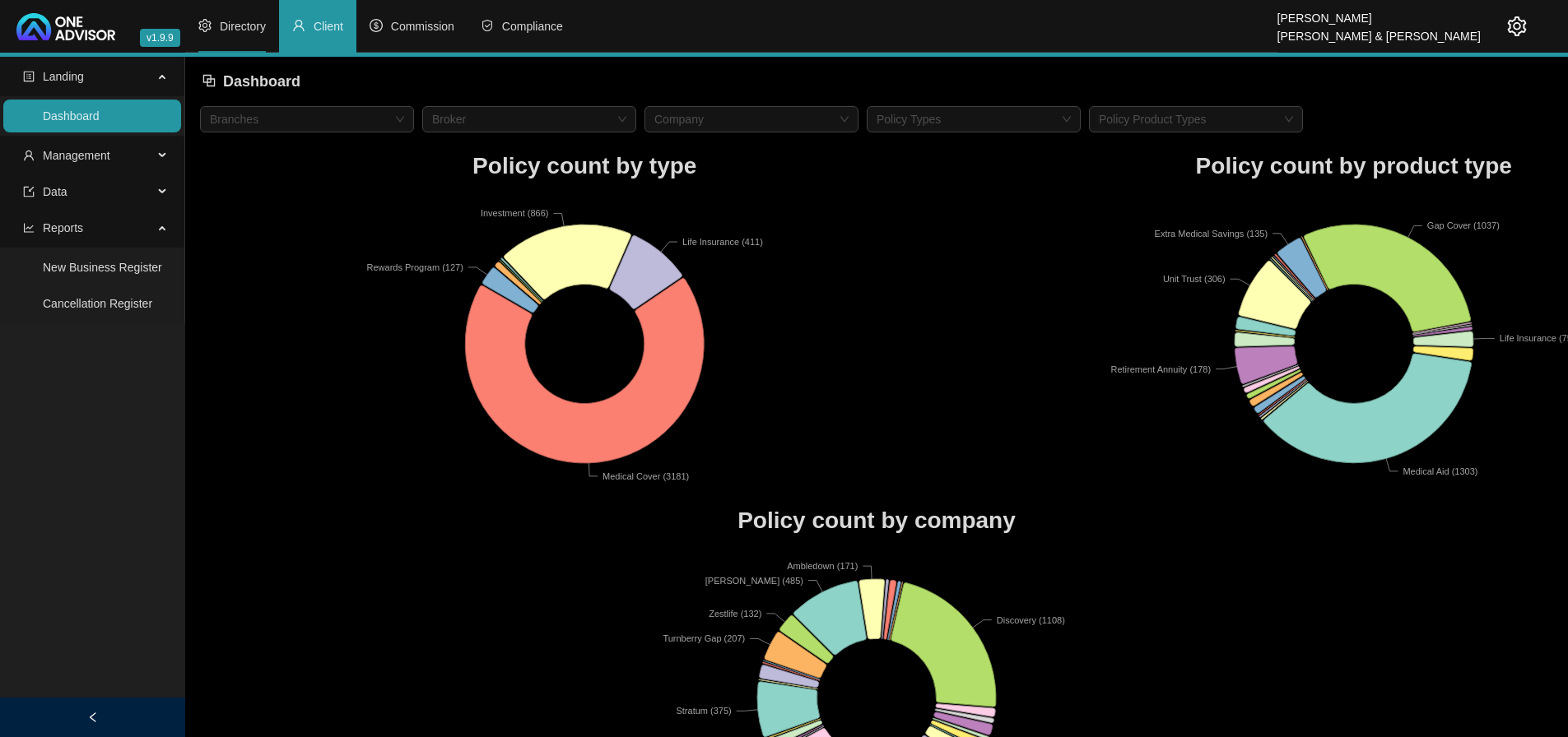
click at [251, 23] on span "Directory" at bounding box center [243, 26] width 46 height 14
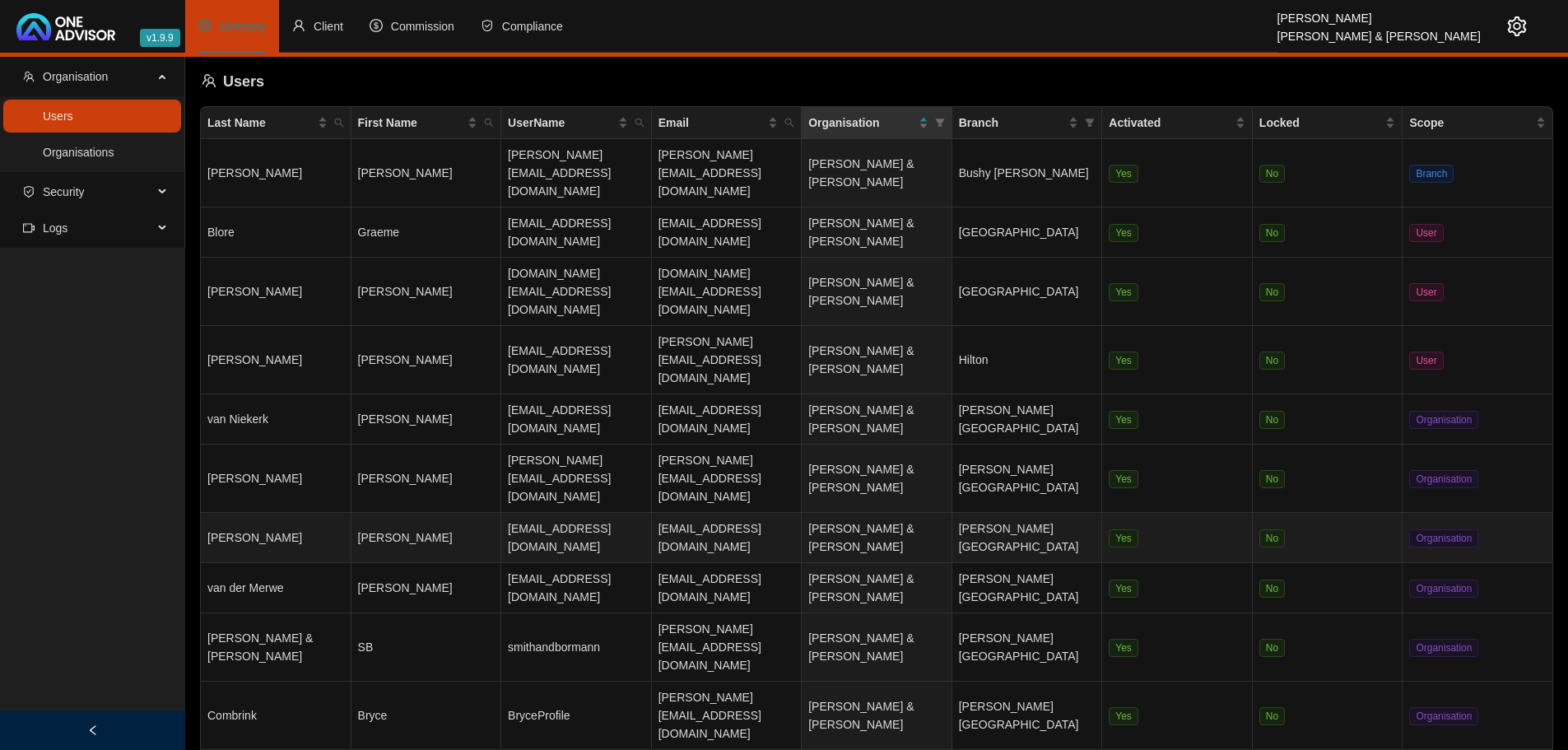
click at [416, 513] on td "[PERSON_NAME]" at bounding box center [427, 538] width 151 height 51
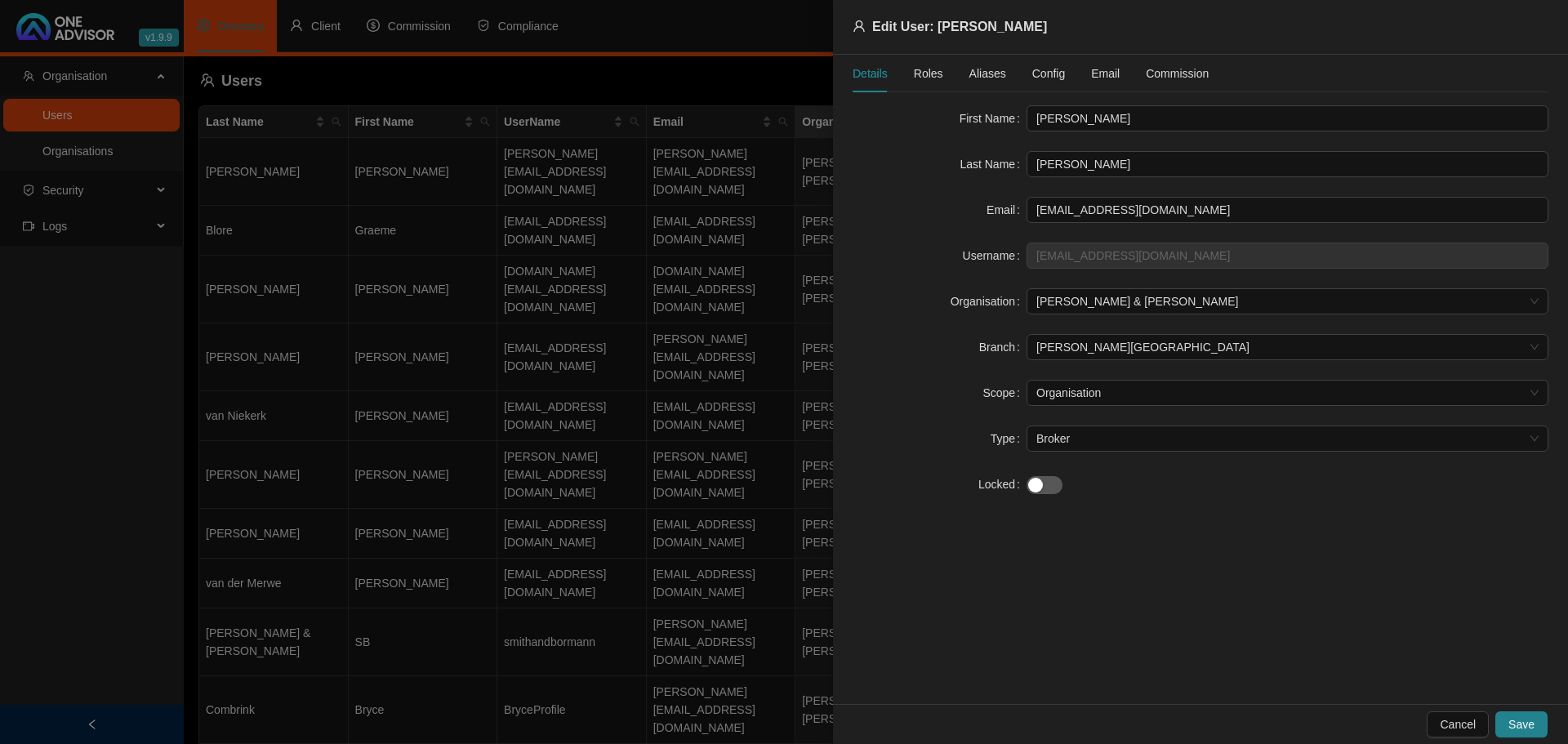
click at [924, 74] on span "Roles" at bounding box center [928, 73] width 30 height 12
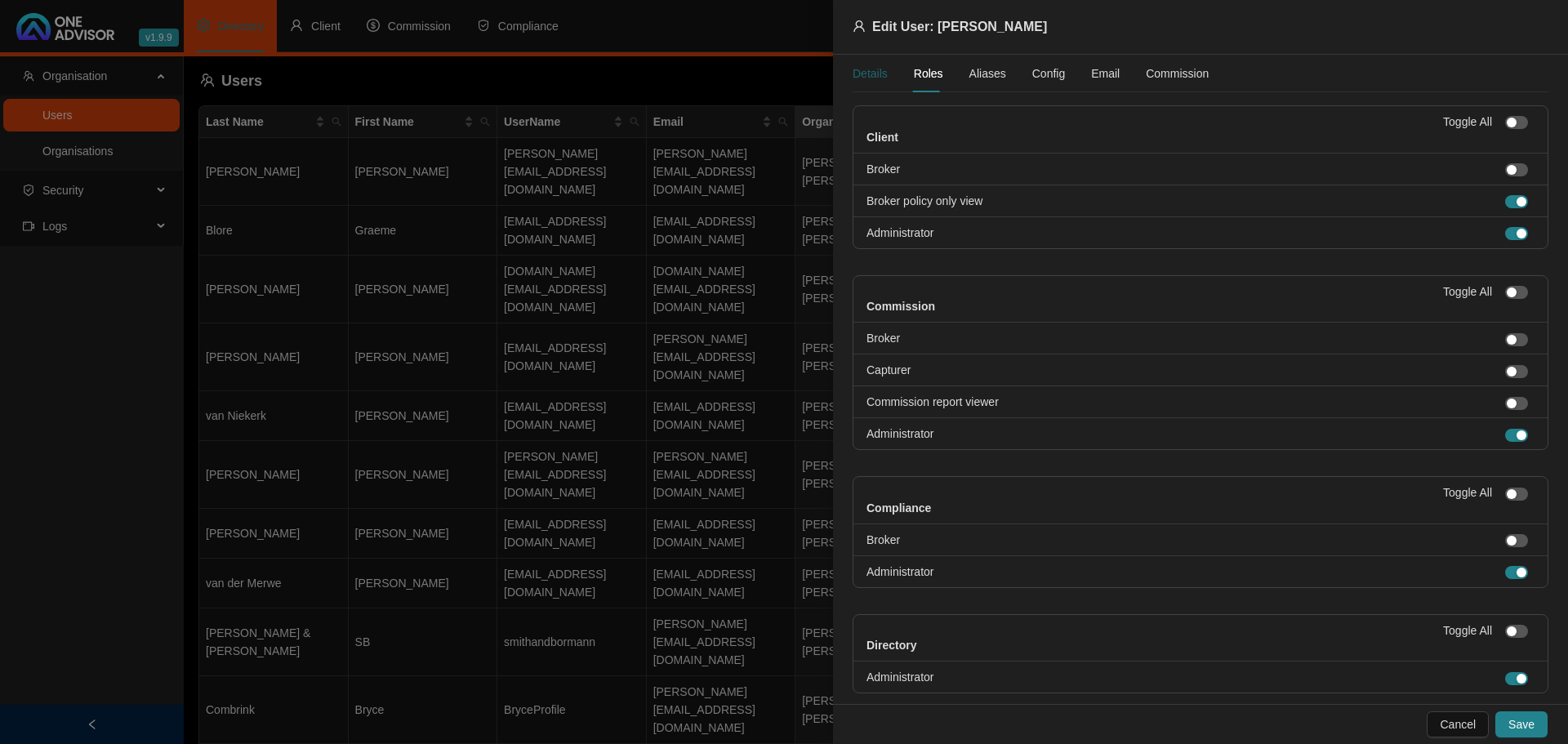
click at [869, 72] on div "Details" at bounding box center [869, 73] width 35 height 18
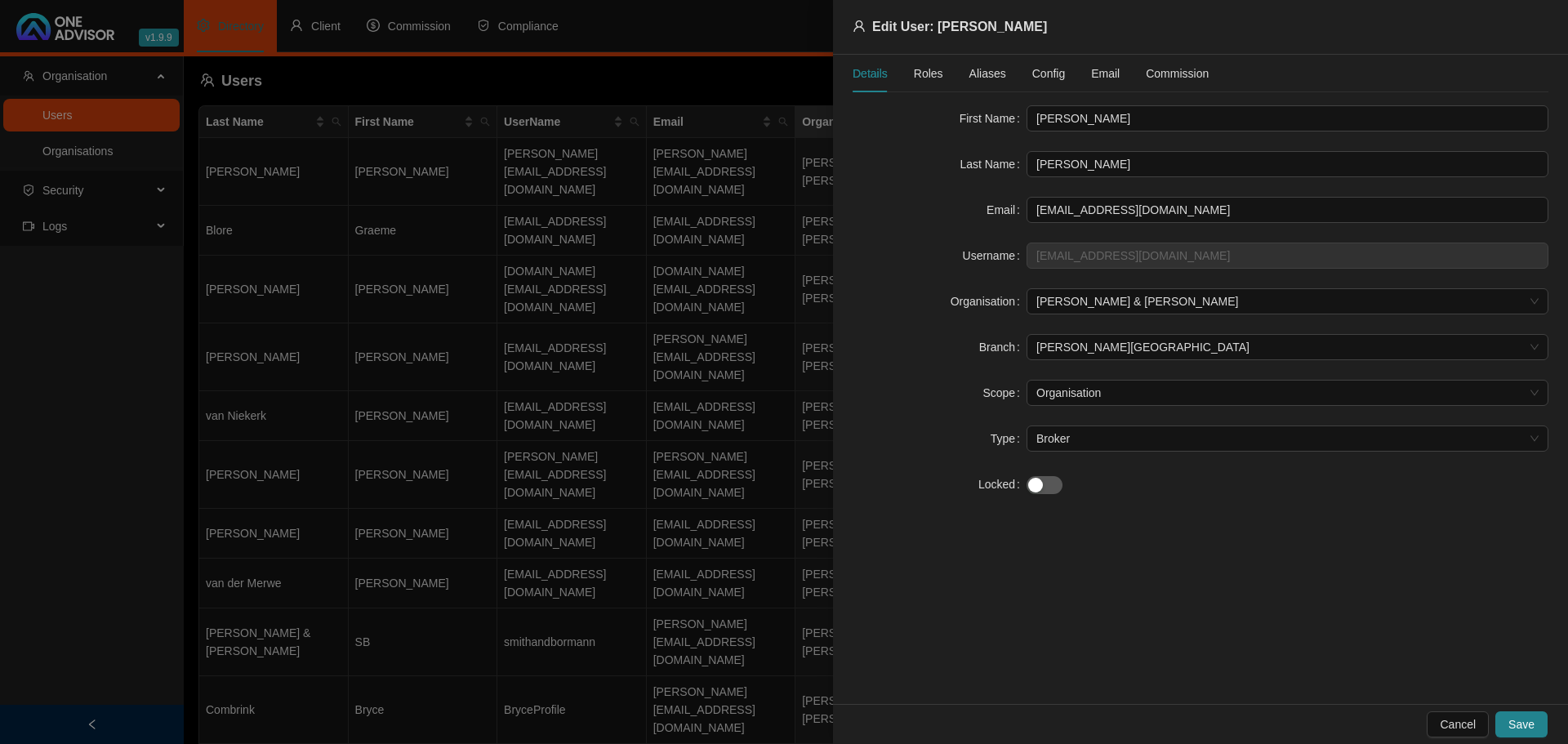
click at [918, 72] on span "Roles" at bounding box center [928, 73] width 30 height 12
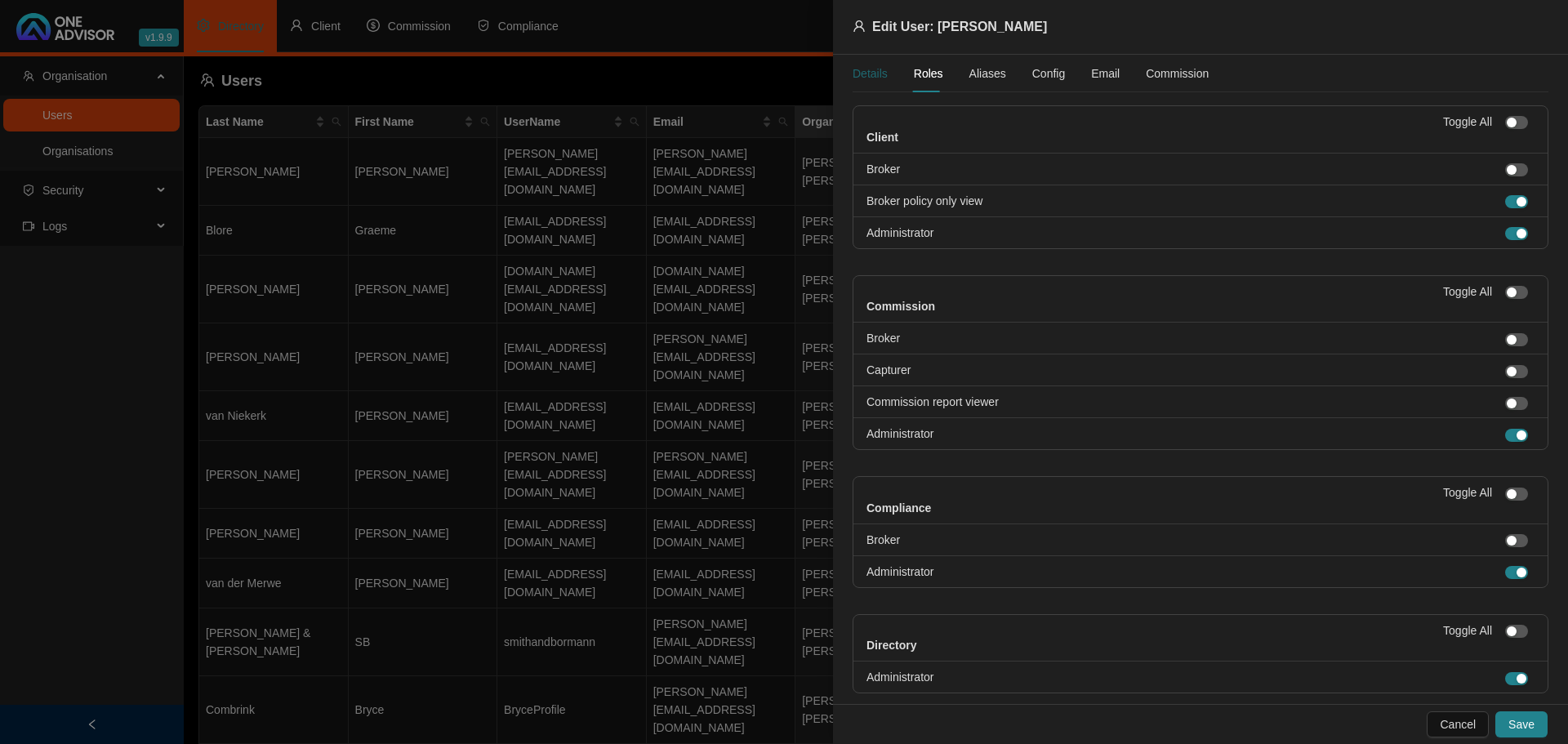
click at [859, 69] on div "Details" at bounding box center [869, 73] width 35 height 18
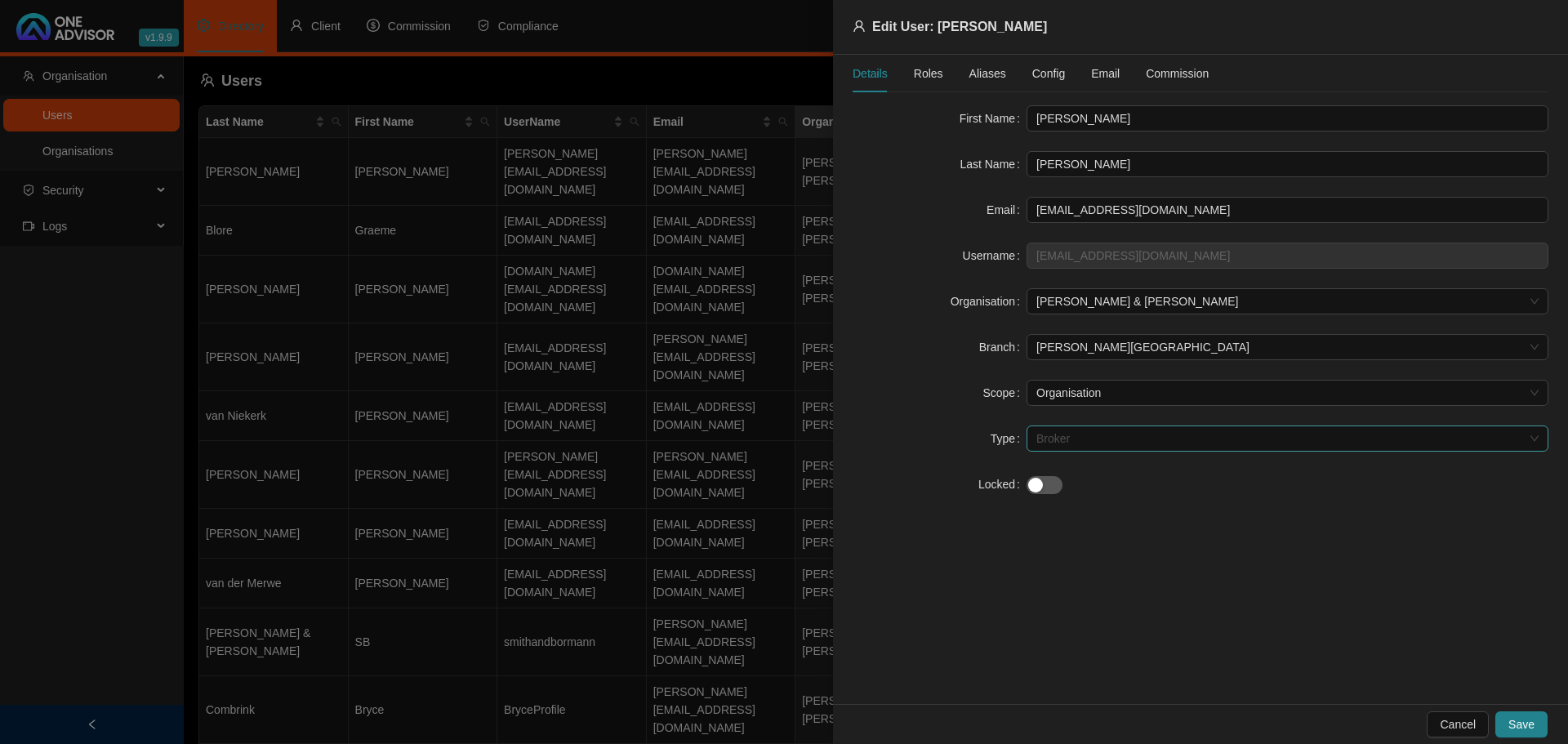
click at [1075, 439] on span "Broker" at bounding box center [1287, 438] width 502 height 24
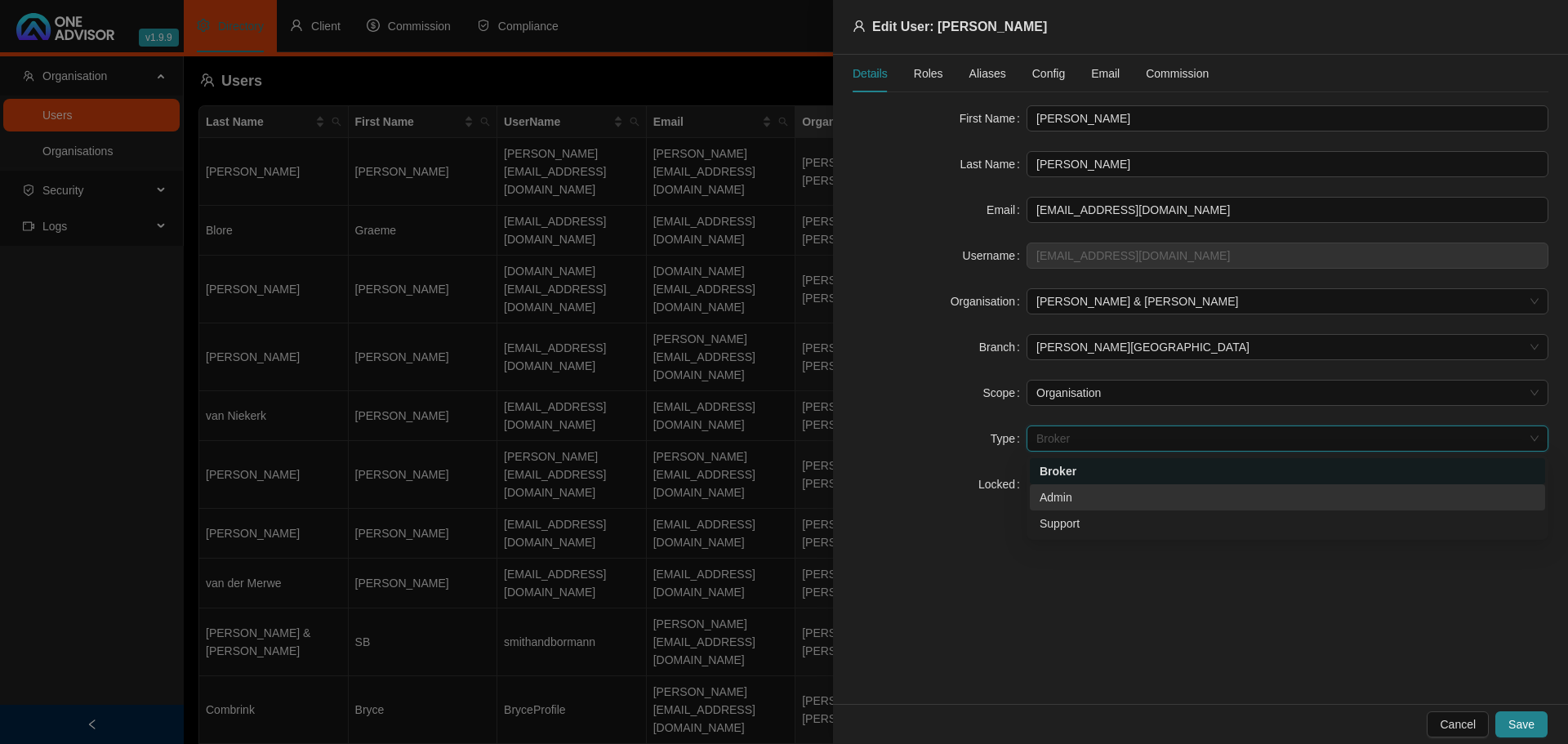
click at [1071, 493] on div "Admin" at bounding box center [1287, 498] width 496 height 18
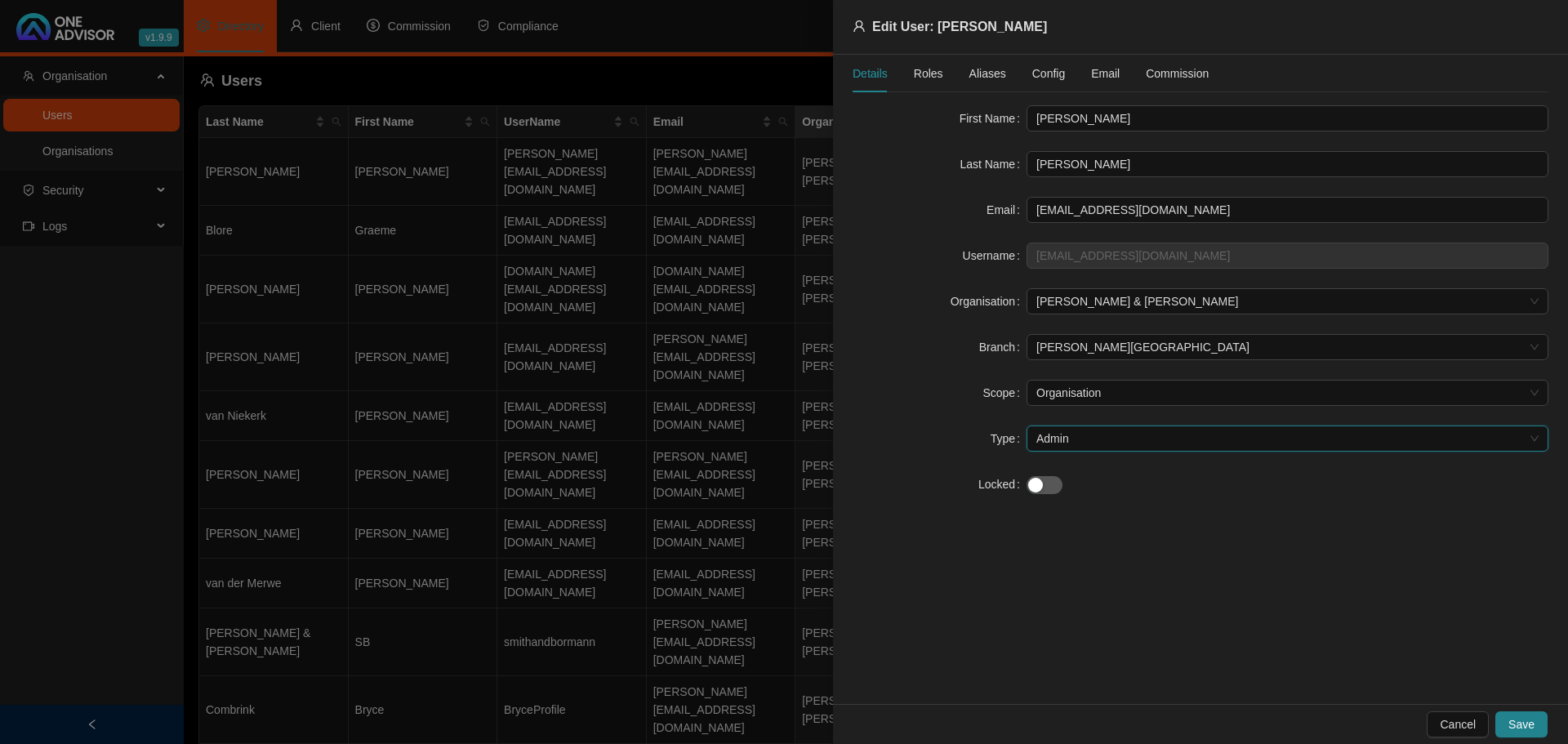
click at [1088, 440] on span "Admin" at bounding box center [1287, 438] width 502 height 24
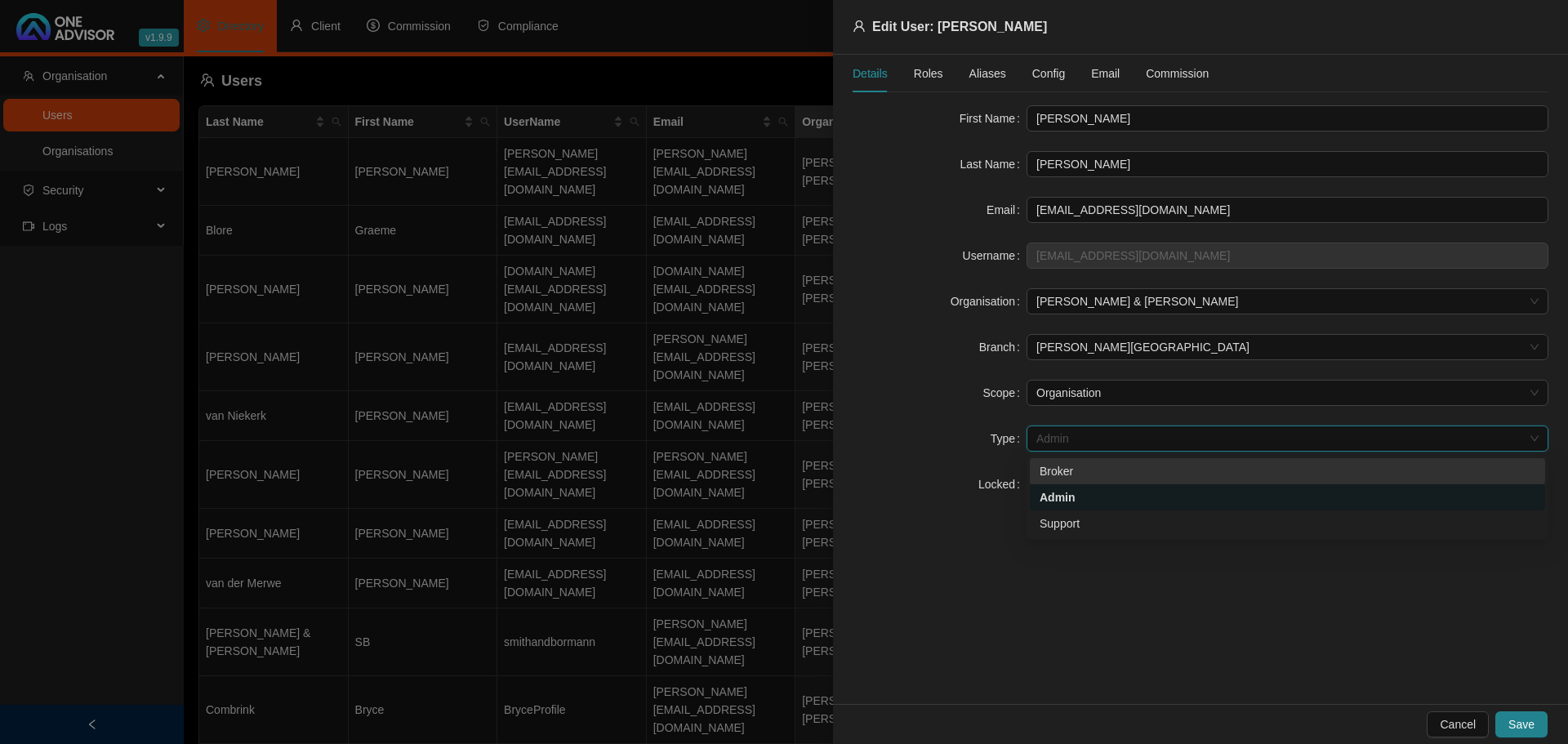
click at [1058, 467] on div "Broker" at bounding box center [1287, 471] width 496 height 18
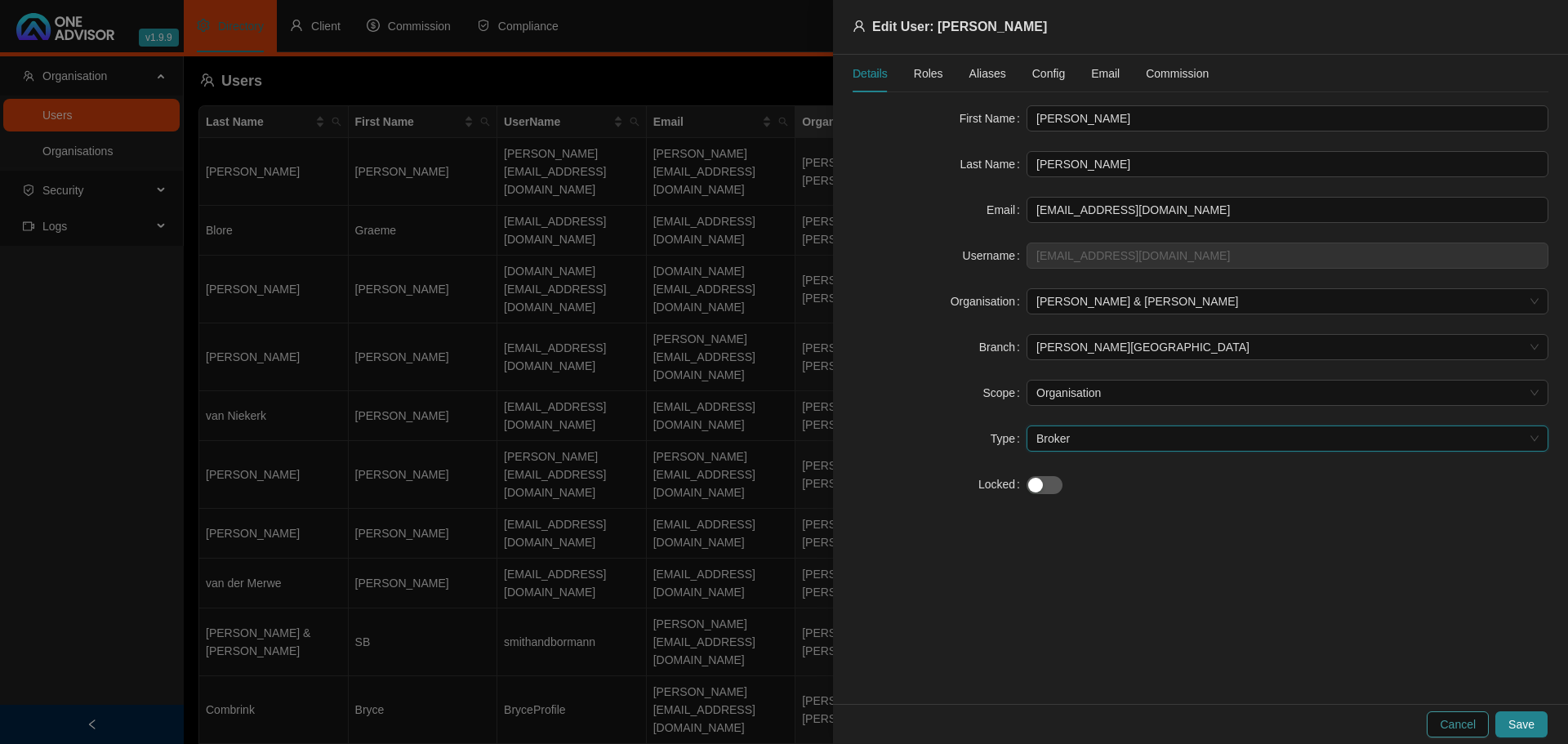
click at [1470, 723] on span "Cancel" at bounding box center [1457, 724] width 36 height 18
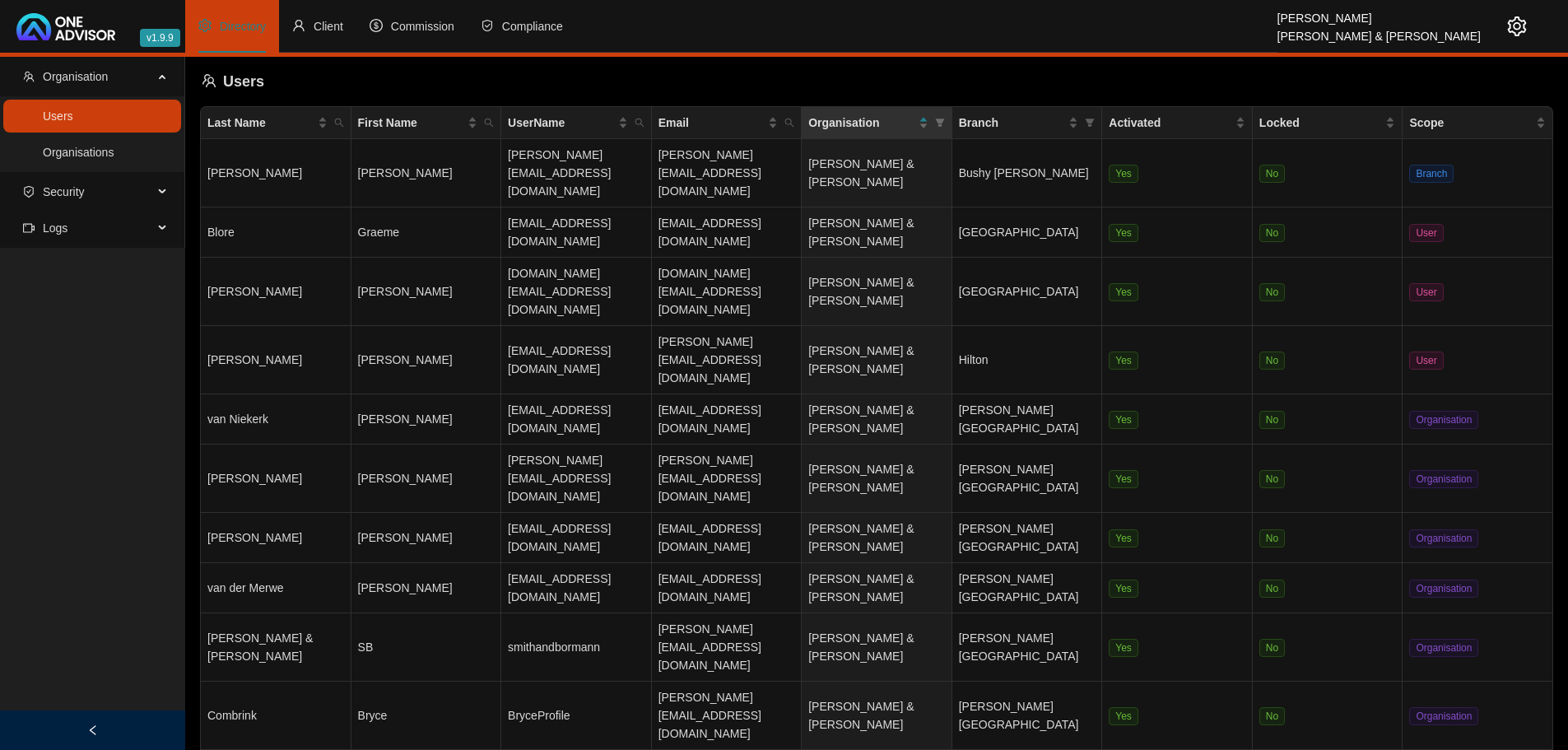
click at [623, 77] on div "Users" at bounding box center [877, 81] width 1350 height 36
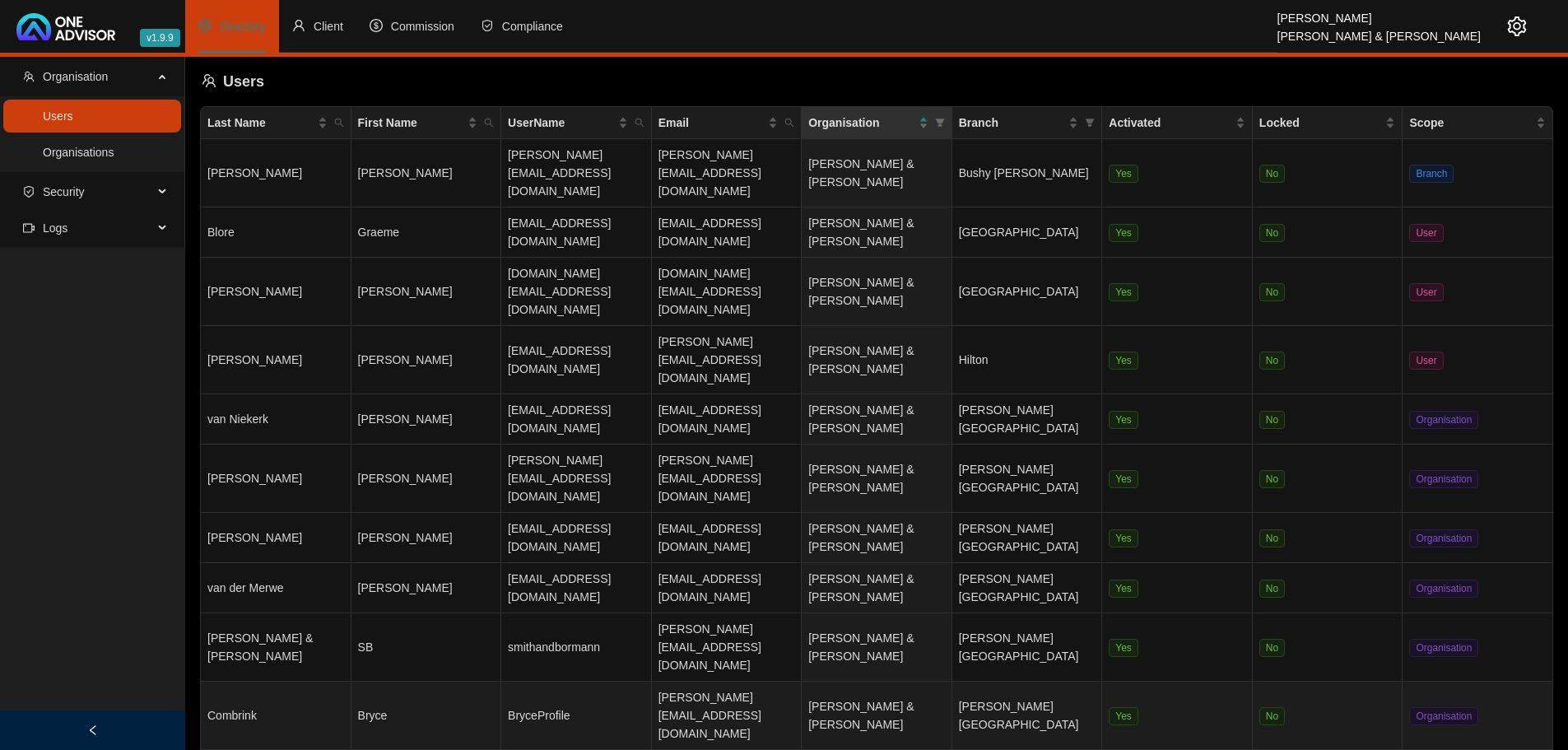
click at [429, 681] on td "Bryce" at bounding box center [427, 716] width 151 height 69
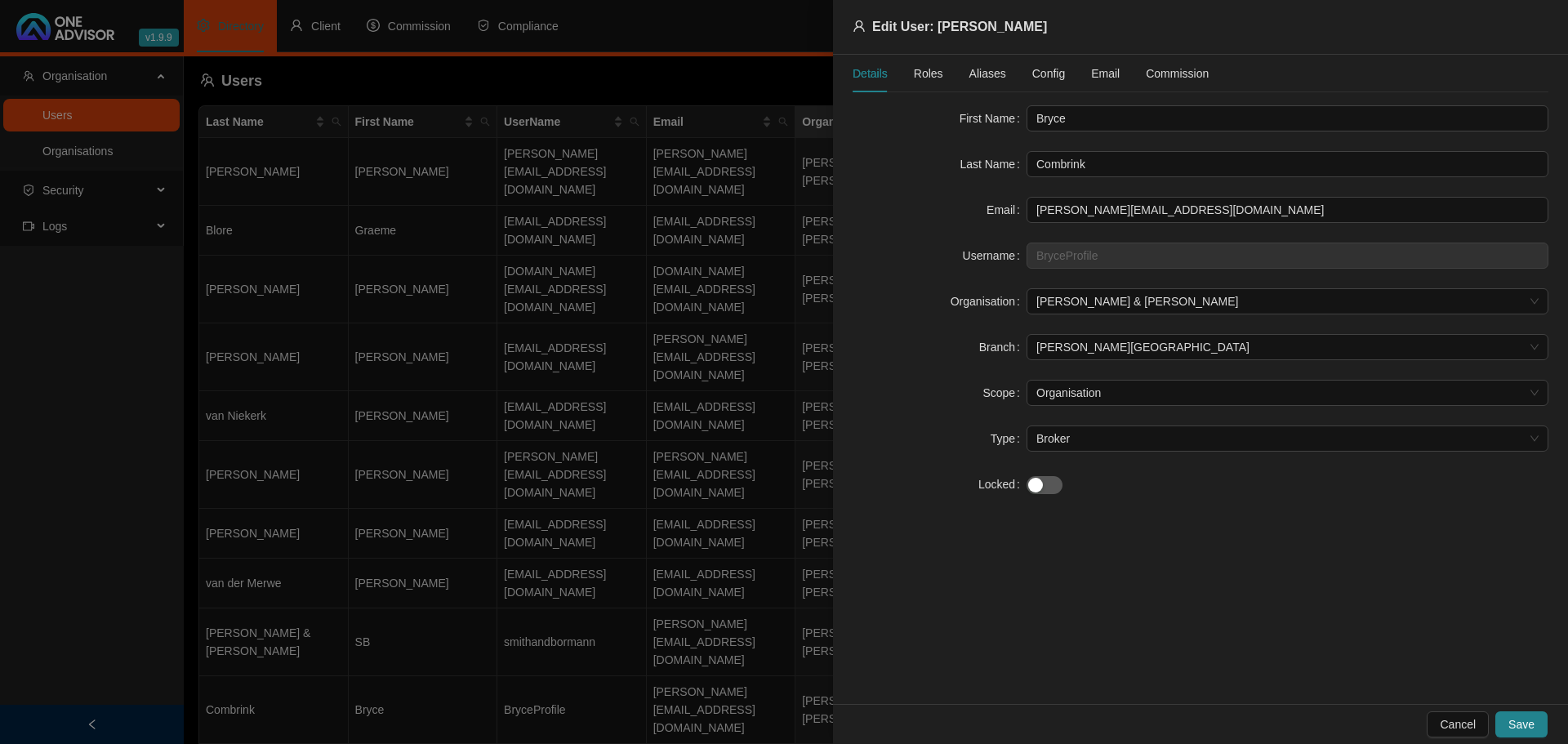
click at [405, 63] on div at bounding box center [784, 372] width 1568 height 744
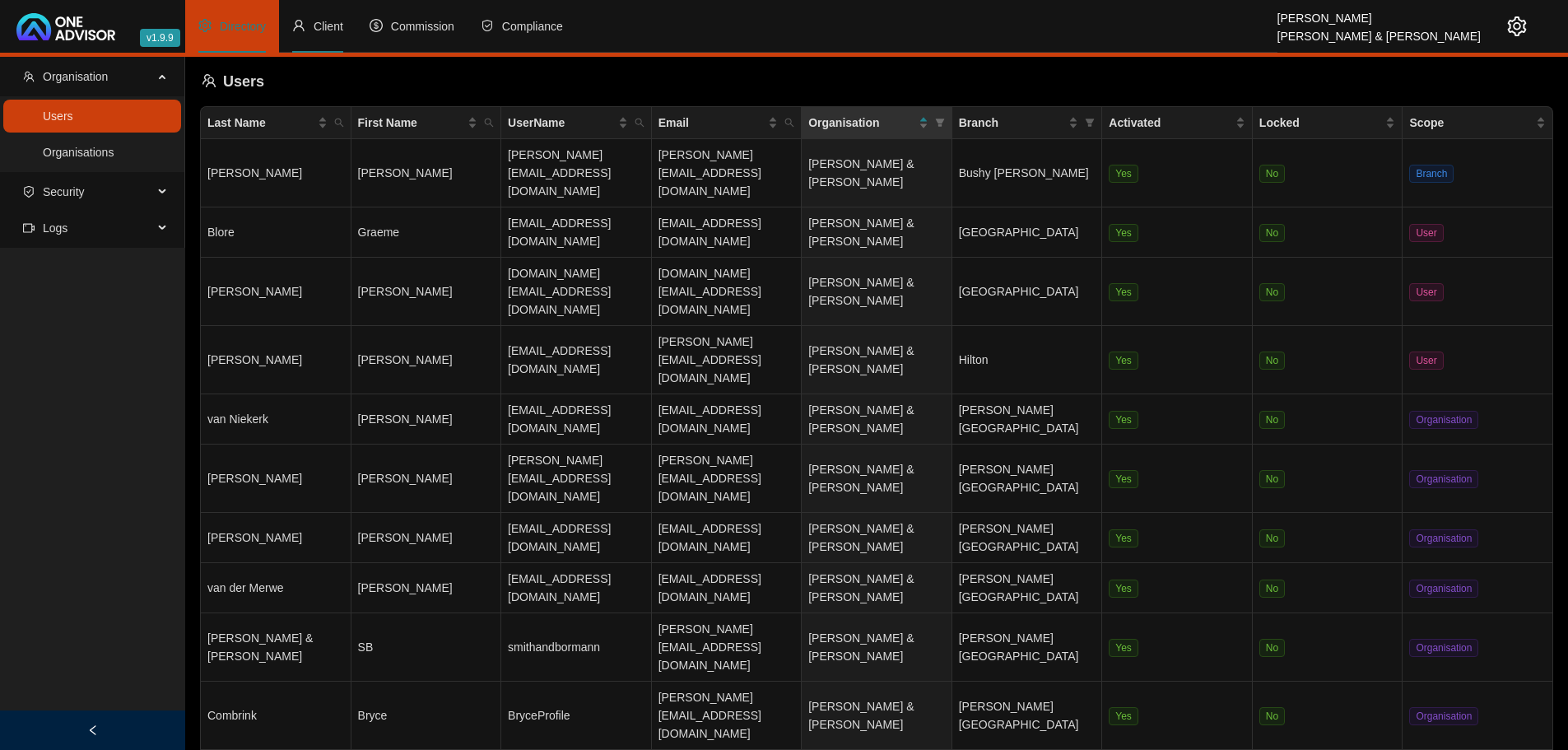
click at [332, 20] on span "Client" at bounding box center [328, 26] width 30 height 14
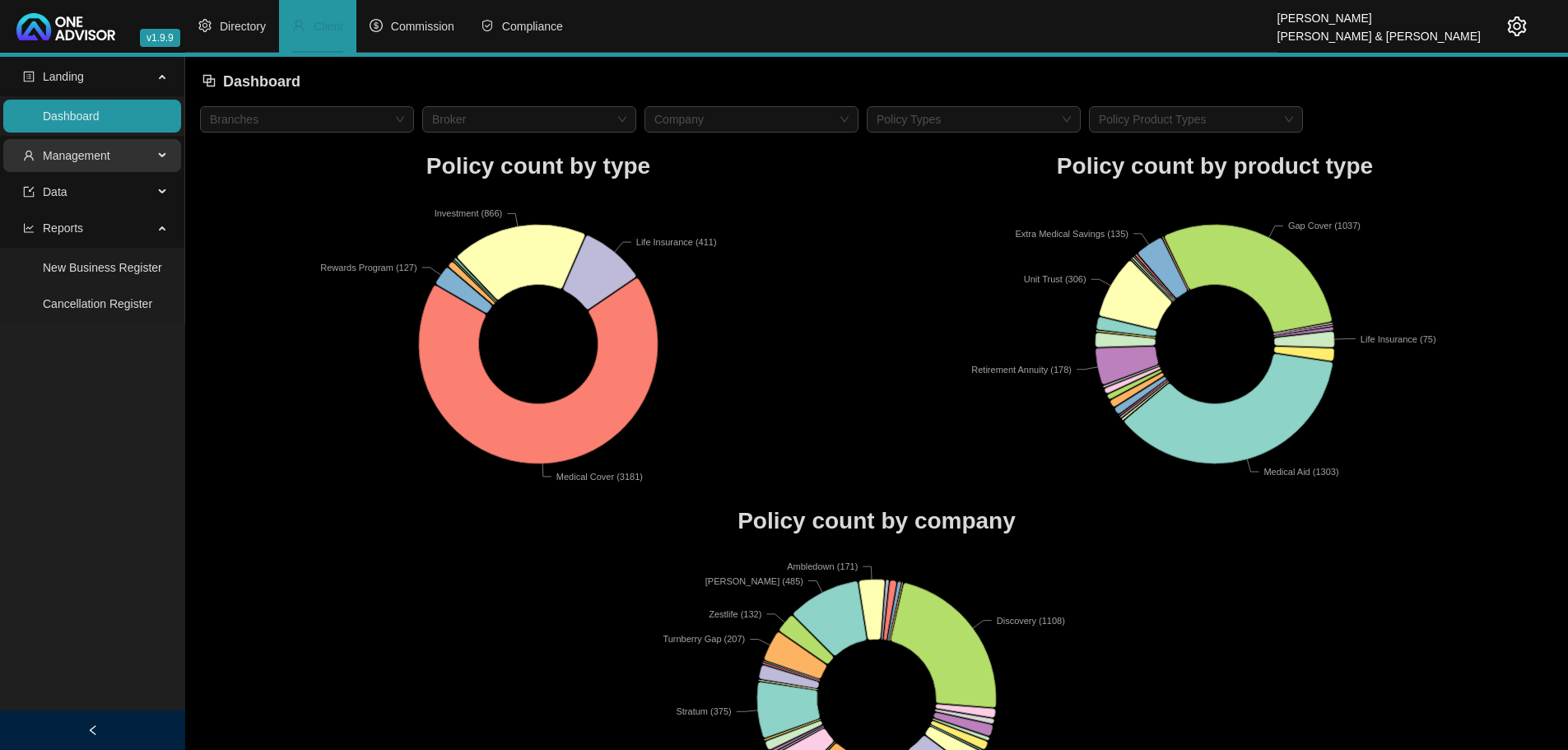
click at [89, 155] on span "Management" at bounding box center [76, 155] width 68 height 14
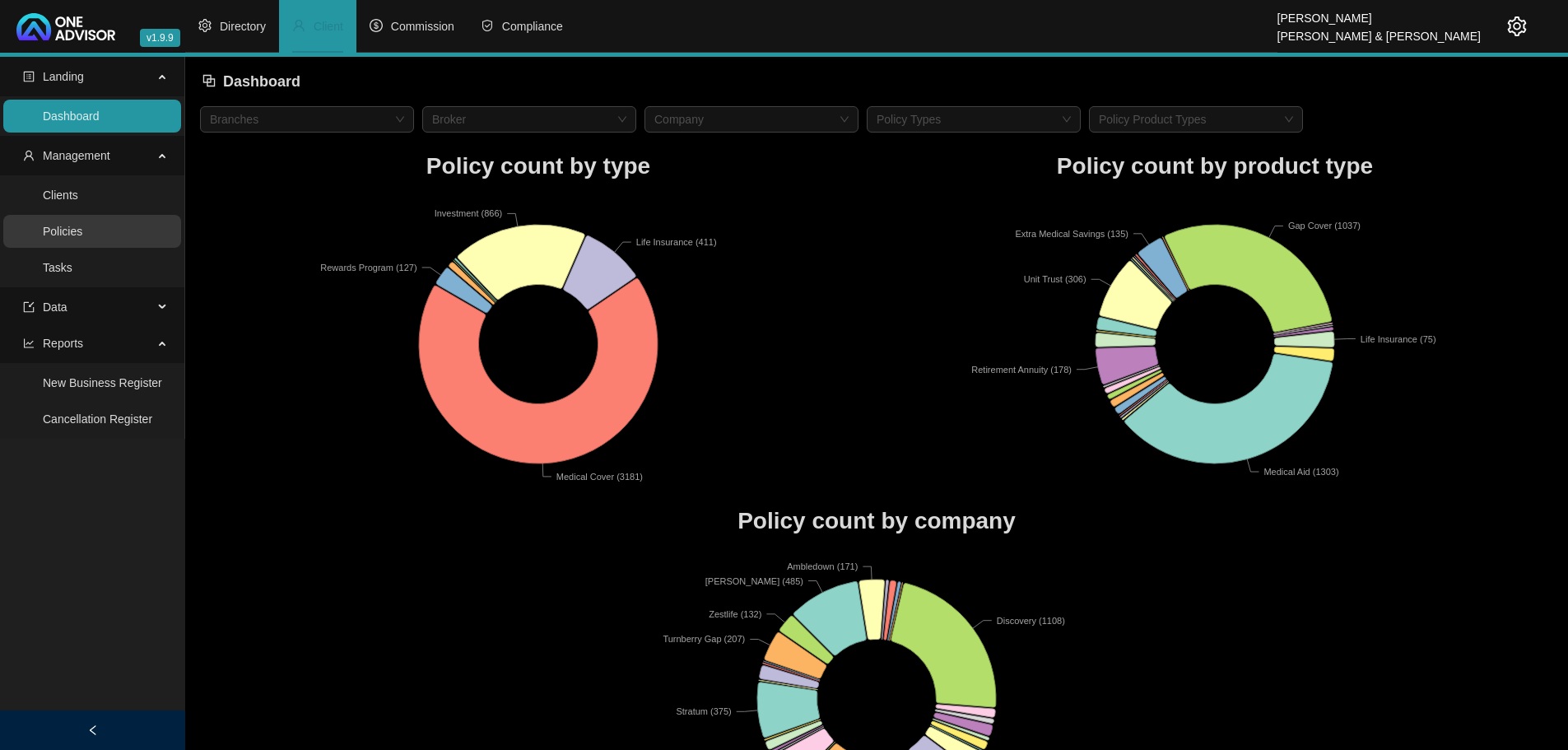
click at [69, 230] on link "Policies" at bounding box center [62, 231] width 40 height 14
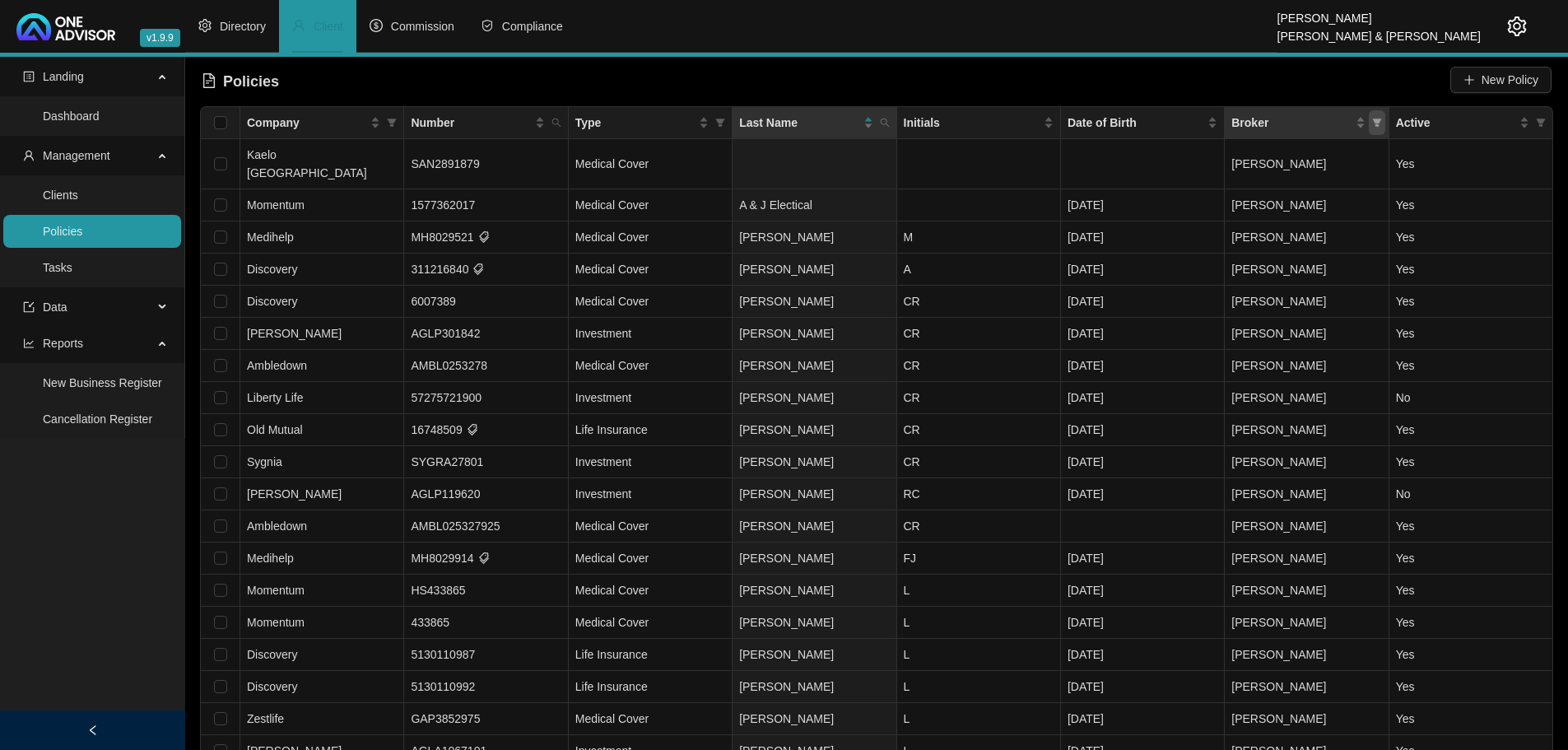
click at [1379, 122] on icon "filter" at bounding box center [1377, 122] width 9 height 8
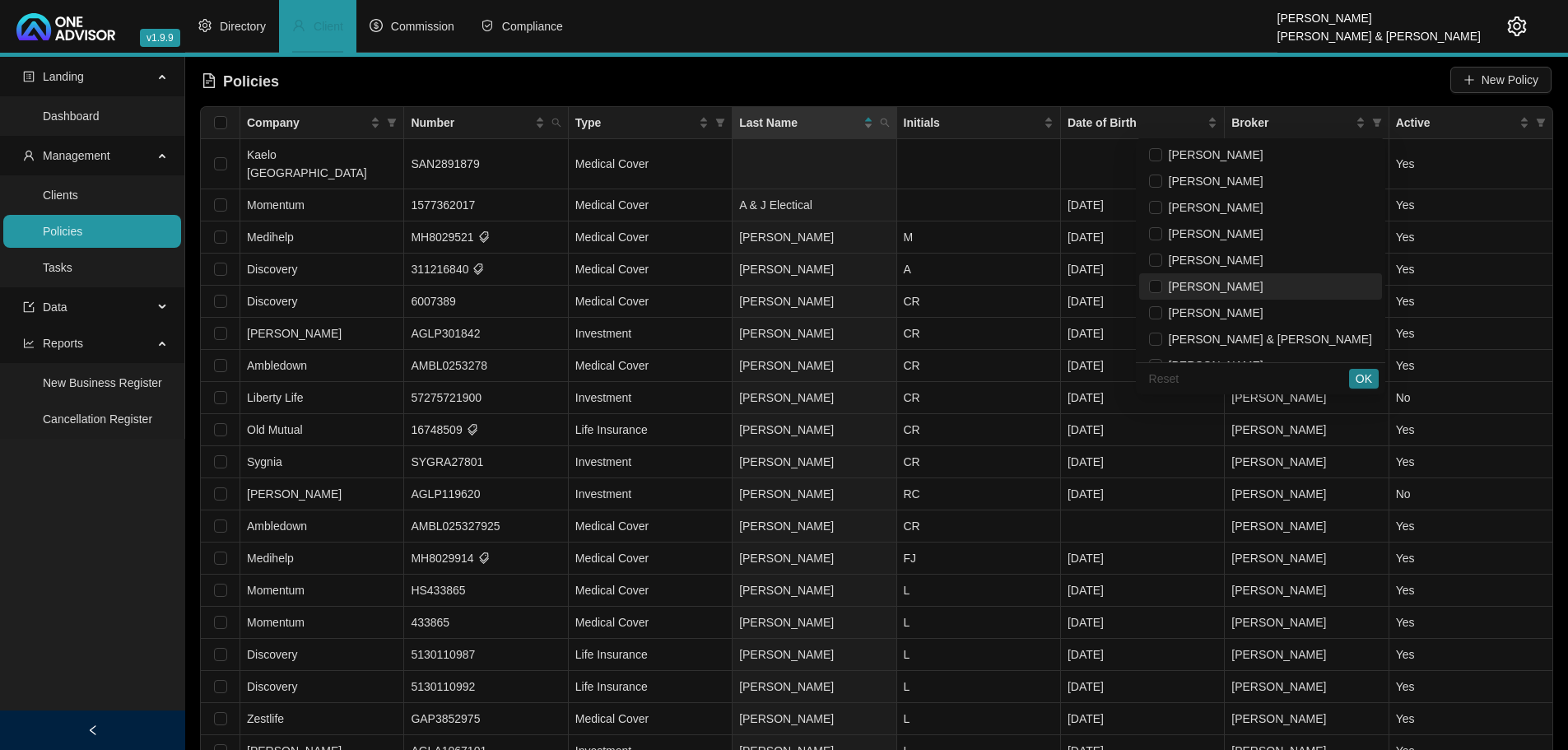
click at [1263, 286] on span "[PERSON_NAME]" at bounding box center [1213, 286] width 101 height 14
click at [1367, 379] on span "OK" at bounding box center [1364, 379] width 16 height 18
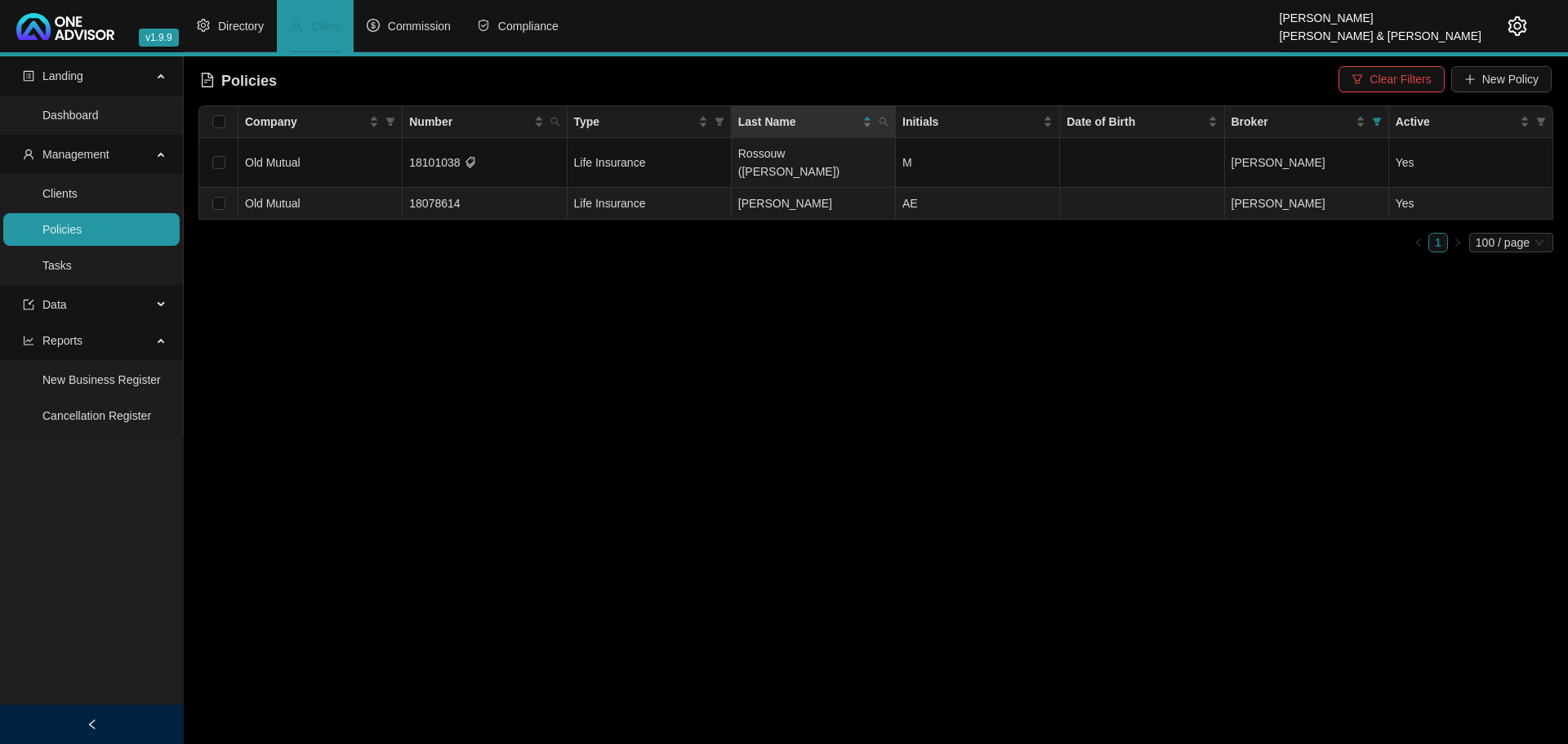
click at [926, 188] on td "AE" at bounding box center [977, 204] width 164 height 32
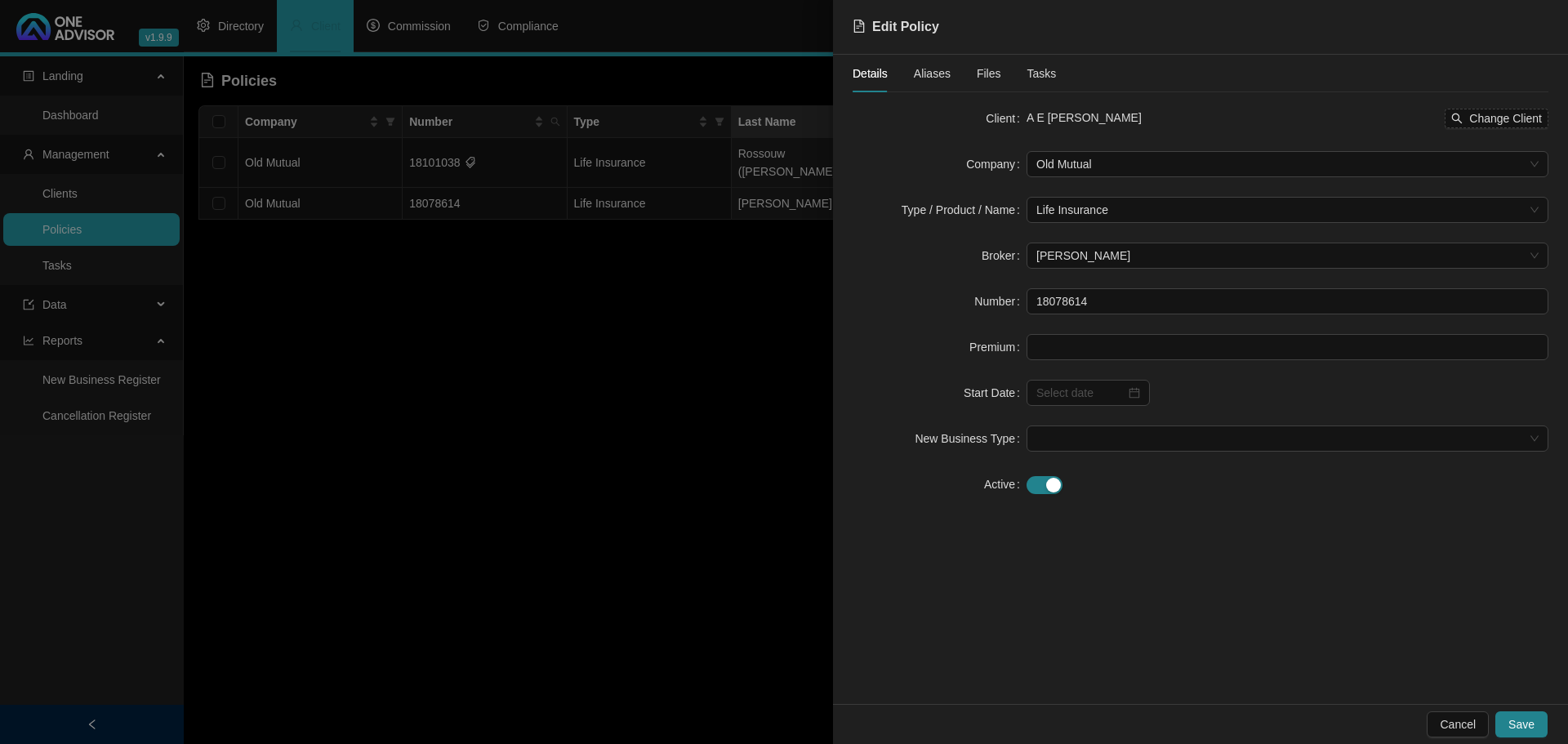
click at [981, 72] on span "Files" at bounding box center [988, 73] width 24 height 12
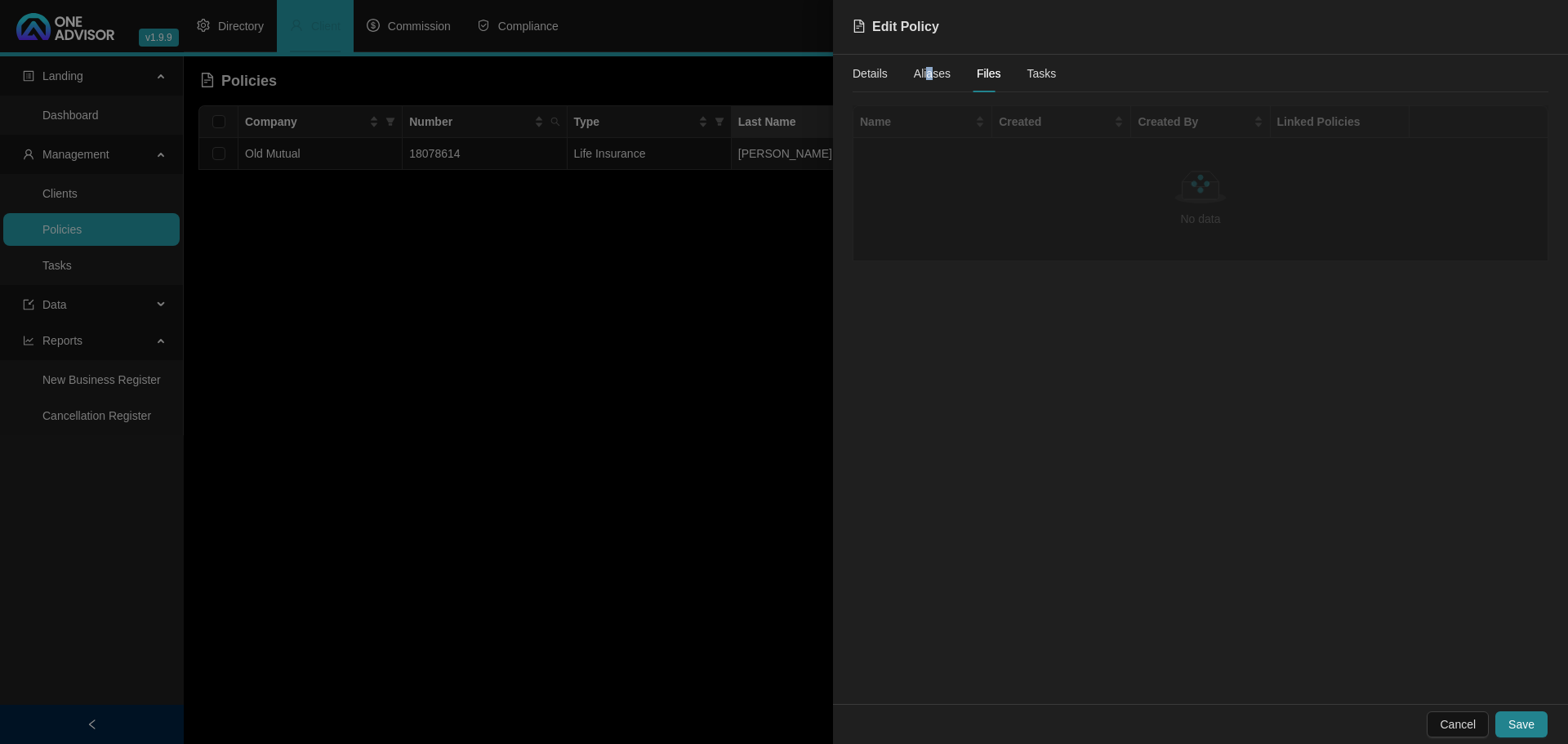
click at [929, 73] on span "Aliases" at bounding box center [932, 73] width 37 height 12
click at [878, 73] on span "Details" at bounding box center [869, 73] width 35 height 12
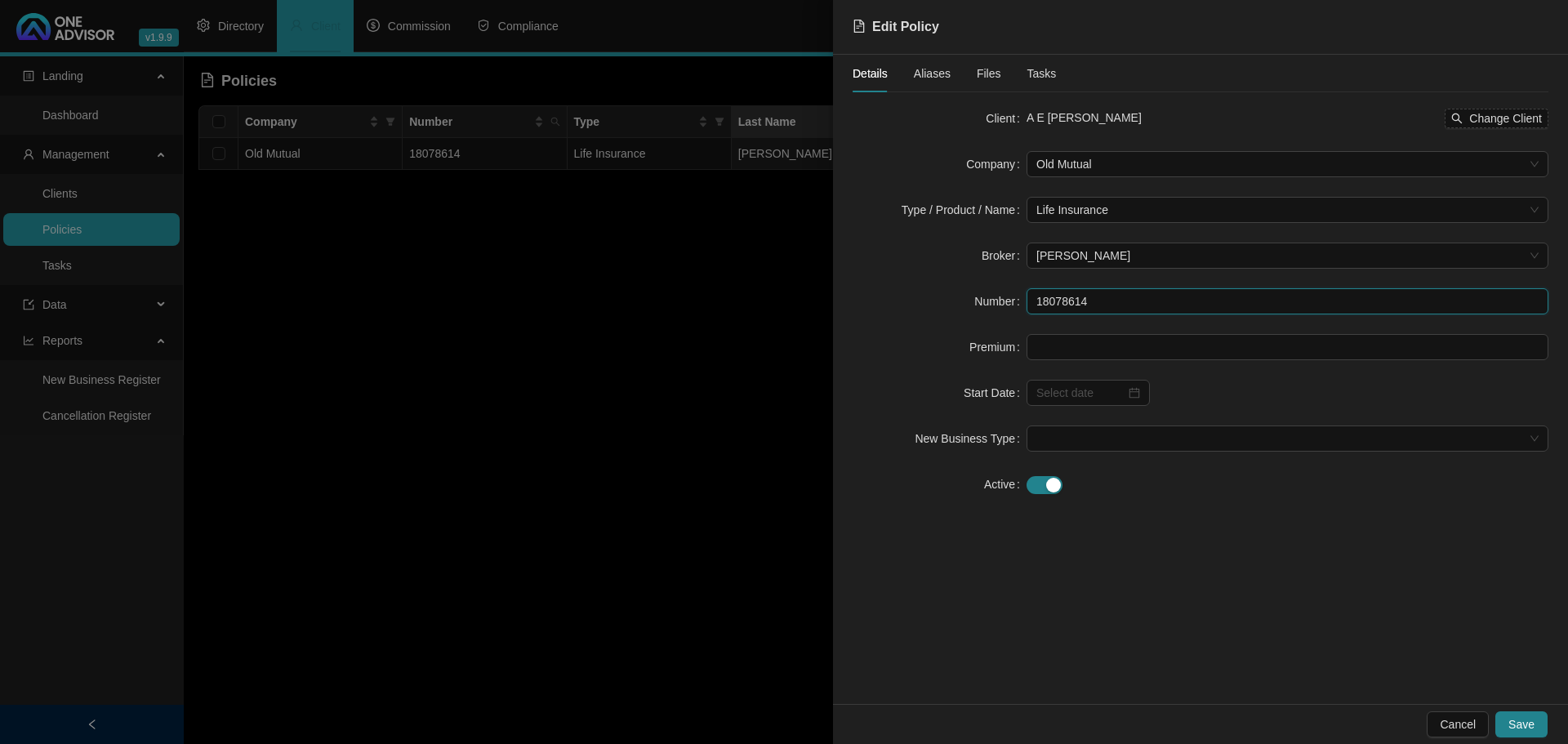
drag, startPoint x: 1102, startPoint y: 301, endPoint x: 1022, endPoint y: 301, distance: 80.0
click at [1022, 301] on div "Number 18078614" at bounding box center [1199, 301] width 695 height 26
click at [411, 408] on div at bounding box center [784, 372] width 1568 height 744
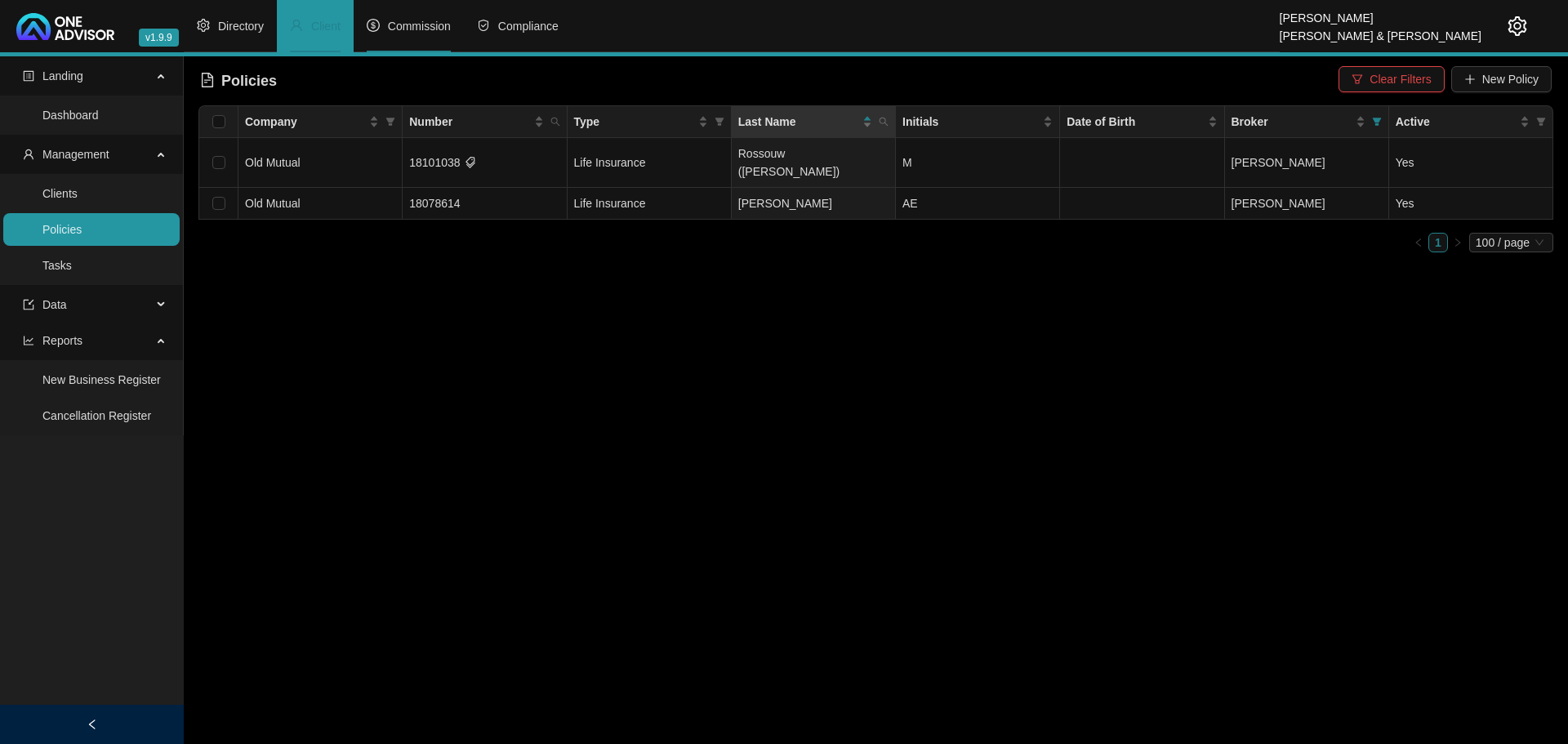
click at [423, 27] on span "Commission" at bounding box center [419, 26] width 63 height 13
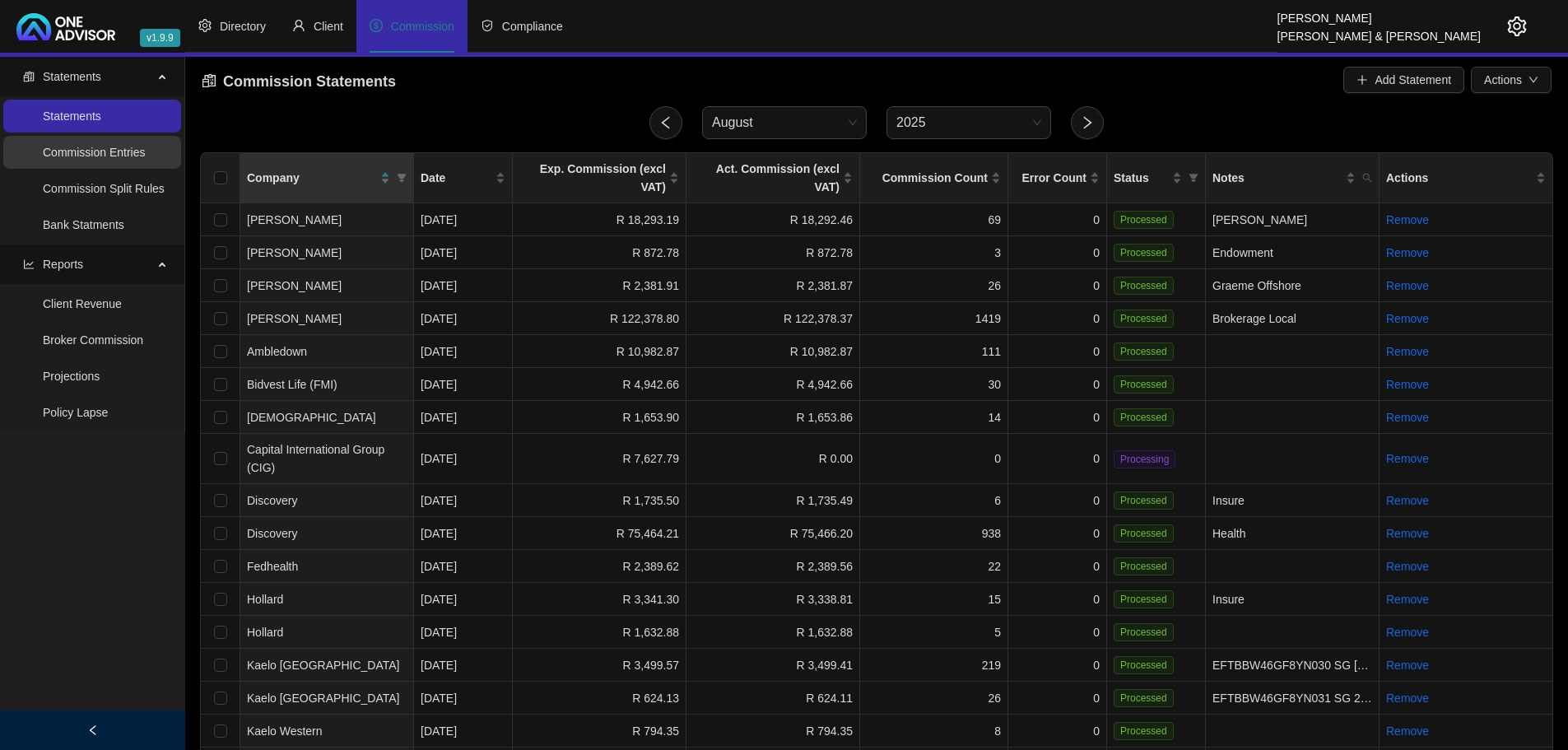
click at [134, 153] on link "Commission Entries" at bounding box center [93, 152] width 102 height 14
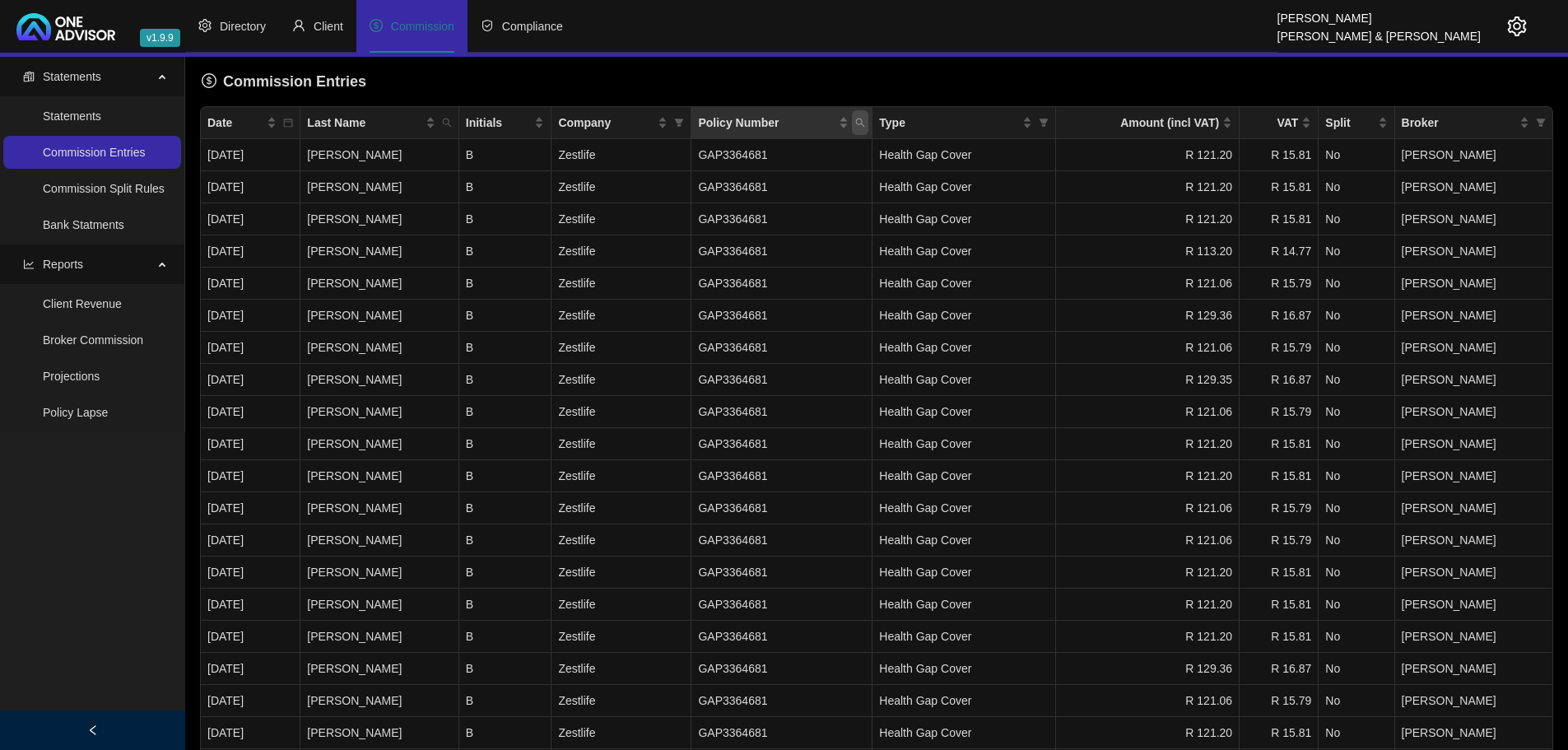
click at [865, 125] on icon "search" at bounding box center [861, 123] width 9 height 9
paste input "18078614"
click at [765, 183] on span "Search" at bounding box center [764, 188] width 36 height 18
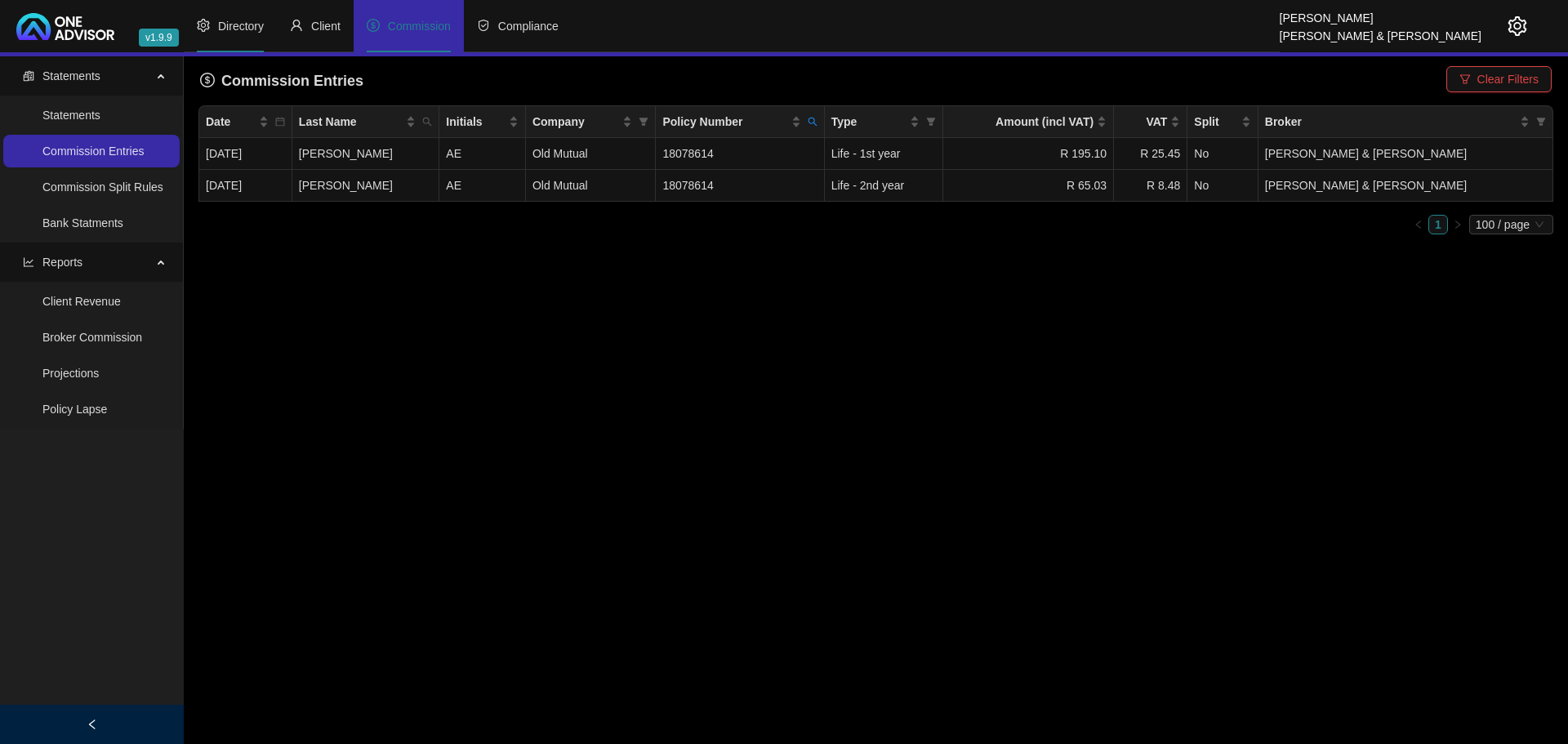
click at [242, 23] on span "Directory" at bounding box center [241, 26] width 46 height 13
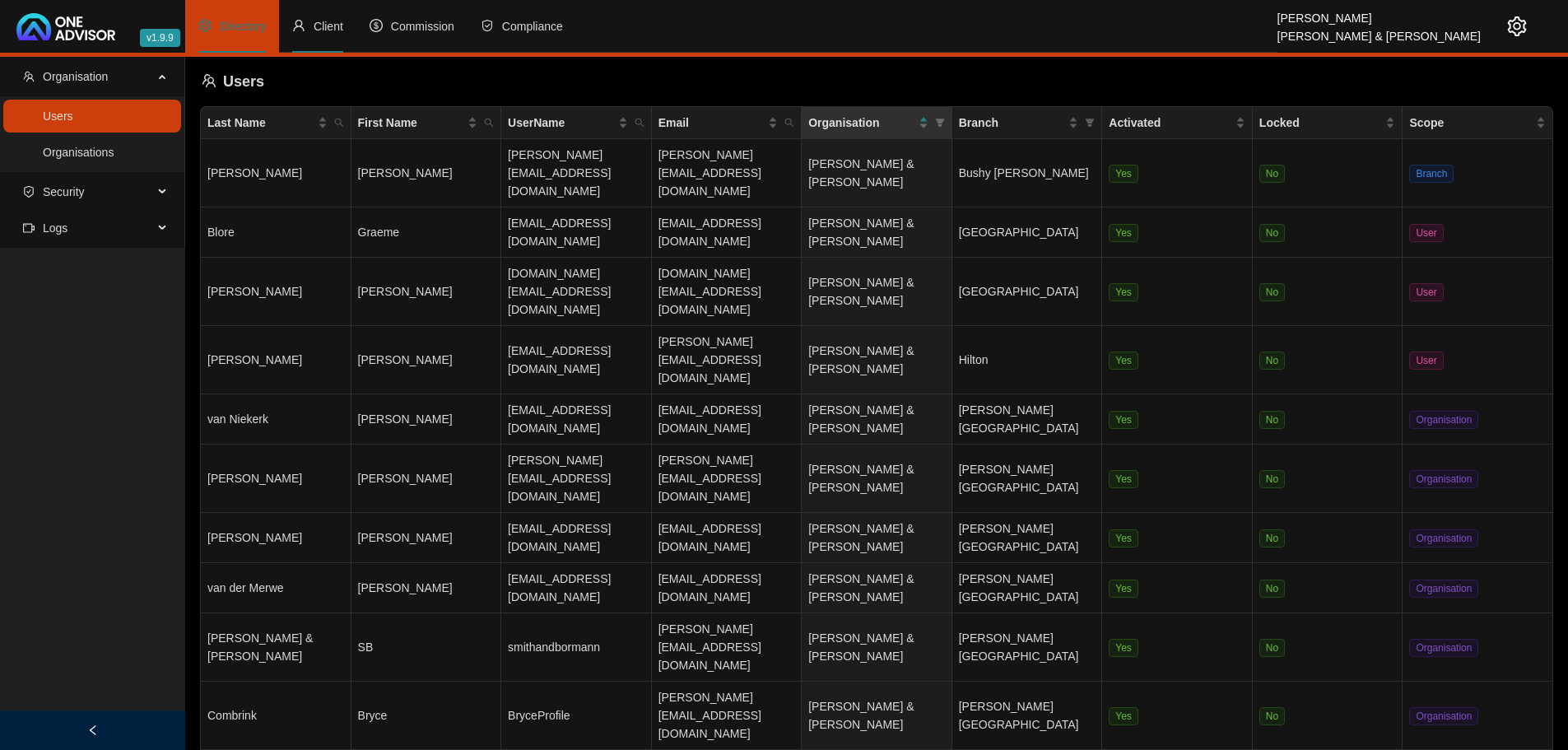
click at [330, 22] on span "Client" at bounding box center [328, 26] width 30 height 14
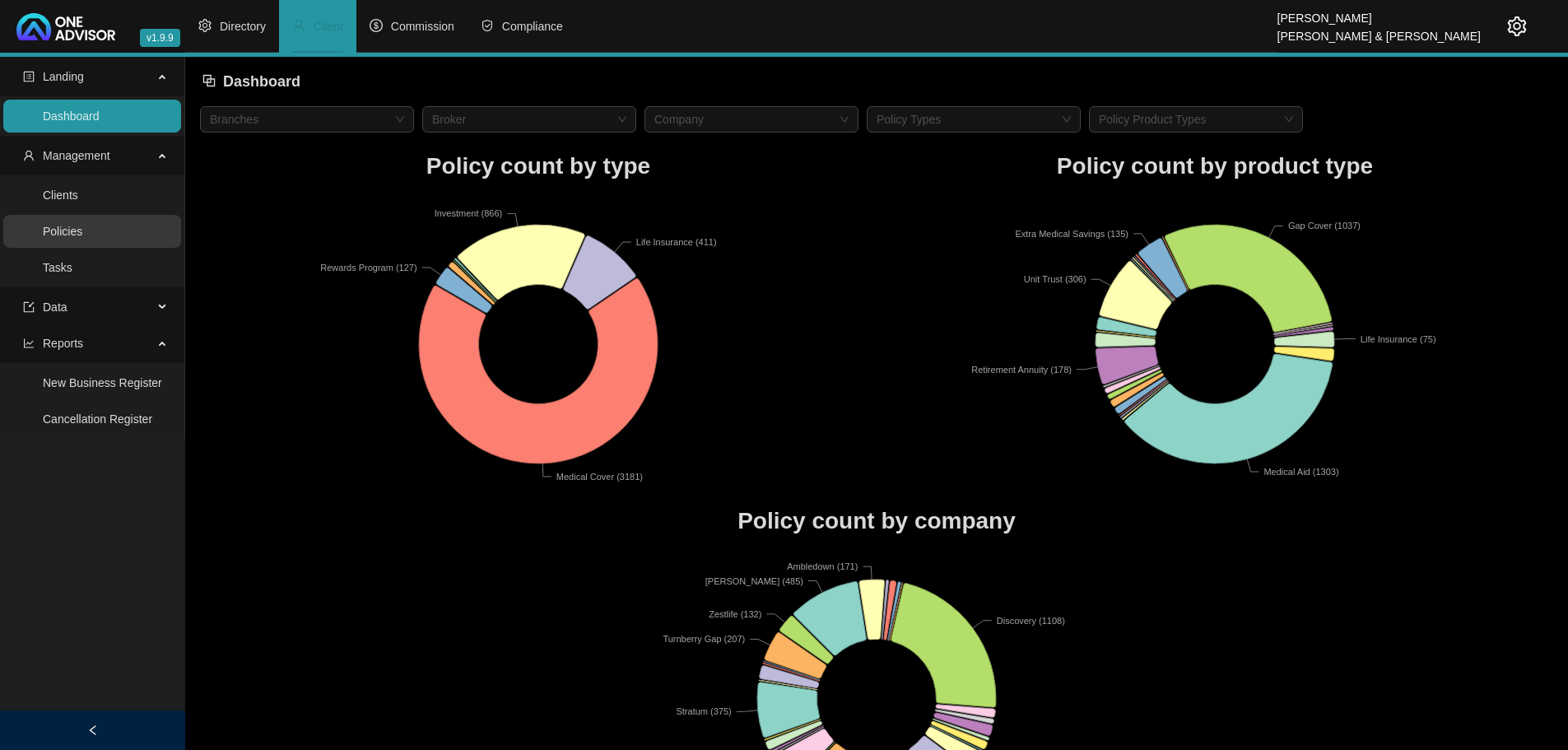
click at [70, 230] on link "Policies" at bounding box center [62, 231] width 40 height 14
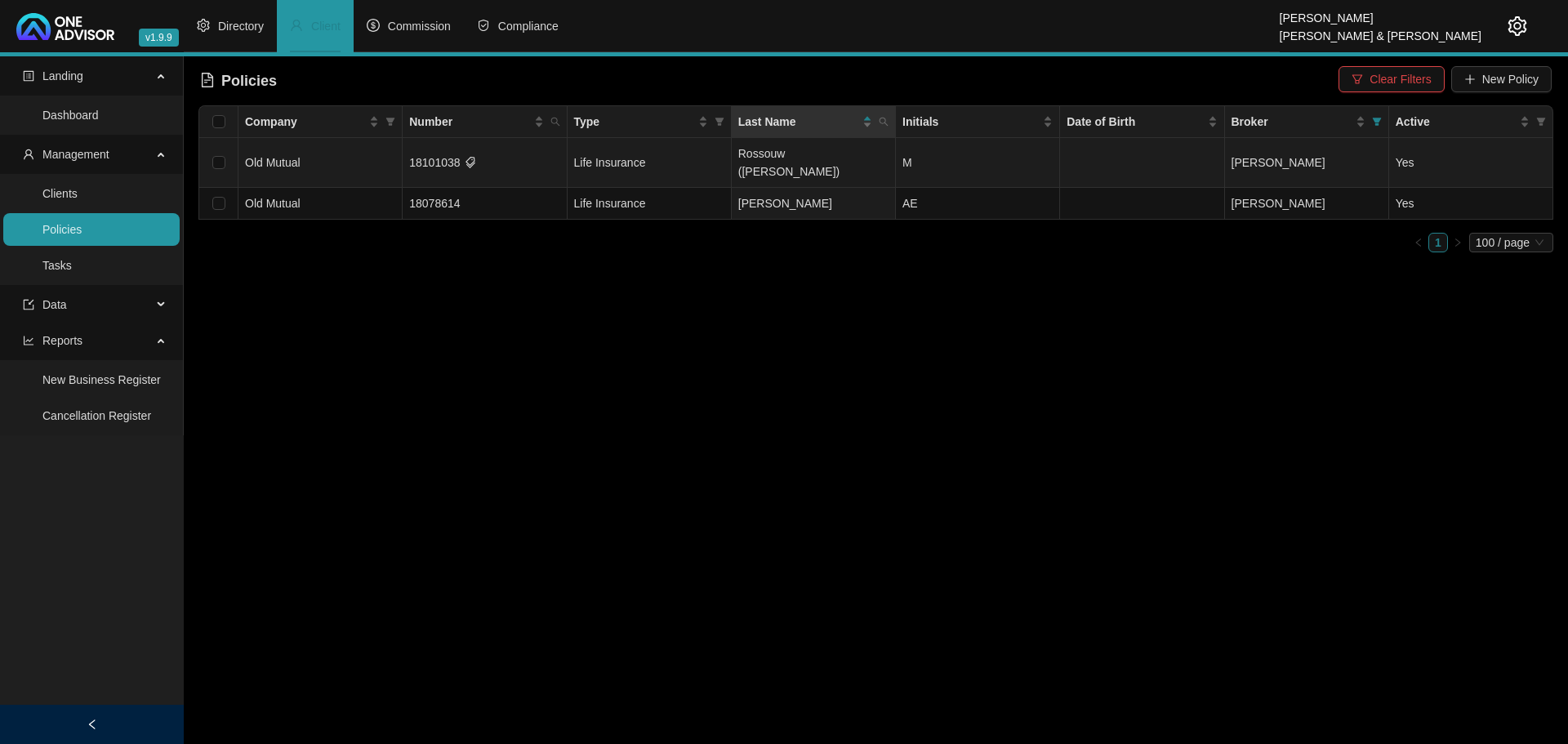
click at [1318, 154] on td "[PERSON_NAME]" at bounding box center [1306, 163] width 164 height 50
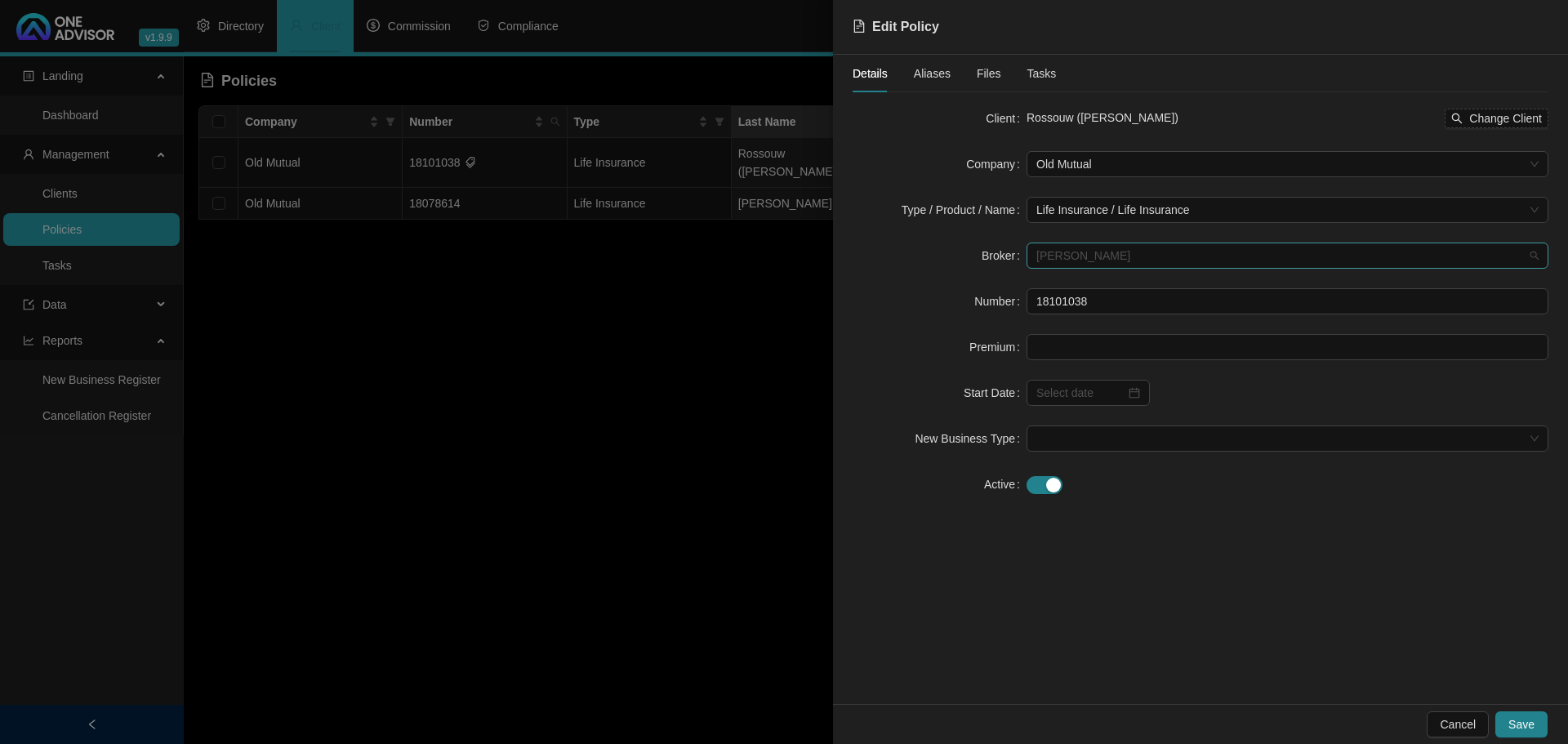
click at [1141, 256] on span "[PERSON_NAME]" at bounding box center [1287, 255] width 502 height 24
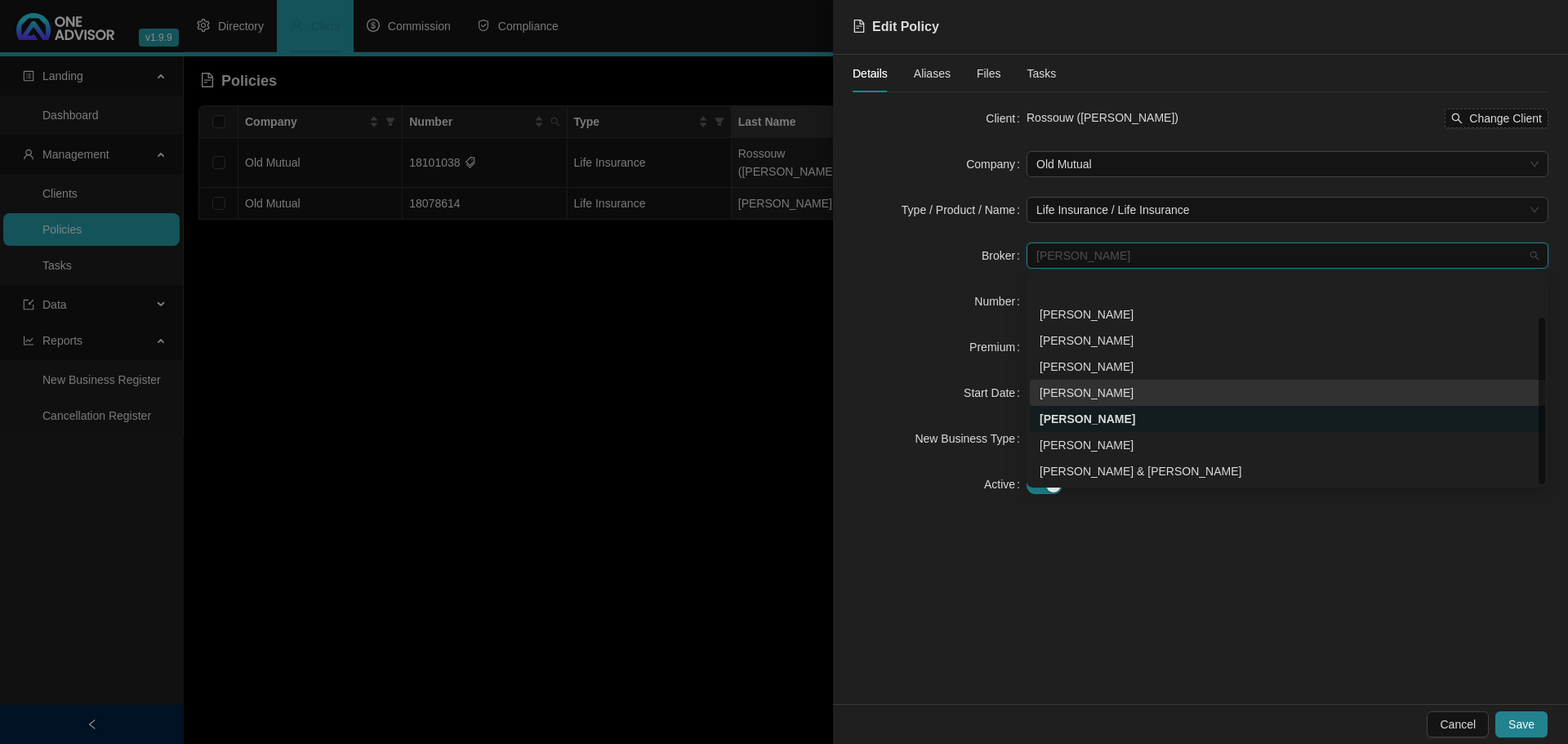
scroll to position [52, 0]
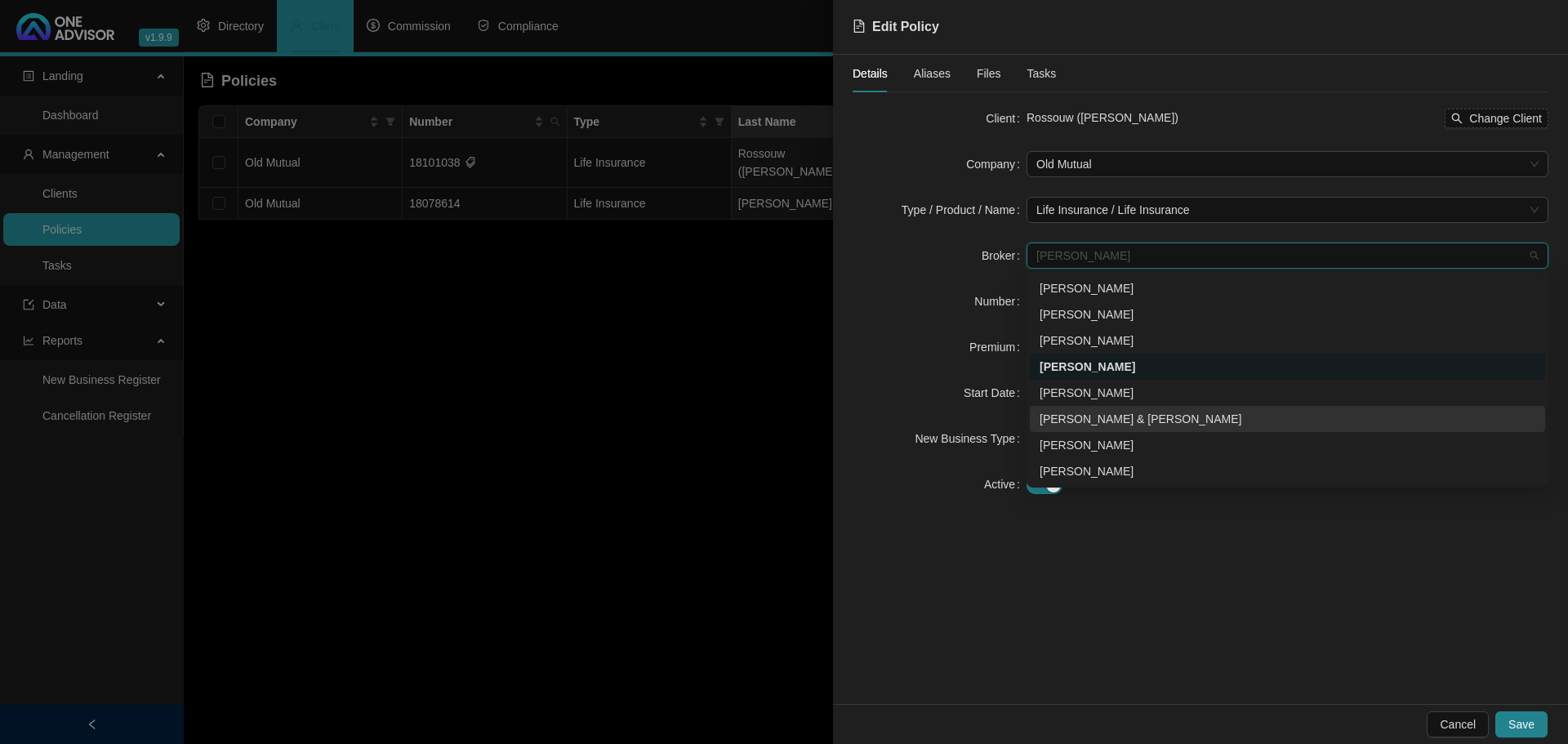
click at [1133, 412] on div "[PERSON_NAME] & [PERSON_NAME]" at bounding box center [1287, 419] width 496 height 18
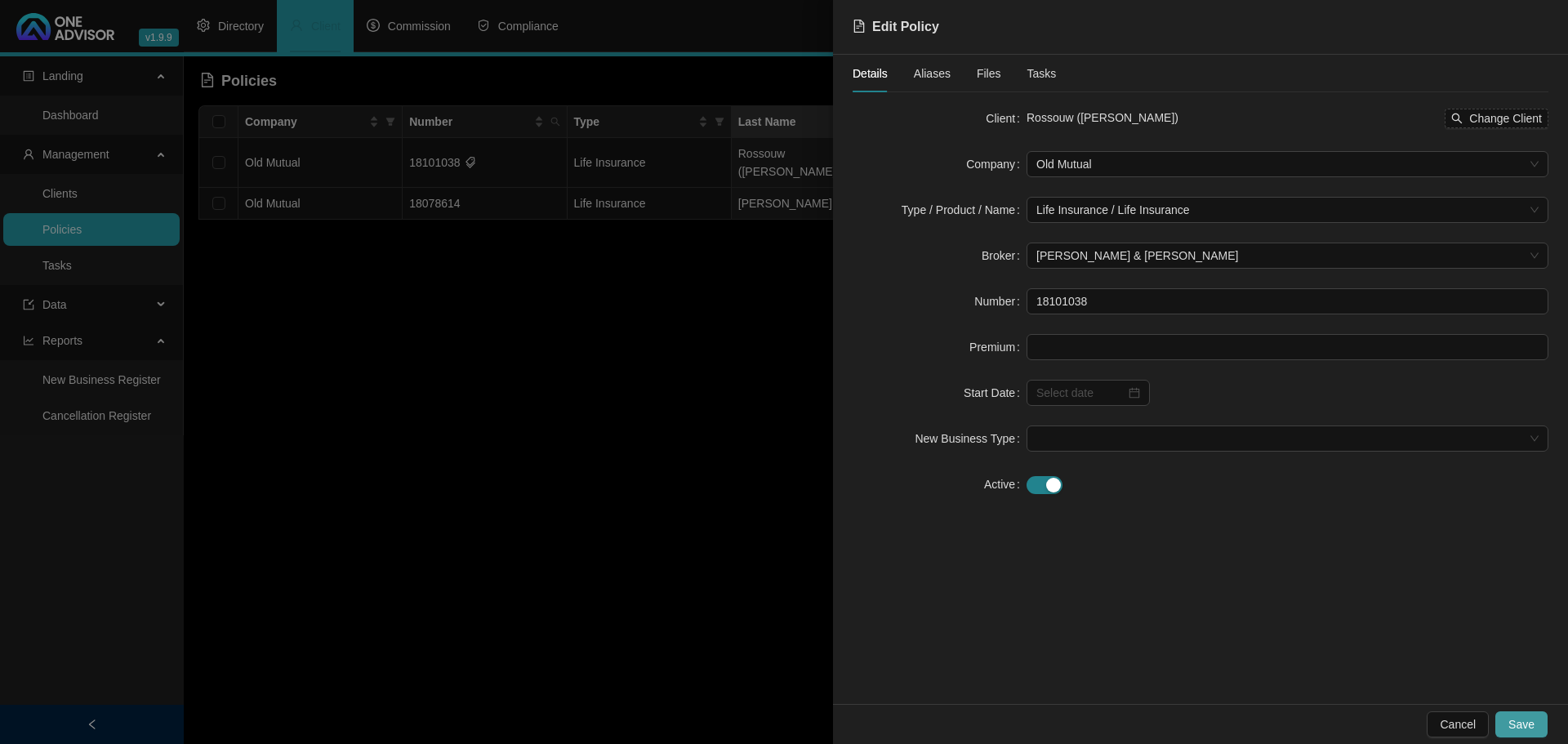
click at [1524, 717] on span "Save" at bounding box center [1521, 724] width 26 height 18
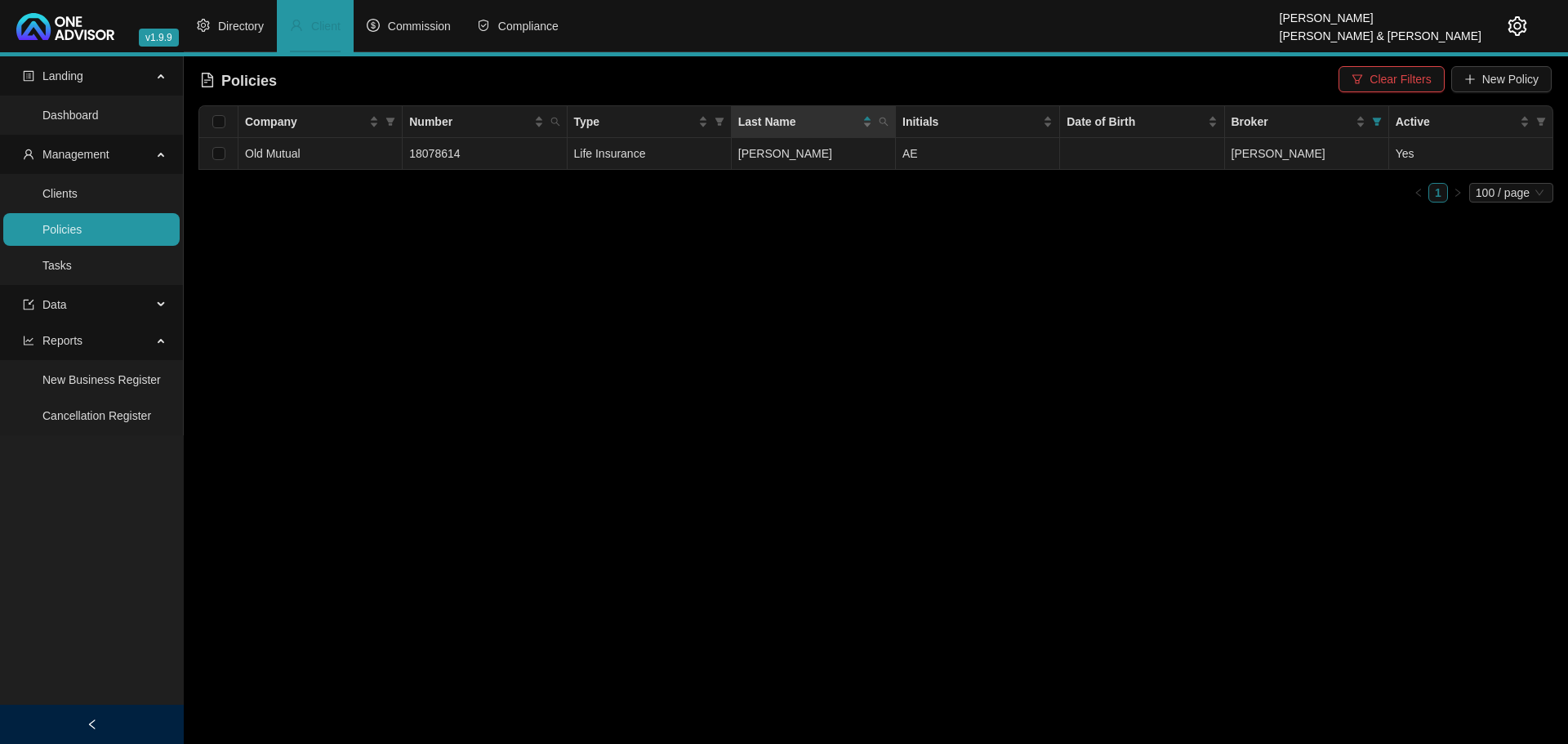
click at [1051, 150] on td "AE" at bounding box center [977, 154] width 164 height 32
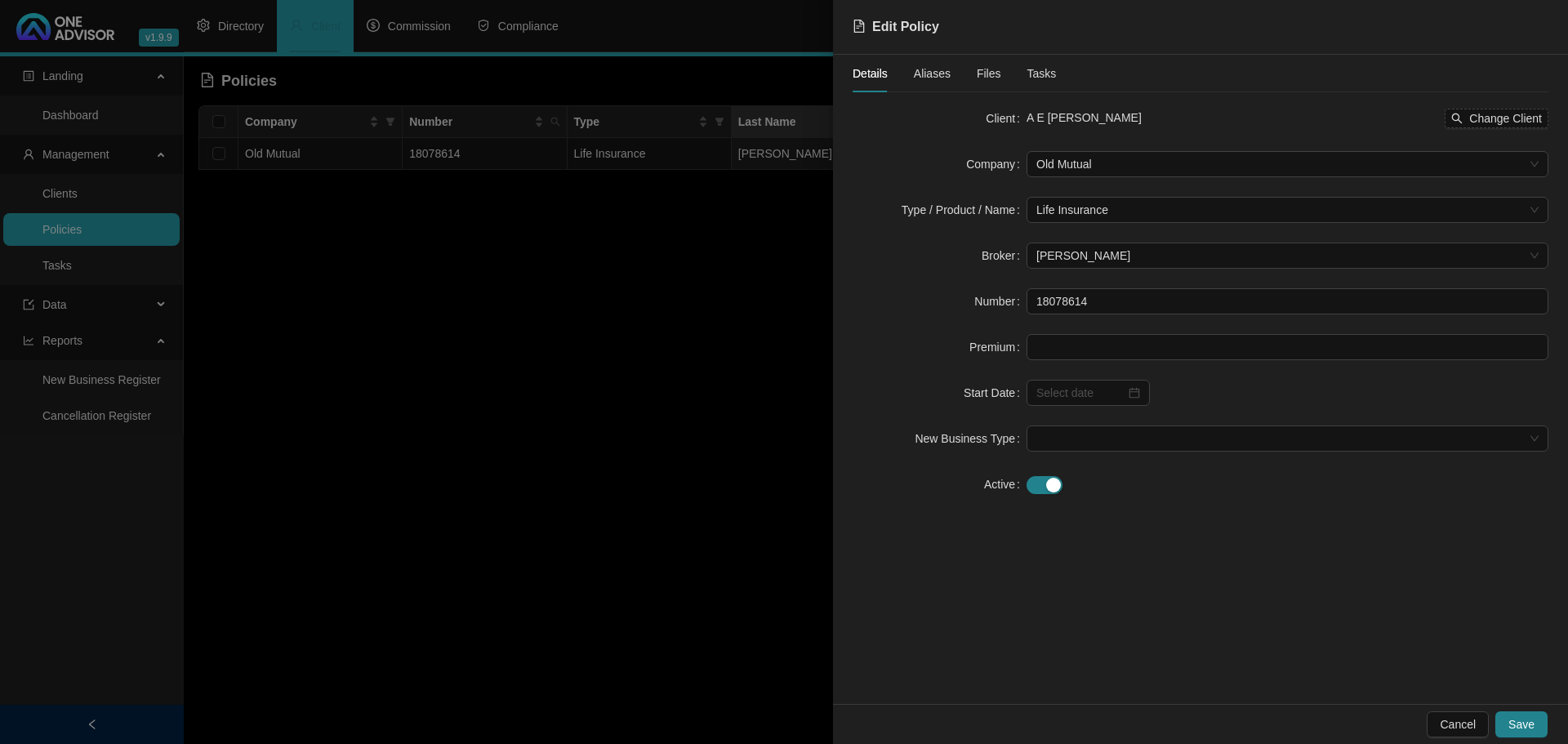
click at [455, 381] on div at bounding box center [784, 372] width 1568 height 744
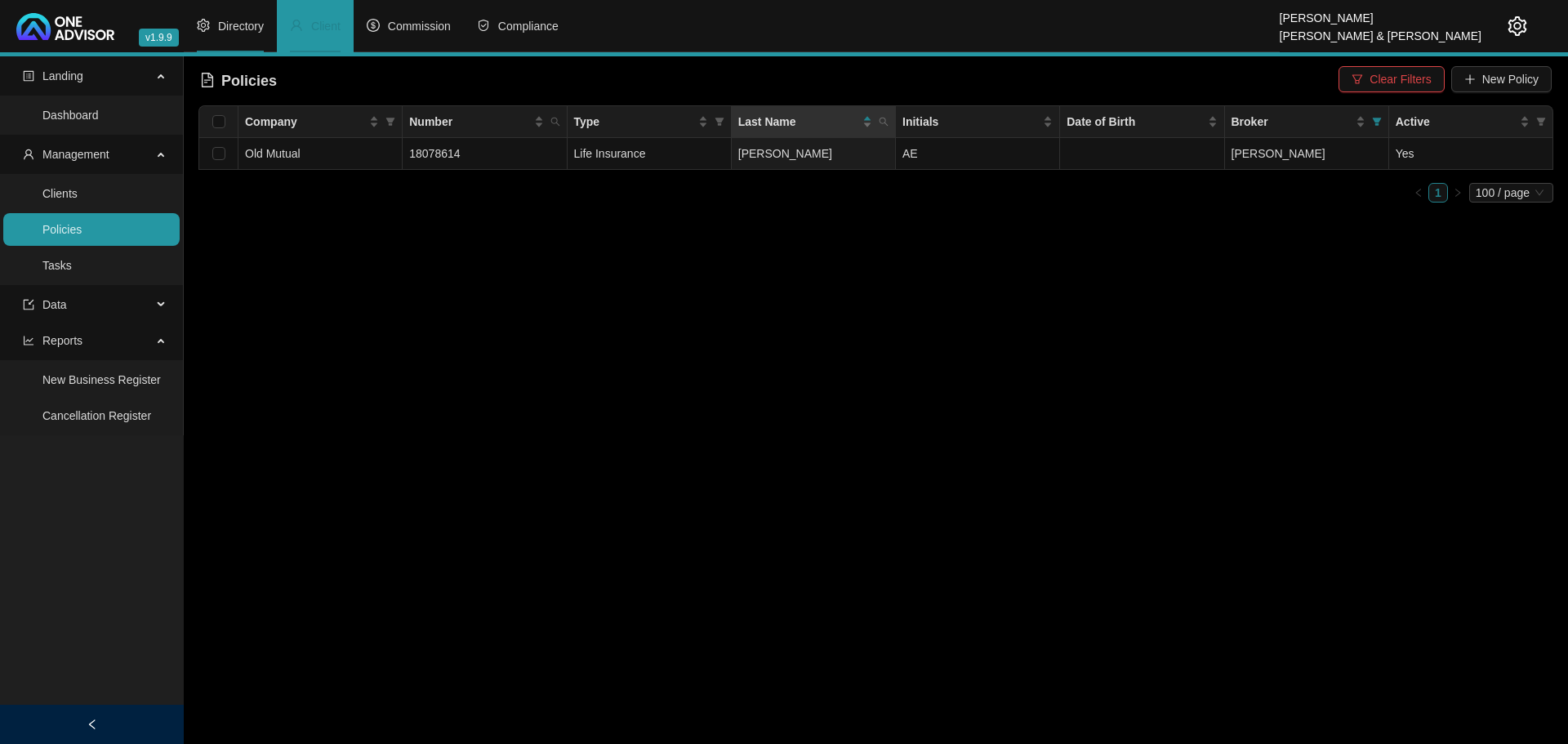
click at [240, 24] on span "Directory" at bounding box center [241, 26] width 46 height 13
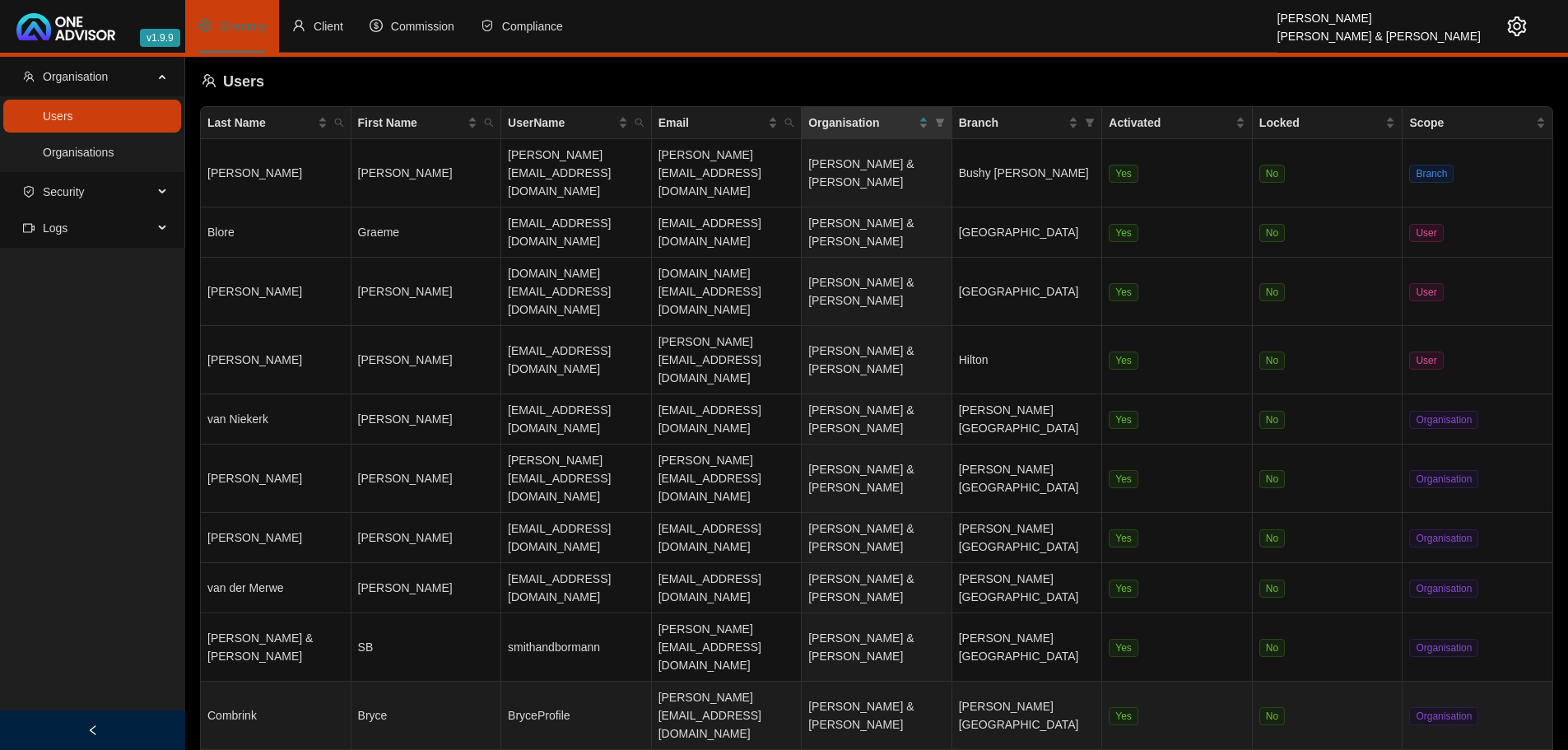
click at [409, 681] on td "Bryce" at bounding box center [427, 716] width 151 height 69
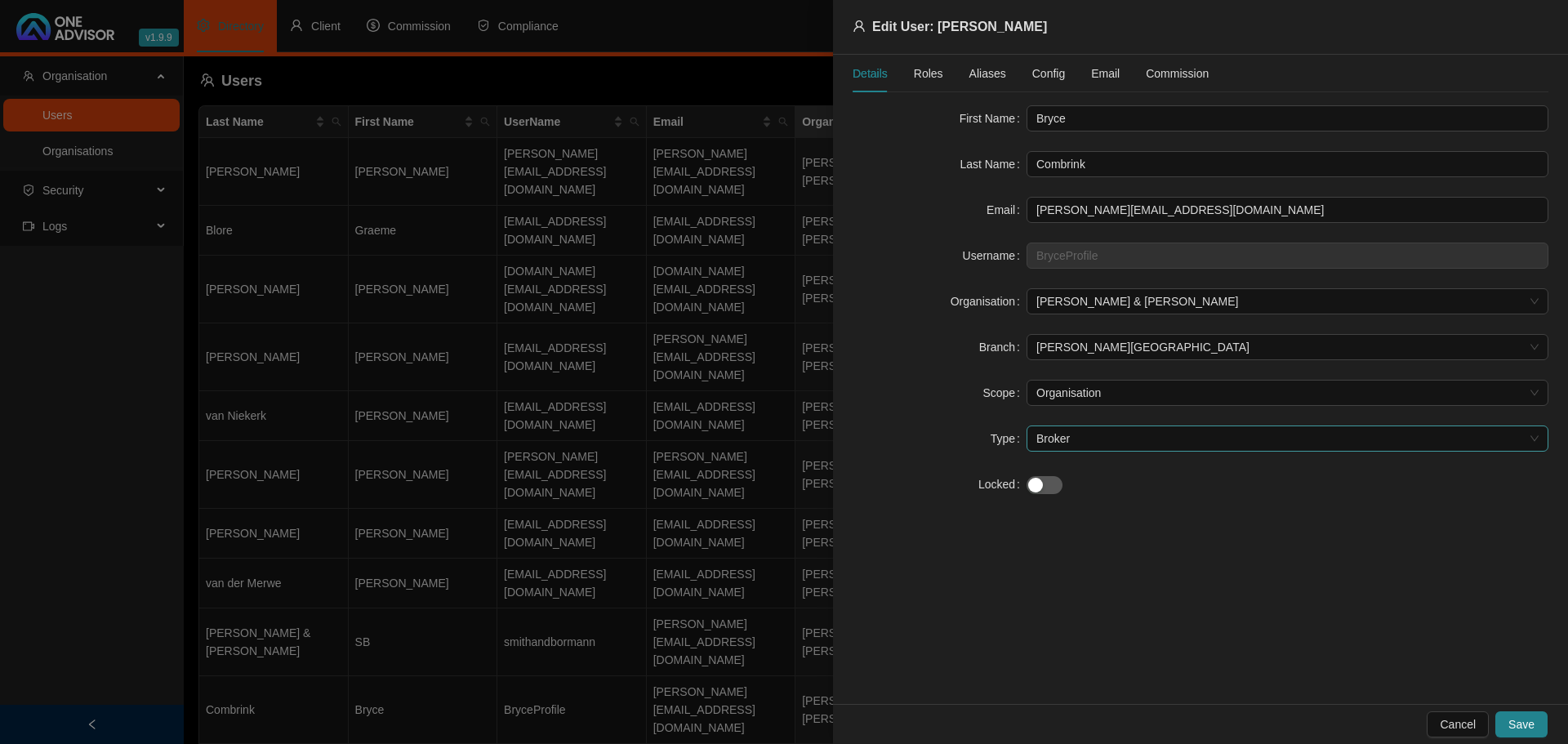
click at [1109, 440] on span "Broker" at bounding box center [1287, 438] width 502 height 24
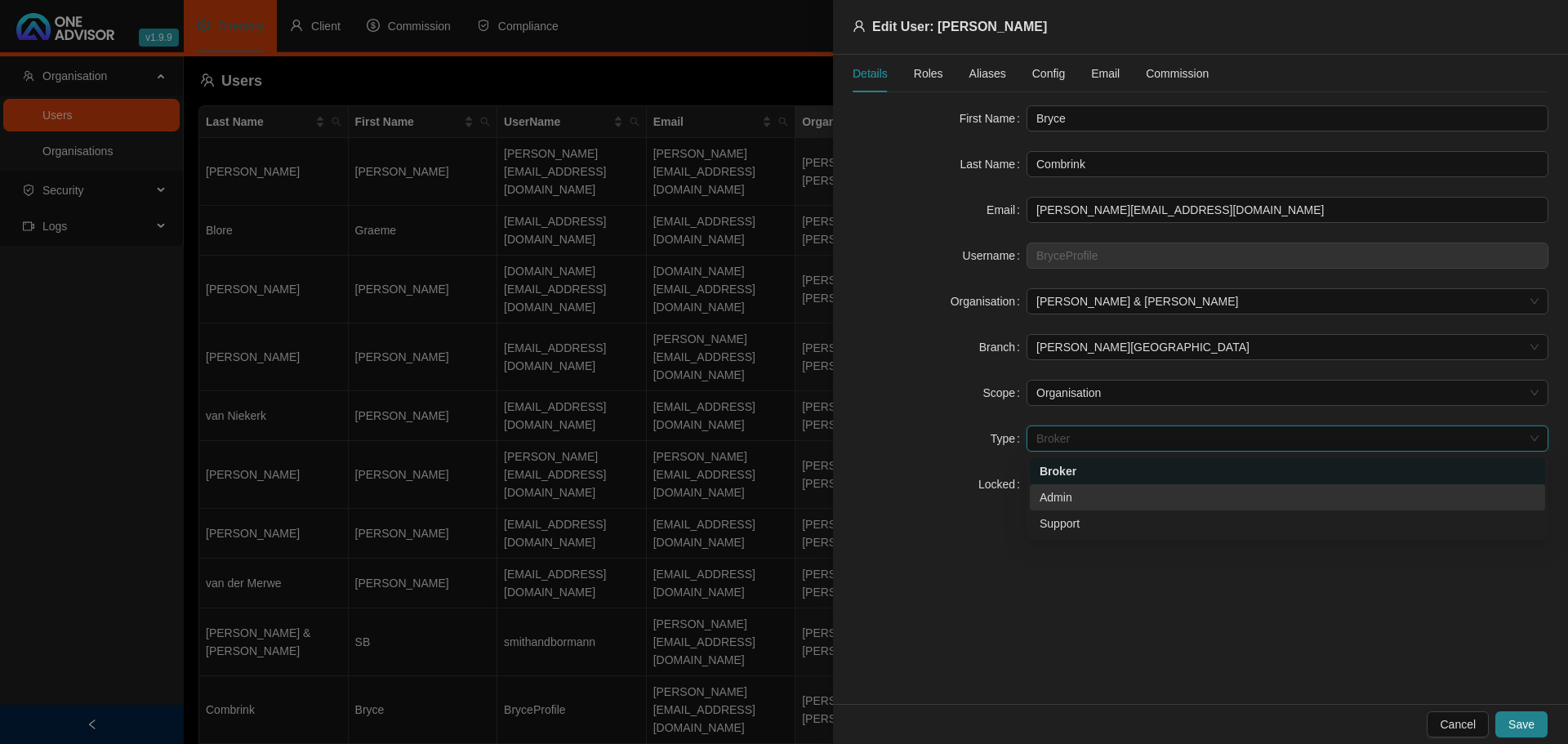
click at [1079, 494] on div "Admin" at bounding box center [1287, 498] width 496 height 18
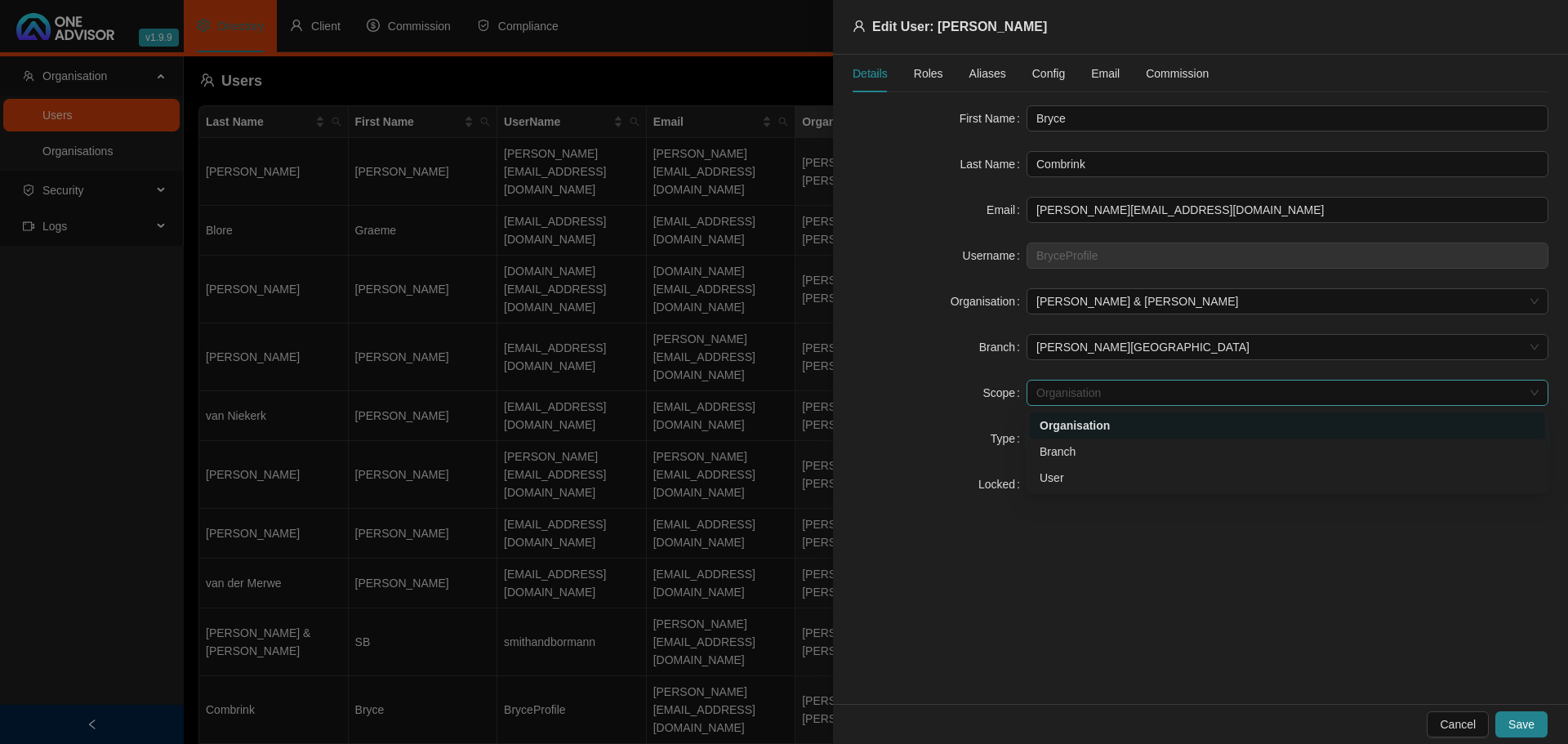
click at [1132, 396] on span "Organisation" at bounding box center [1287, 392] width 502 height 24
click at [1110, 425] on div "Organisation" at bounding box center [1287, 425] width 496 height 18
click at [1510, 721] on button "Save" at bounding box center [1521, 724] width 52 height 26
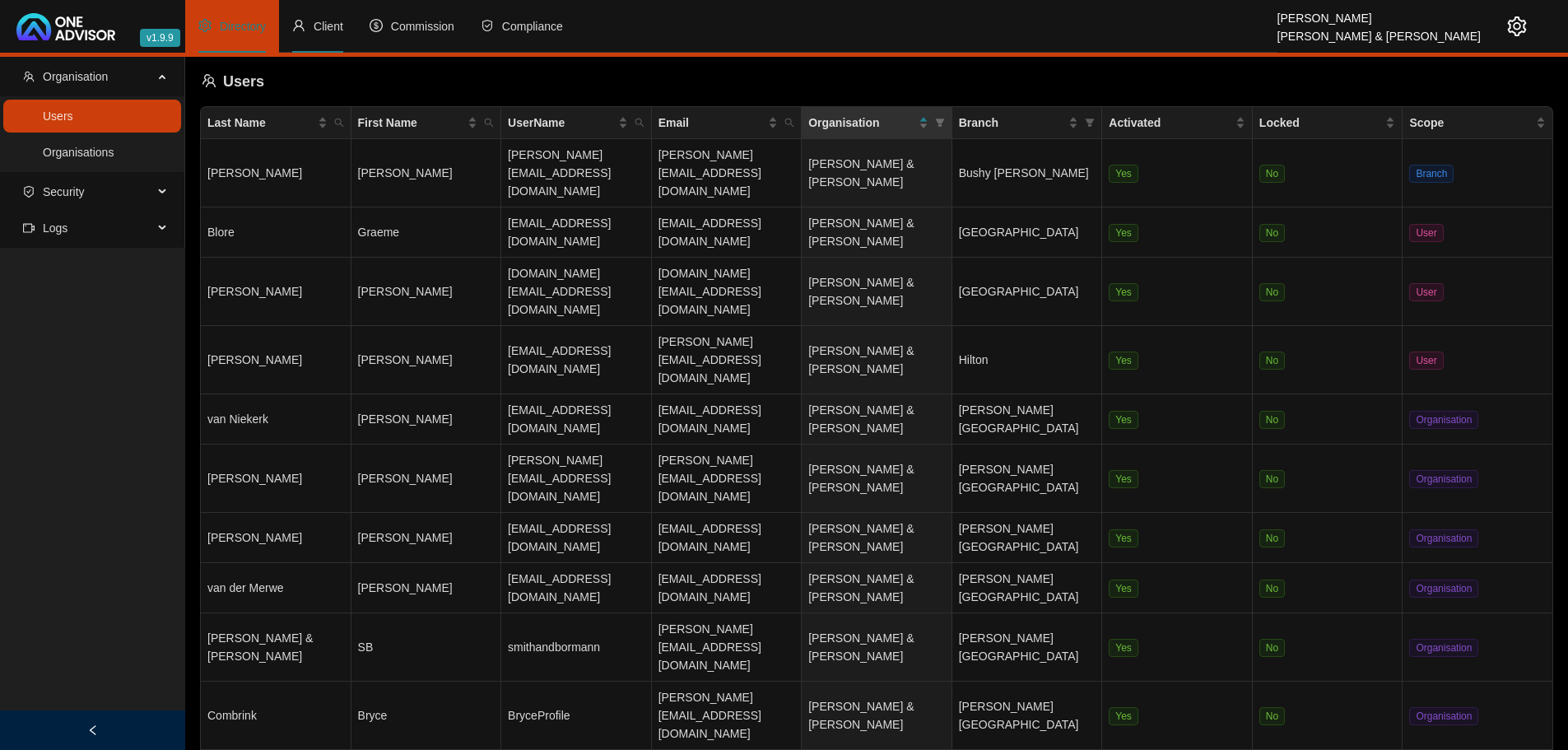
click at [324, 22] on span "Client" at bounding box center [328, 26] width 30 height 14
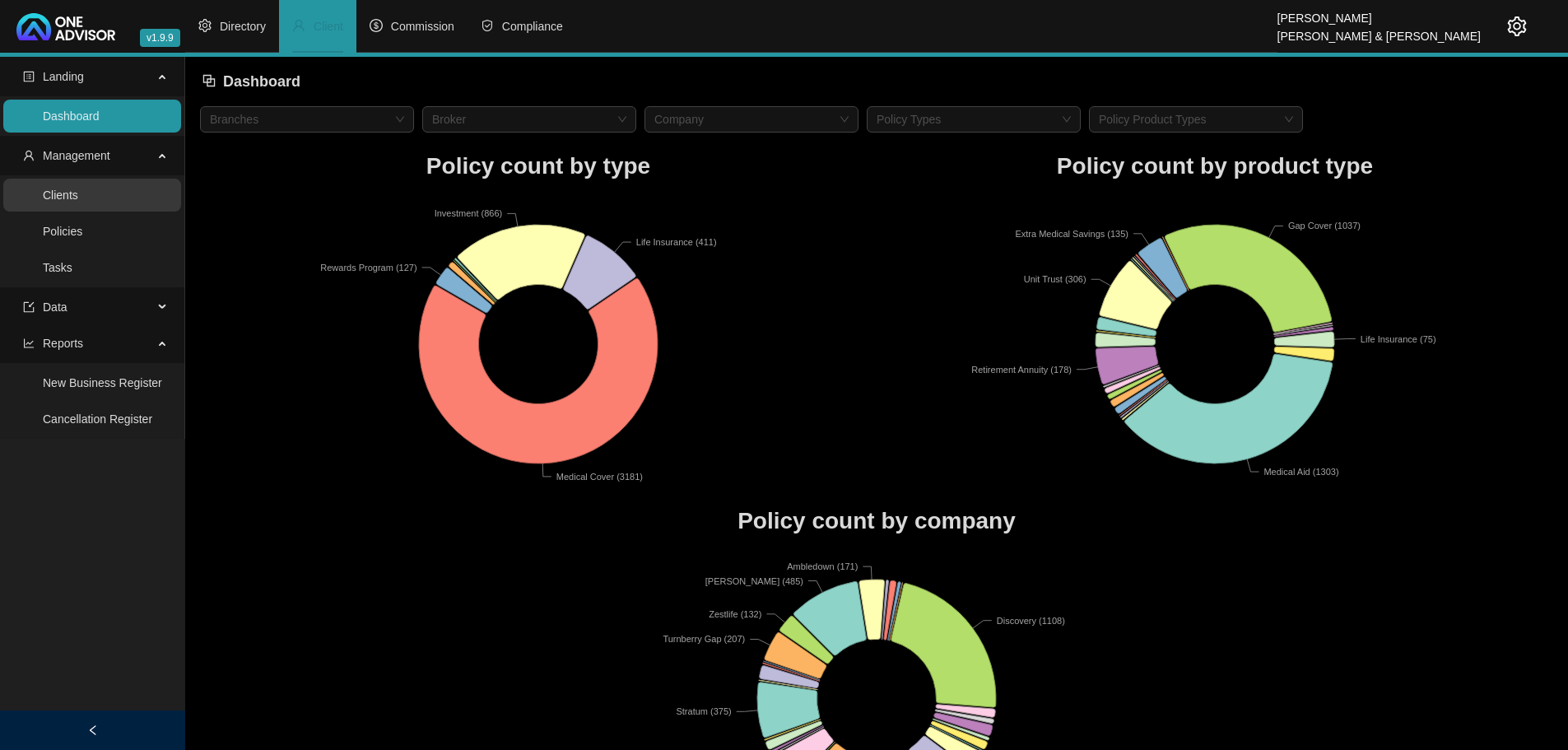
click at [69, 197] on link "Clients" at bounding box center [60, 195] width 35 height 14
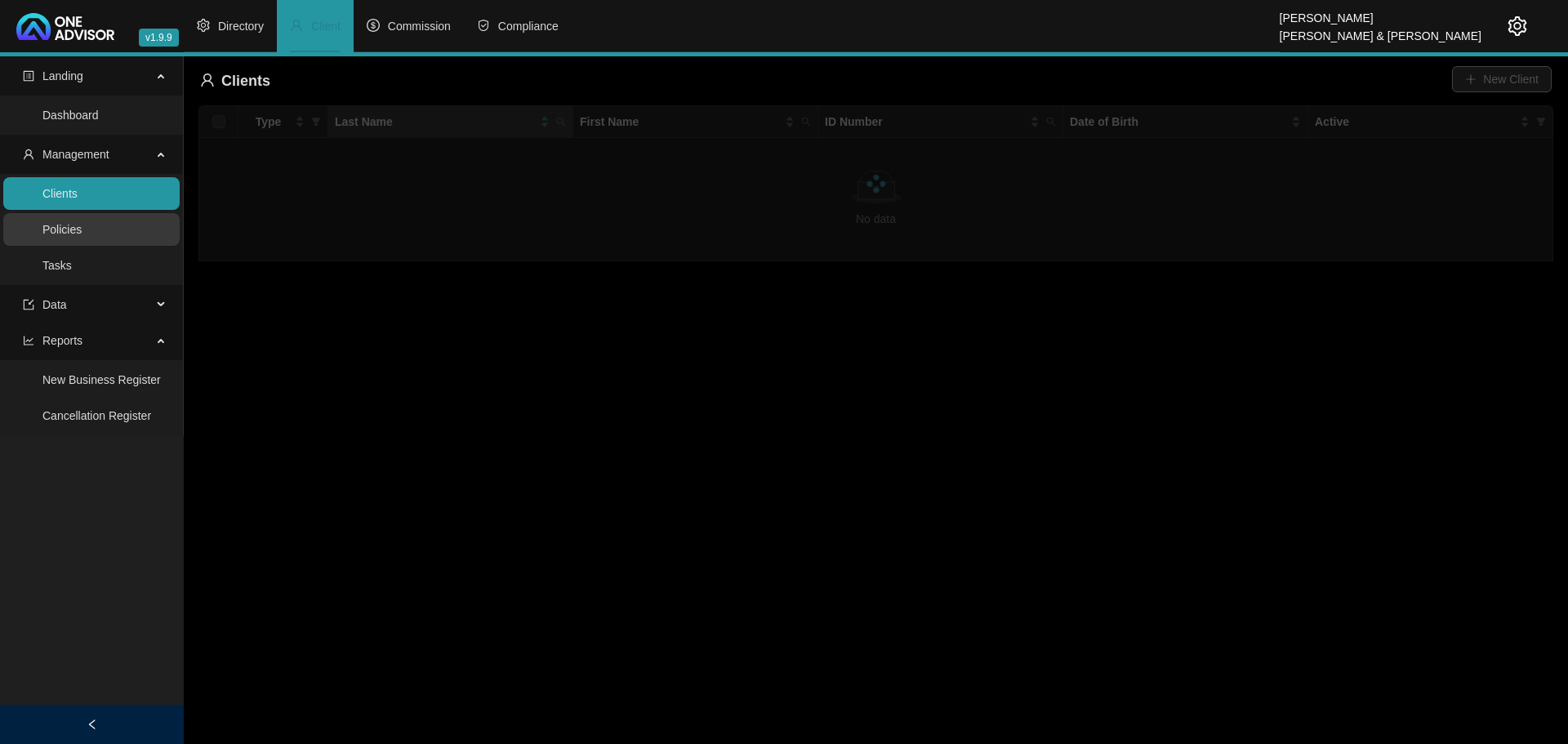
click at [67, 226] on link "Policies" at bounding box center [62, 229] width 39 height 13
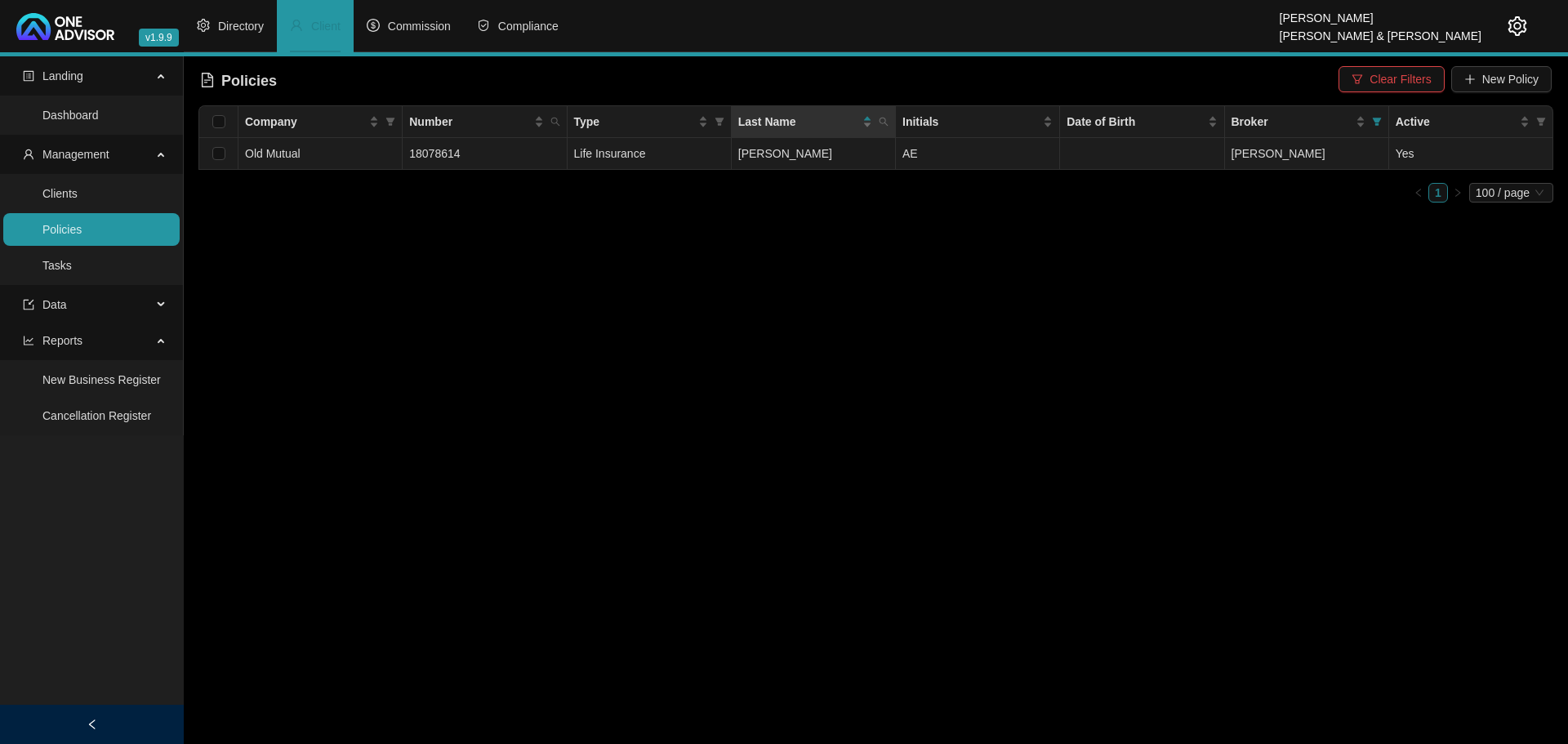
click at [1328, 153] on td "[PERSON_NAME]" at bounding box center [1306, 154] width 164 height 32
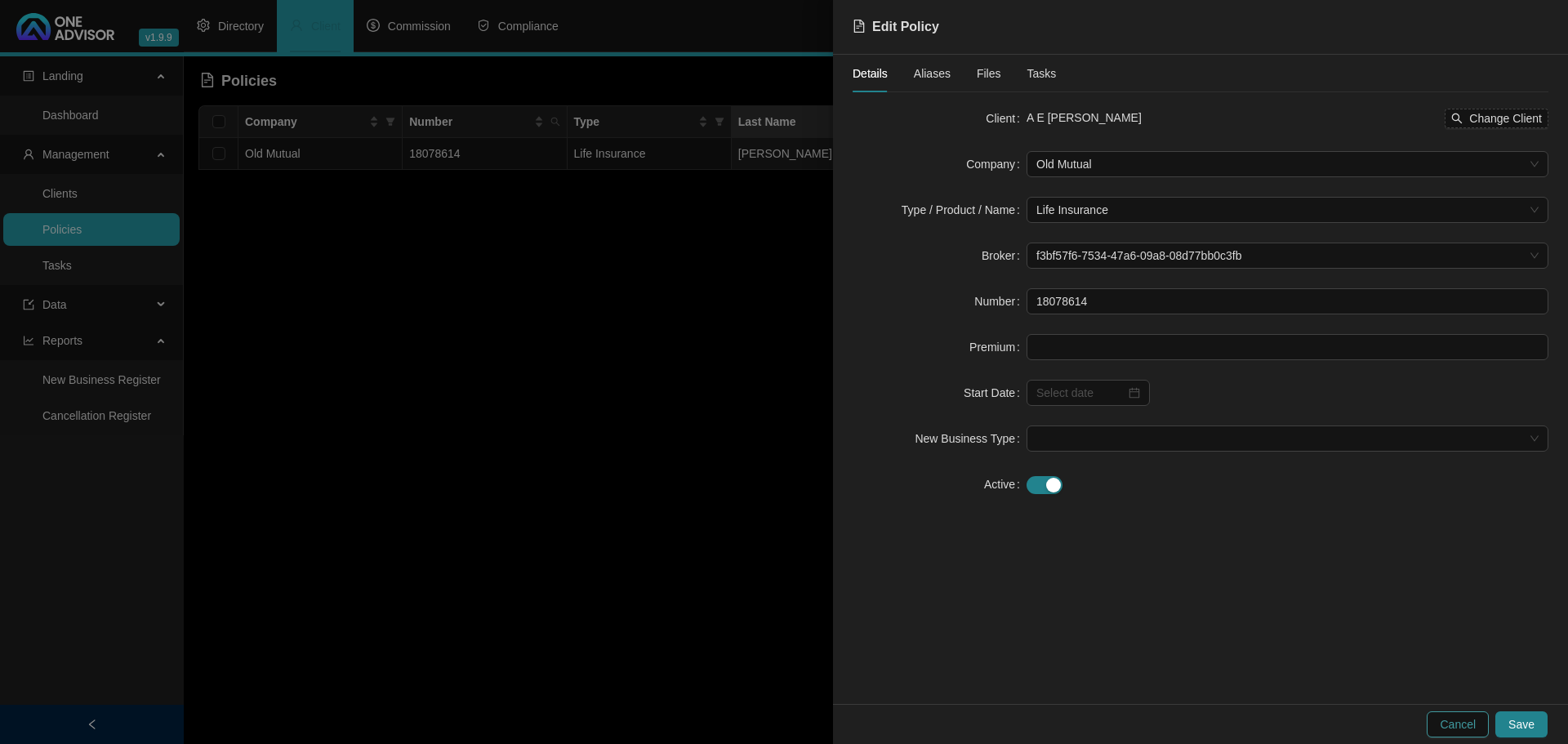
click at [1466, 725] on span "Cancel" at bounding box center [1457, 724] width 36 height 18
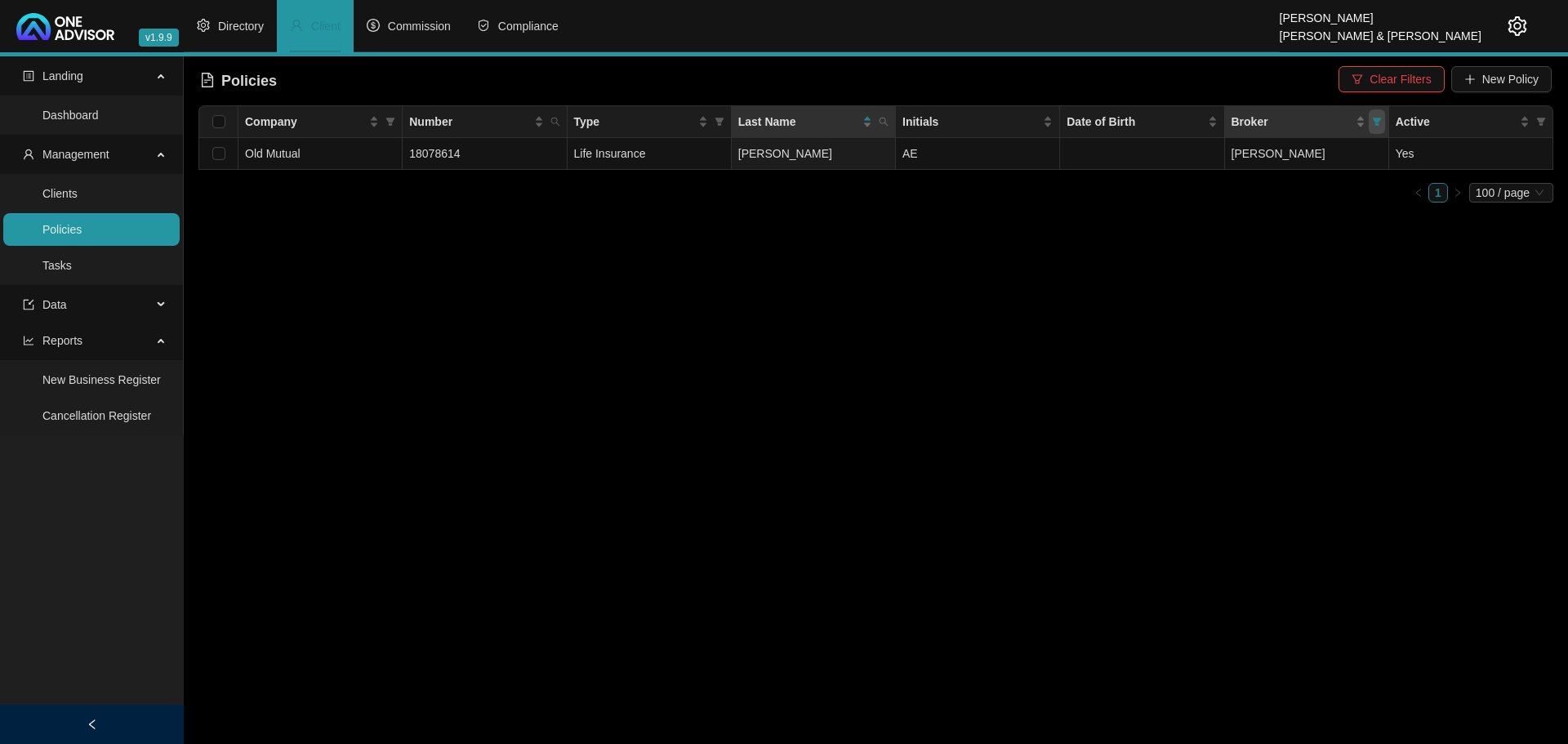
click at [1374, 120] on icon "filter" at bounding box center [1376, 121] width 9 height 8
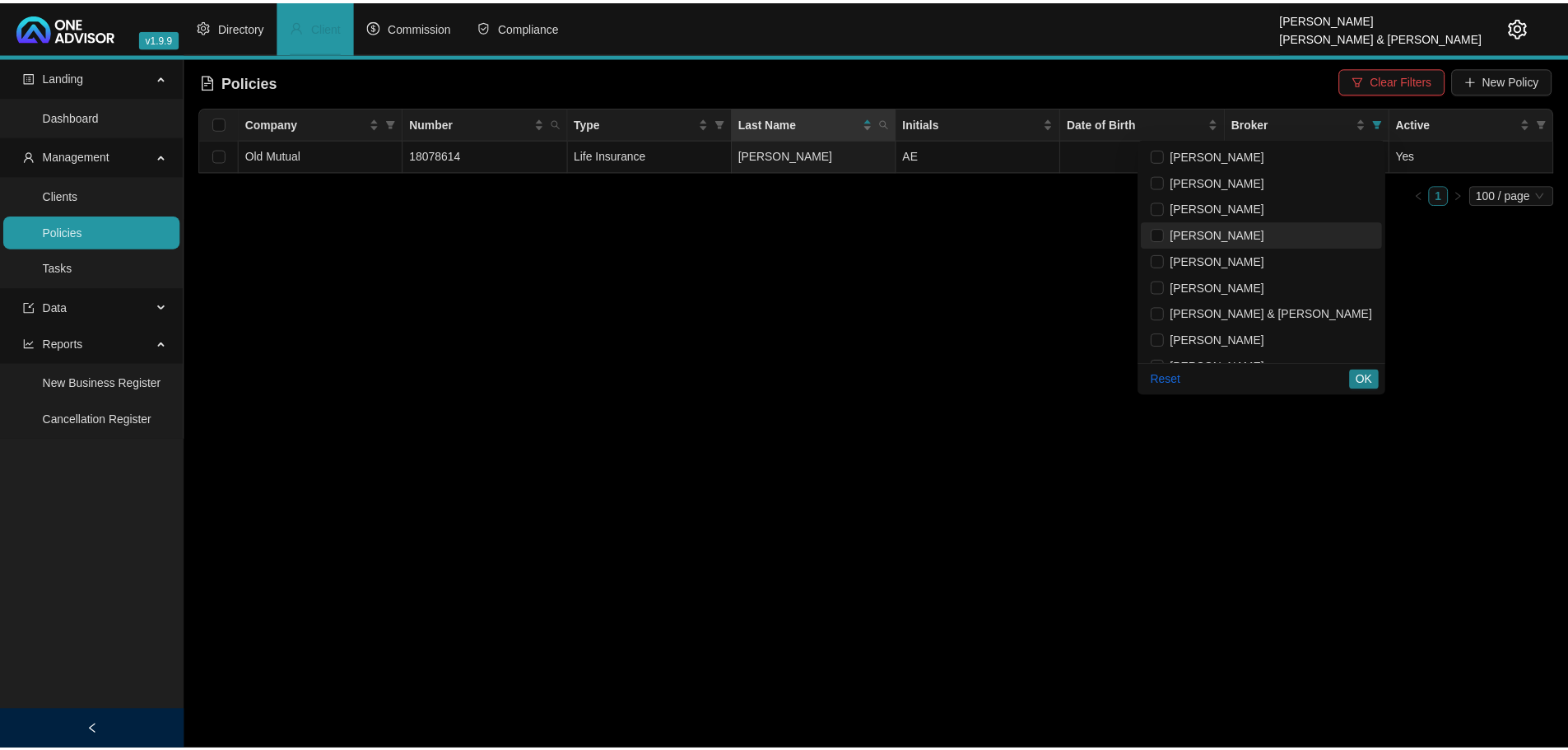
scroll to position [20, 0]
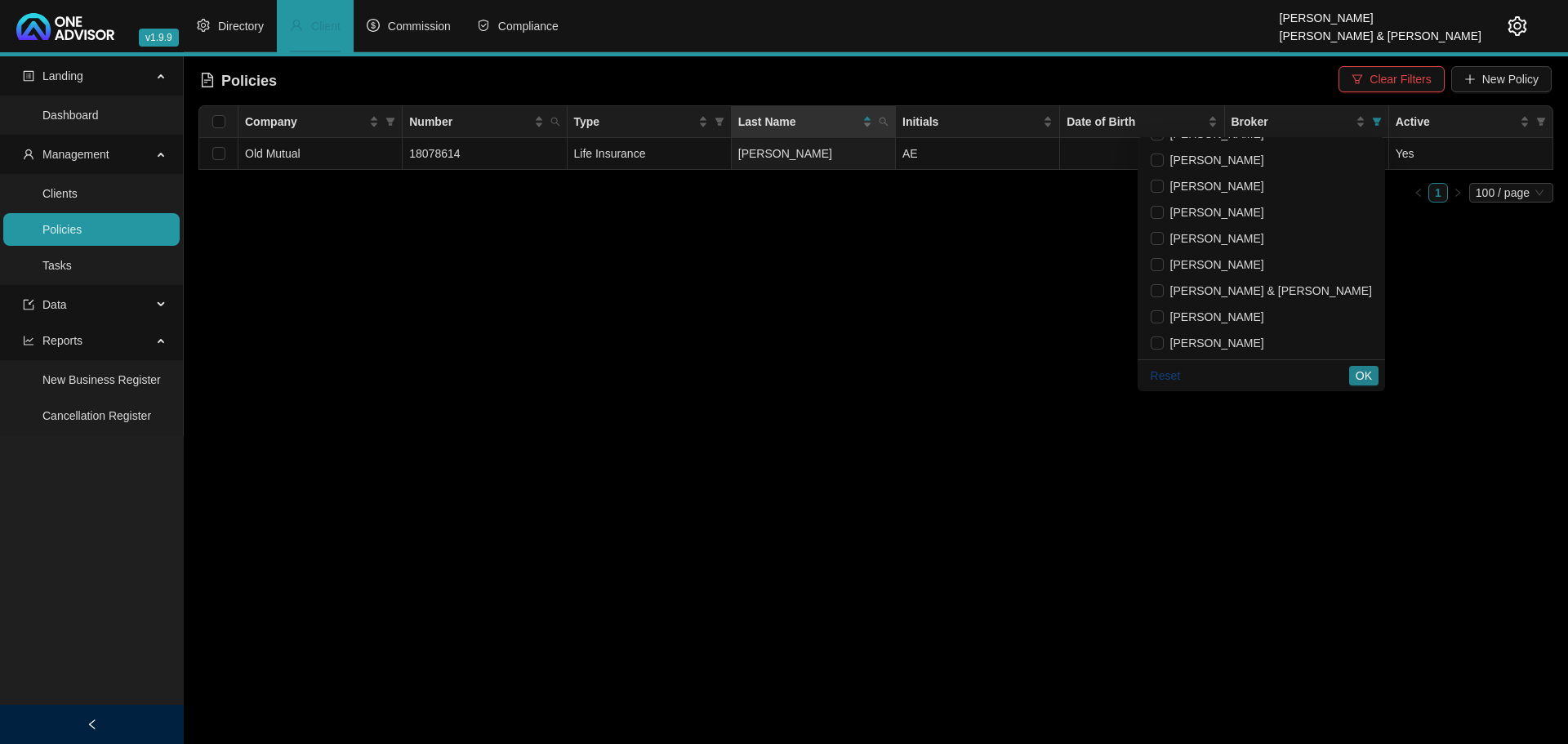
click at [1180, 372] on span "Reset" at bounding box center [1165, 376] width 30 height 18
click at [1373, 377] on button "OK" at bounding box center [1363, 376] width 30 height 20
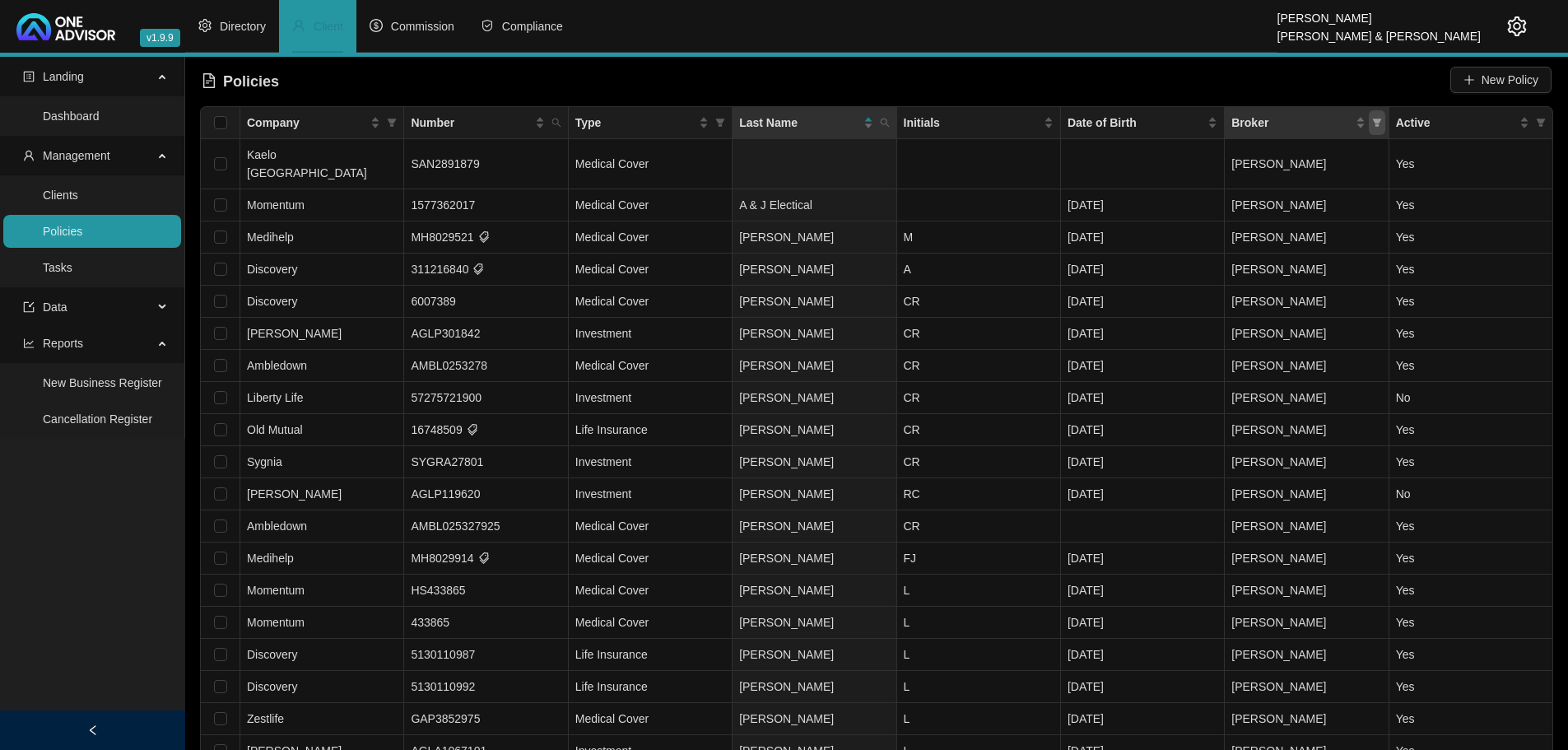
click at [1379, 122] on icon "filter" at bounding box center [1377, 122] width 9 height 8
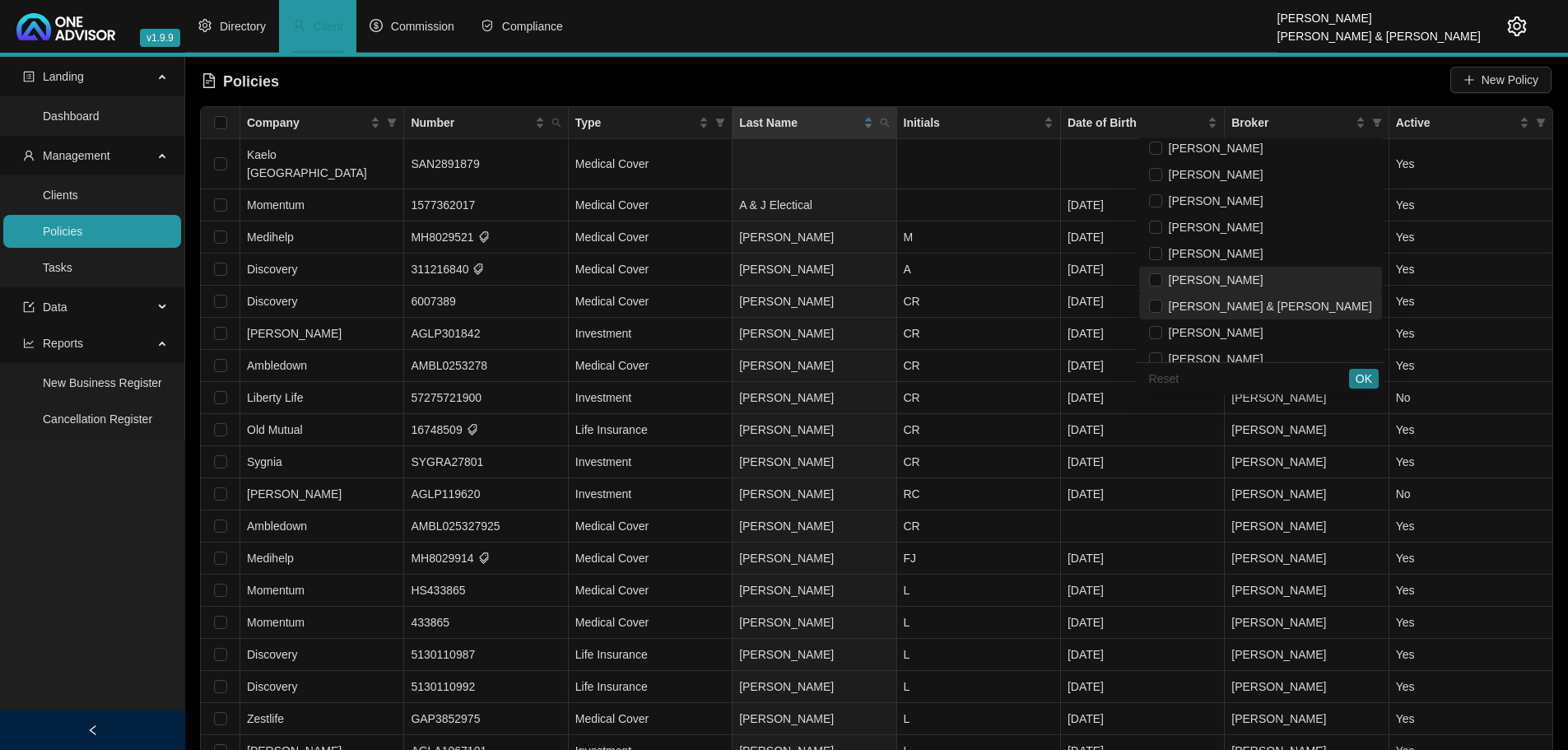
scroll to position [0, 0]
click at [1225, 86] on div "Policies New Policy" at bounding box center [877, 81] width 1350 height 36
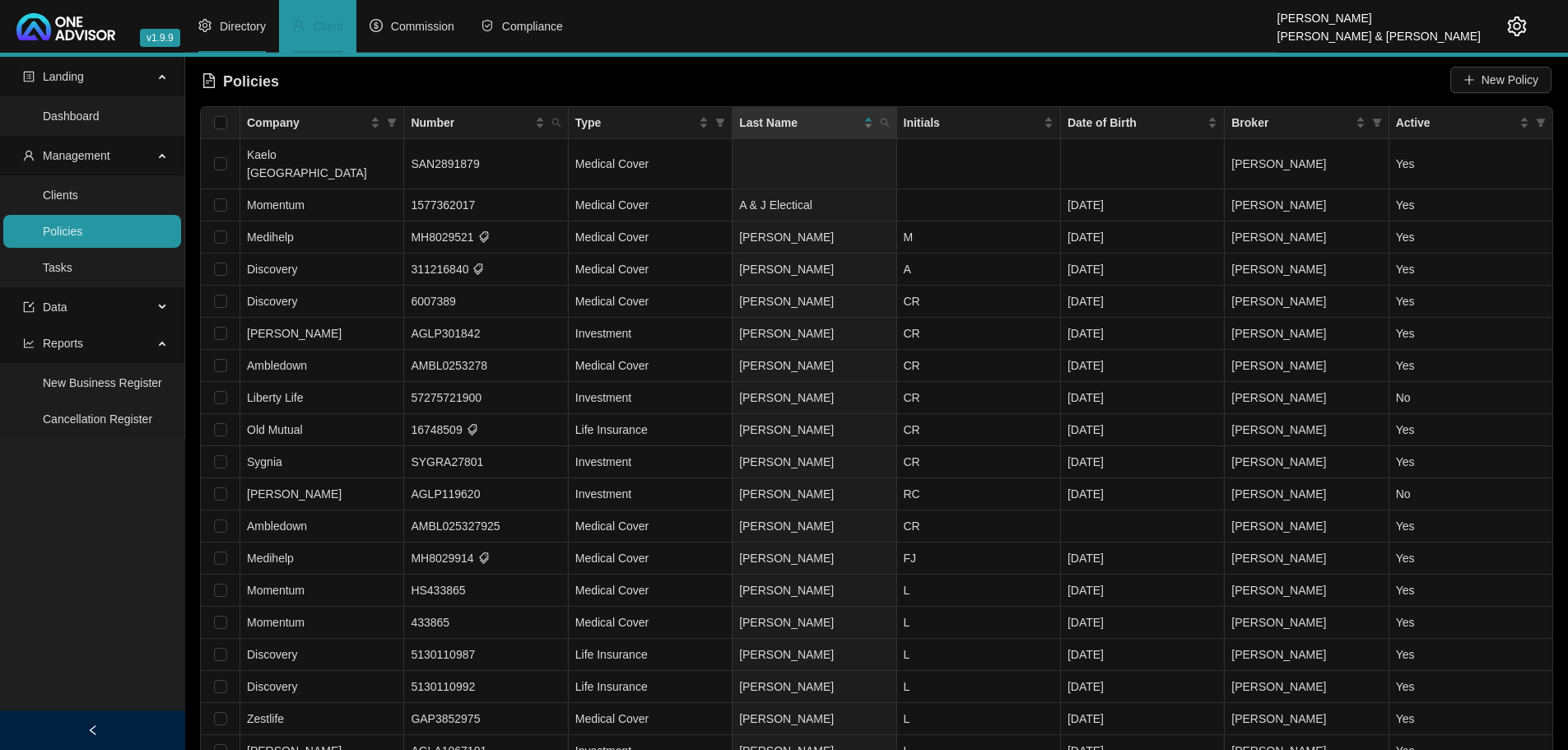
click at [233, 21] on span "Directory" at bounding box center [243, 26] width 46 height 14
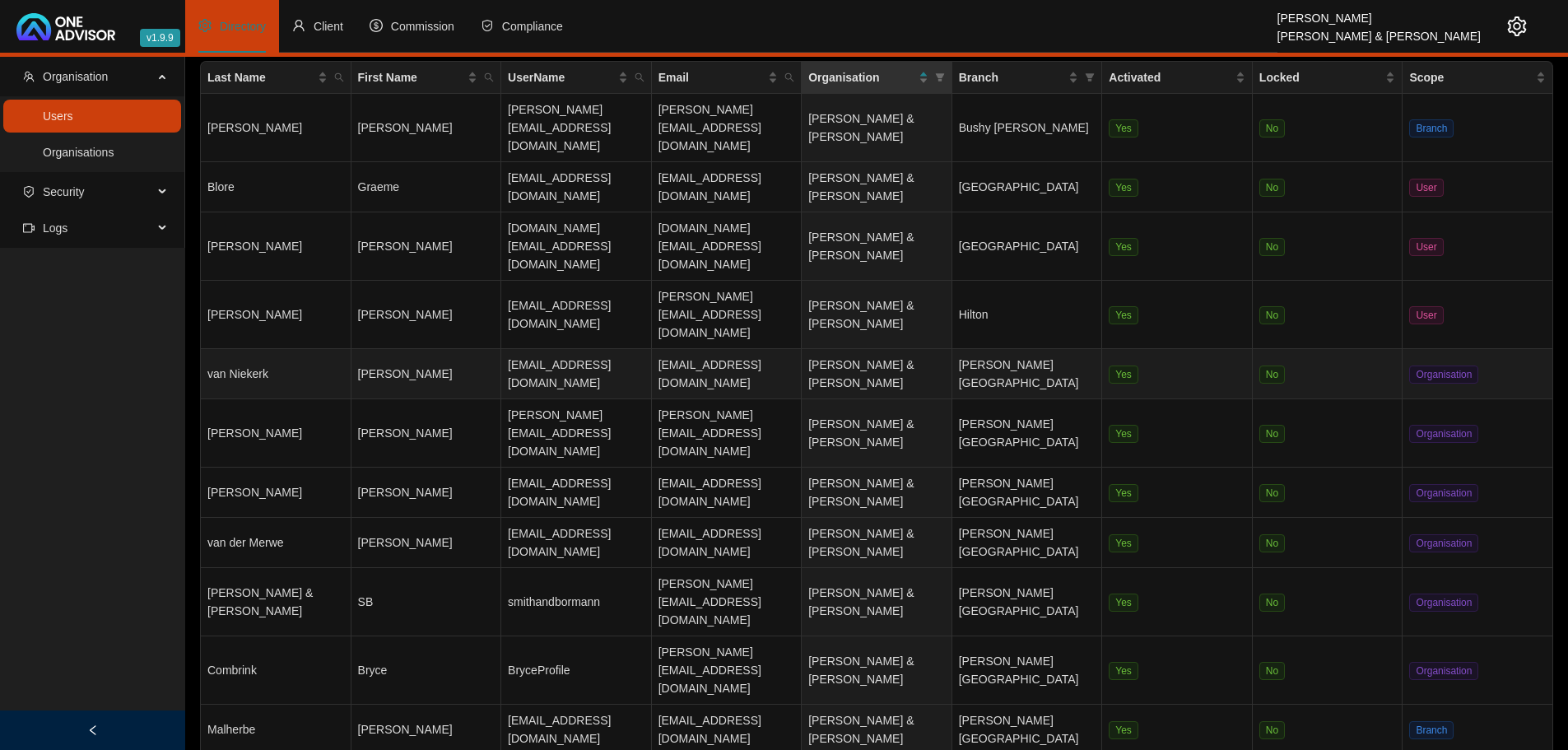
scroll to position [70, 0]
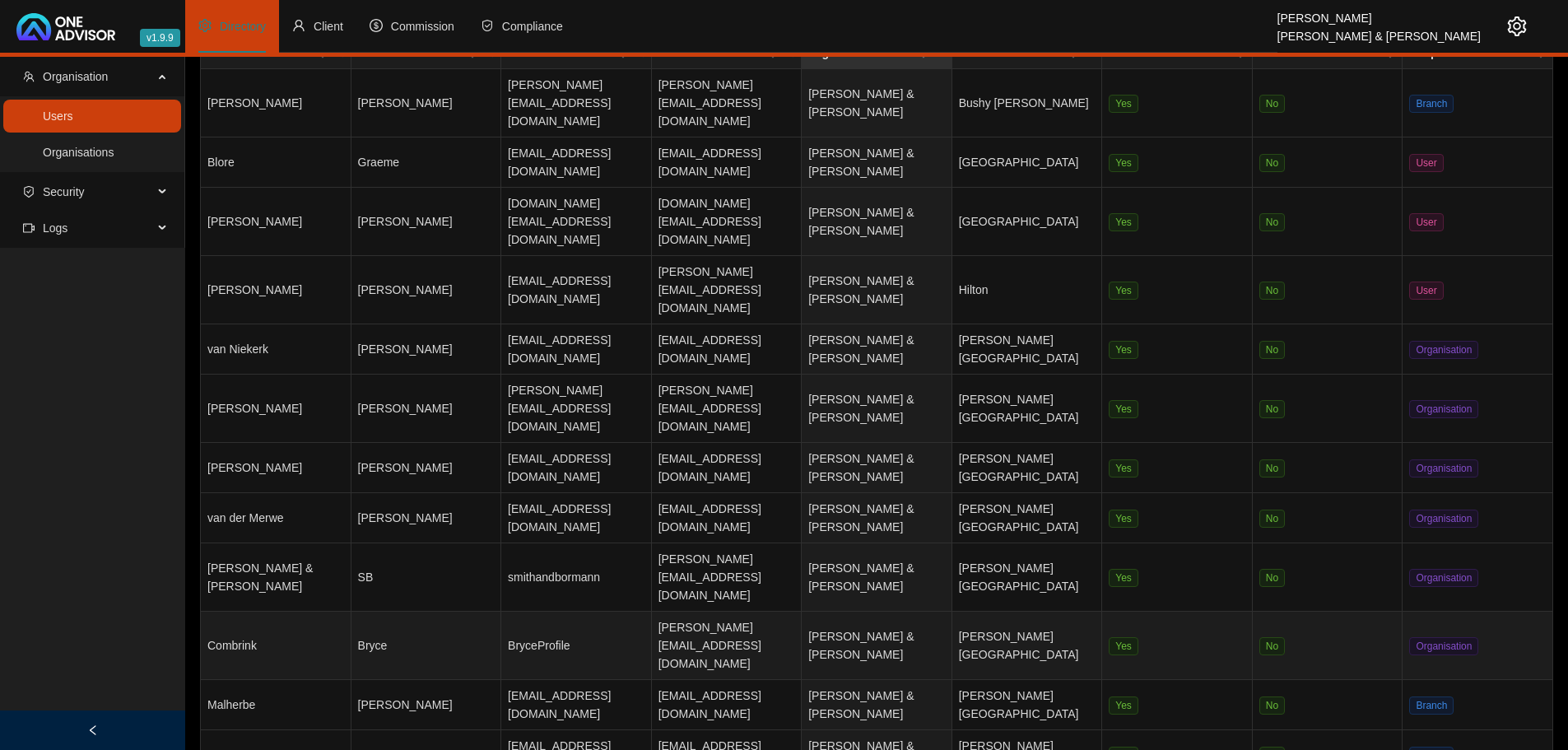
click at [308, 612] on td "Combrink" at bounding box center [276, 646] width 151 height 69
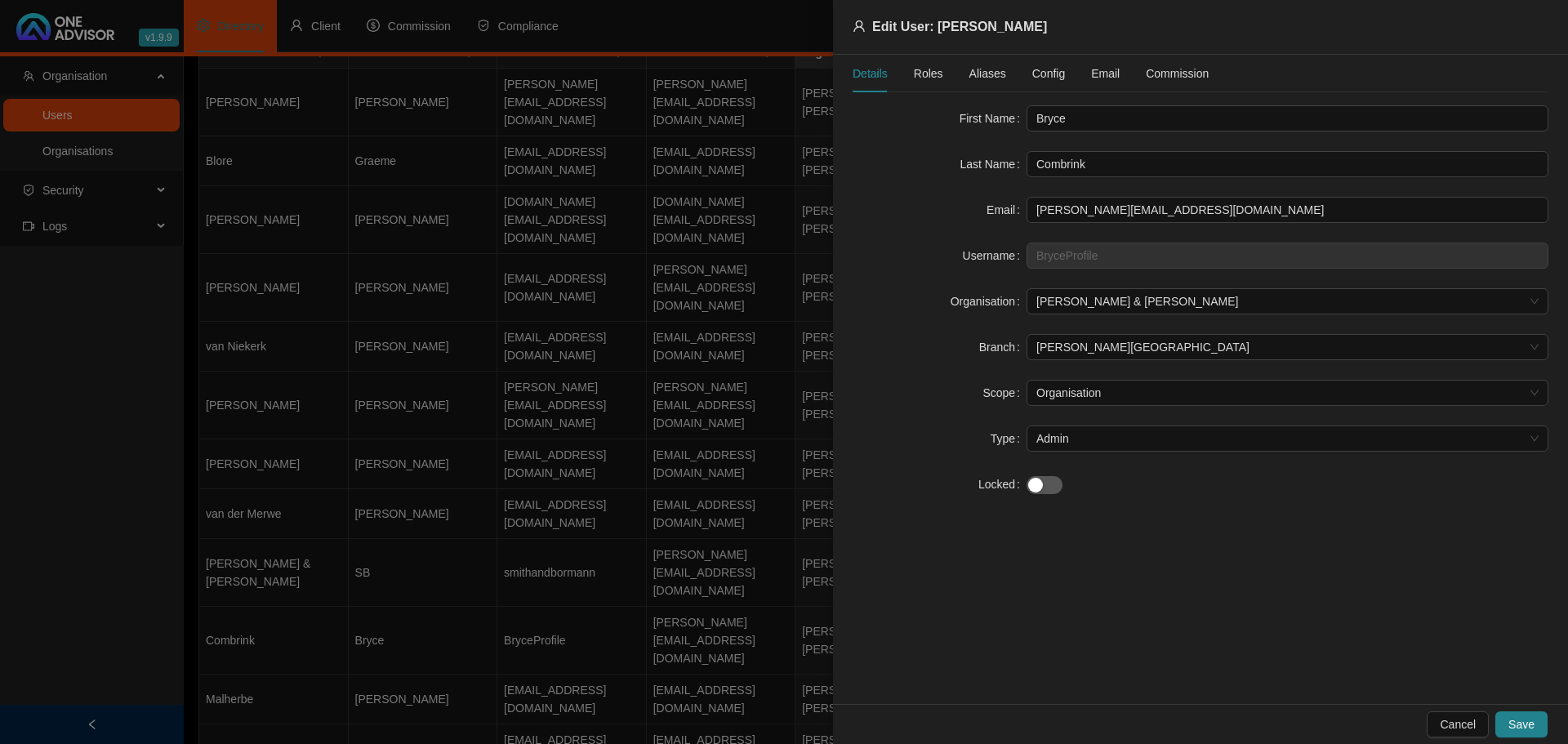
click at [931, 73] on span "Roles" at bounding box center [928, 73] width 30 height 12
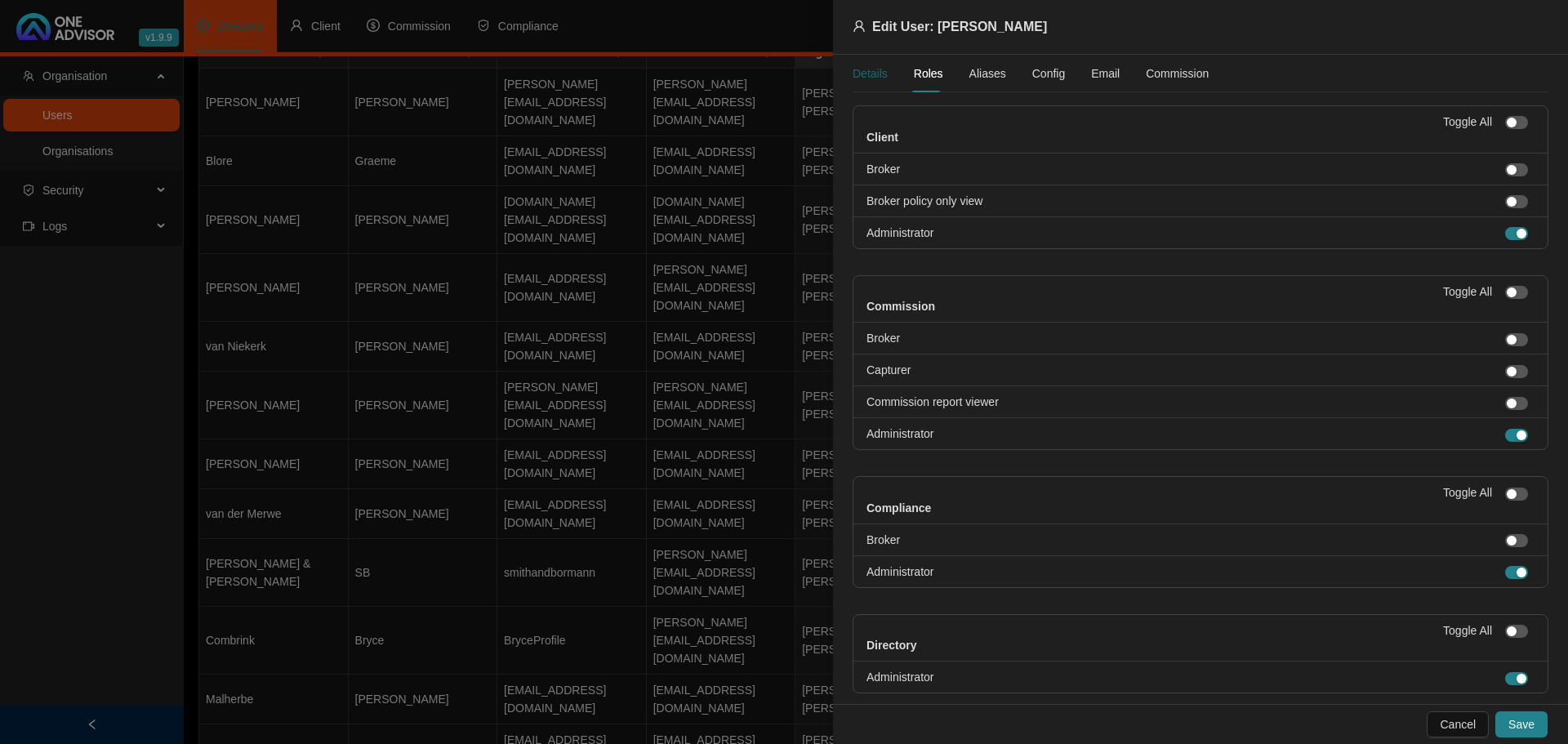
click at [880, 72] on div "Details" at bounding box center [869, 73] width 35 height 18
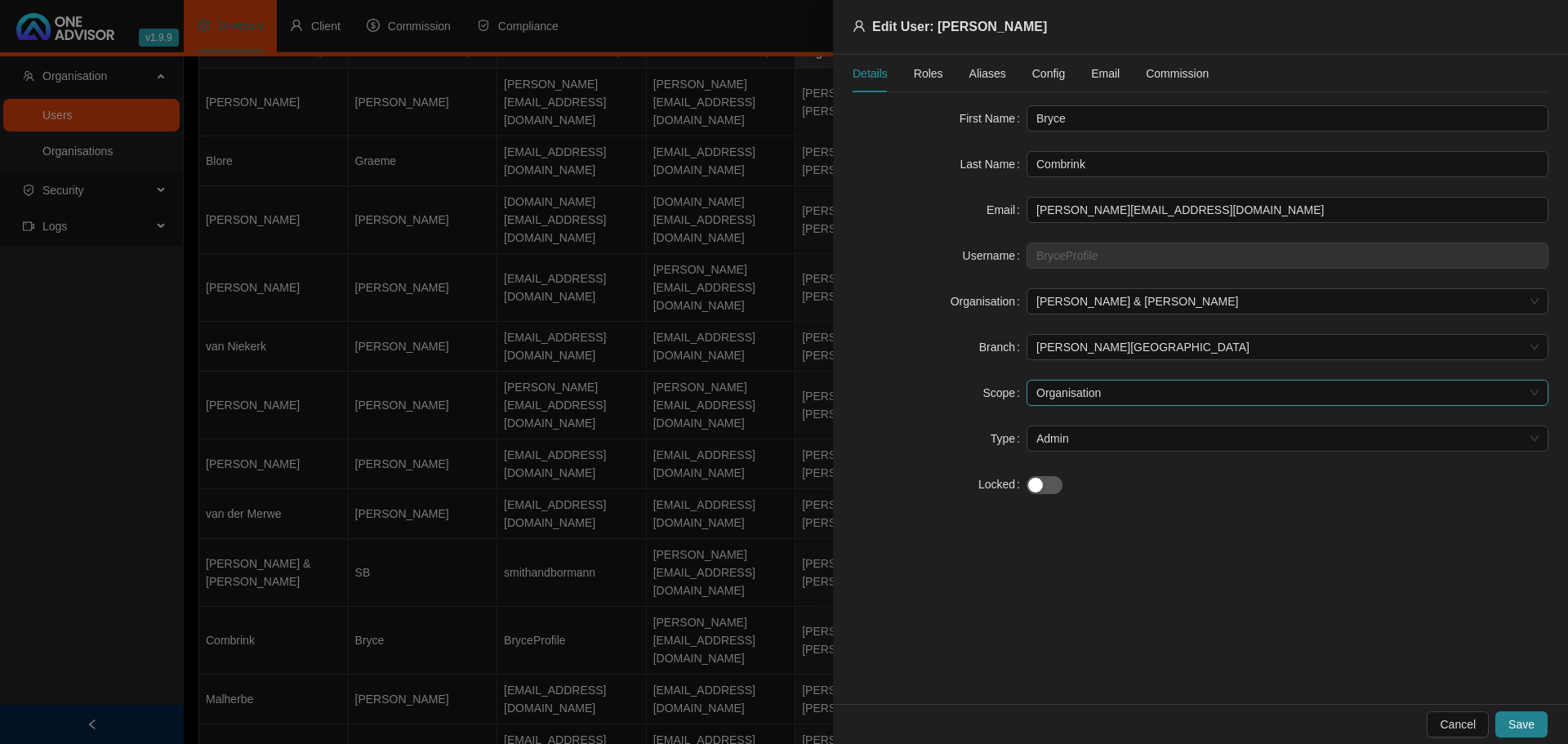
click at [1125, 394] on span "Organisation" at bounding box center [1287, 392] width 502 height 24
click at [1076, 480] on div "User" at bounding box center [1287, 478] width 496 height 18
click at [1531, 714] on button "Save" at bounding box center [1521, 724] width 52 height 26
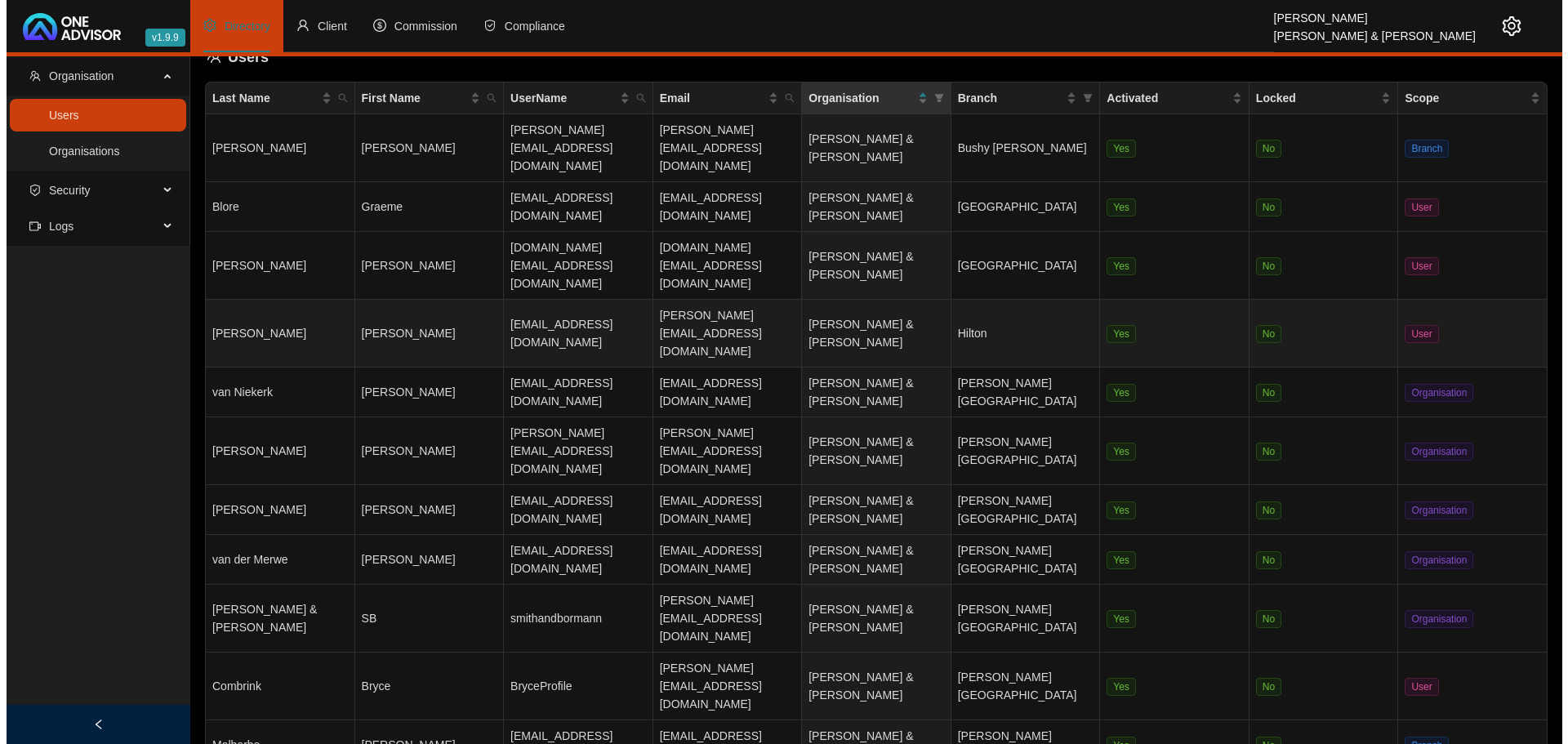
scroll to position [0, 0]
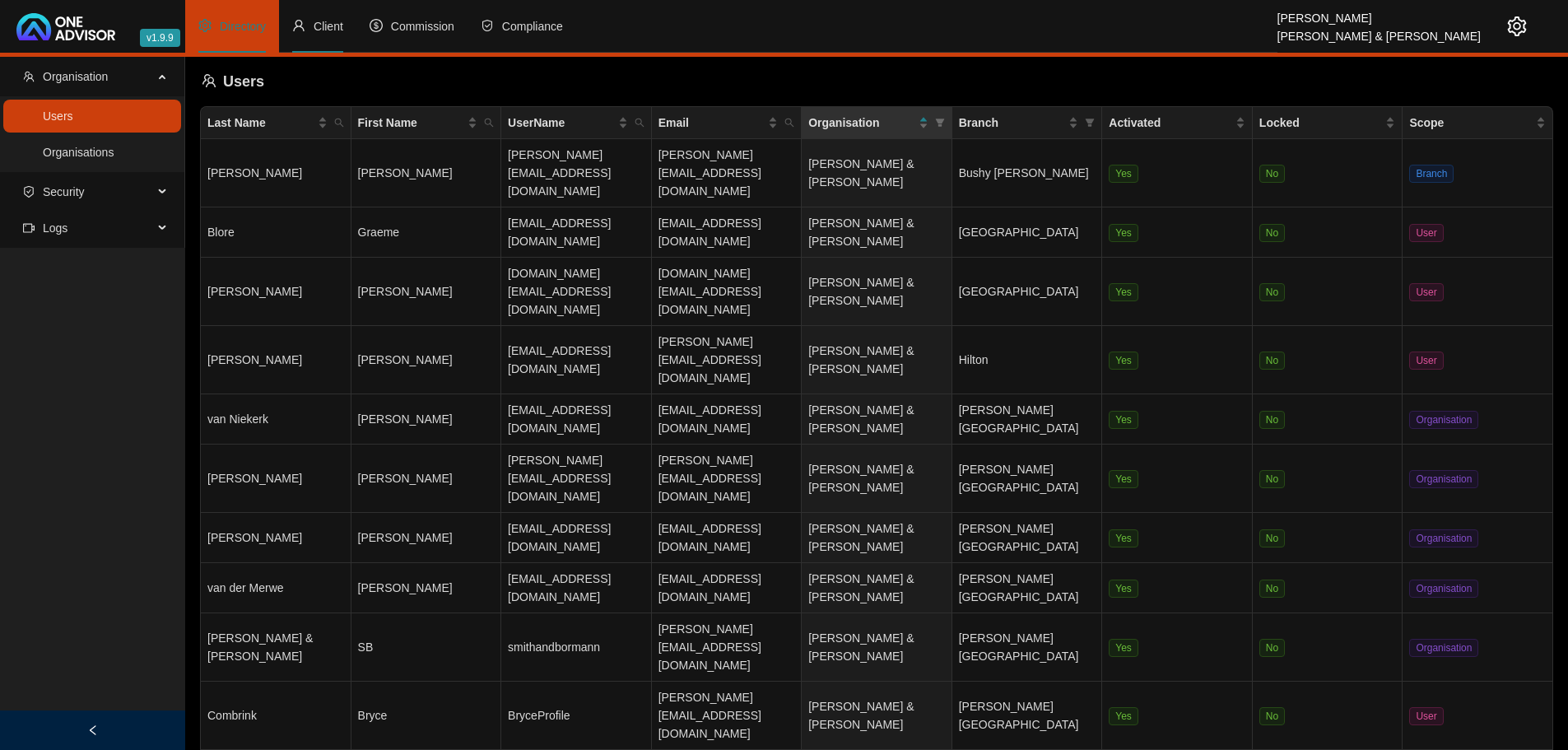
click at [323, 22] on span "Client" at bounding box center [328, 26] width 30 height 14
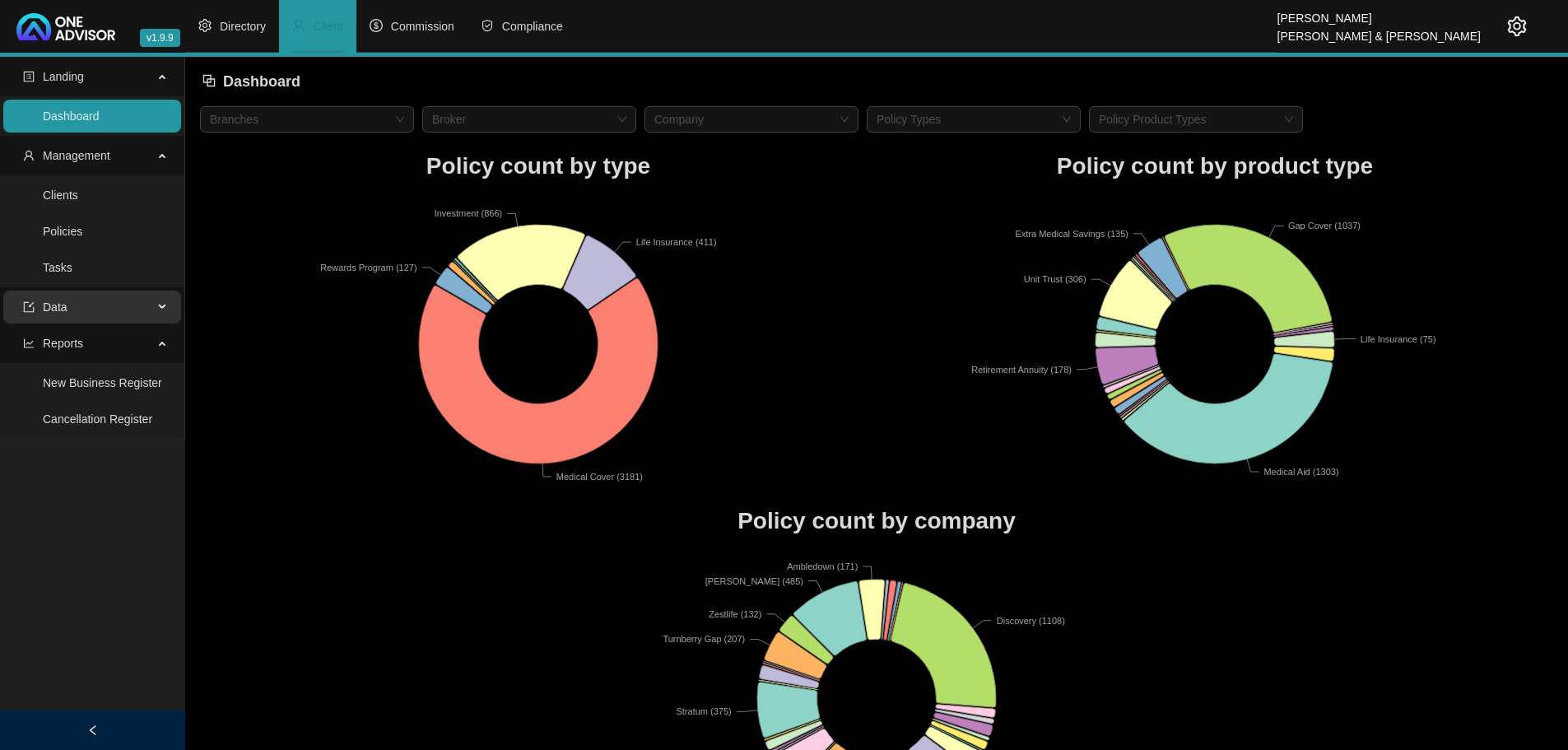
click at [145, 311] on span "Data" at bounding box center [88, 307] width 130 height 32
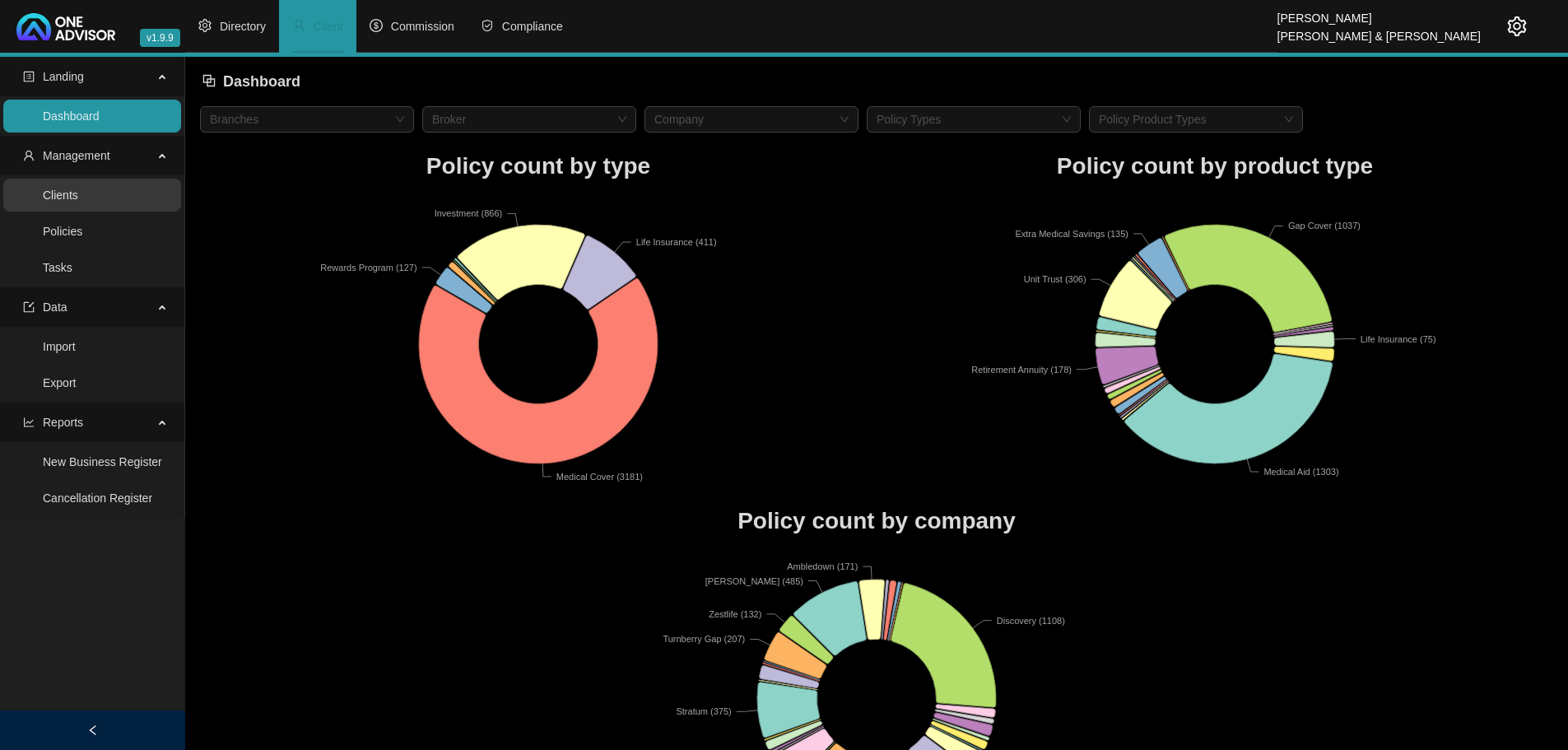
click at [76, 191] on link "Clients" at bounding box center [60, 195] width 35 height 14
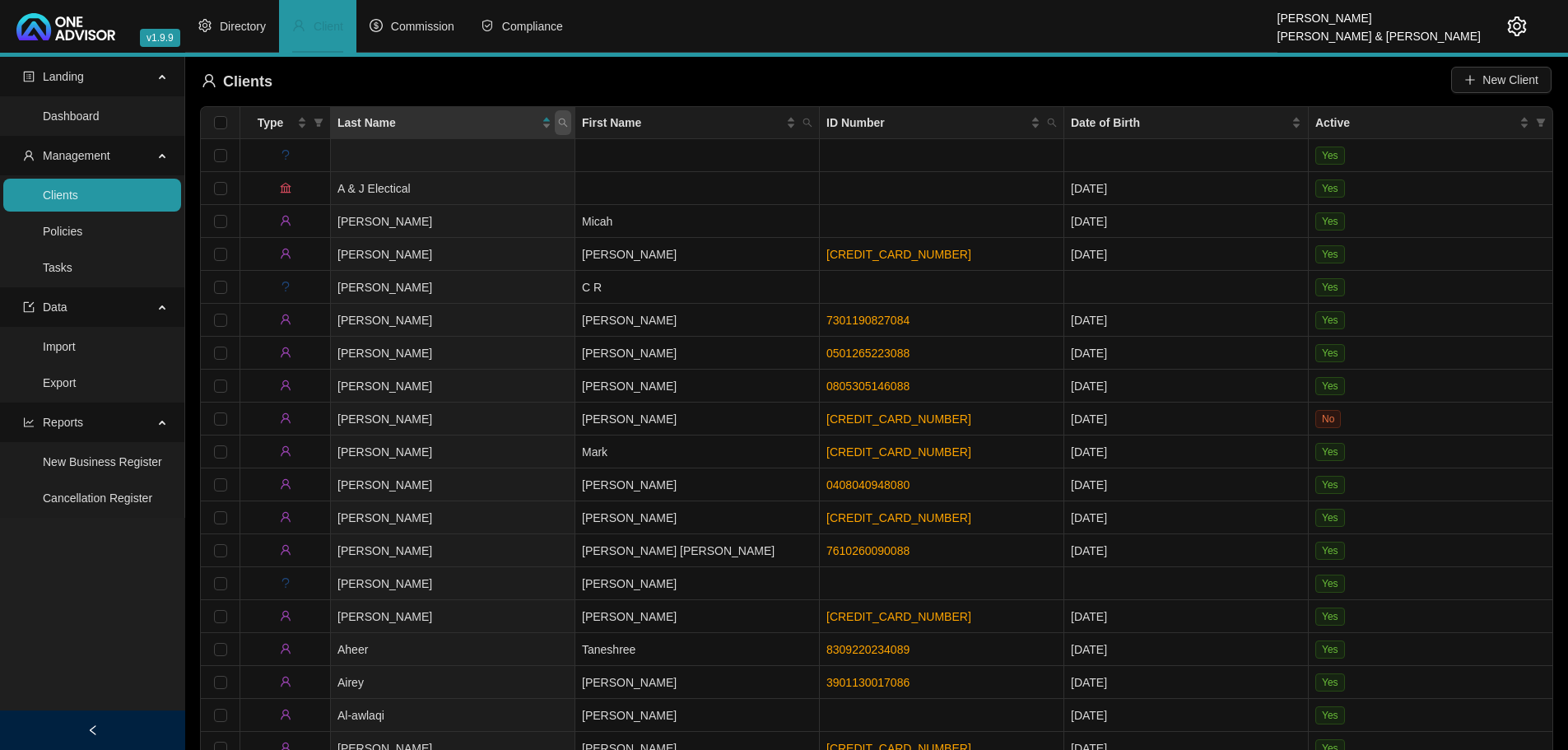
click at [558, 125] on span at bounding box center [563, 122] width 16 height 24
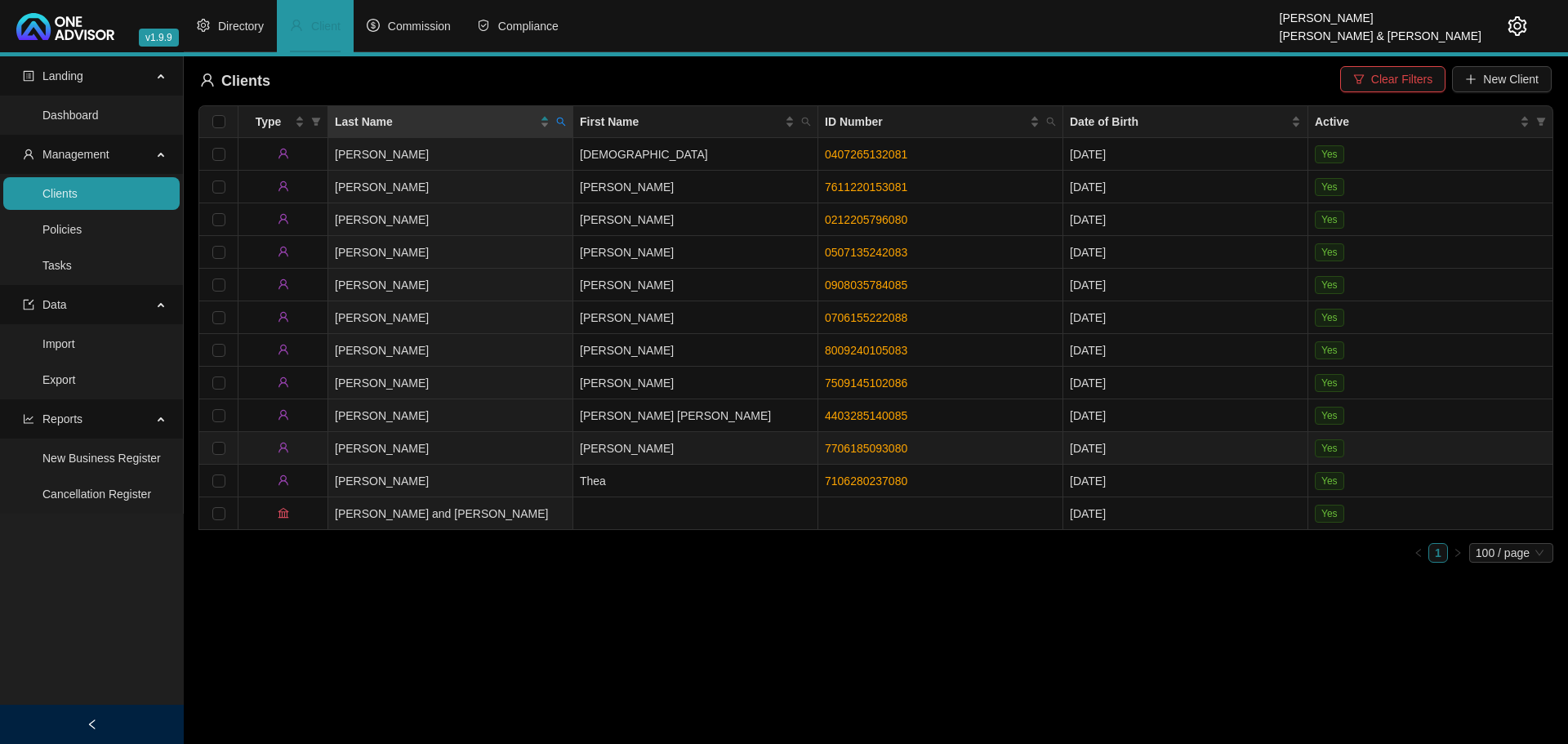
click at [603, 439] on td "[PERSON_NAME]" at bounding box center [695, 449] width 245 height 32
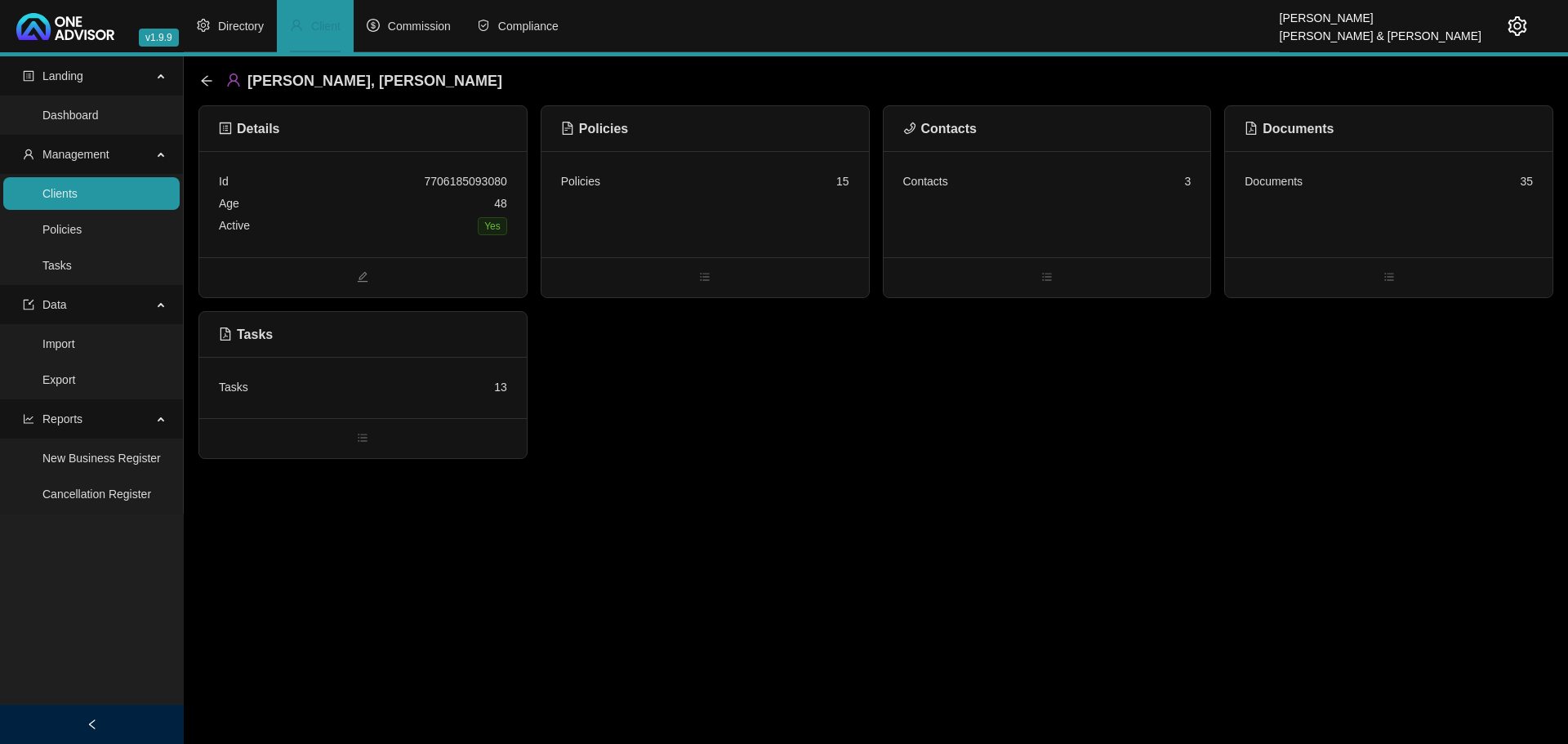
click at [778, 196] on div "Policies 15" at bounding box center [705, 204] width 328 height 107
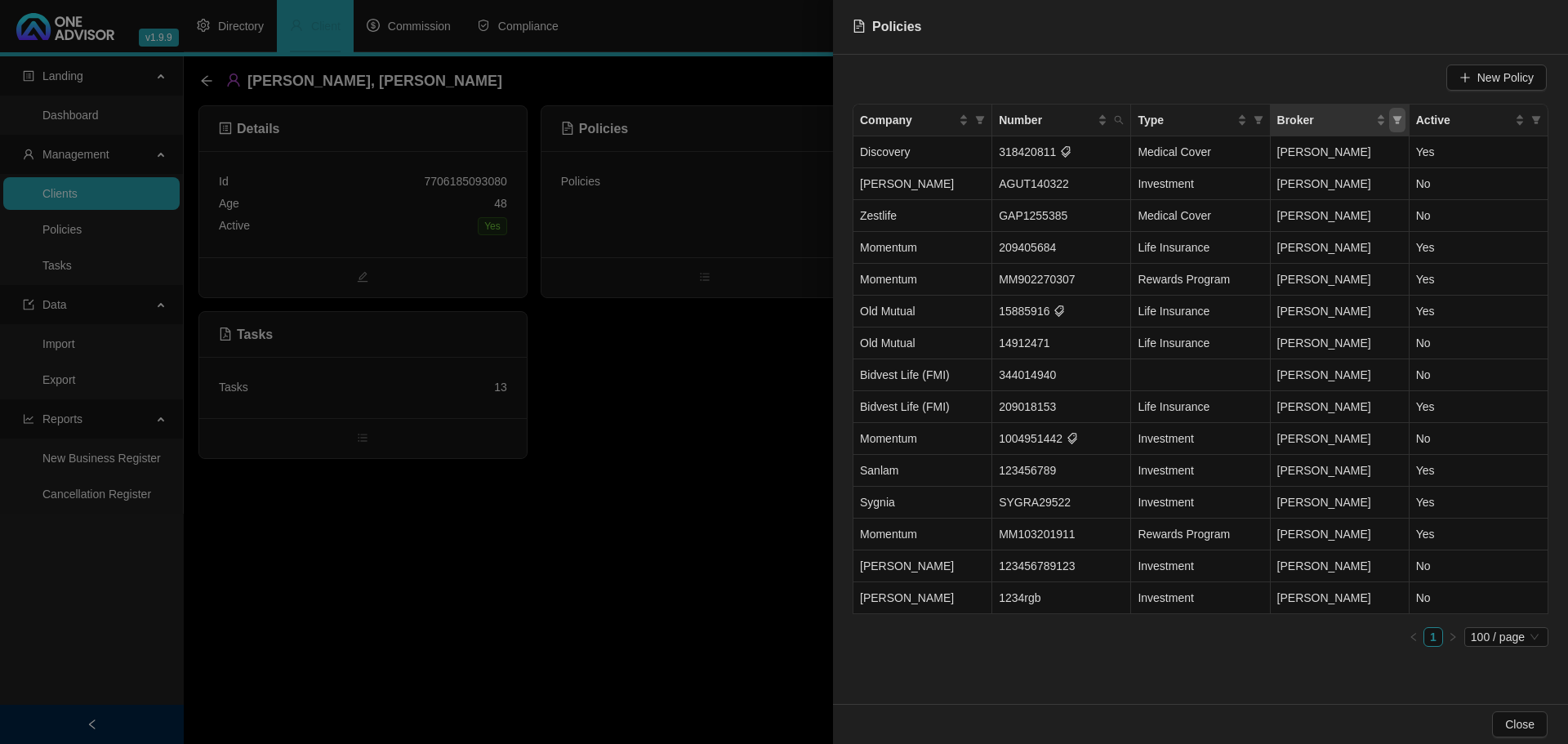
click at [1398, 120] on icon "filter" at bounding box center [1396, 120] width 9 height 8
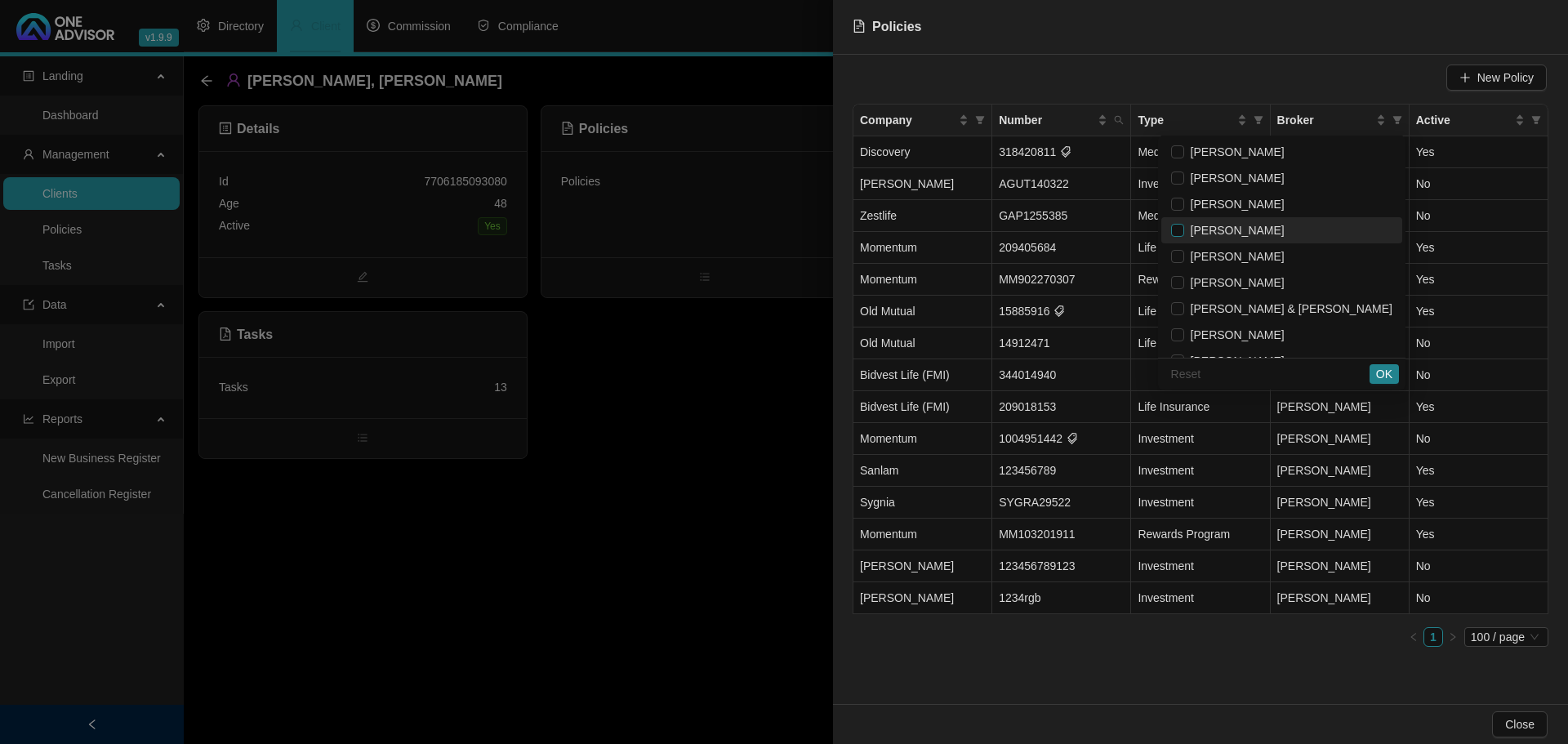
click at [1184, 231] on input "checkbox" at bounding box center [1177, 230] width 13 height 13
click at [1390, 373] on span "OK" at bounding box center [1384, 374] width 16 height 18
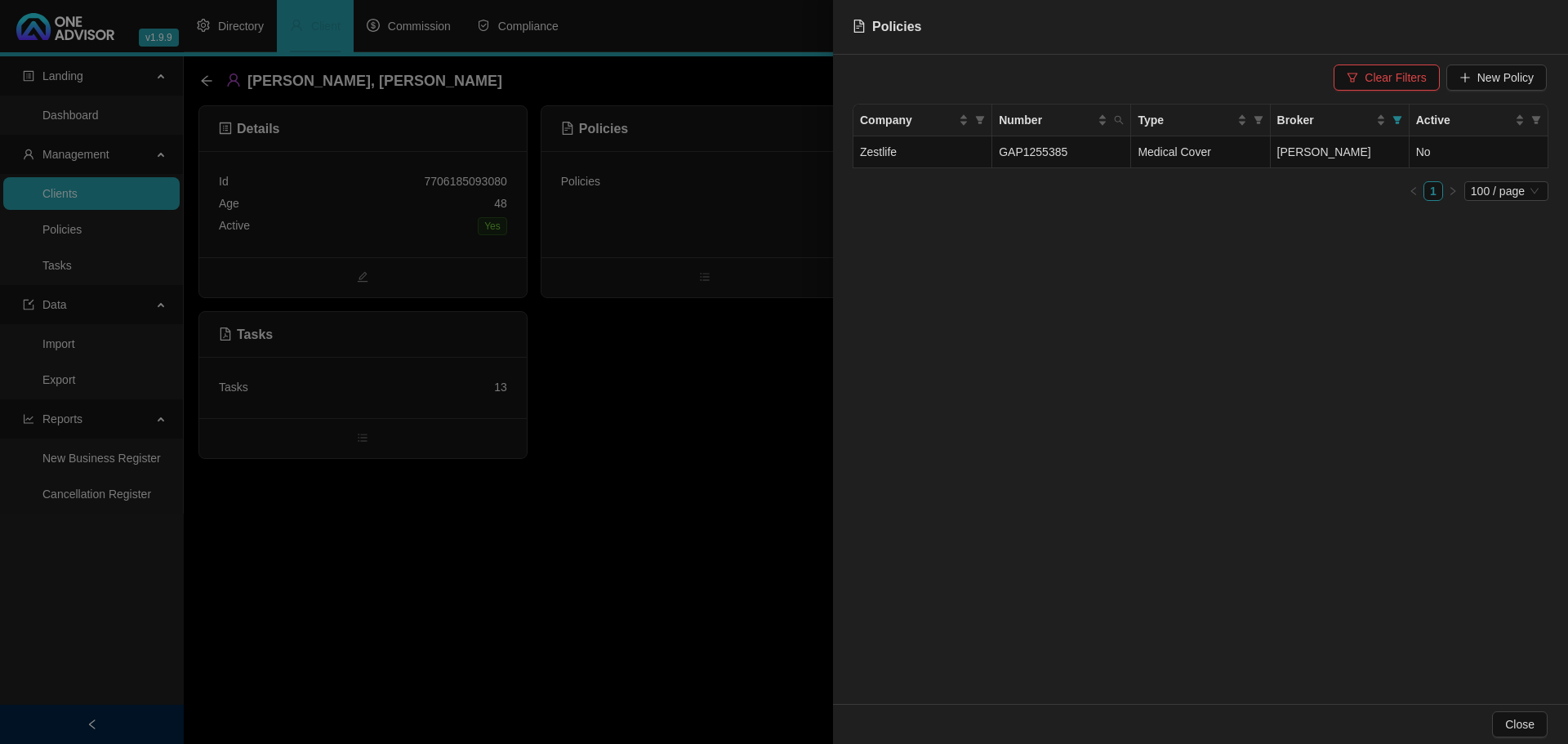
click at [647, 380] on div at bounding box center [784, 372] width 1568 height 744
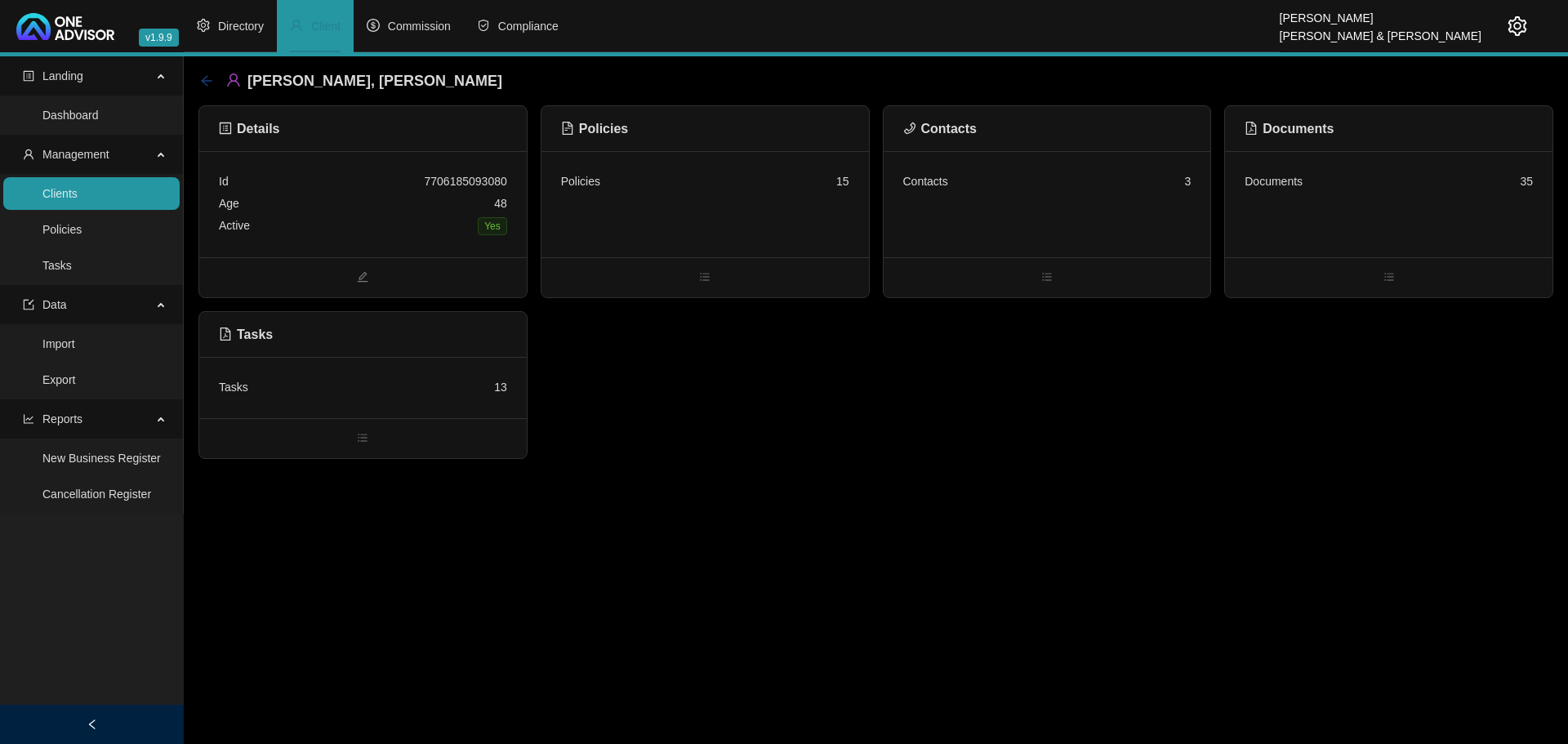
click at [207, 78] on icon "arrow-left" at bounding box center [207, 81] width 13 height 13
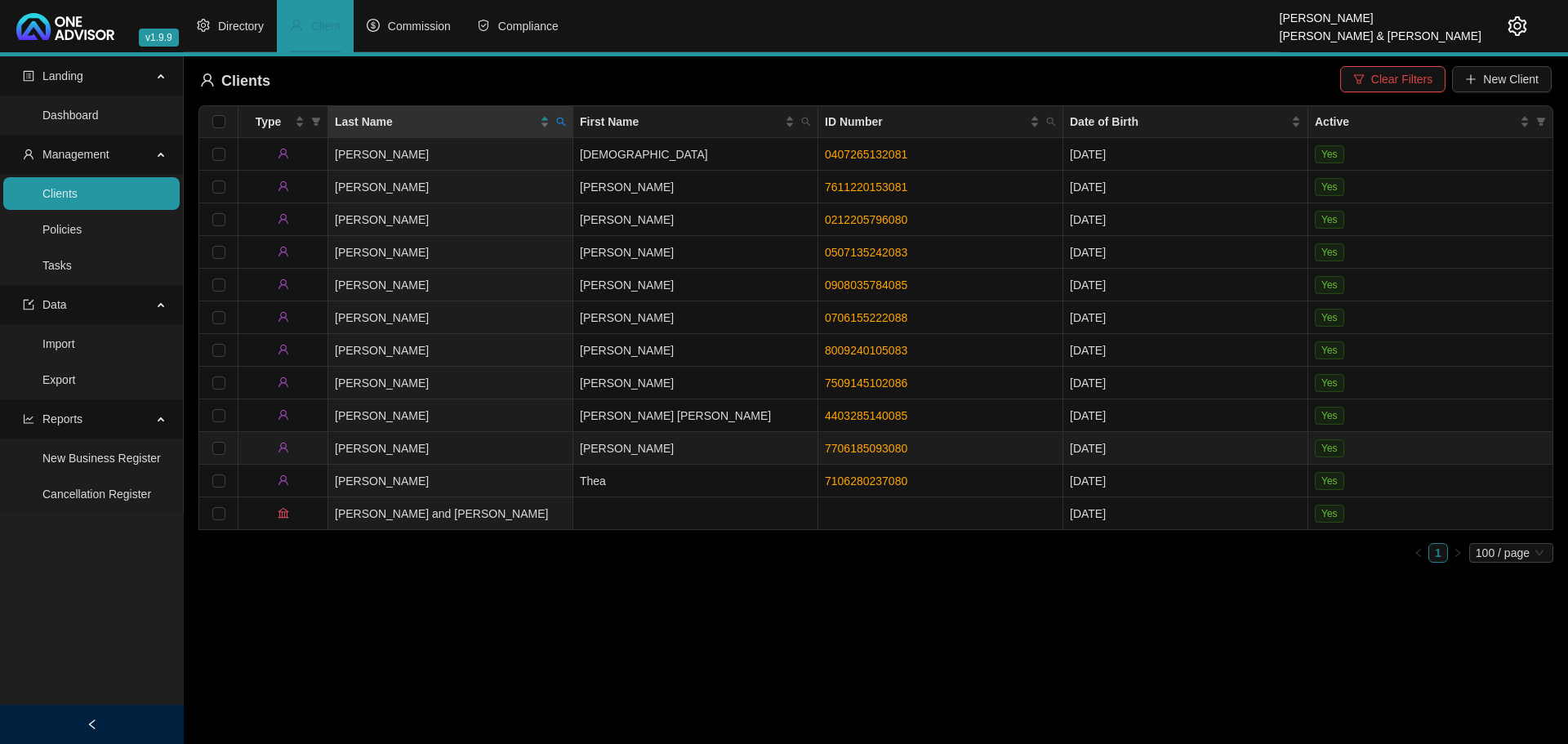
click at [528, 438] on td "[PERSON_NAME]" at bounding box center [451, 449] width 245 height 32
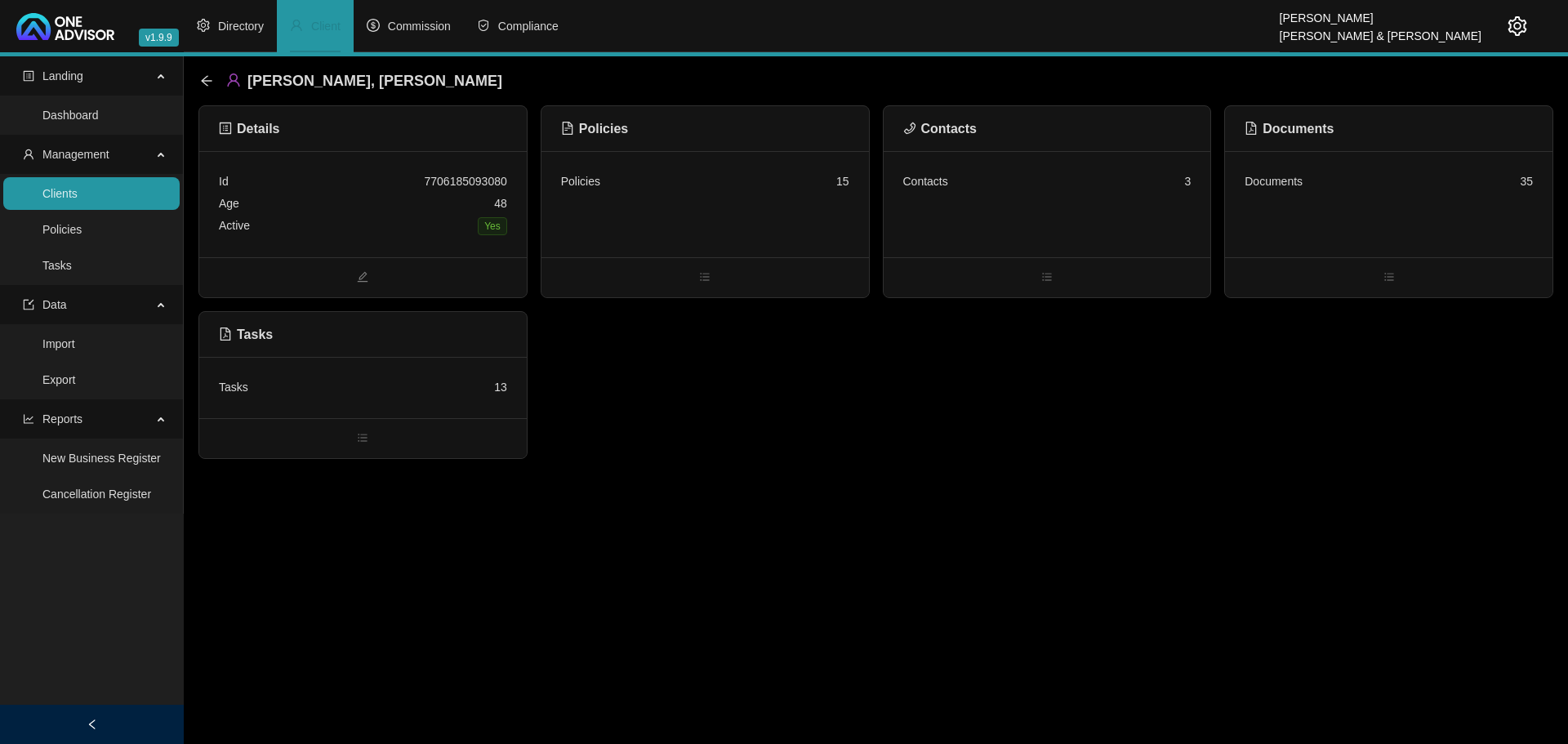
click at [78, 194] on link "Clients" at bounding box center [59, 193] width 35 height 13
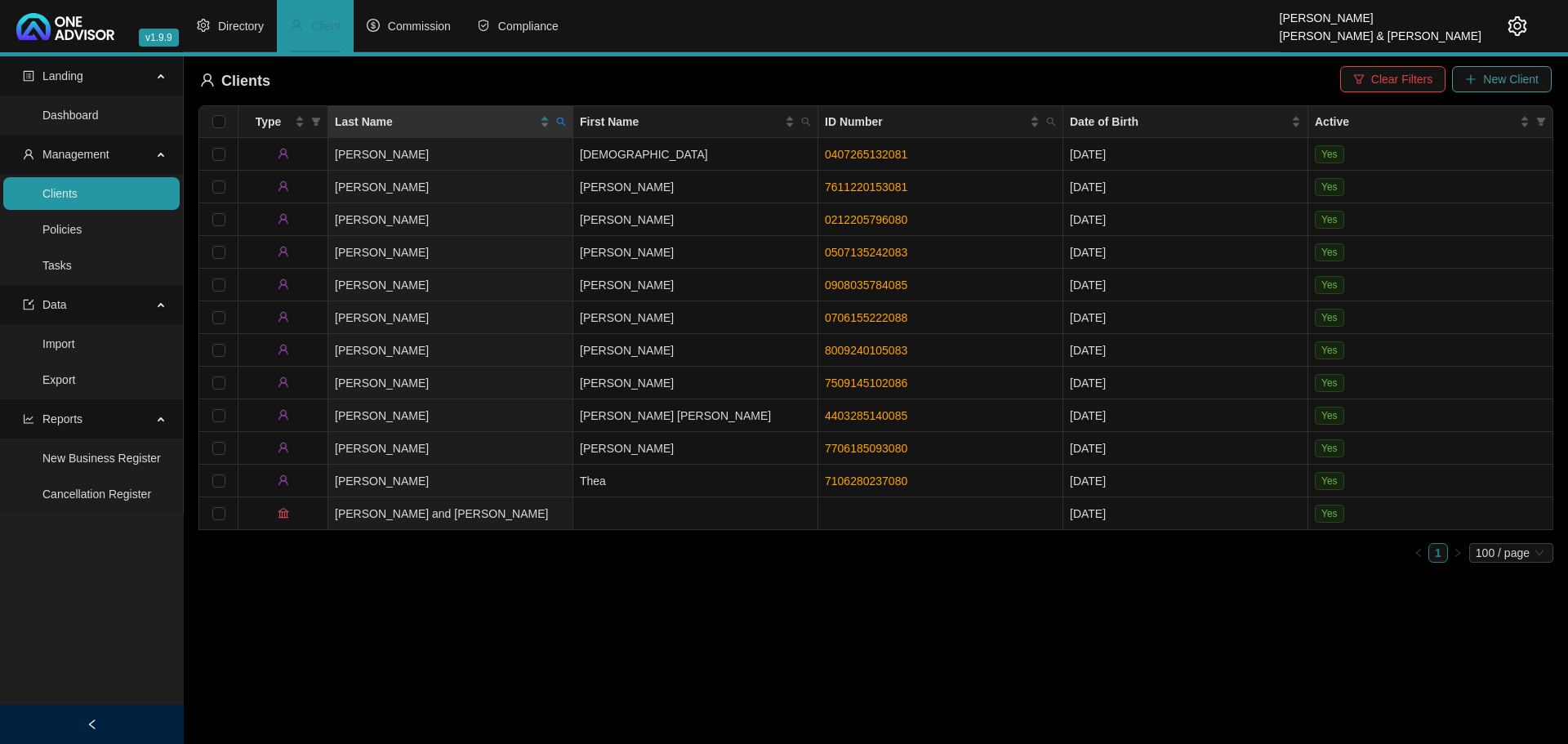
click at [1497, 82] on span "New Client" at bounding box center [1511, 79] width 55 height 18
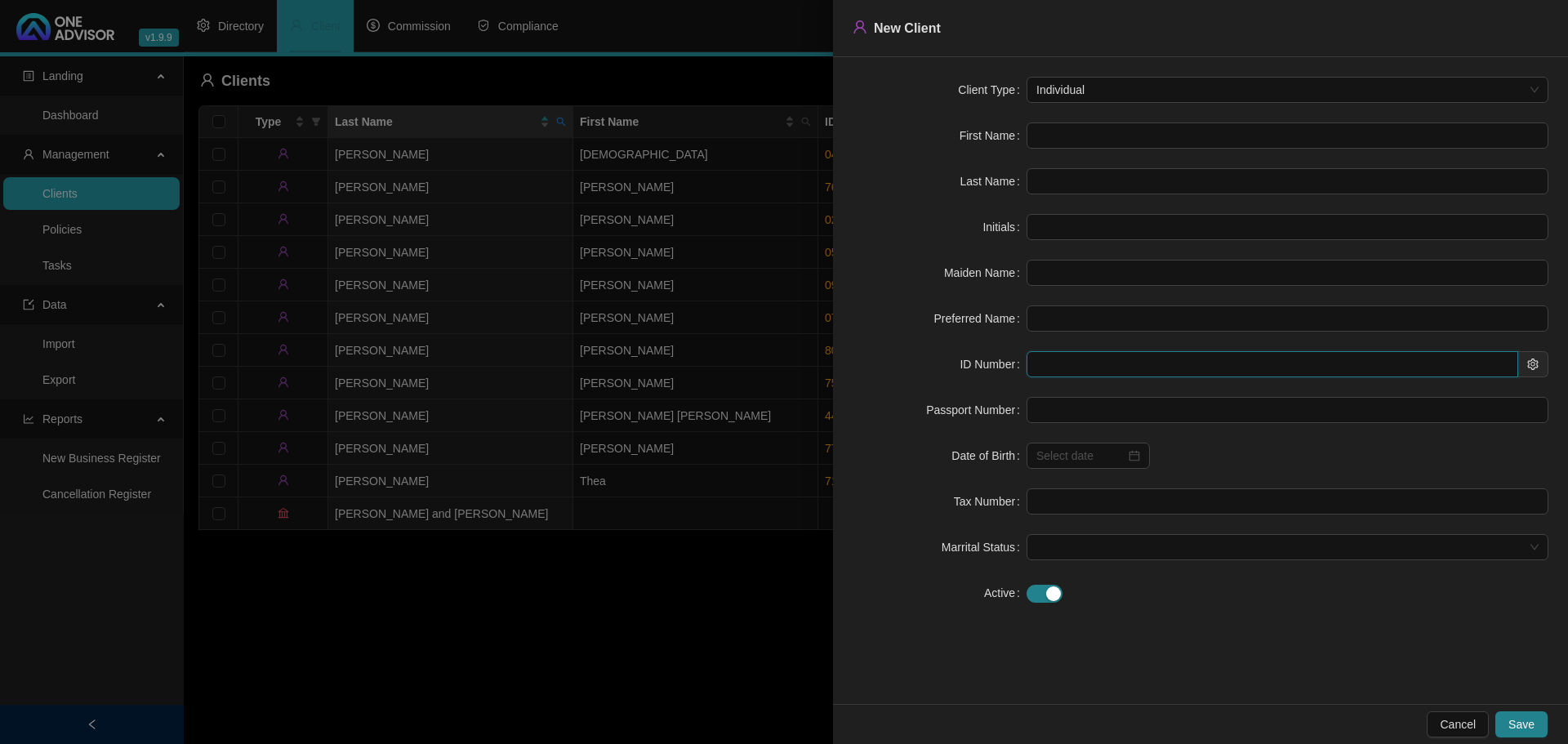
click at [1069, 367] on input "text" at bounding box center [1272, 363] width 491 height 26
click at [1055, 145] on input "text" at bounding box center [1287, 135] width 522 height 26
click at [1047, 182] on input "text" at bounding box center [1287, 181] width 522 height 26
click at [1521, 727] on span "Save" at bounding box center [1521, 724] width 26 height 18
click at [1103, 85] on span "Individual" at bounding box center [1287, 90] width 502 height 24
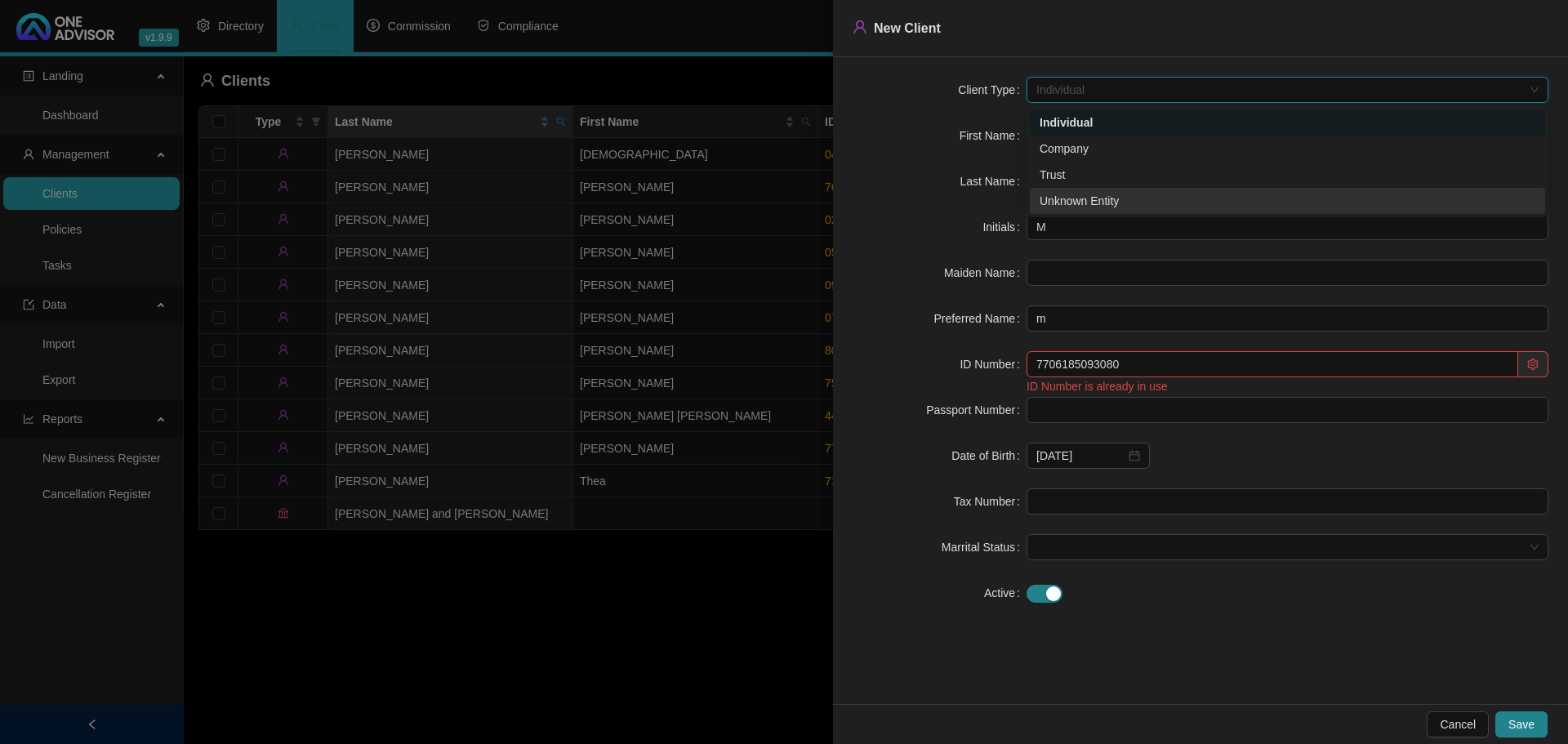
click at [1114, 201] on div "Unknown Entity" at bounding box center [1287, 201] width 496 height 18
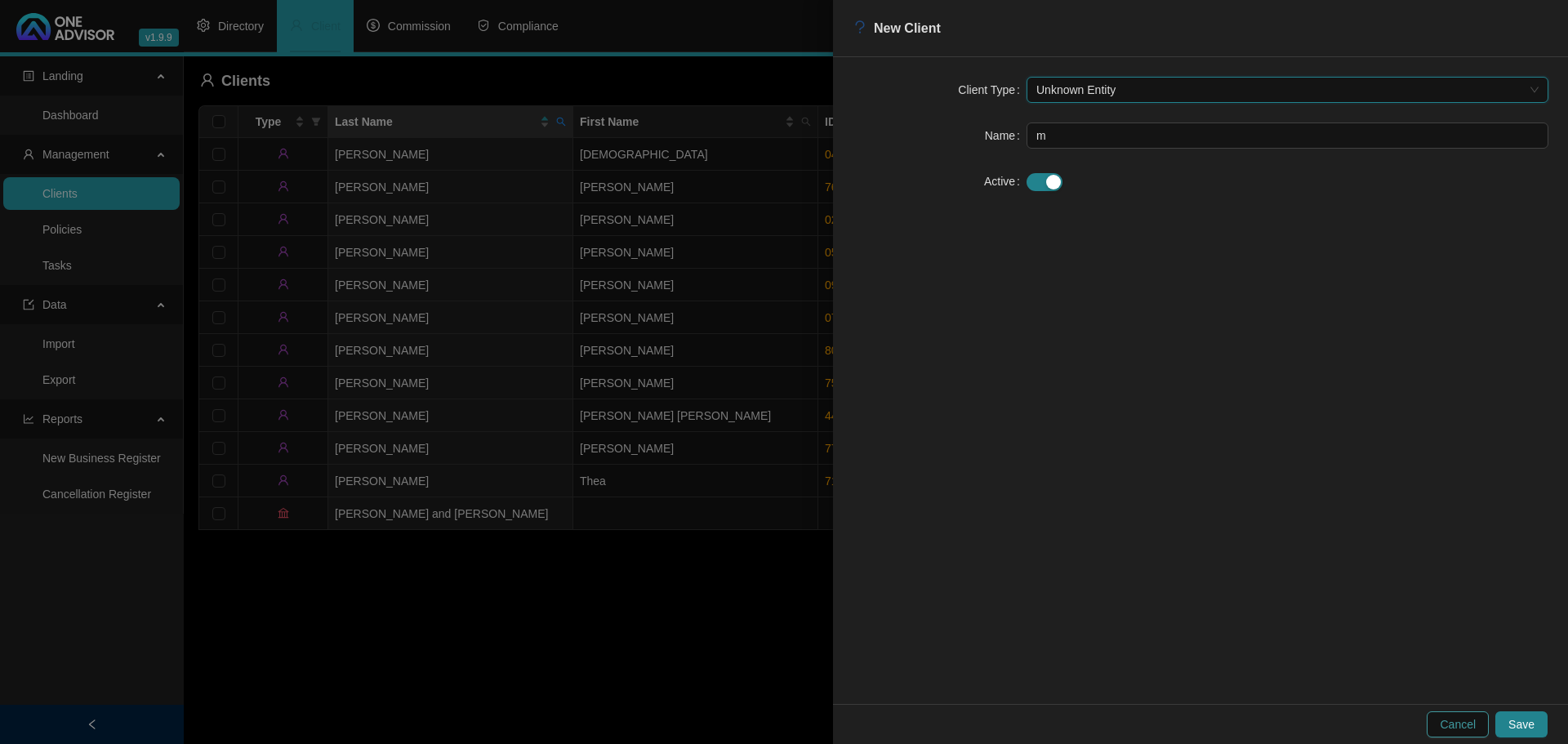
click at [1469, 722] on span "Cancel" at bounding box center [1457, 724] width 36 height 18
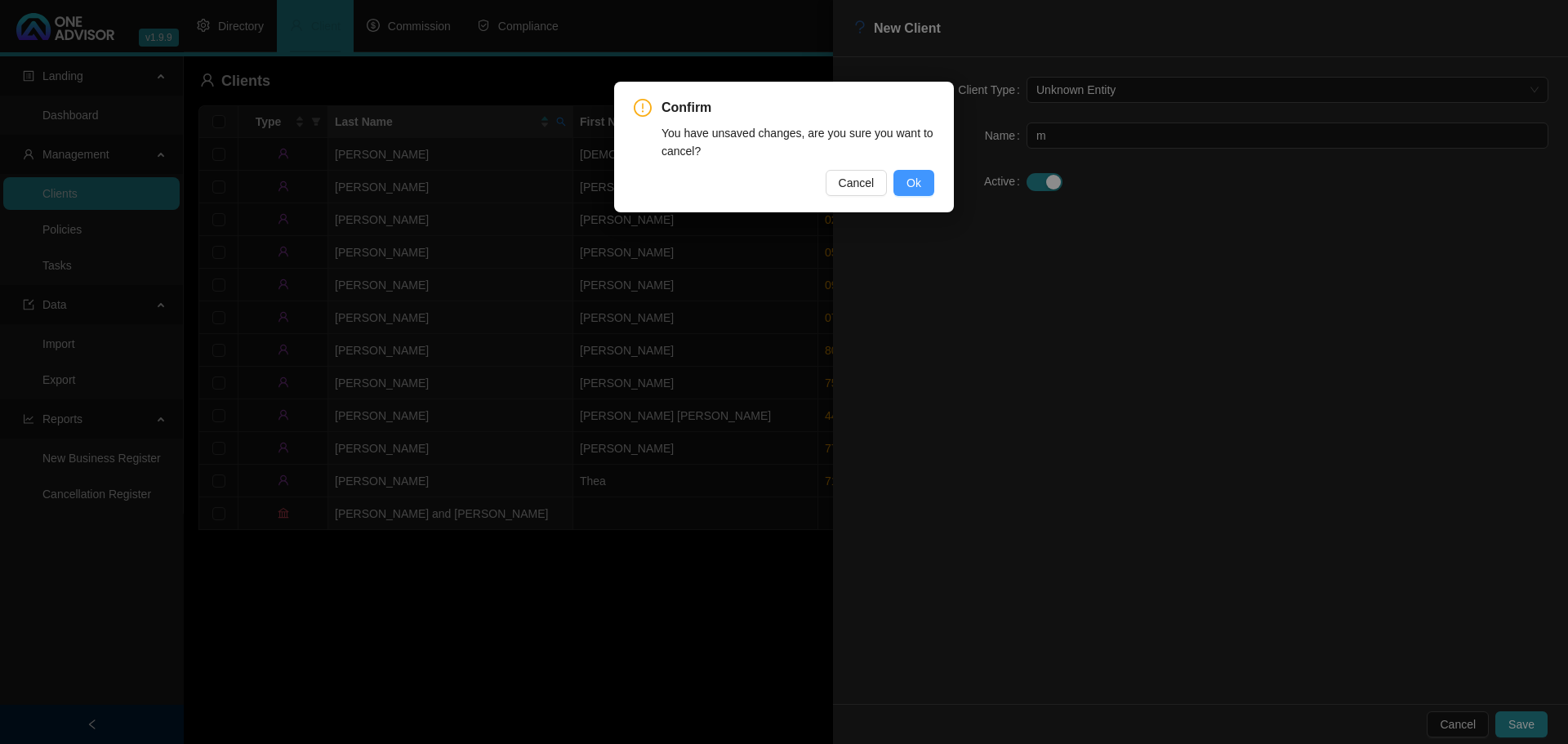
click at [909, 176] on span "Ok" at bounding box center [914, 183] width 14 height 18
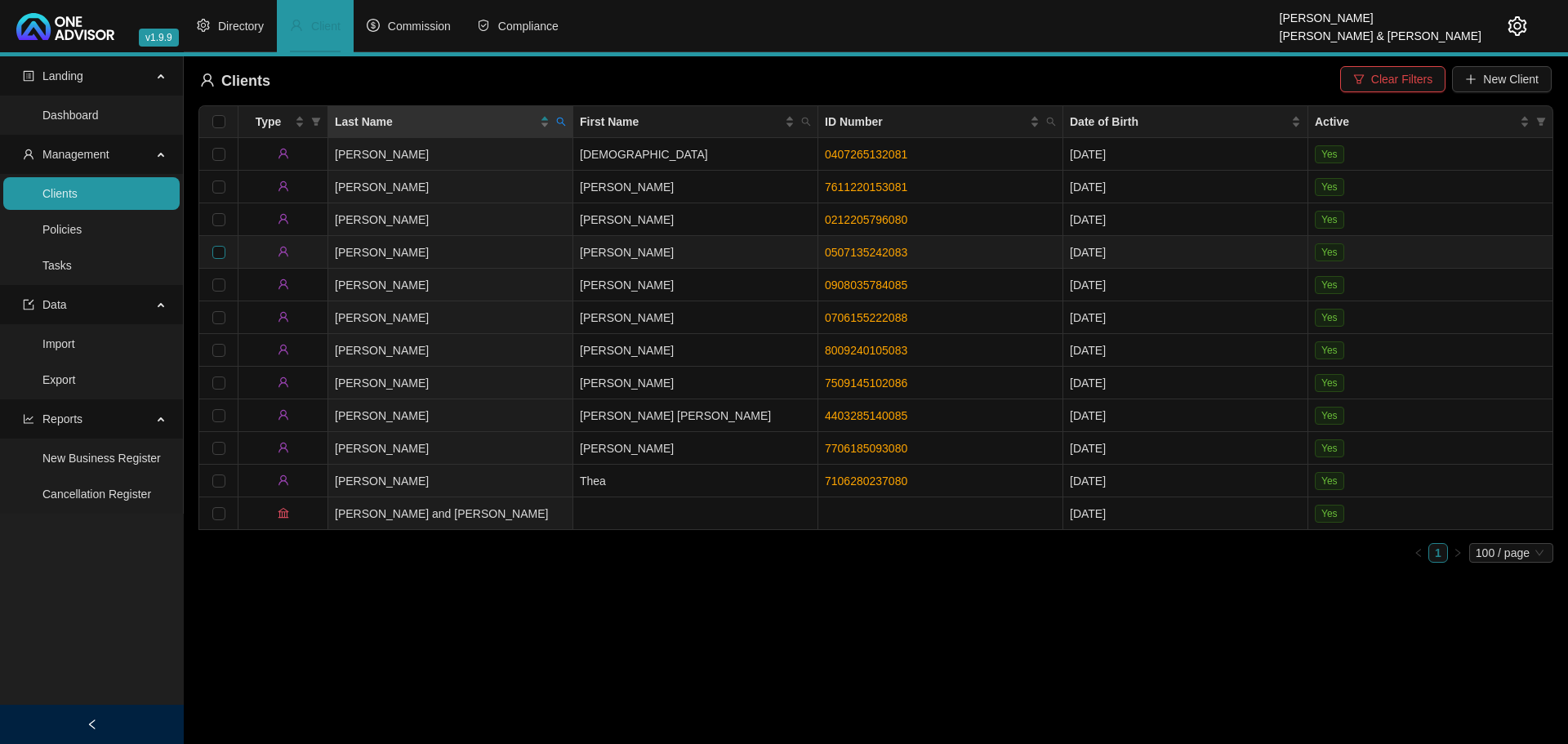
click at [222, 247] on input "checkbox" at bounding box center [218, 252] width 13 height 13
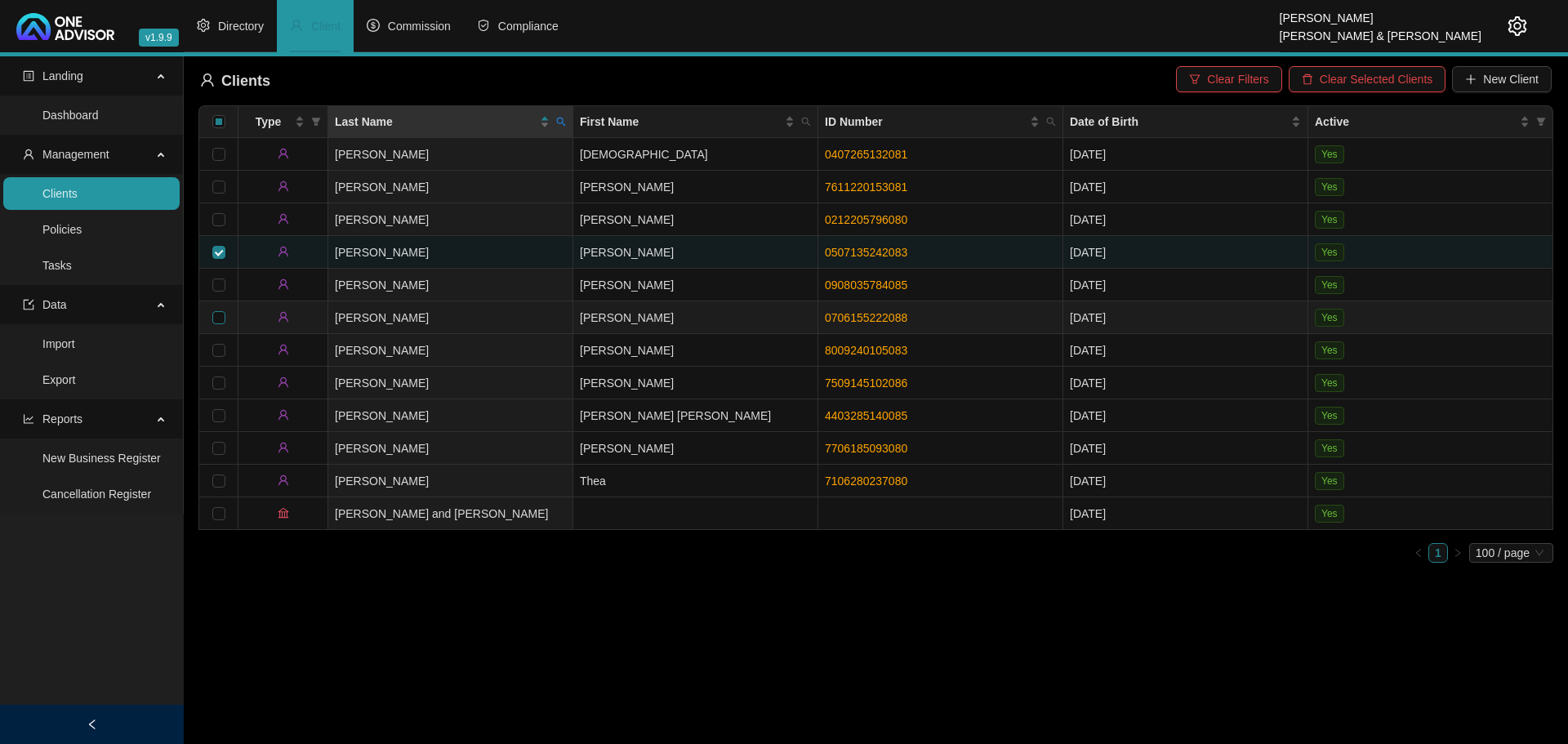
click at [218, 312] on input "checkbox" at bounding box center [218, 318] width 13 height 13
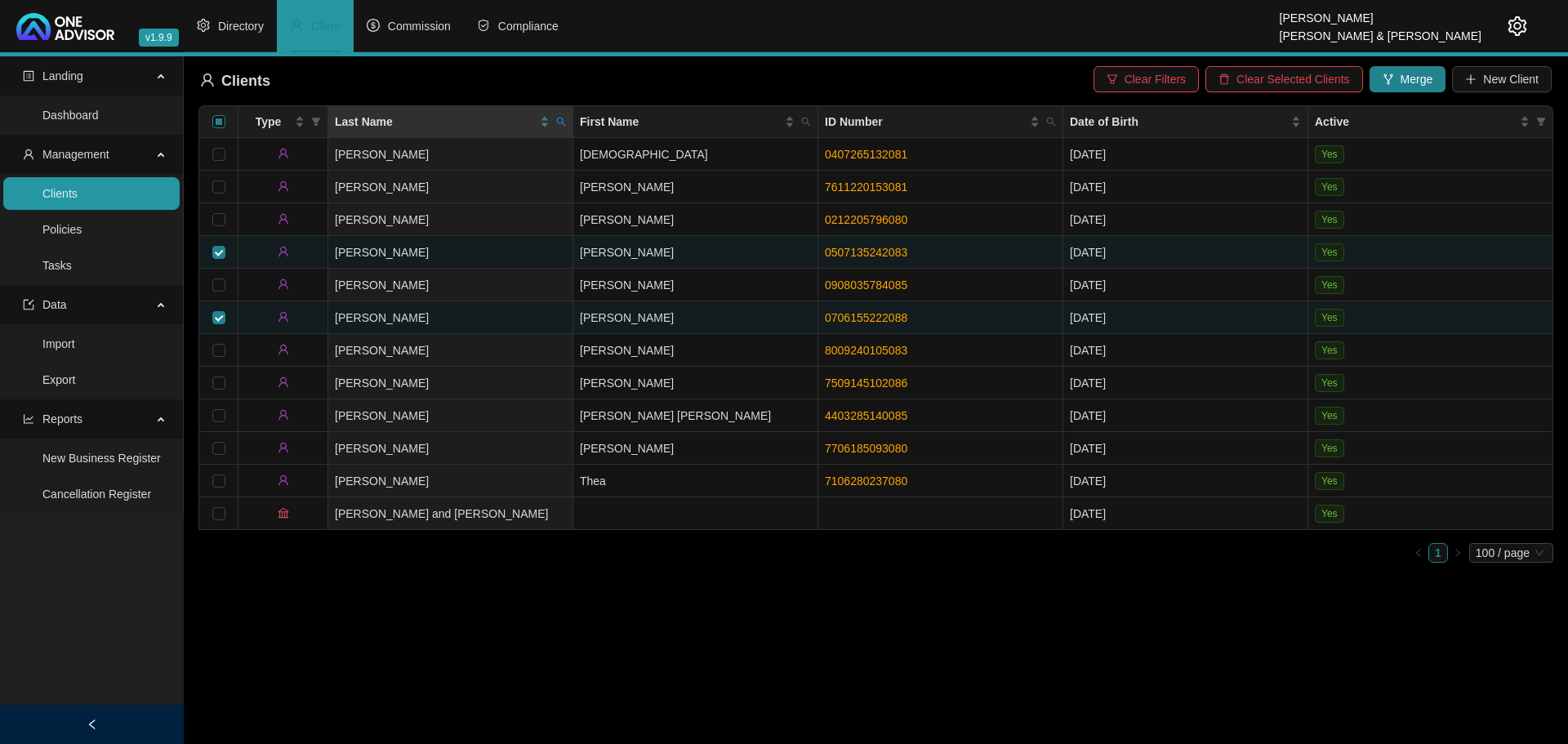
click at [218, 122] on input "Select all" at bounding box center [218, 122] width 13 height 13
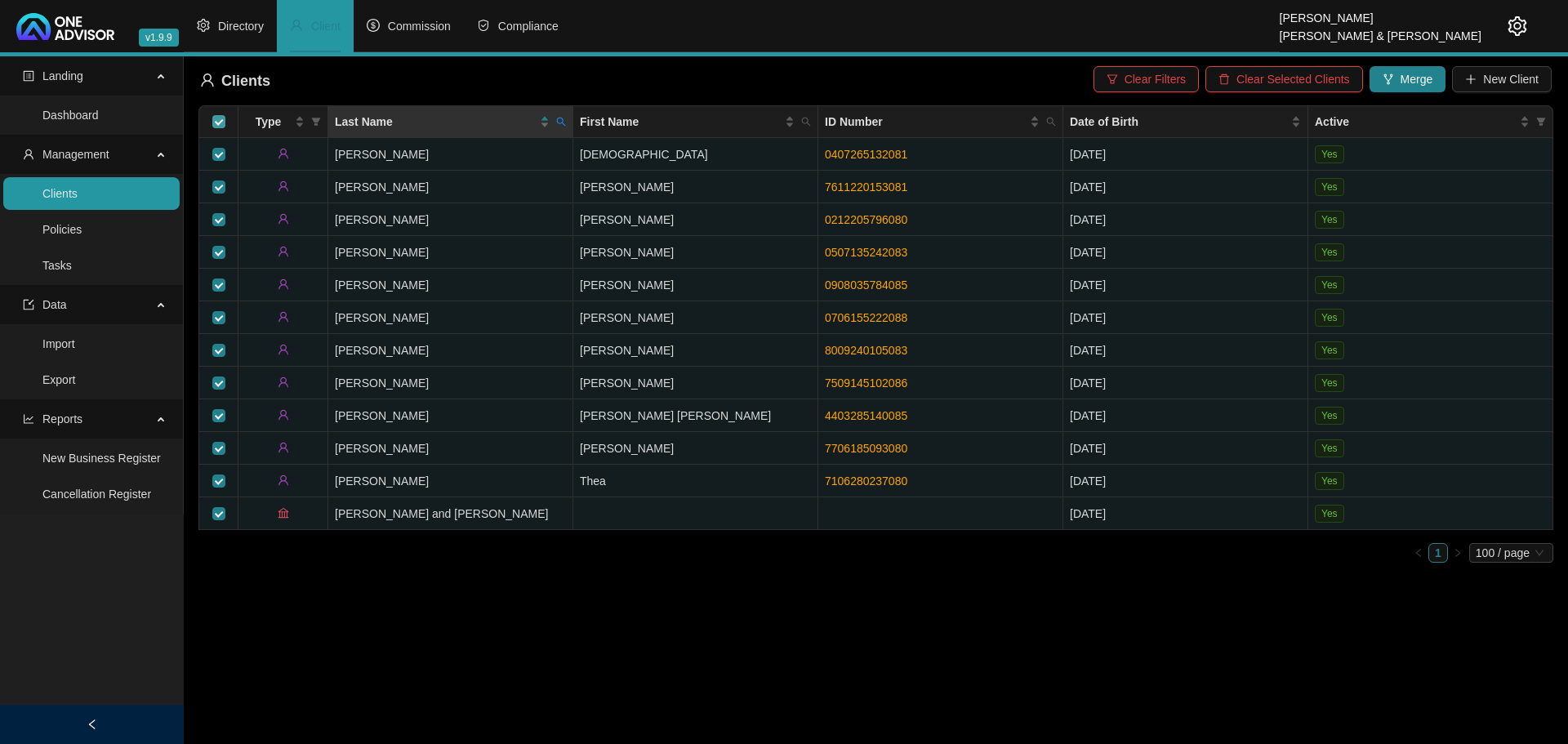
click at [218, 117] on input "Select all" at bounding box center [218, 122] width 13 height 13
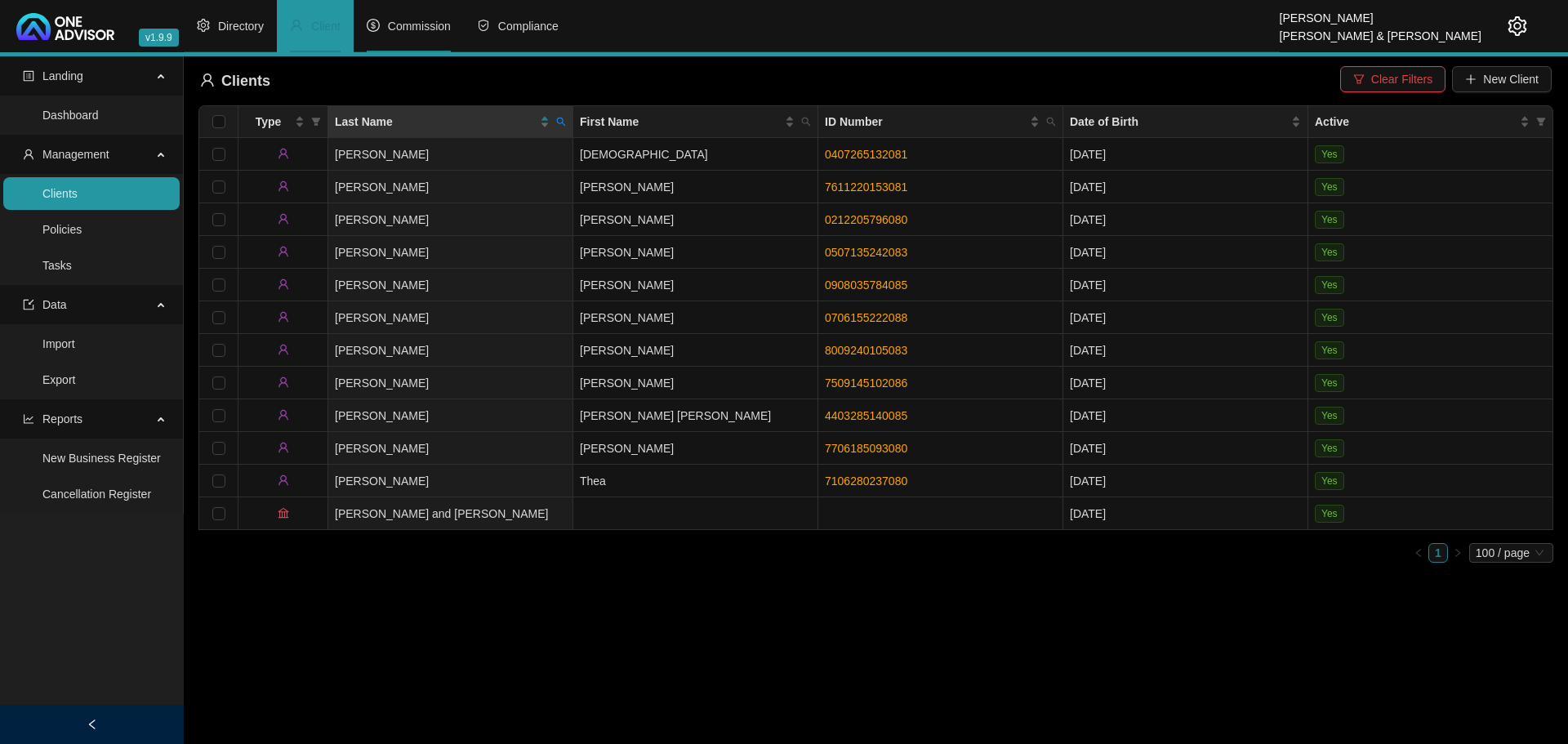
click at [423, 24] on span "Commission" at bounding box center [419, 26] width 63 height 13
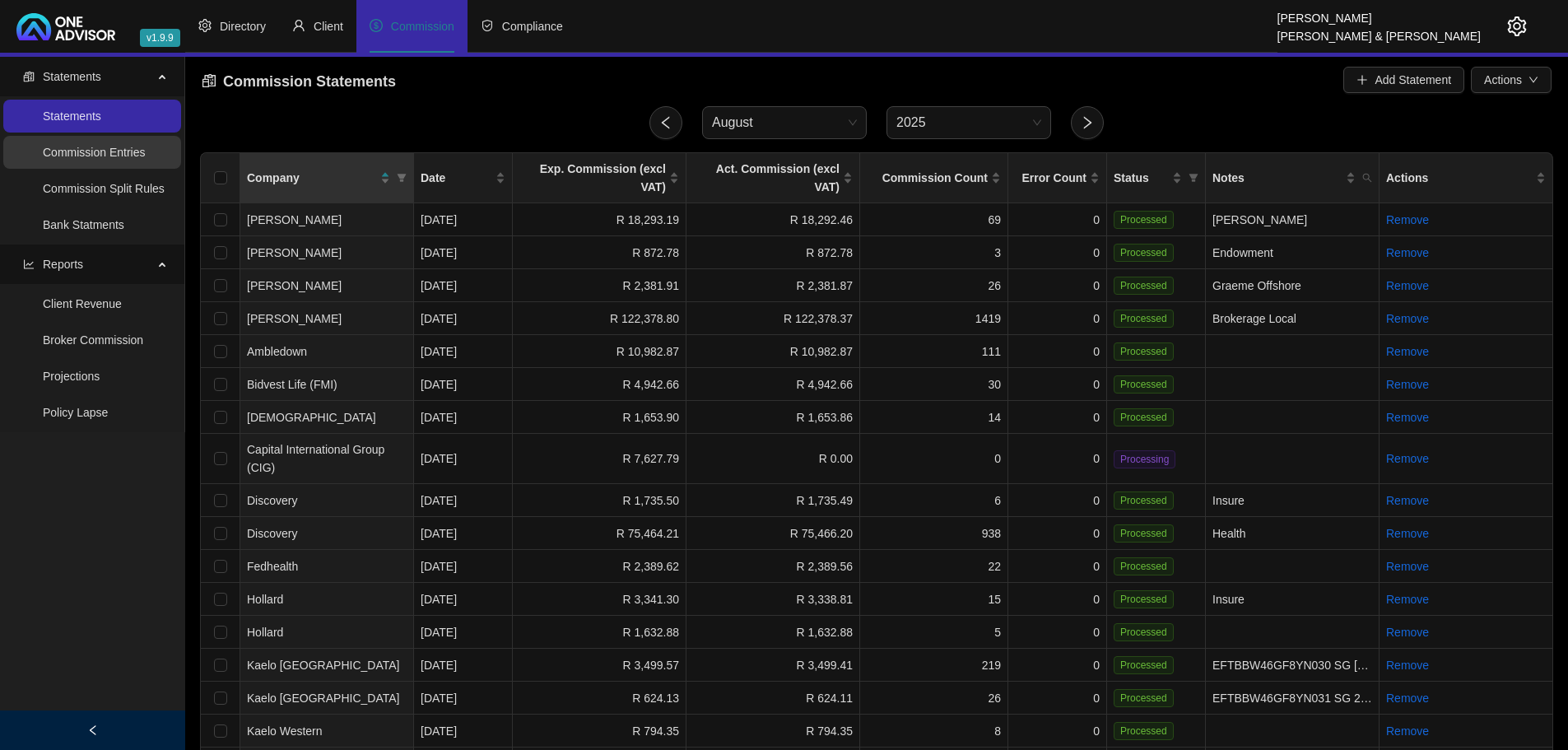
click at [100, 152] on link "Commission Entries" at bounding box center [93, 152] width 102 height 14
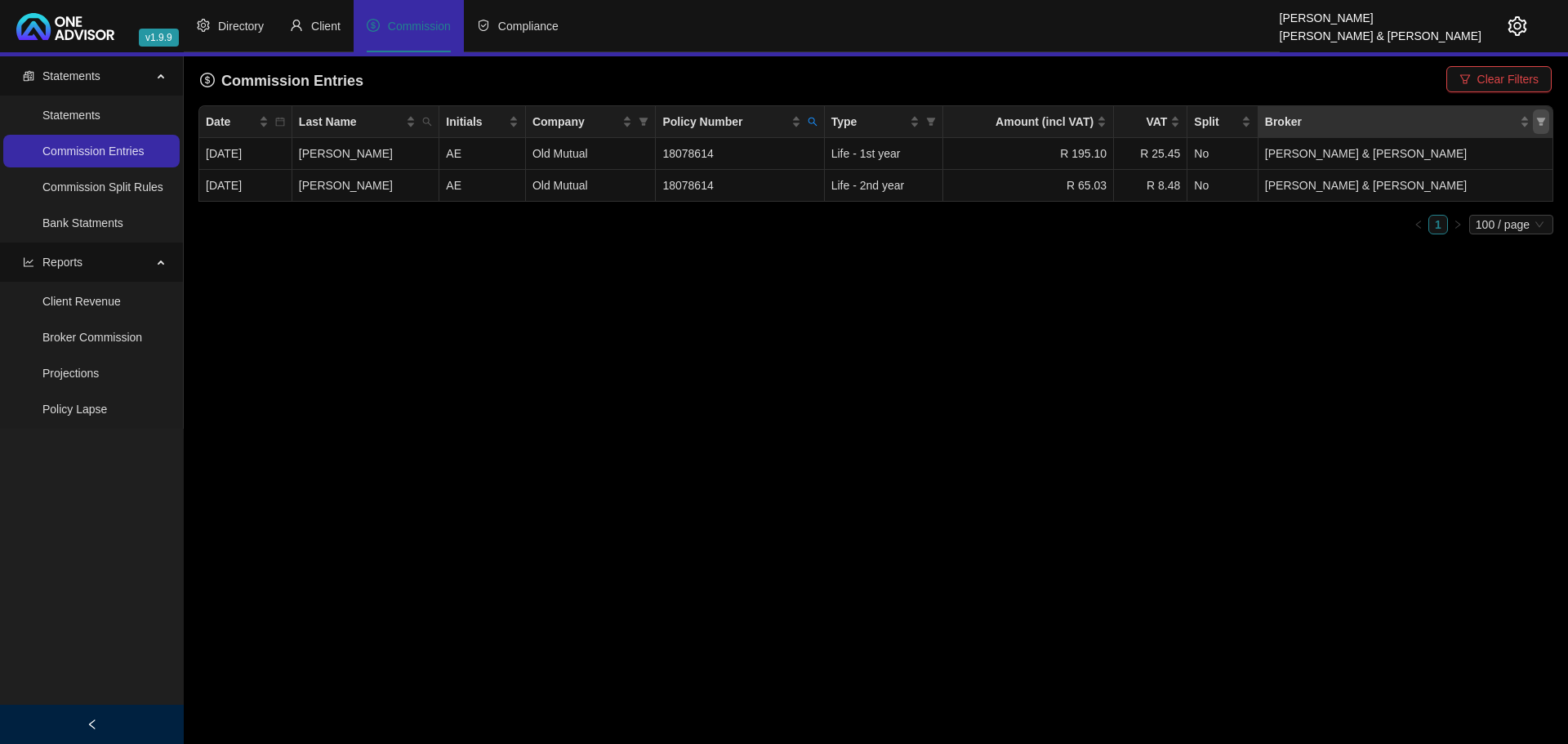
click at [1543, 121] on icon "filter" at bounding box center [1541, 121] width 9 height 8
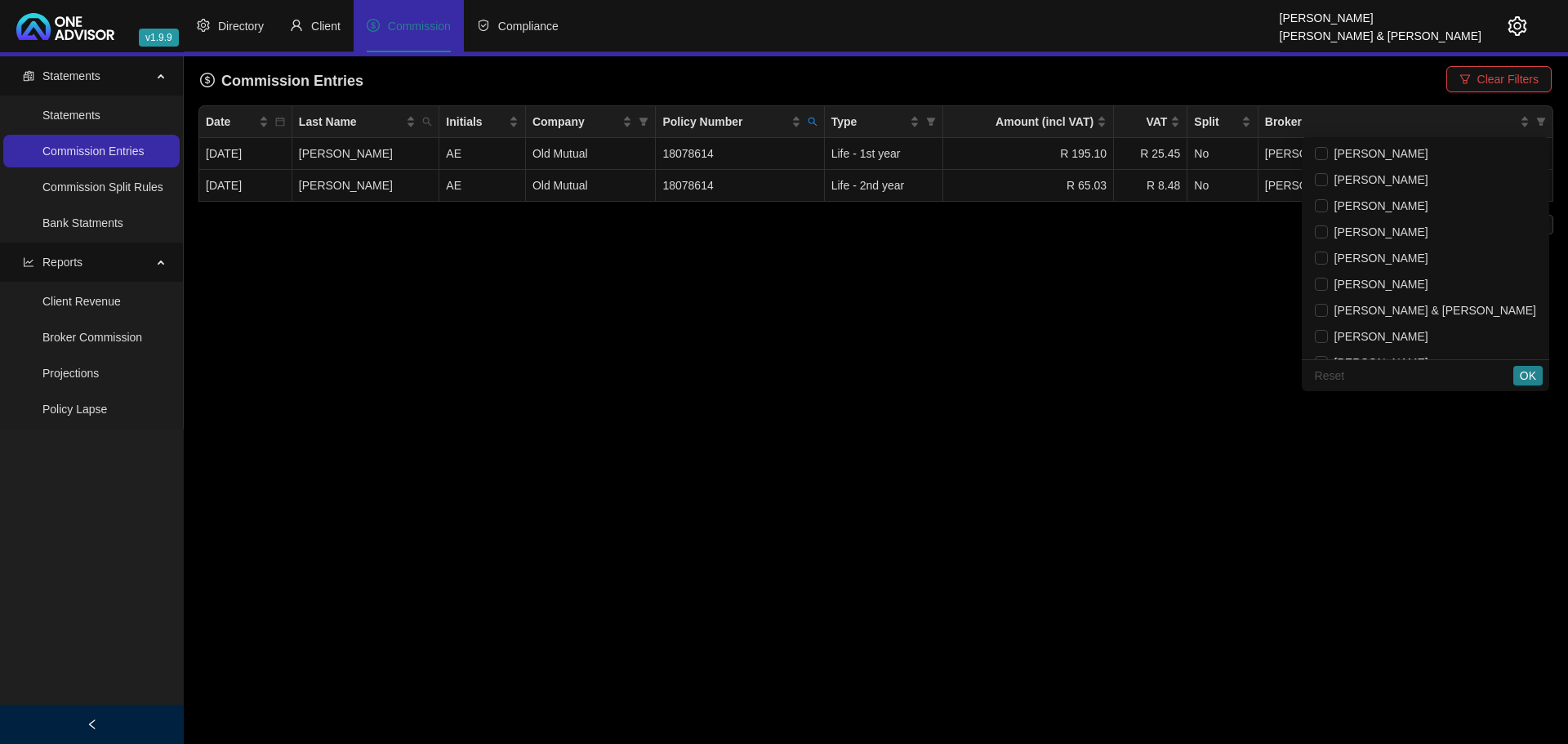
click at [710, 295] on main "Statements Statements Commission Entries Commission Split Rules Bank Statments …" at bounding box center [784, 400] width 1568 height 688
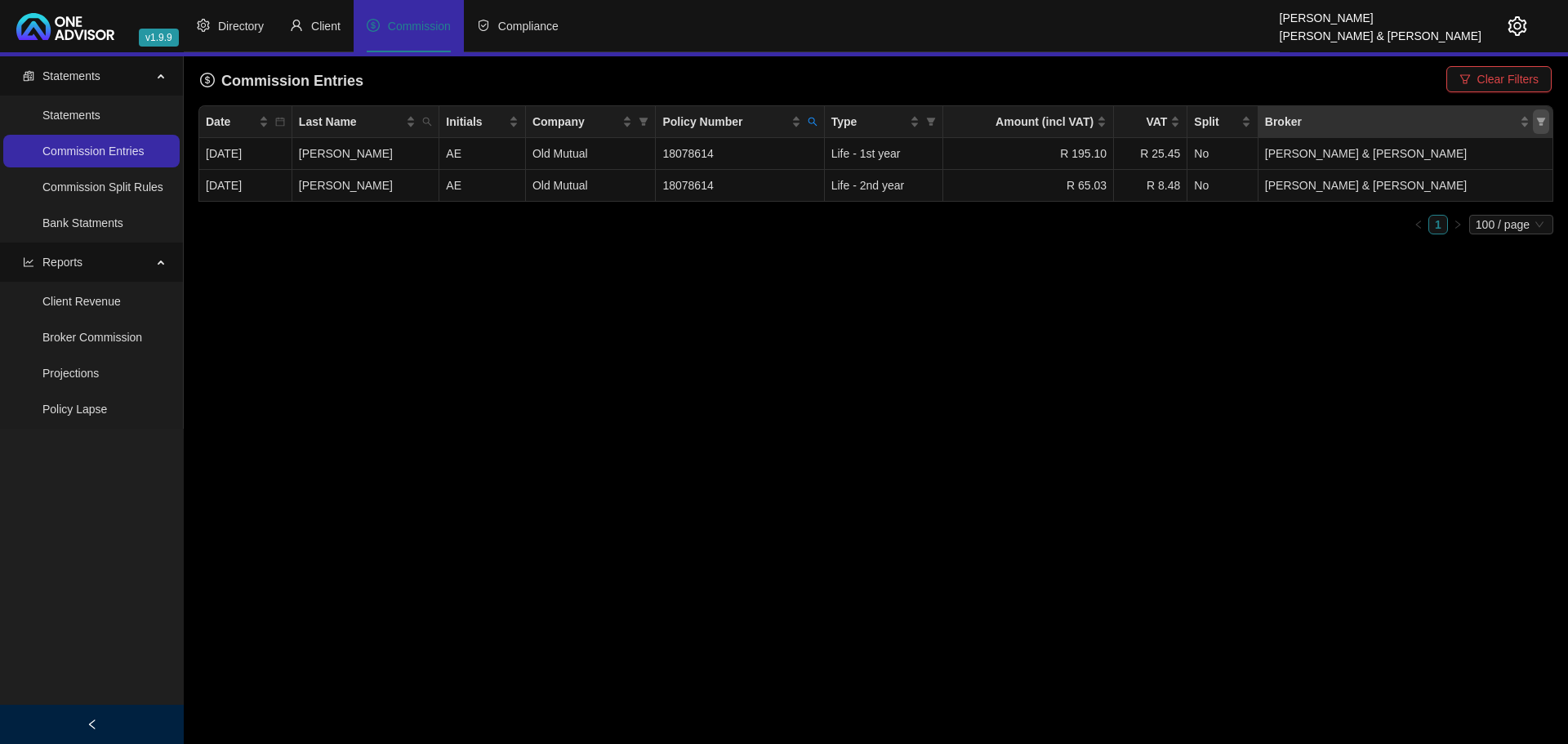
click at [1542, 120] on icon "filter" at bounding box center [1541, 121] width 9 height 8
click at [1155, 299] on main "Statements Statements Commission Entries Commission Split Rules Bank Statments …" at bounding box center [784, 400] width 1568 height 688
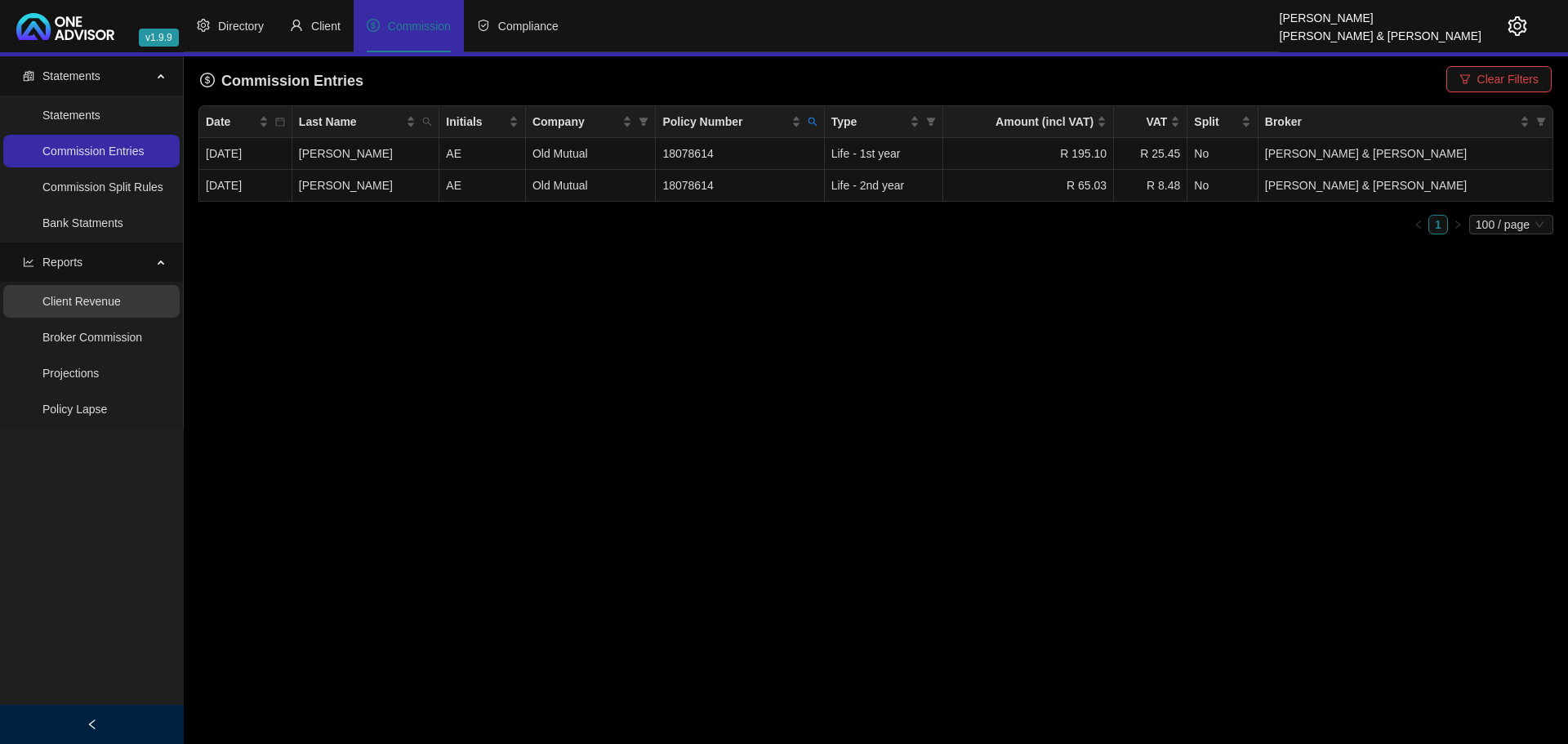
click at [98, 303] on link "Client Revenue" at bounding box center [81, 301] width 79 height 13
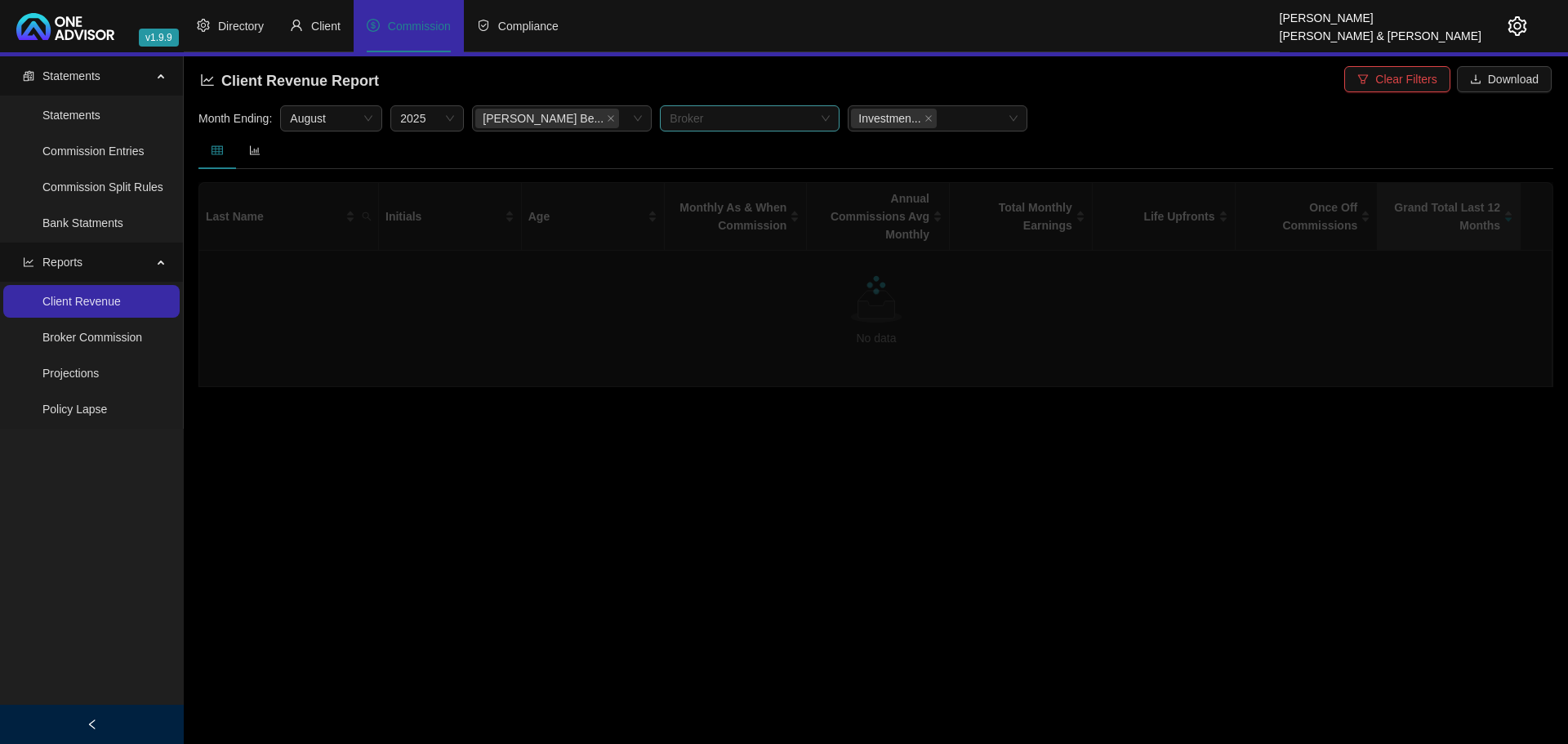
click at [805, 118] on div at bounding box center [741, 119] width 156 height 13
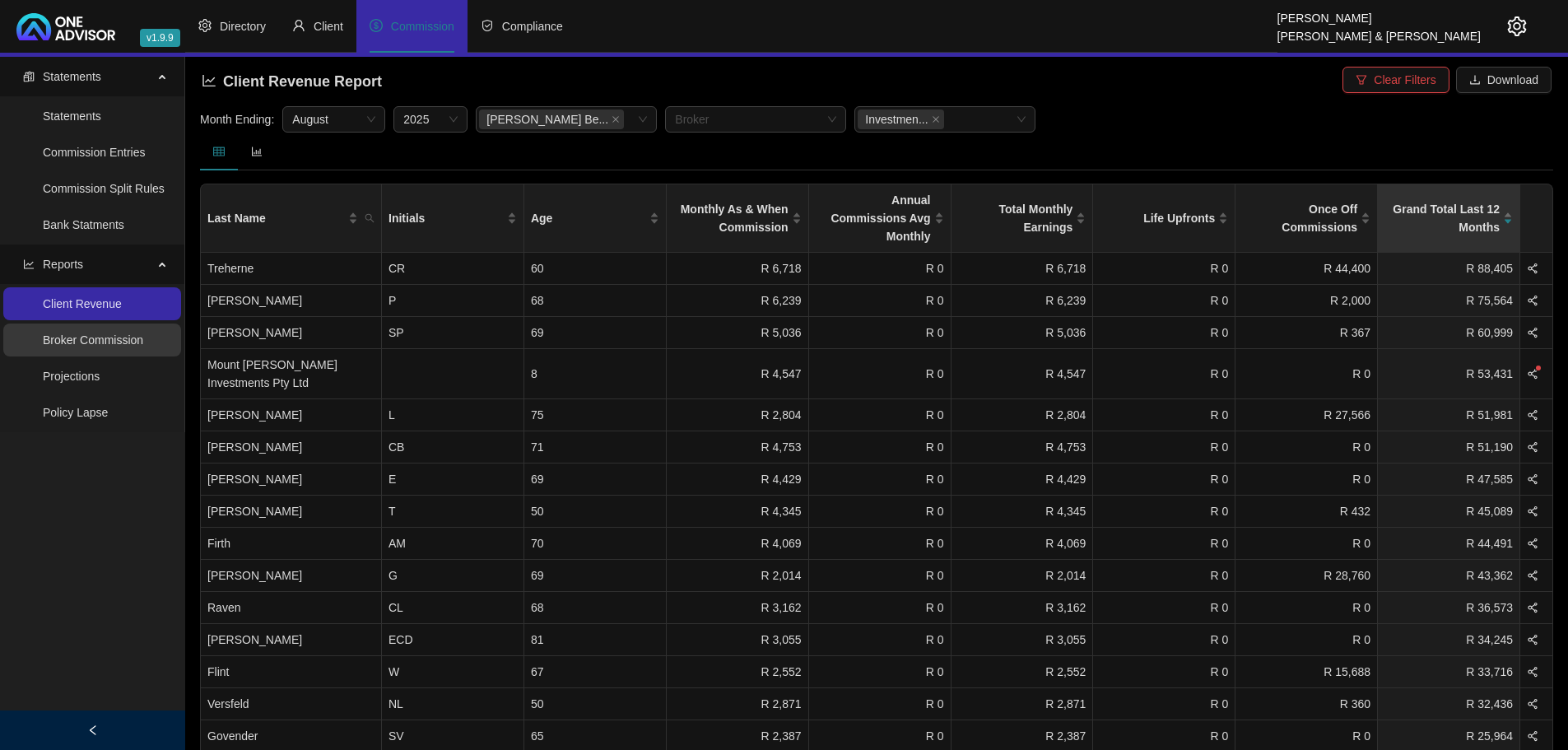
click at [117, 343] on link "Broker Commission" at bounding box center [92, 339] width 100 height 14
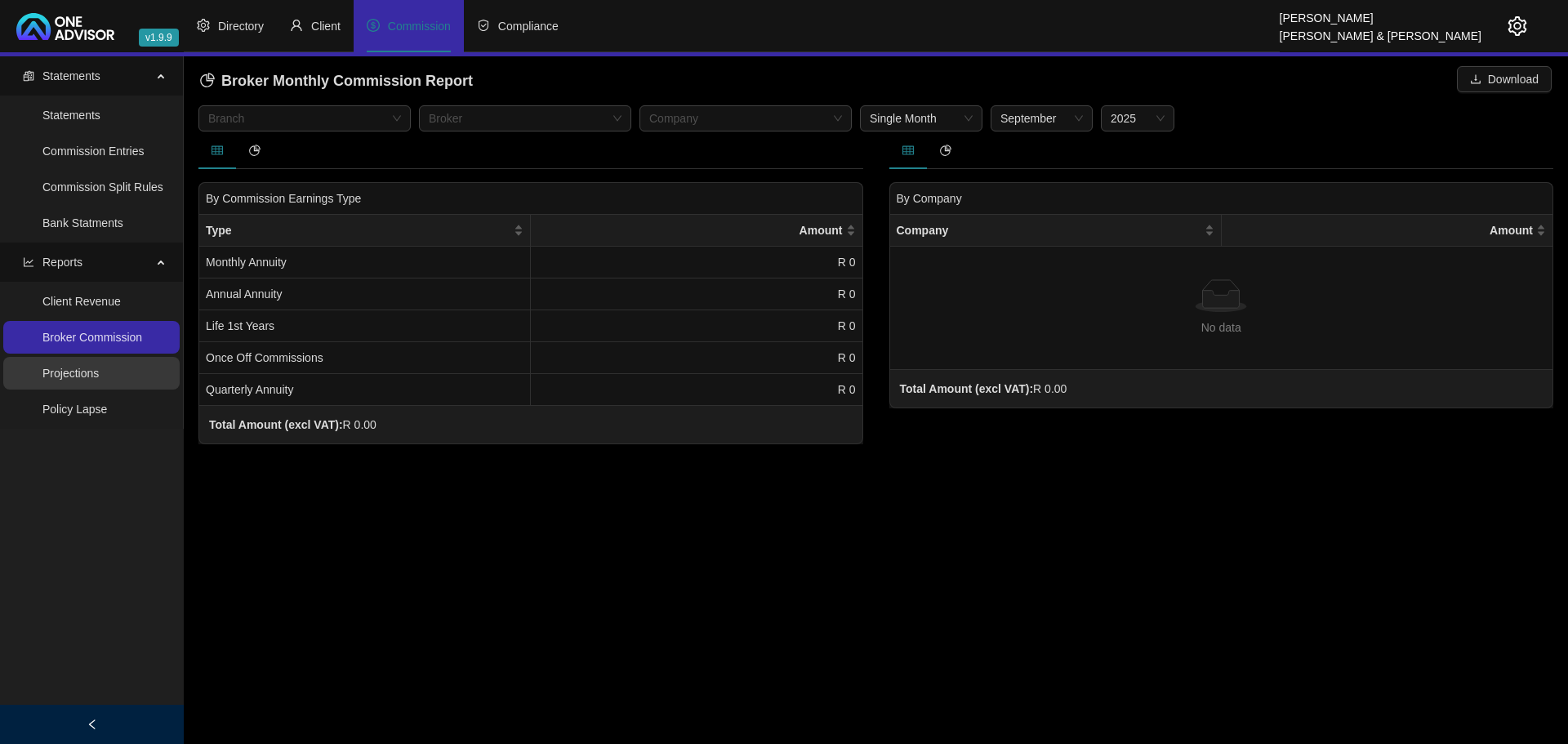
click at [74, 368] on link "Projections" at bounding box center [70, 373] width 56 height 13
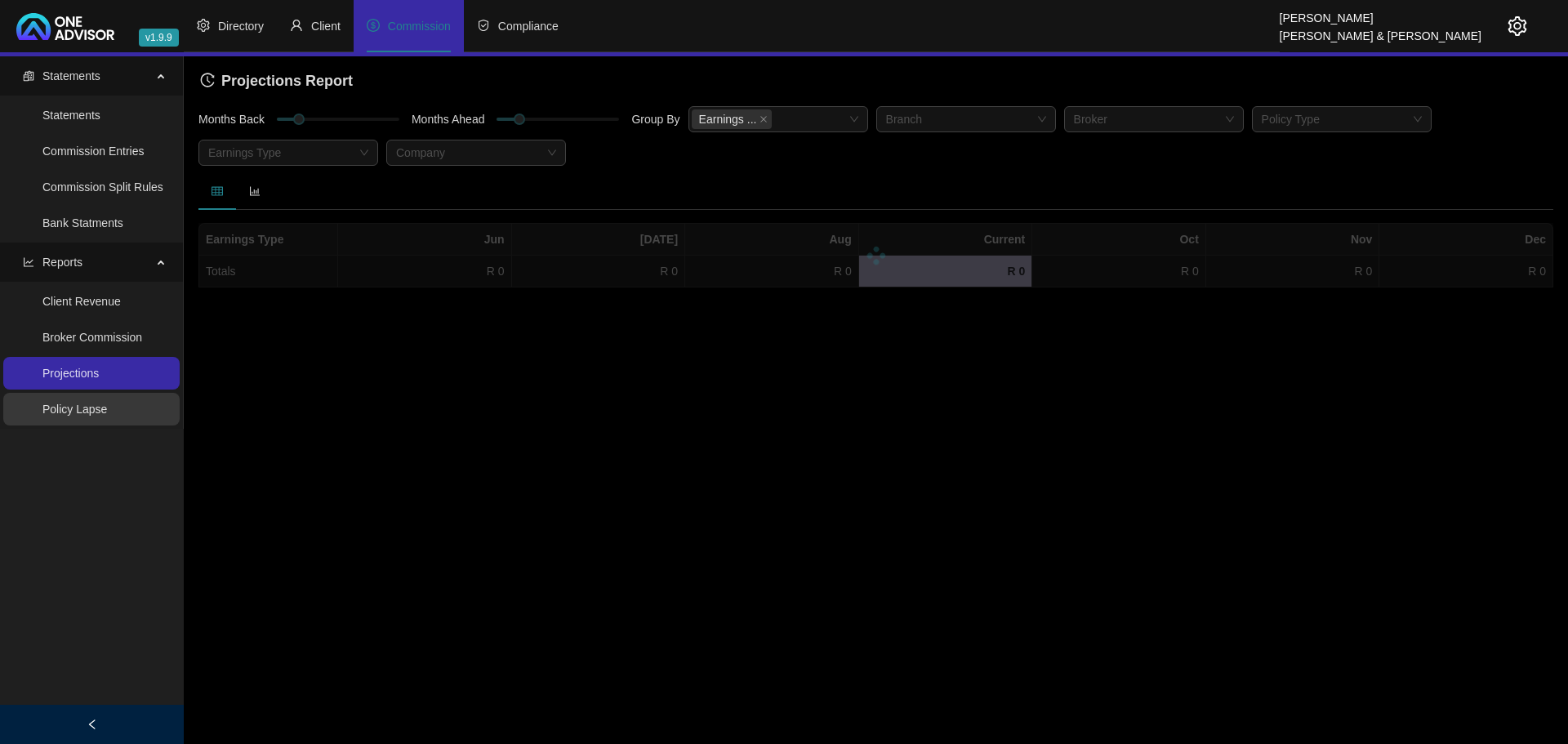
click at [73, 404] on link "Policy Lapse" at bounding box center [74, 409] width 64 height 13
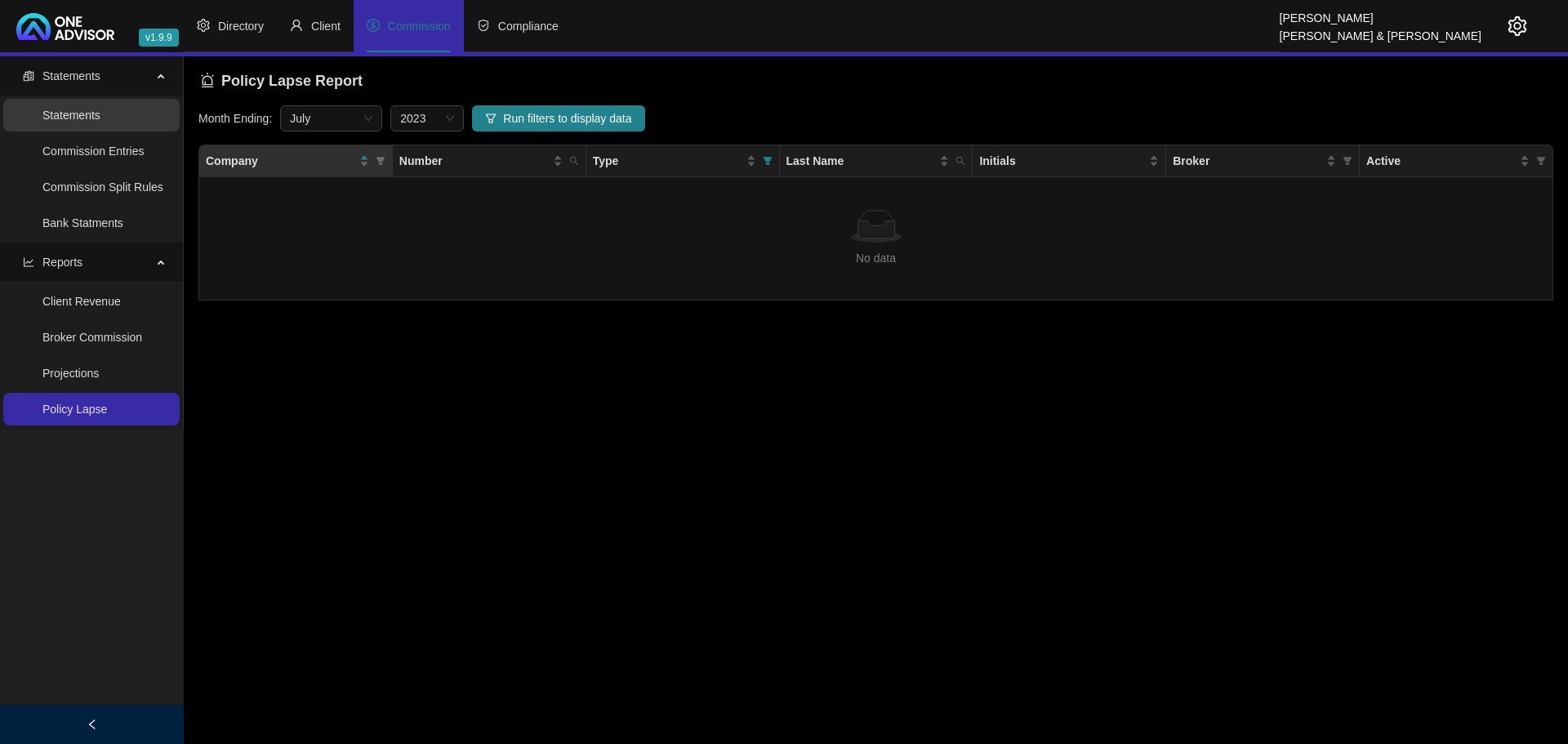
click at [83, 115] on link "Statements" at bounding box center [71, 115] width 58 height 13
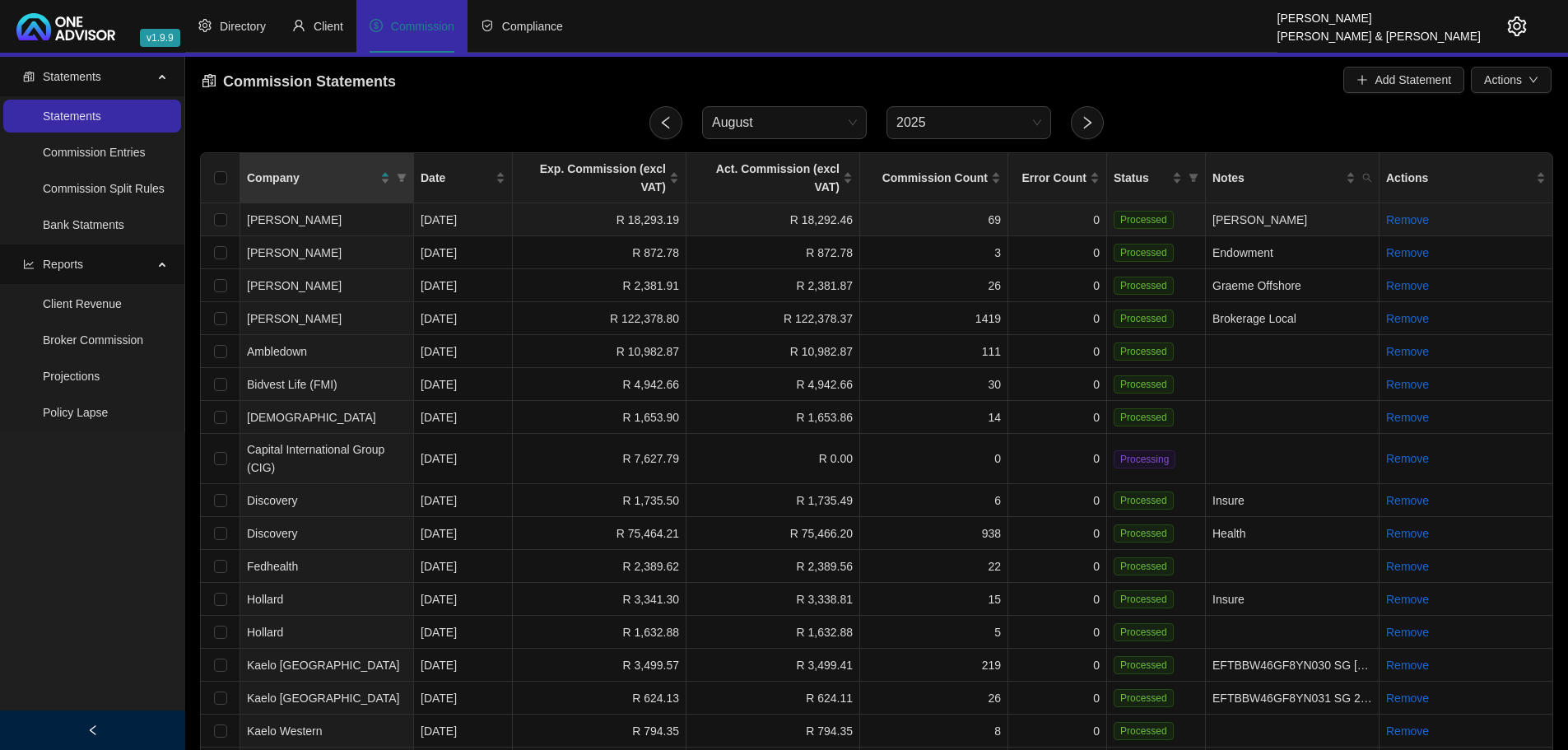
click at [586, 203] on td "R 18,293.19" at bounding box center [599, 219] width 173 height 32
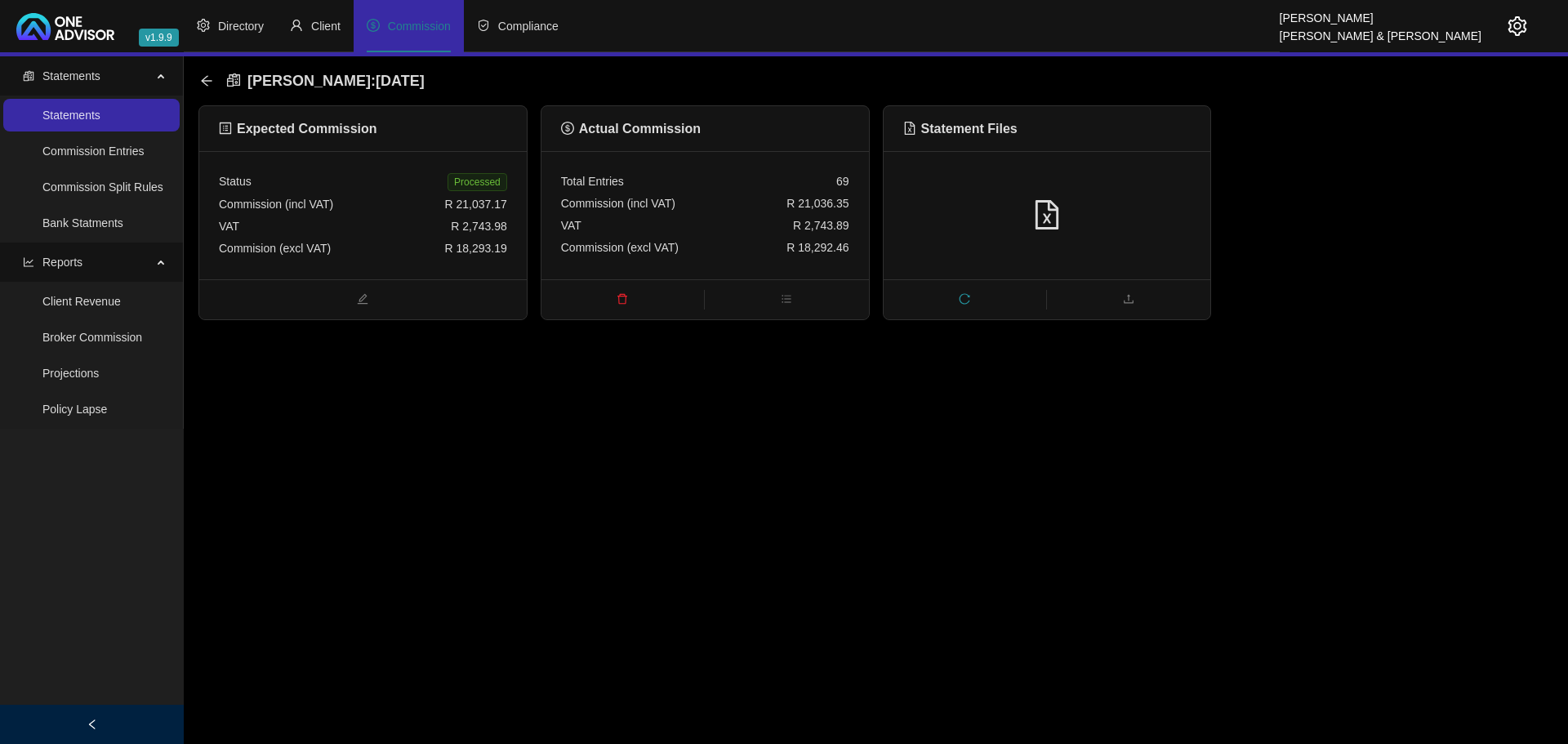
click at [721, 215] on div "VAT R 2,743.89" at bounding box center [705, 226] width 288 height 22
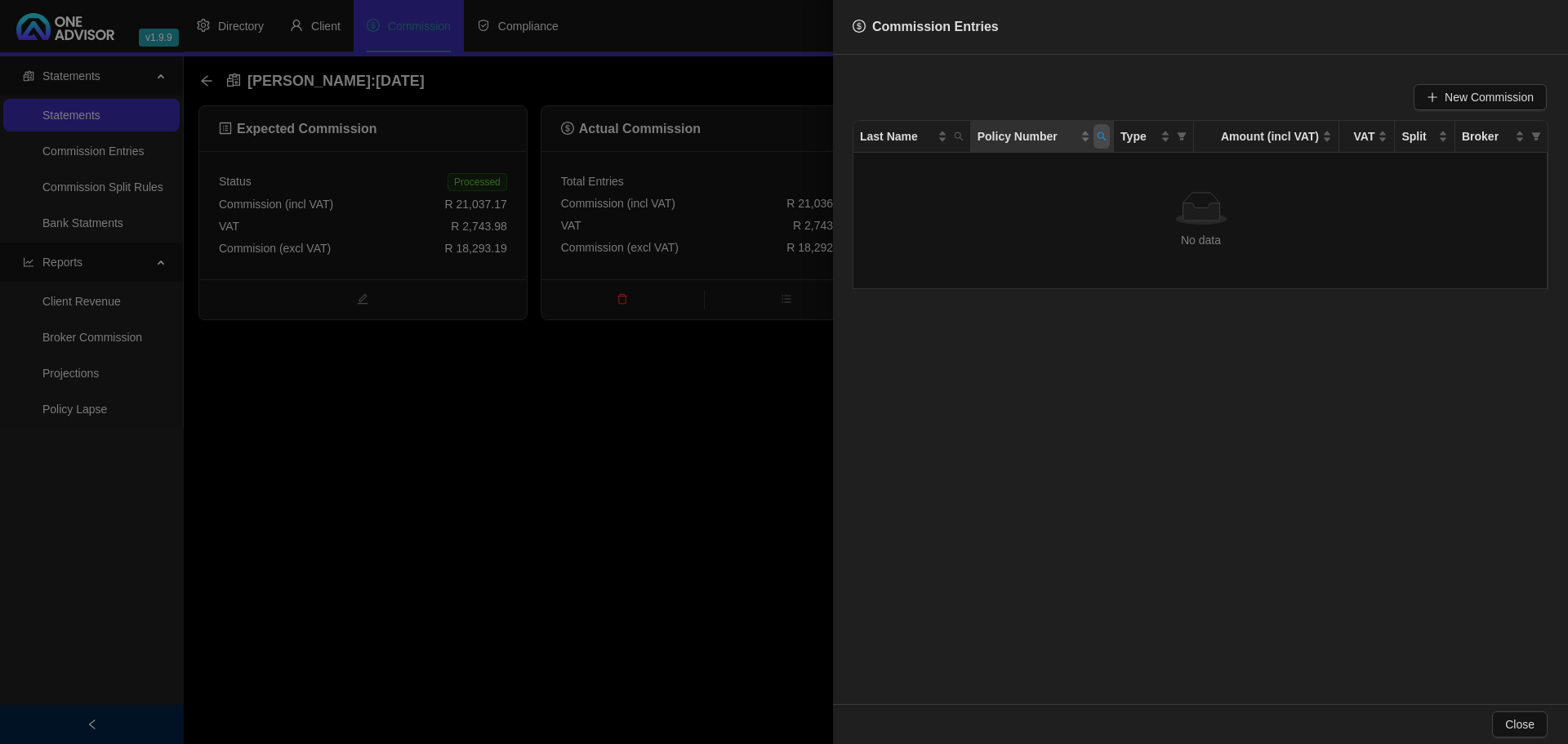
click at [1097, 134] on icon "search" at bounding box center [1102, 137] width 9 height 9
click at [1074, 205] on span "Reset" at bounding box center [1067, 201] width 30 height 18
click at [1001, 200] on span "Search" at bounding box center [995, 201] width 36 height 18
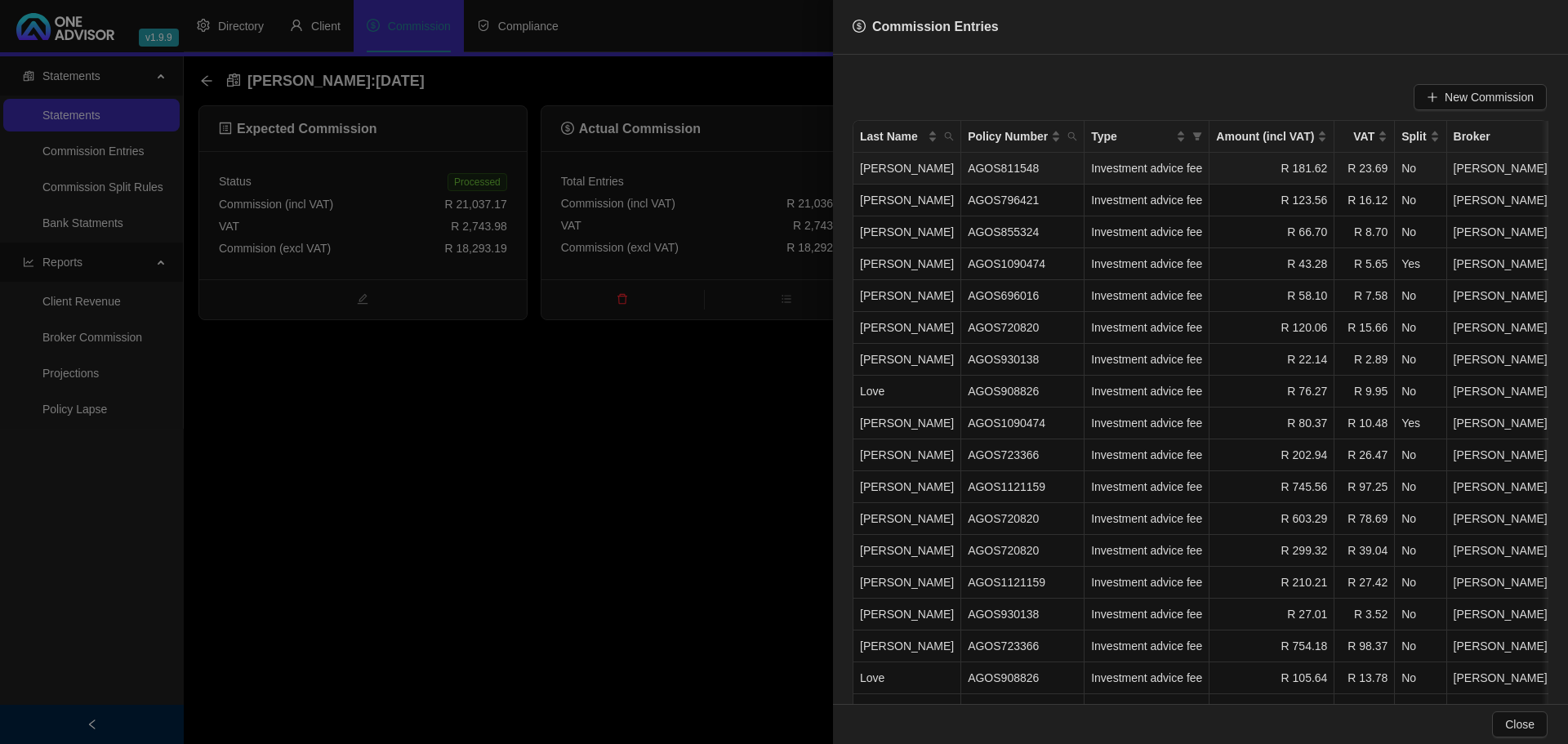
click at [1094, 165] on span "Investment advice fee" at bounding box center [1146, 168] width 111 height 13
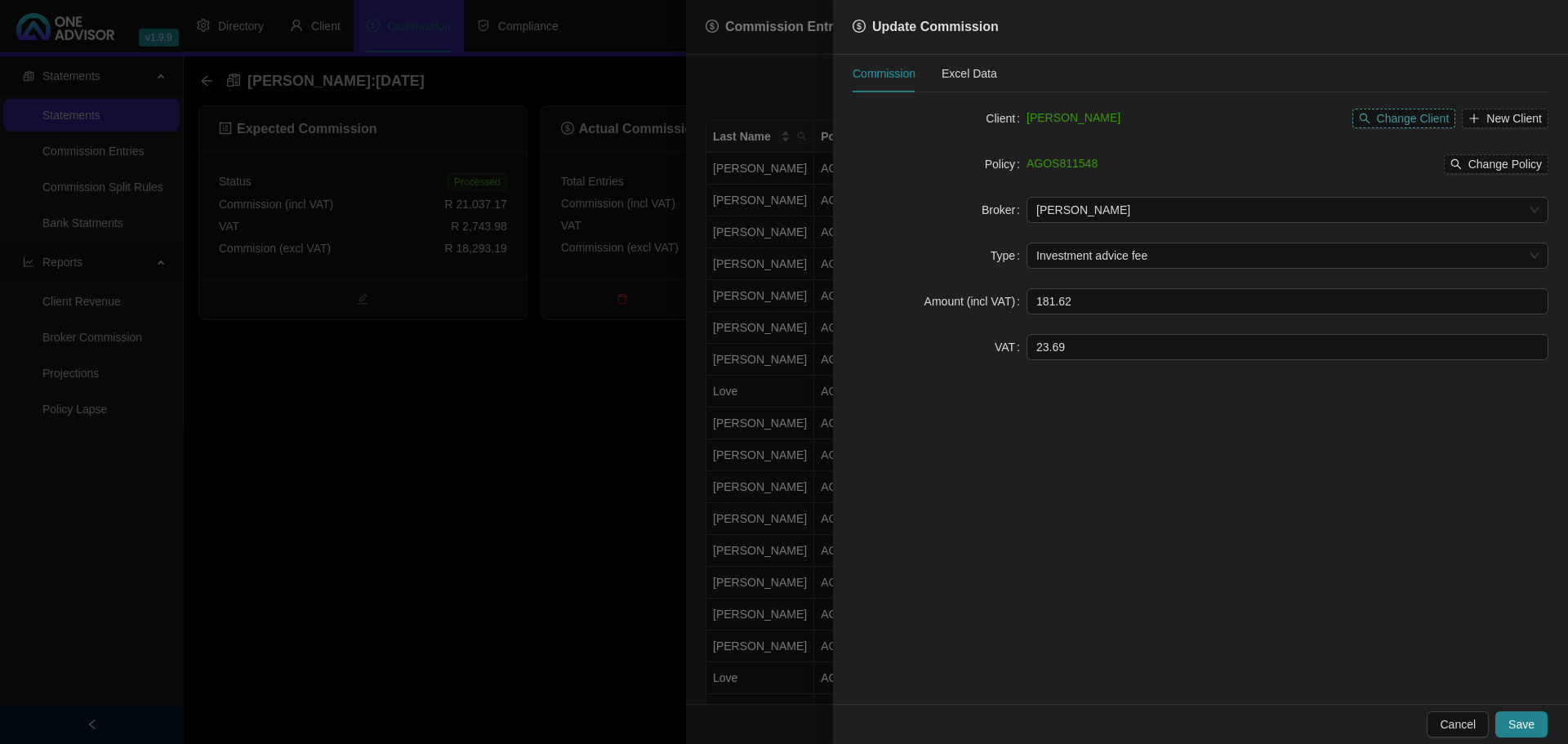
click at [1406, 118] on span "Change Client" at bounding box center [1412, 118] width 72 height 18
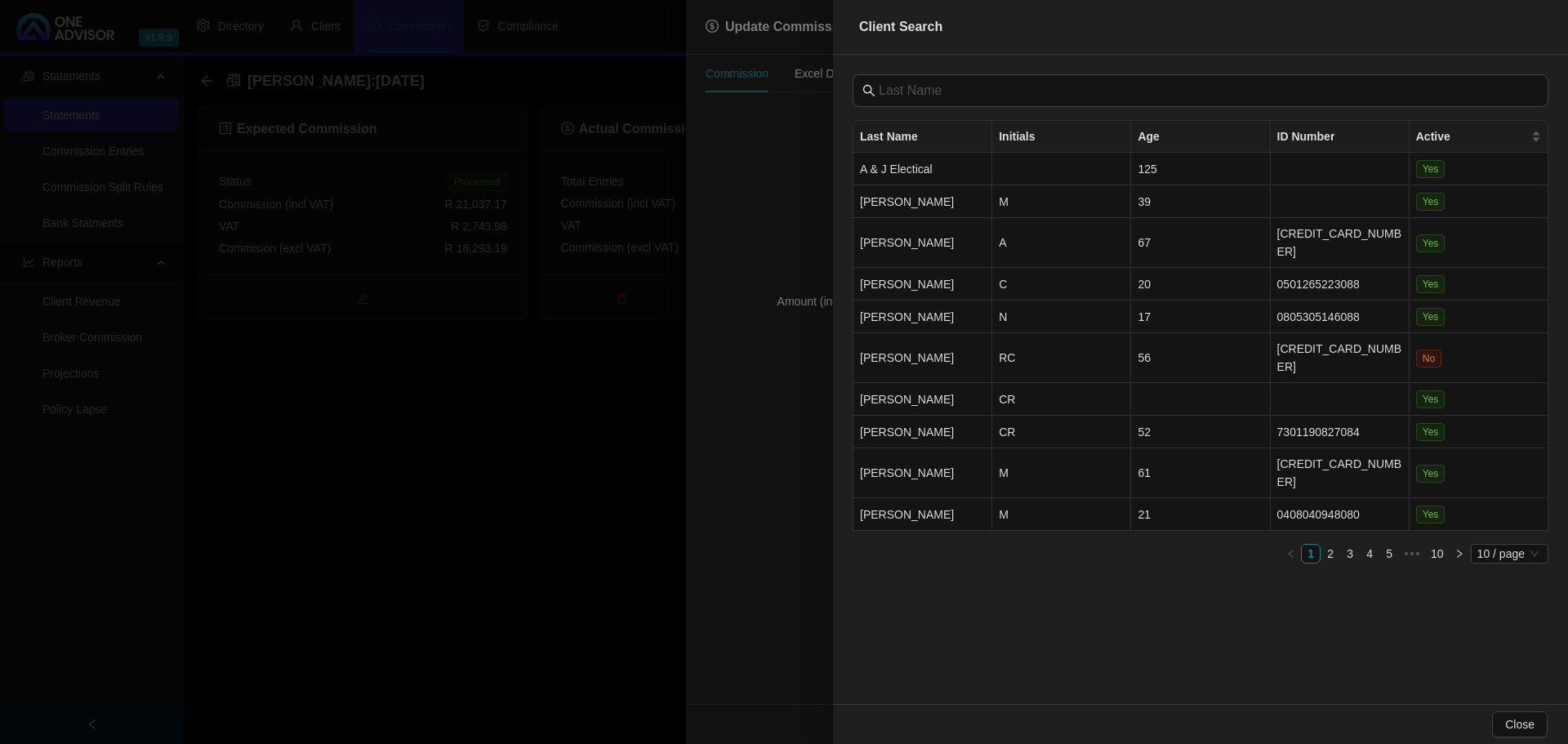
click at [618, 563] on div at bounding box center [784, 372] width 1568 height 744
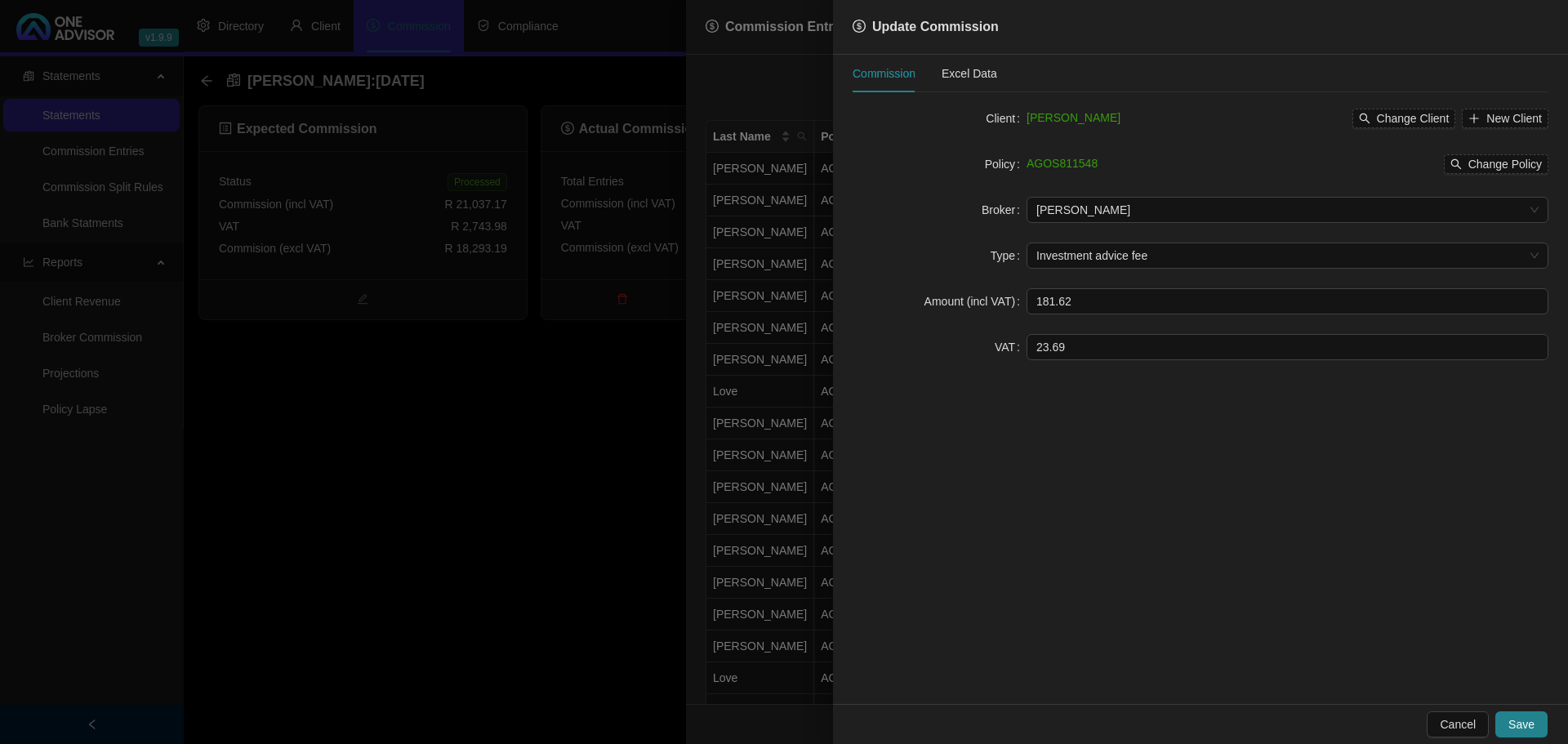
click at [588, 519] on div at bounding box center [784, 372] width 1568 height 744
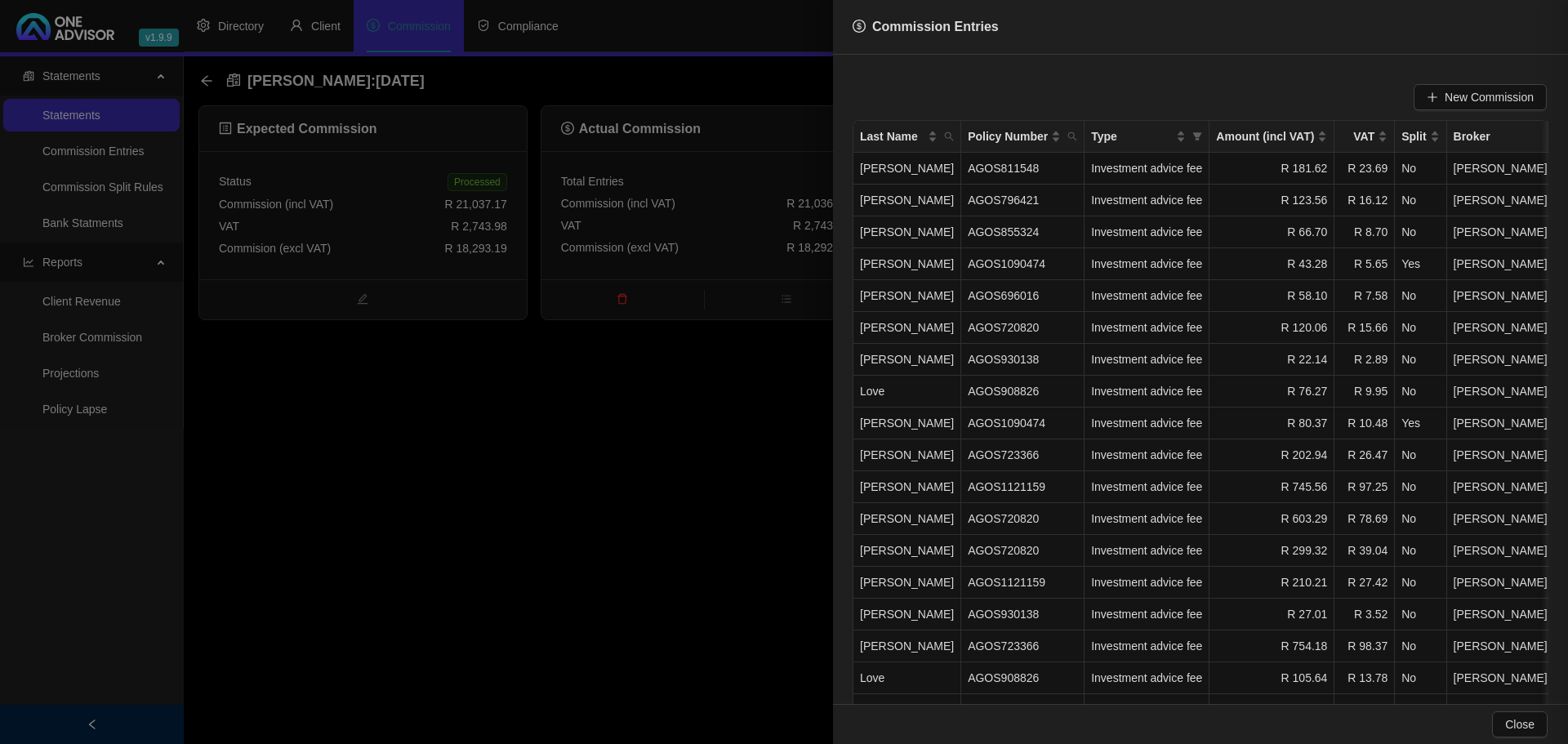
click at [579, 515] on div at bounding box center [784, 372] width 1568 height 744
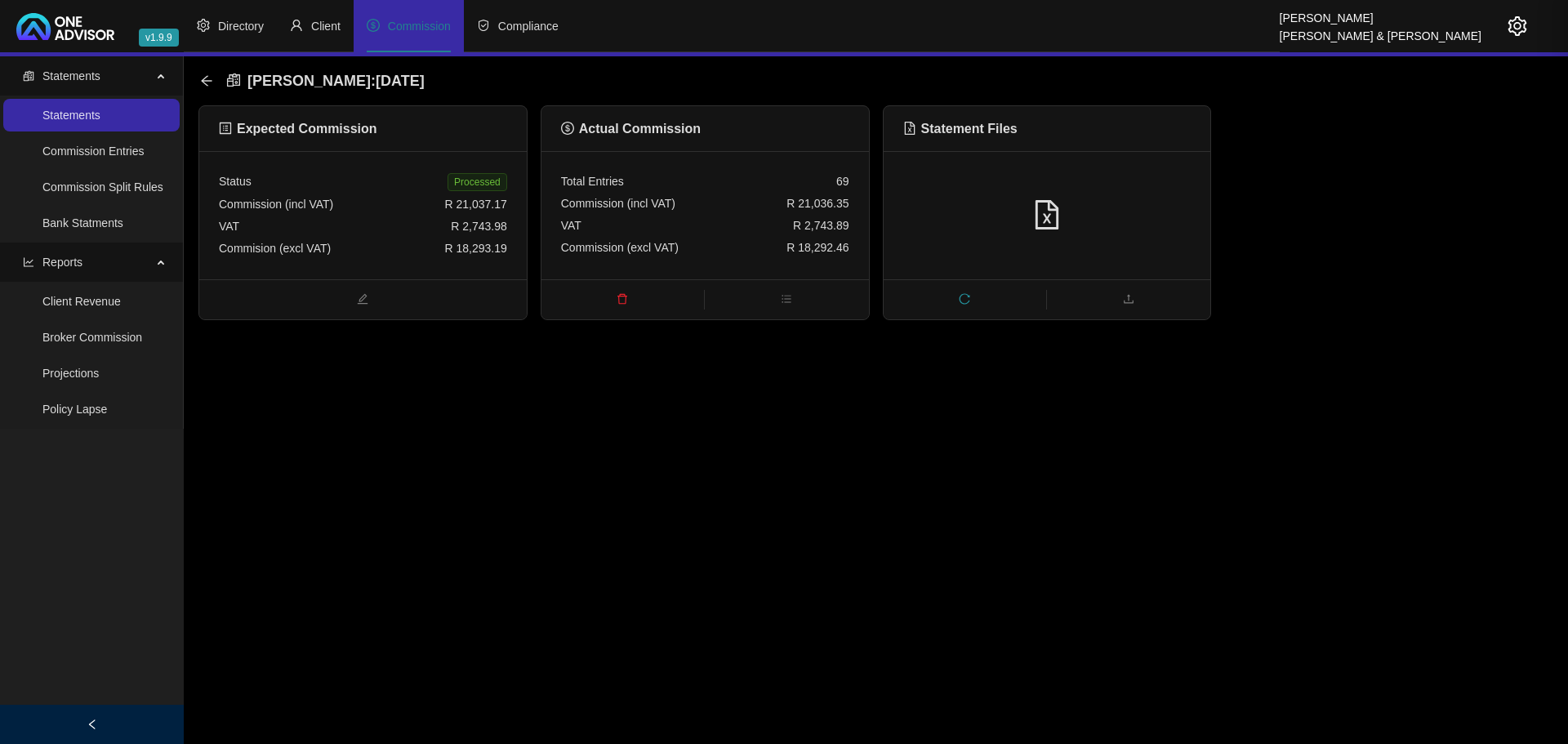
click at [579, 515] on main "Statements Statements Commission Entries Commission Split Rules Bank Statments …" at bounding box center [784, 400] width 1568 height 688
click at [336, 25] on span "Client" at bounding box center [326, 26] width 30 height 13
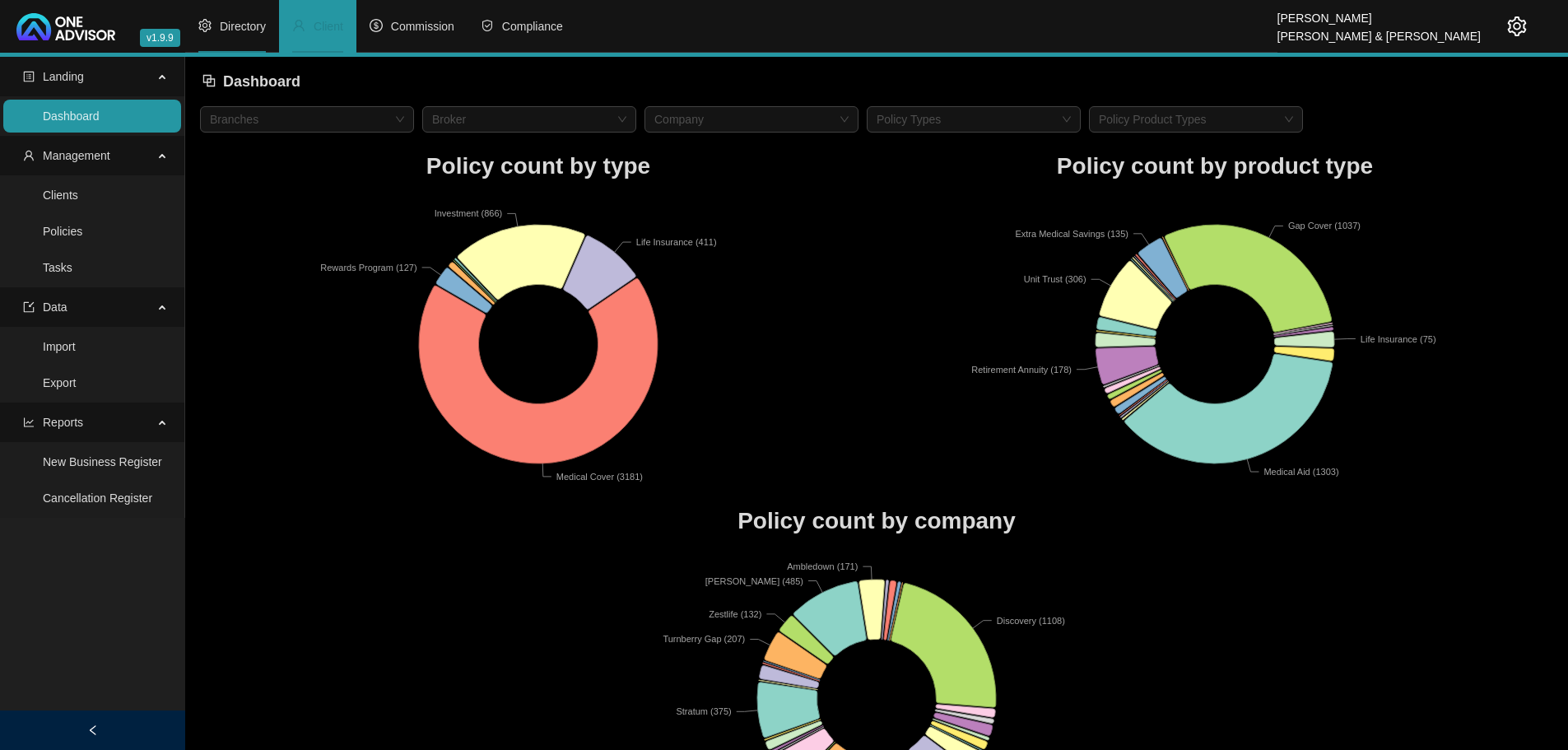
click at [248, 29] on span "Directory" at bounding box center [243, 26] width 46 height 14
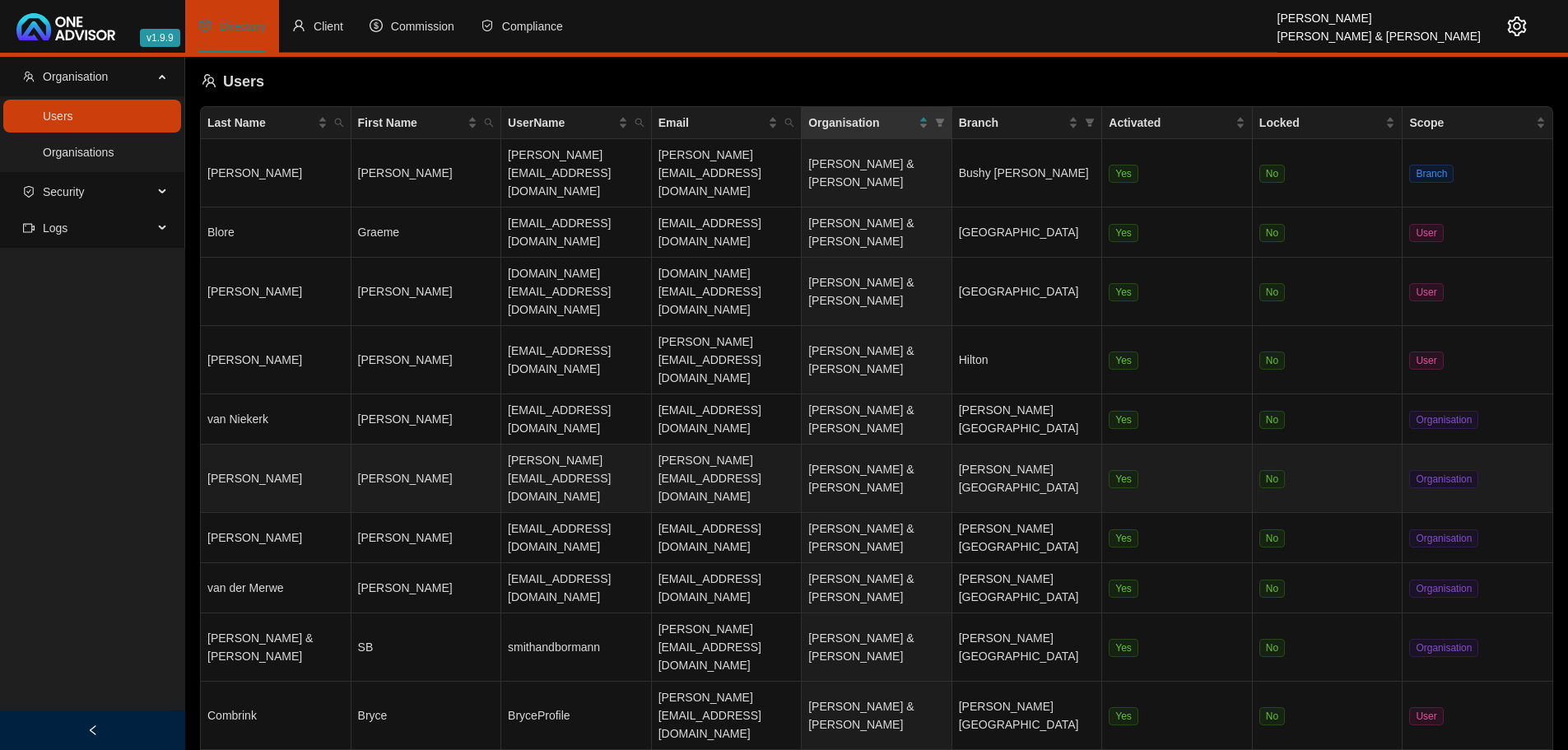
click at [427, 445] on td "[PERSON_NAME]" at bounding box center [427, 479] width 151 height 69
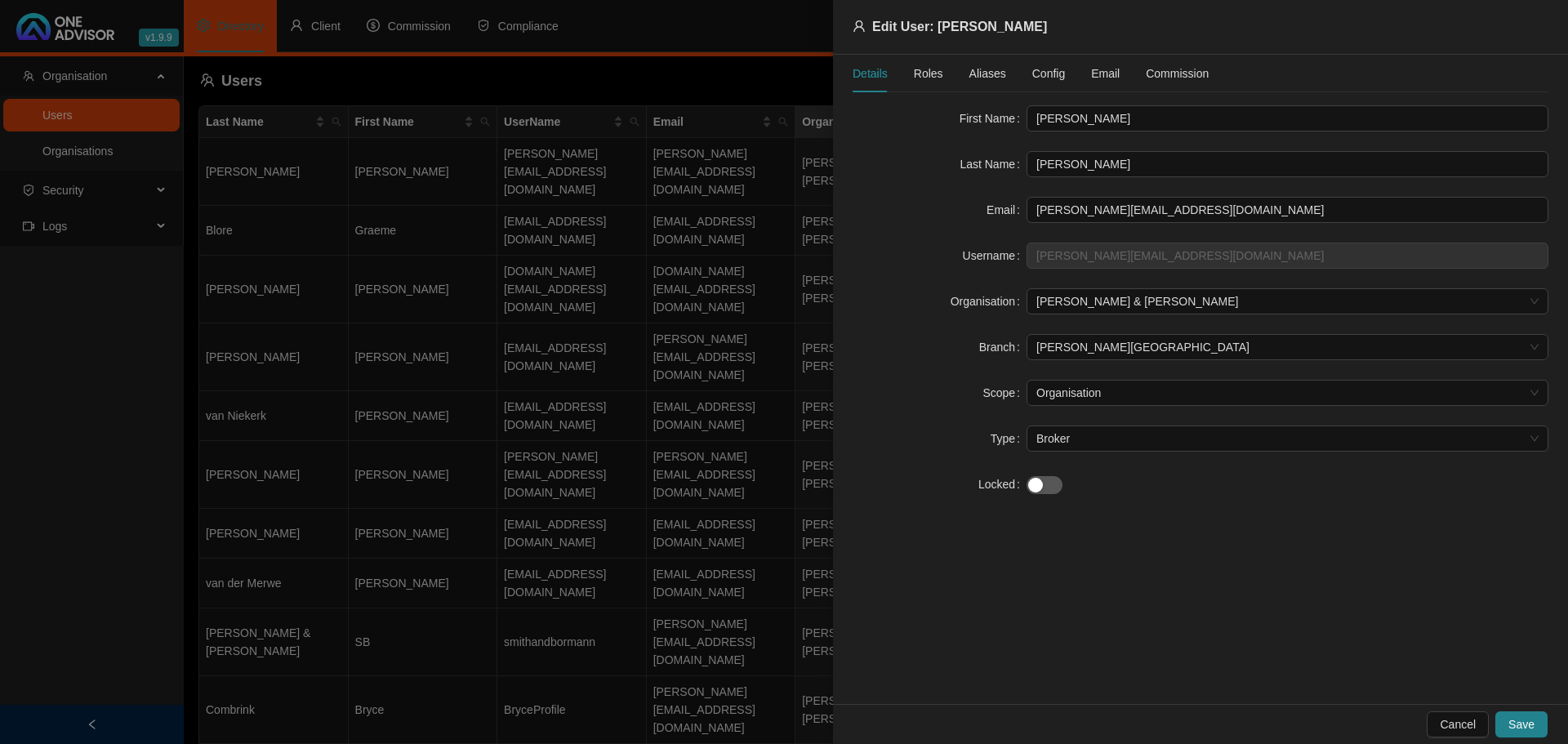
click at [668, 69] on div at bounding box center [784, 372] width 1568 height 744
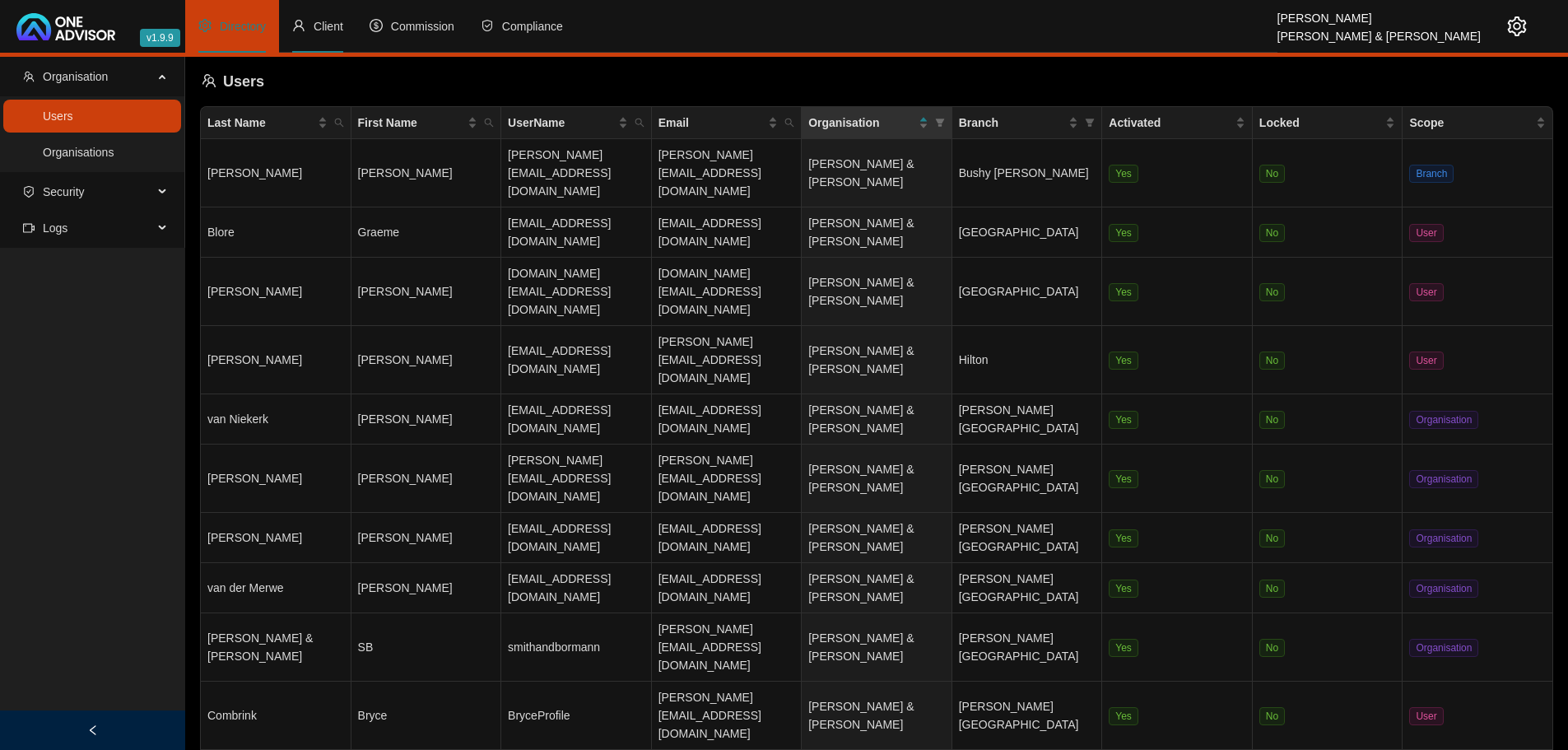
click at [328, 23] on span "Client" at bounding box center [328, 26] width 30 height 14
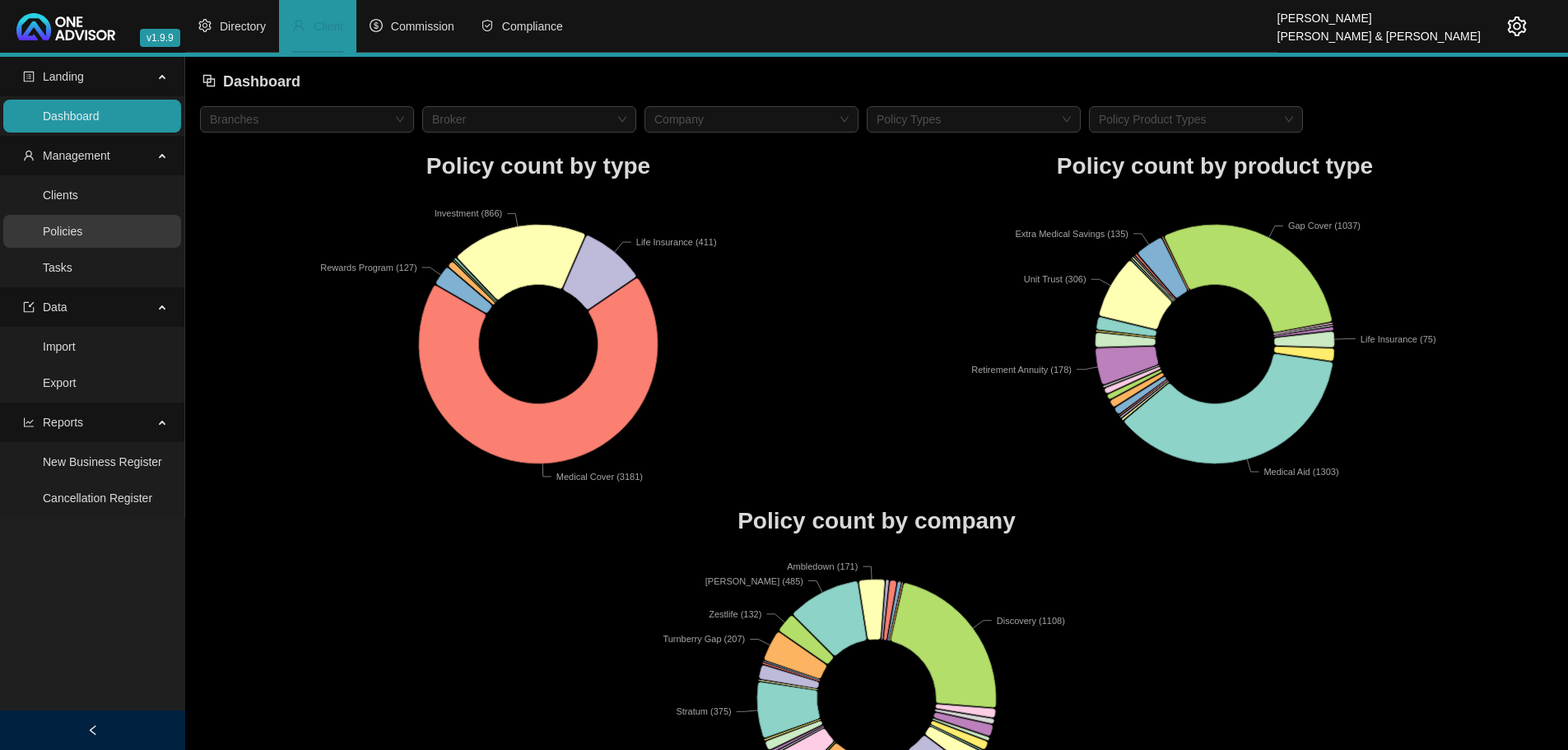
click at [71, 229] on link "Policies" at bounding box center [62, 231] width 40 height 14
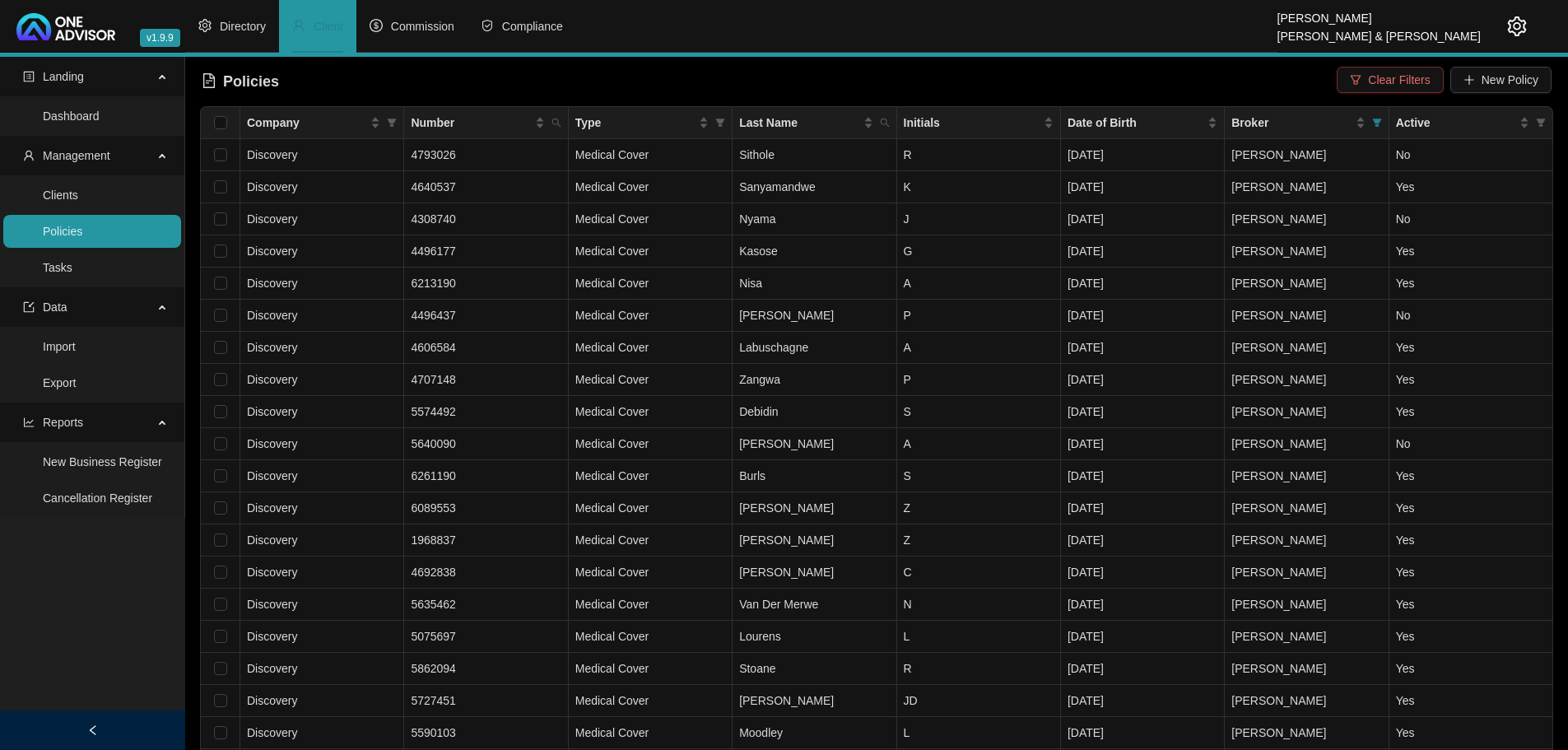
click at [1397, 81] on span "Clear Filters" at bounding box center [1398, 79] width 61 height 18
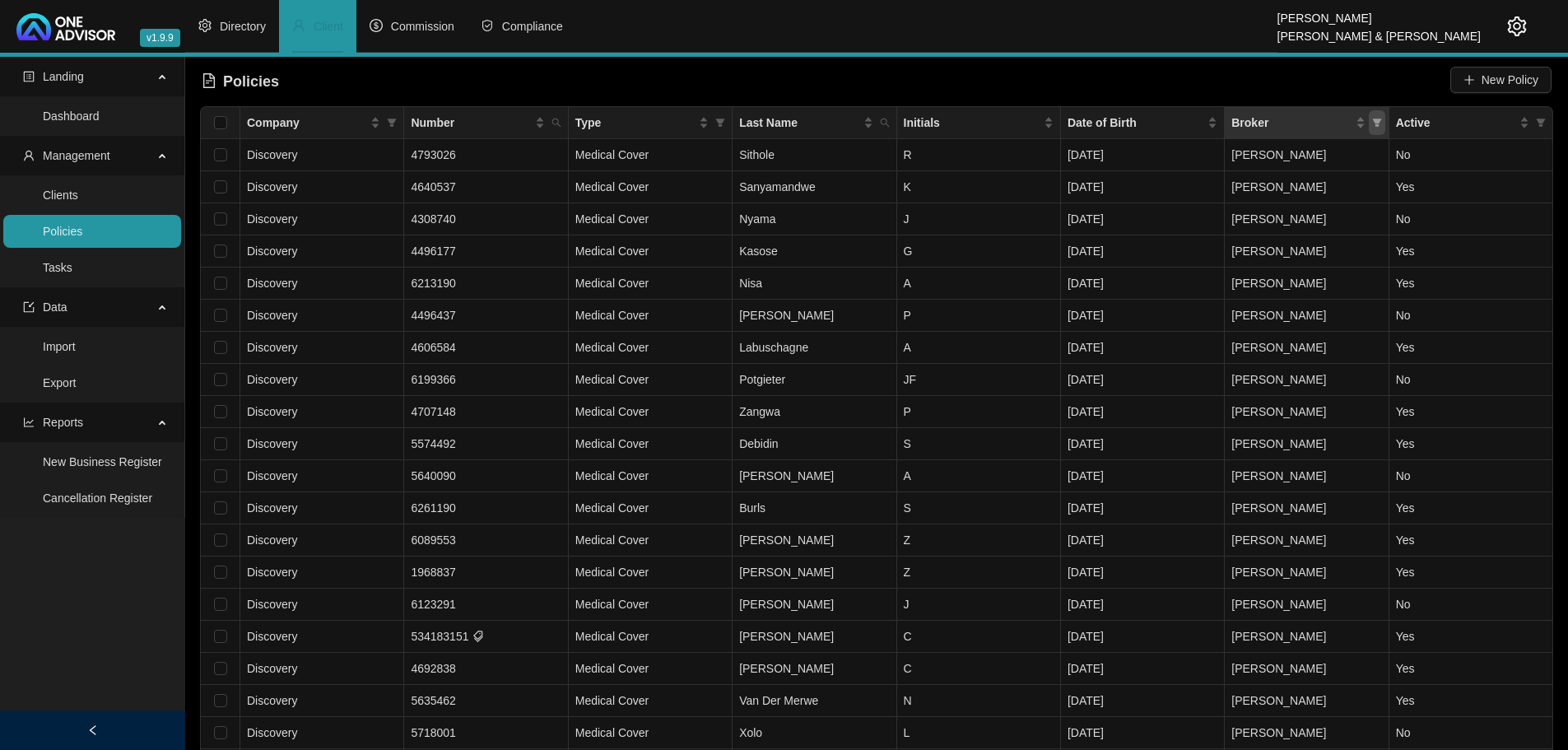
click at [1378, 120] on icon "filter" at bounding box center [1377, 122] width 9 height 8
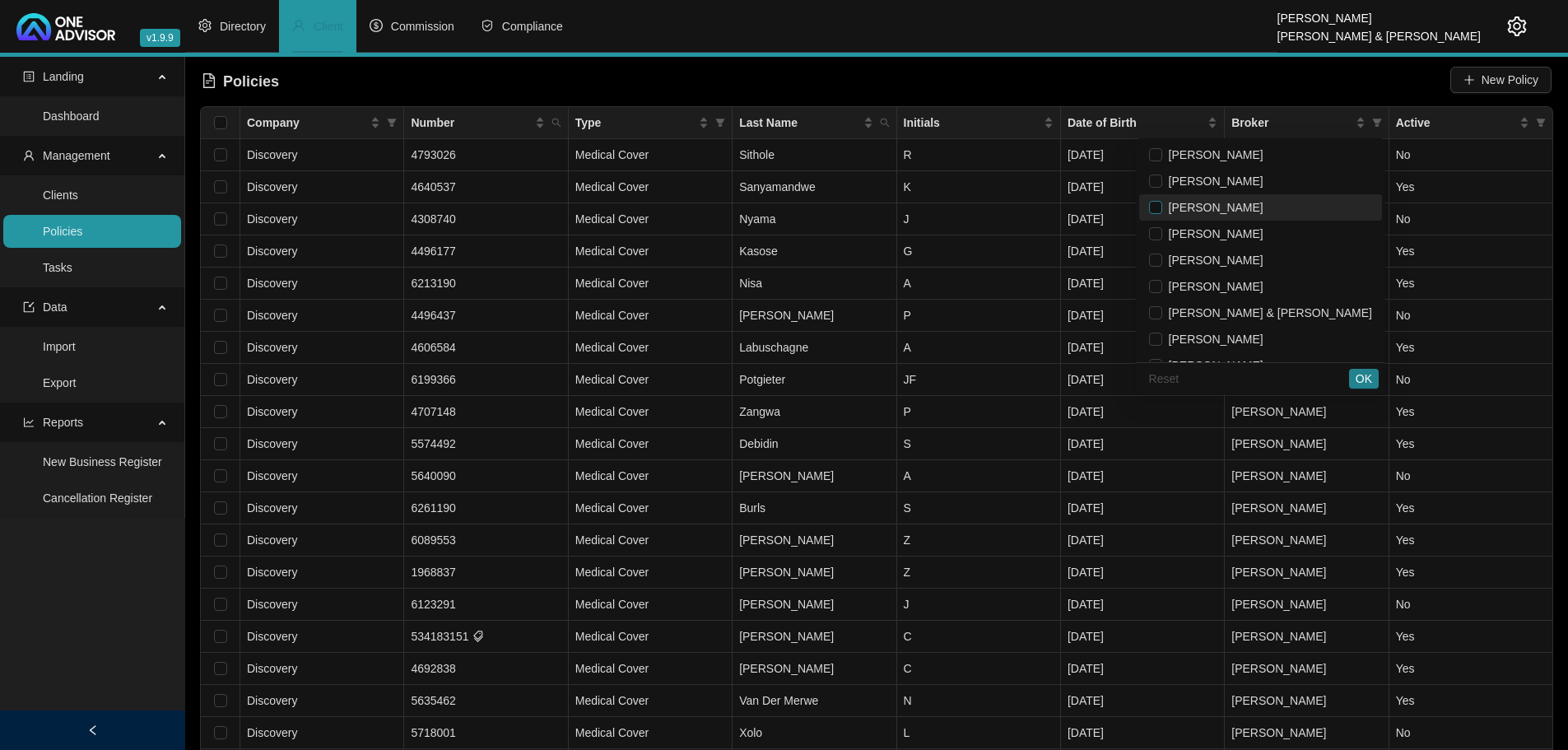
click at [1162, 208] on input "checkbox" at bounding box center [1156, 208] width 14 height 14
click at [1162, 232] on input "checkbox" at bounding box center [1156, 234] width 14 height 14
click at [1358, 380] on span "OK" at bounding box center [1364, 379] width 16 height 18
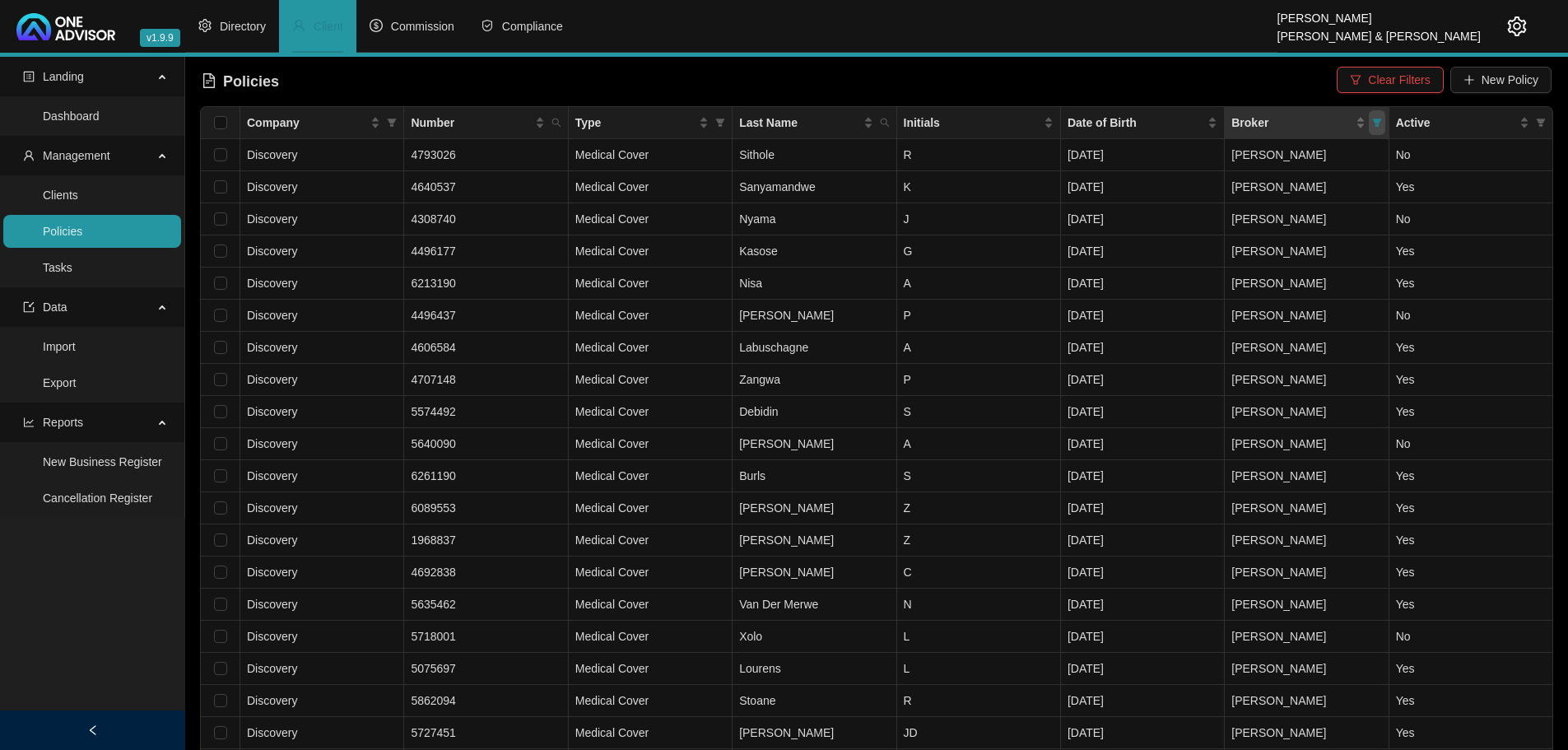
click at [1377, 120] on icon "filter" at bounding box center [1377, 122] width 9 height 8
click at [1399, 82] on span "Clear Filters" at bounding box center [1398, 79] width 61 height 18
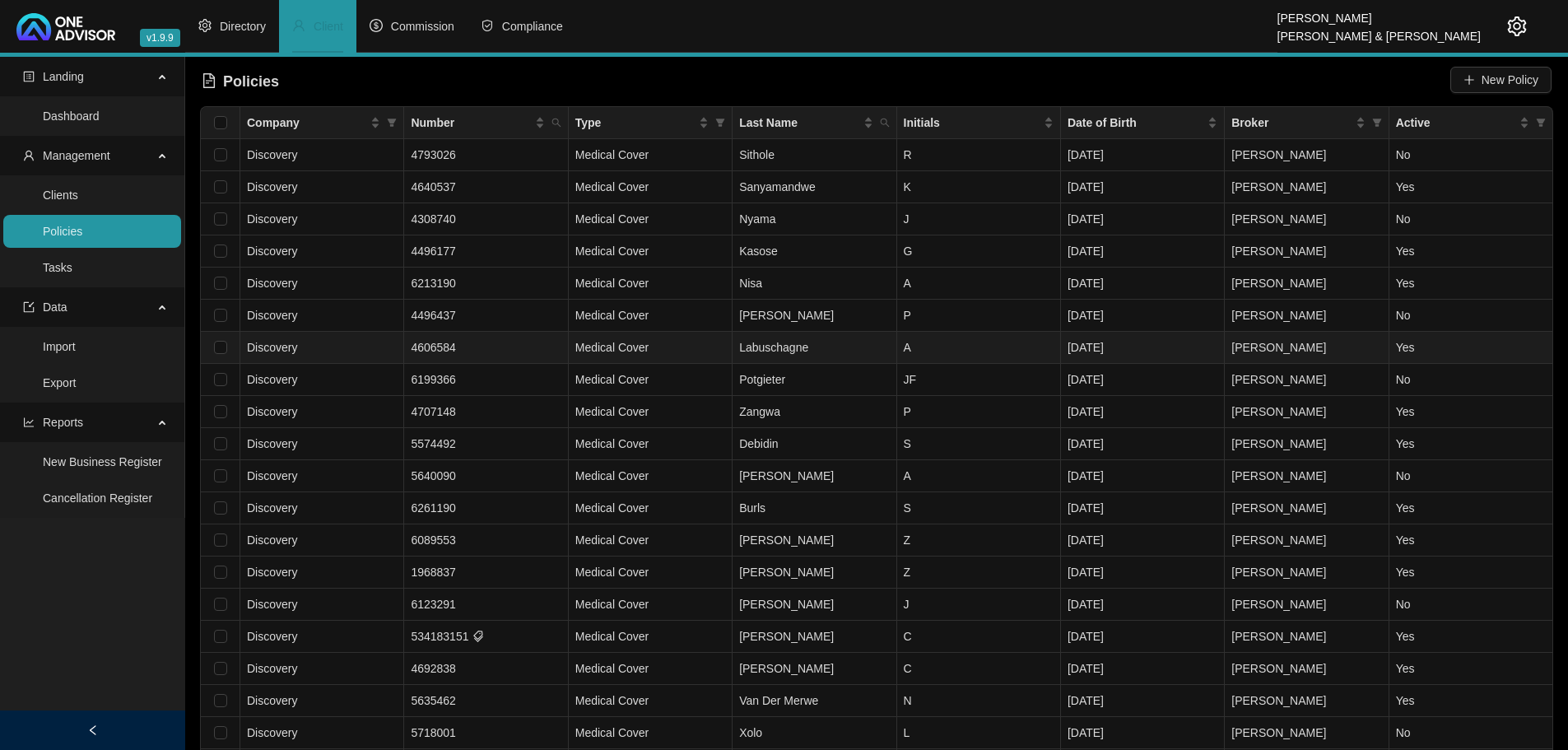
click at [689, 343] on td "Medical Cover" at bounding box center [650, 348] width 164 height 32
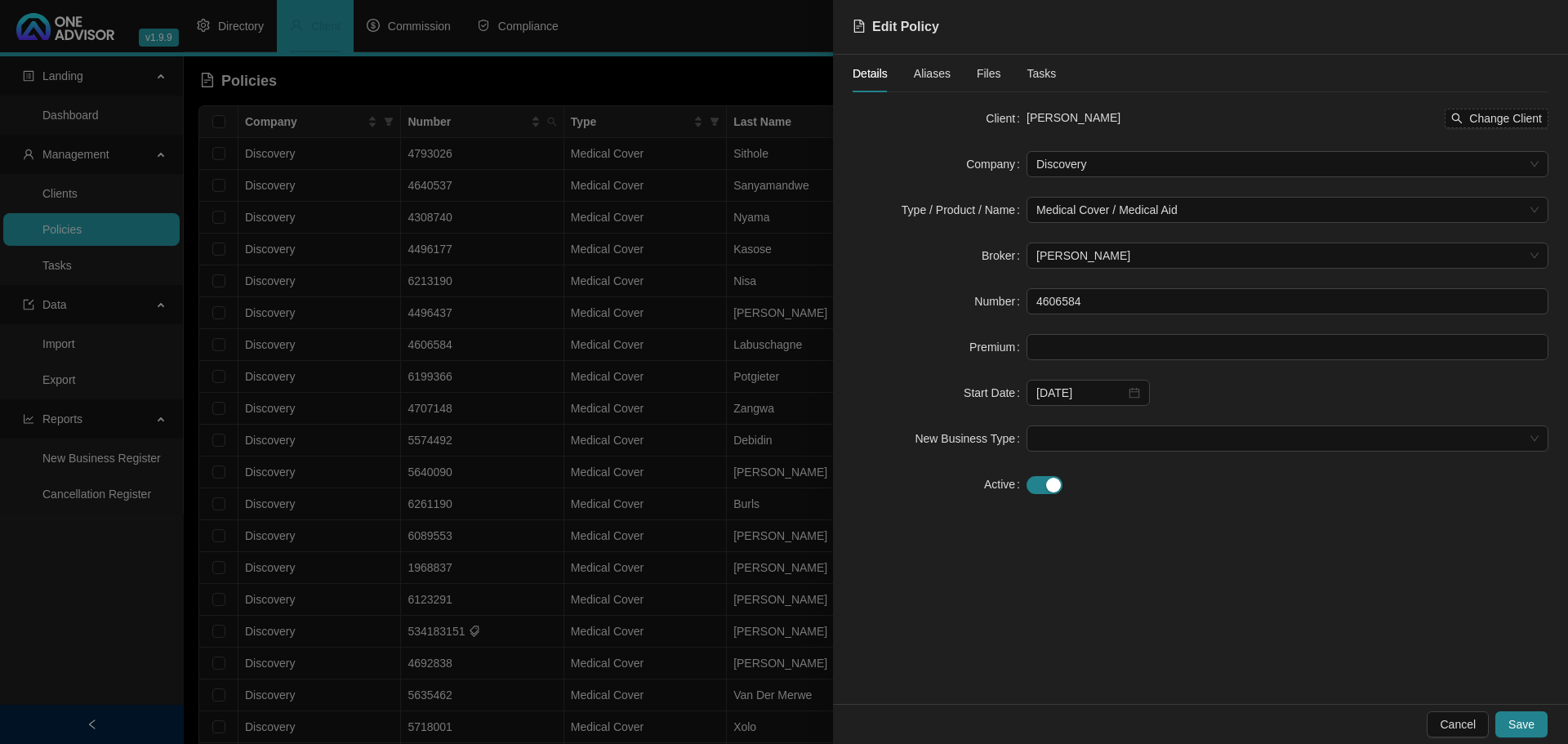
click at [137, 162] on div at bounding box center [784, 372] width 1568 height 744
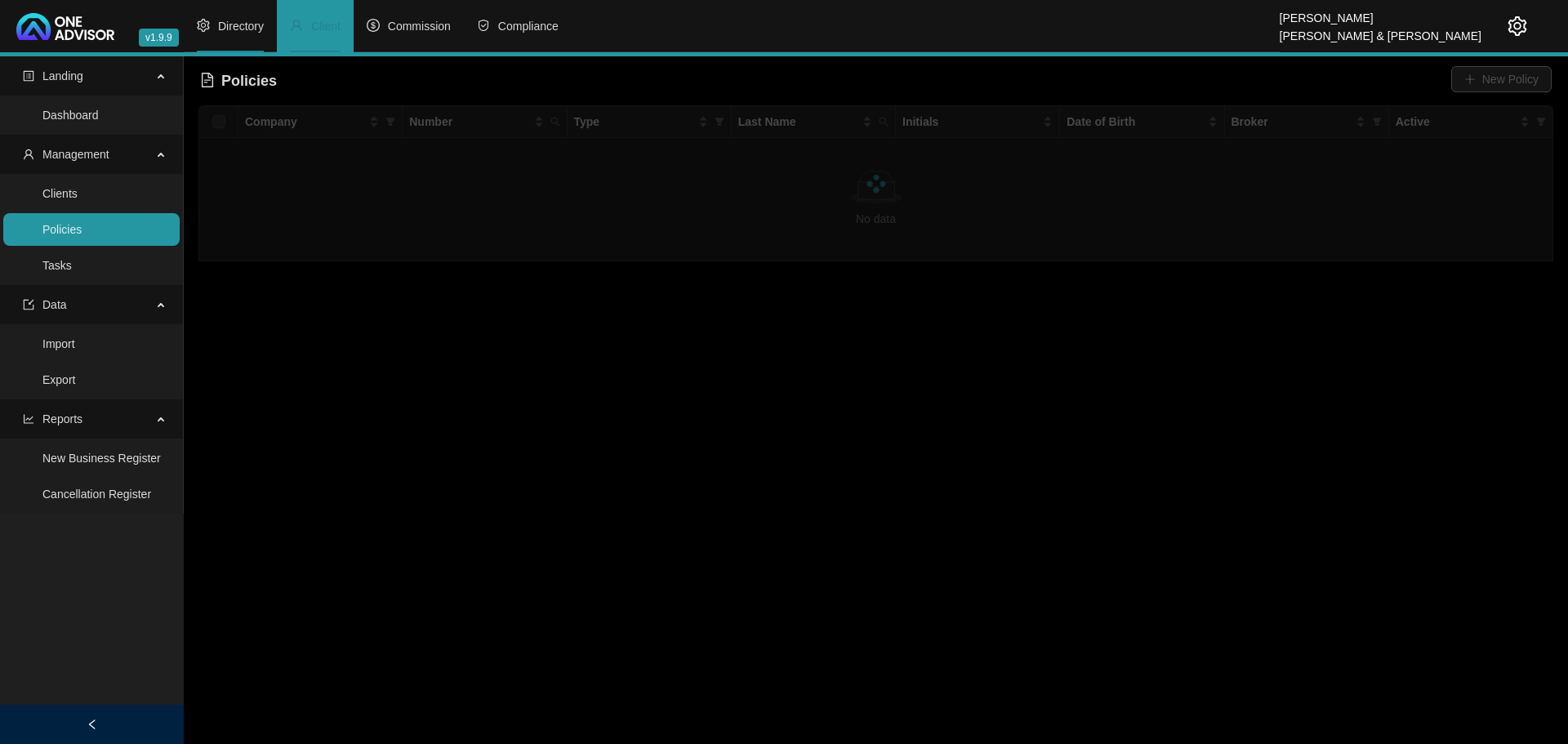
click at [234, 16] on li "Directory" at bounding box center [230, 26] width 93 height 52
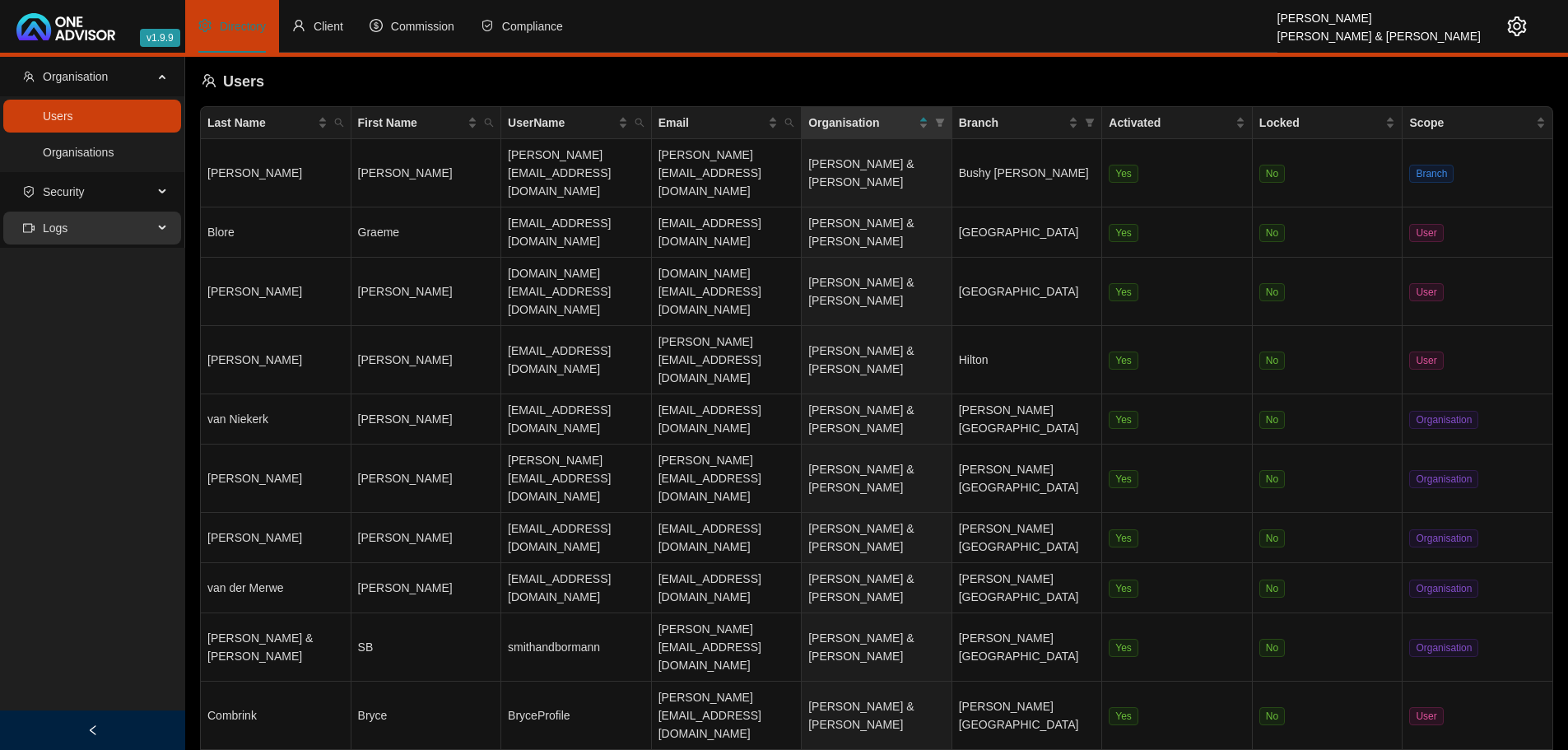
click at [135, 221] on span "Logs" at bounding box center [88, 227] width 130 height 32
click at [75, 261] on link "Audit Logs" at bounding box center [69, 267] width 54 height 14
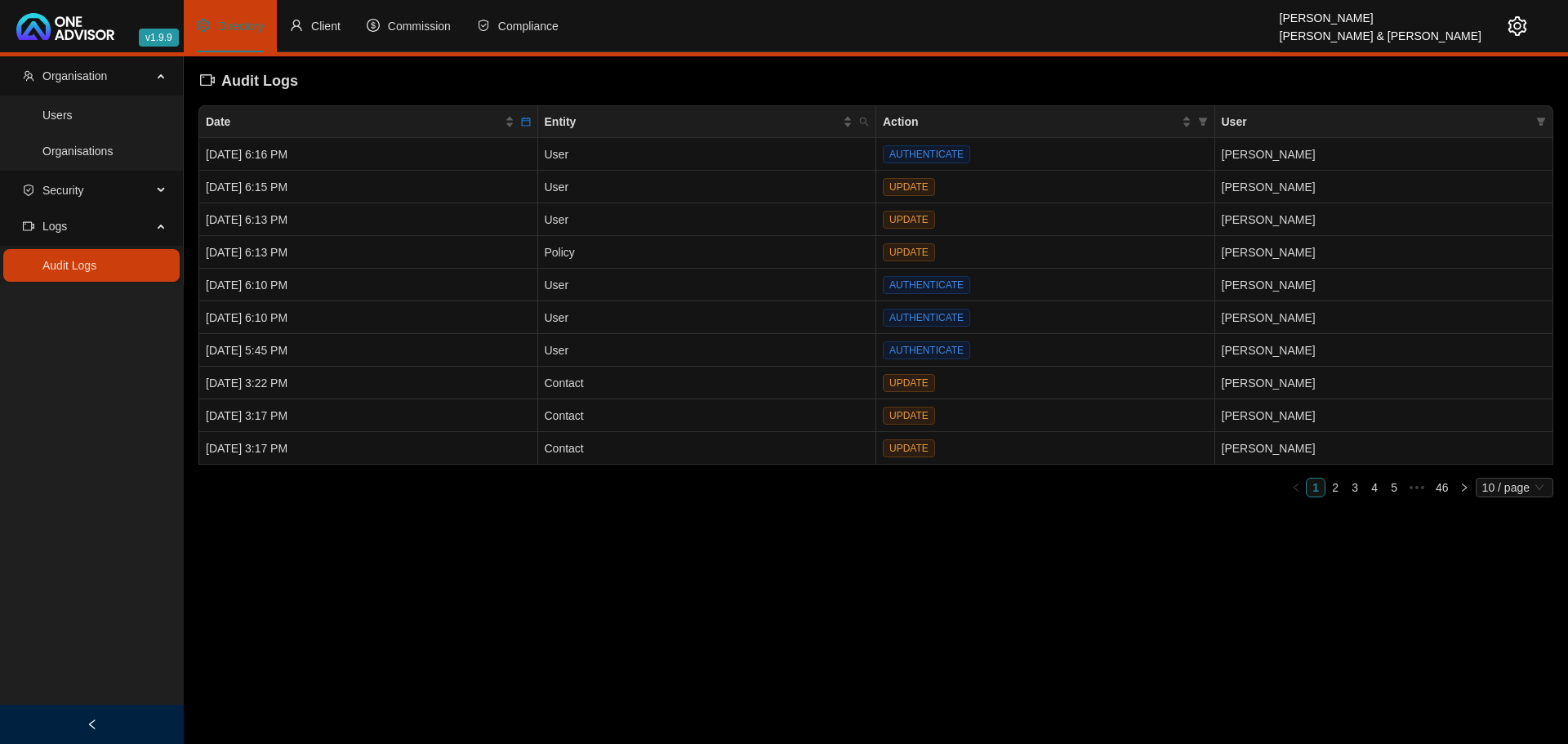
click at [1521, 23] on icon "setting" at bounding box center [1517, 26] width 20 height 20
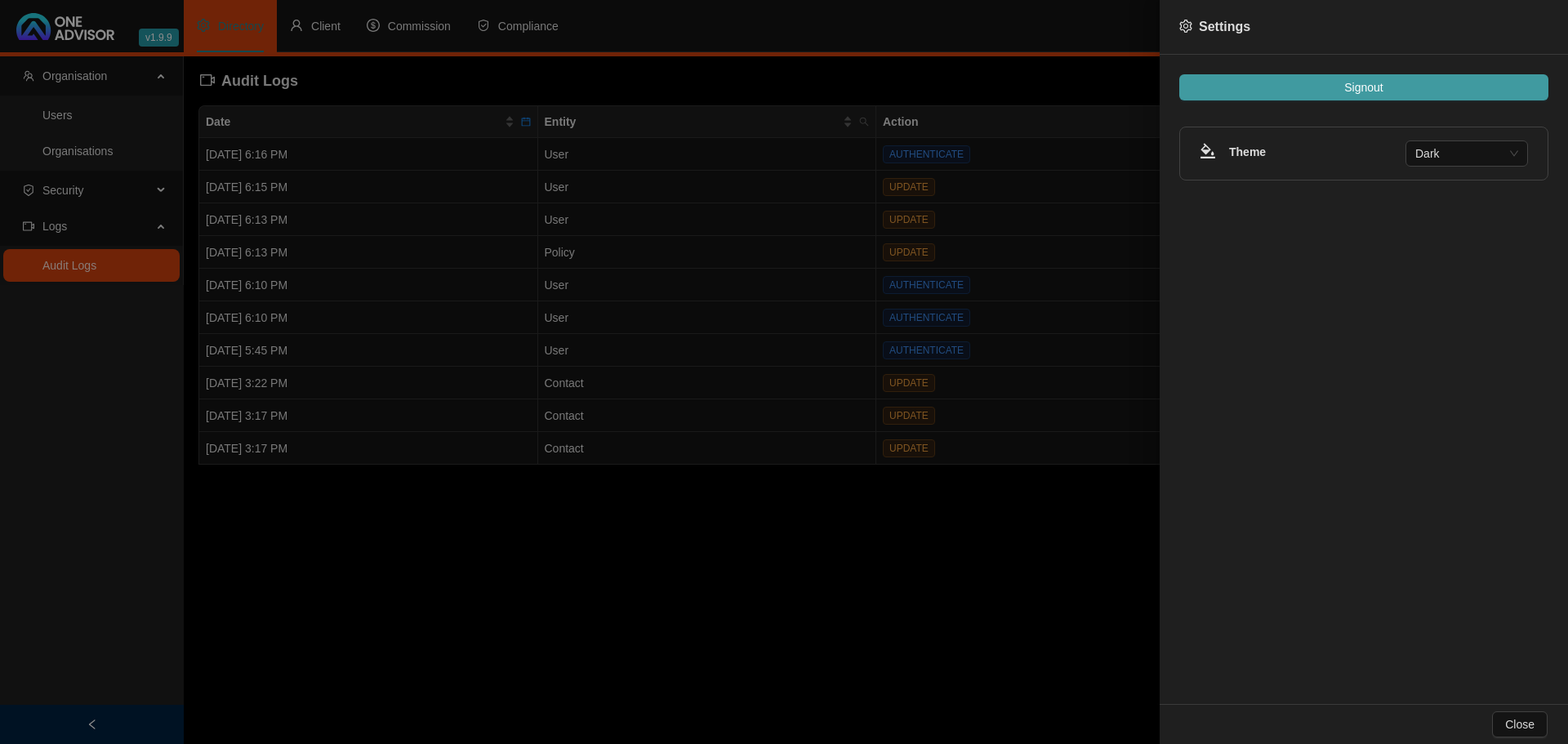
click at [1375, 83] on span "Signout" at bounding box center [1363, 88] width 38 height 18
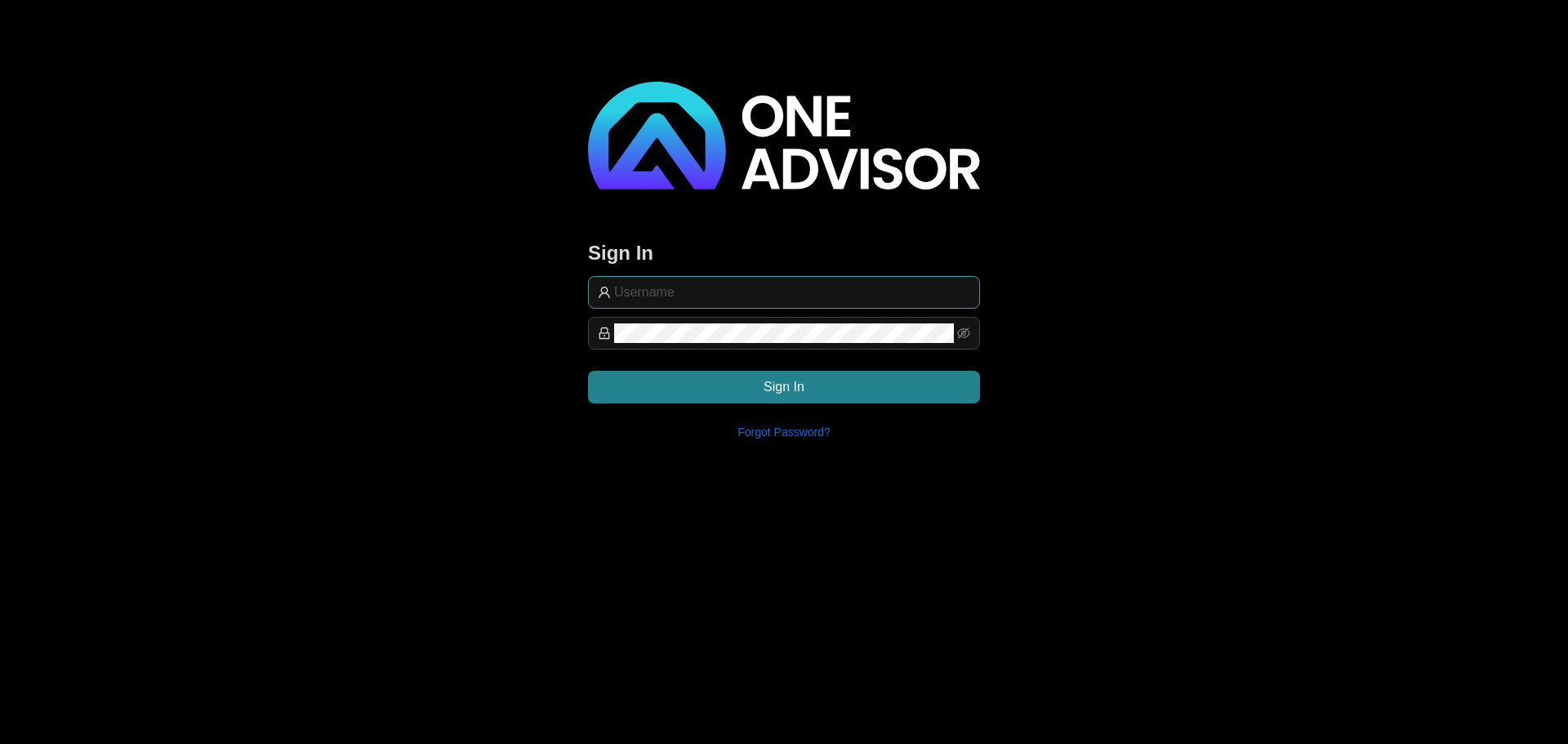
click at [703, 286] on input "text" at bounding box center [792, 293] width 356 height 20
click at [738, 386] on button "Sign In" at bounding box center [784, 387] width 392 height 32
